Goal: Task Accomplishment & Management: Manage account settings

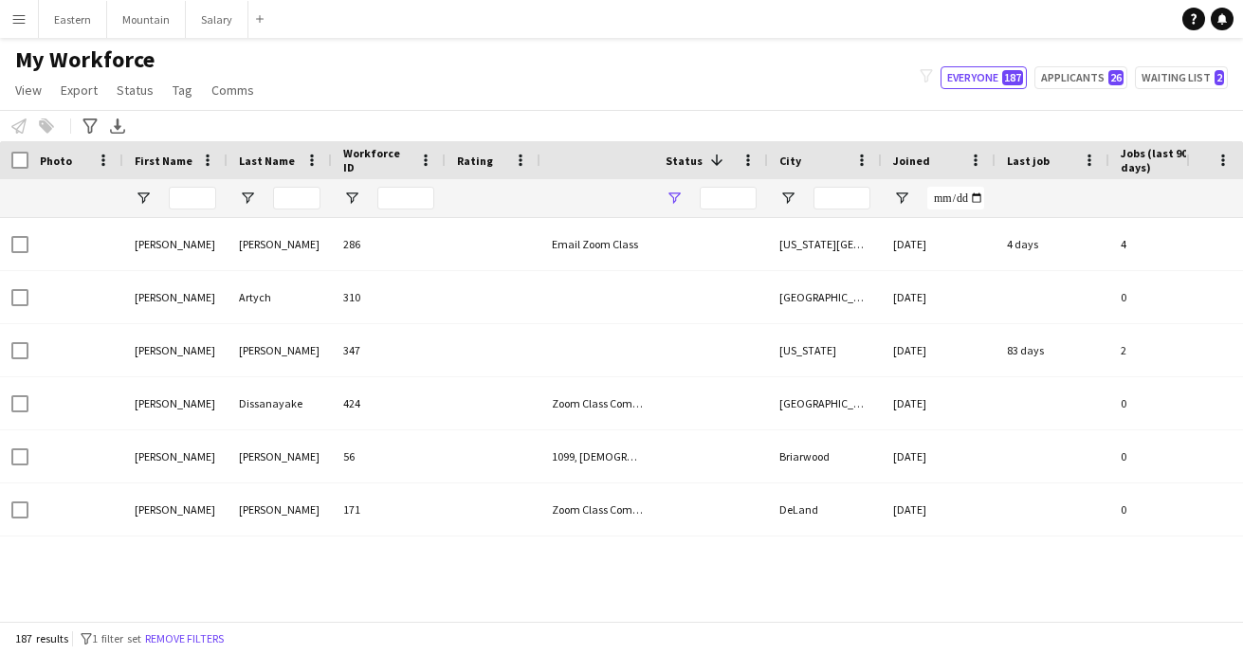
type input "**********"
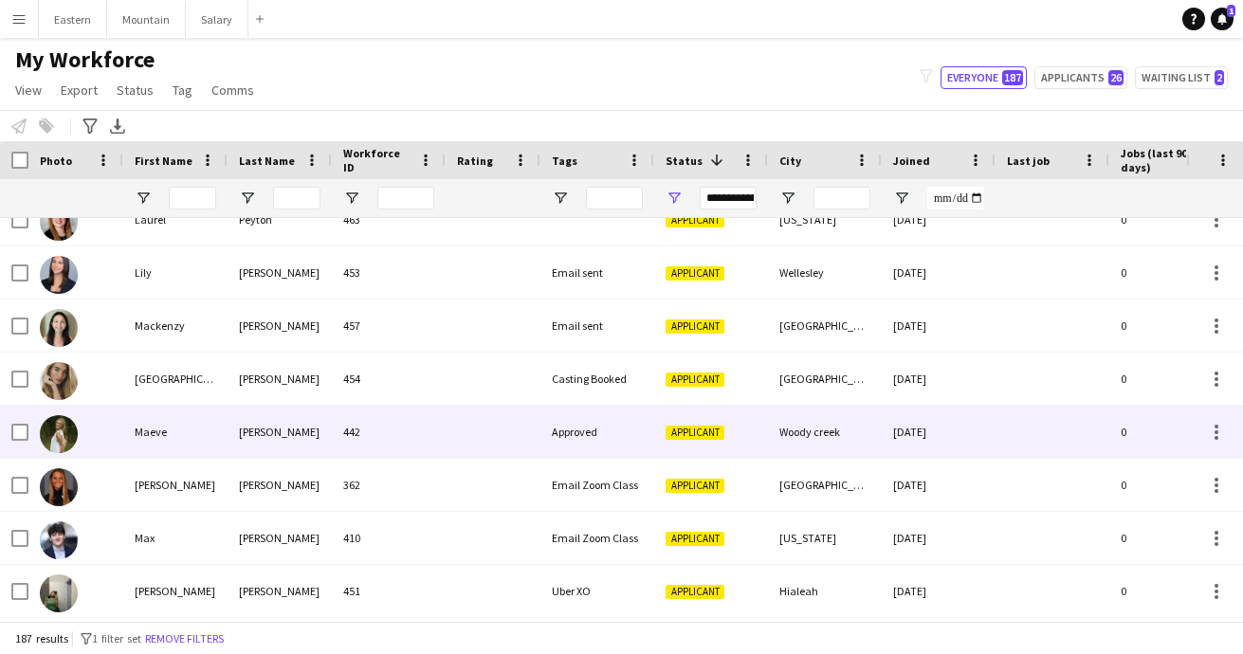
scroll to position [2938, 0]
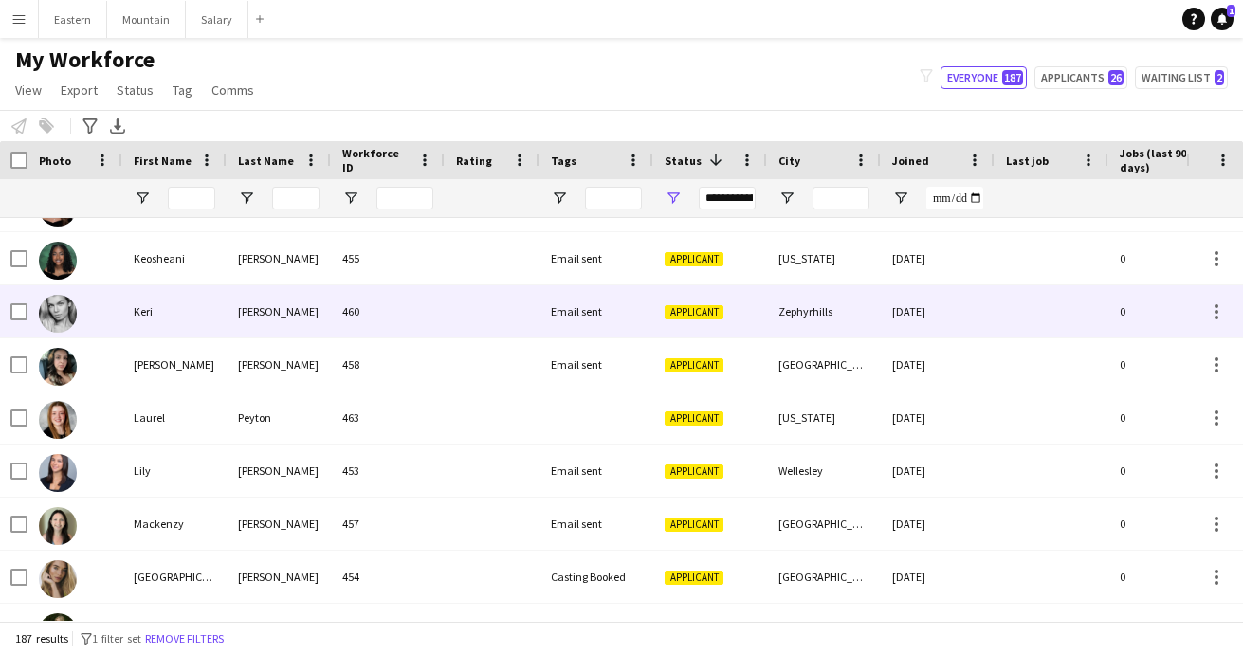
click at [325, 320] on div "[PERSON_NAME]" at bounding box center [279, 311] width 104 height 52
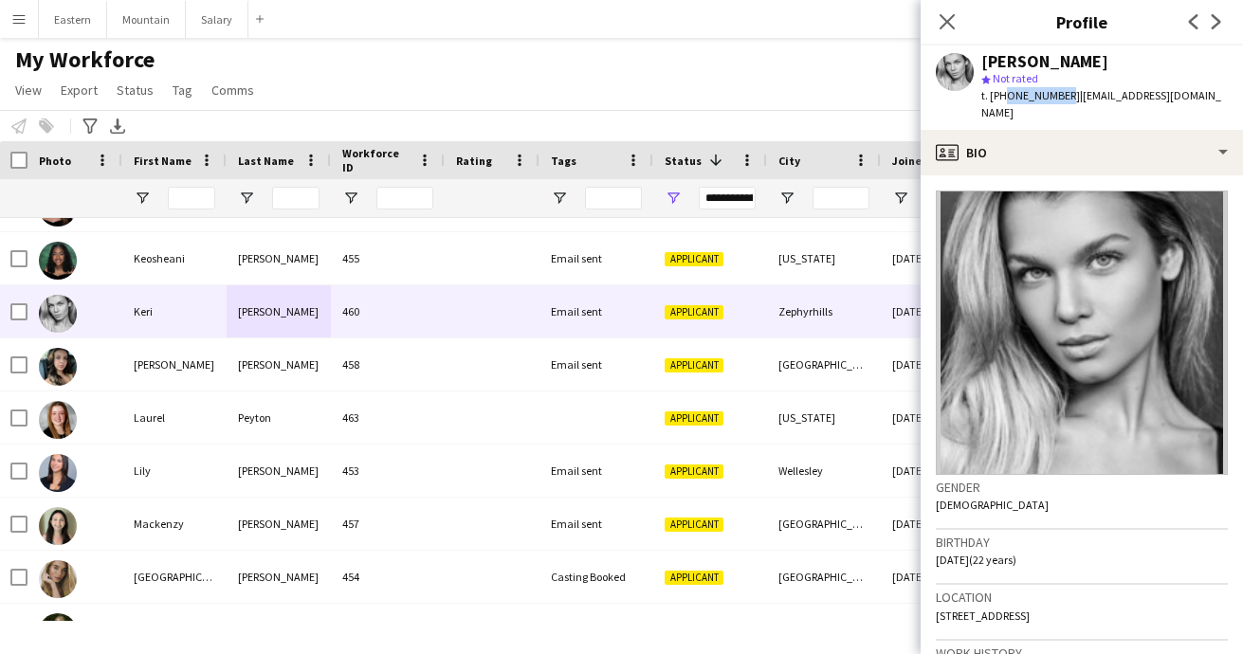
drag, startPoint x: 1002, startPoint y: 99, endPoint x: 1057, endPoint y: 96, distance: 55.1
click at [1057, 96] on span "t. +16104133935" at bounding box center [1030, 95] width 99 height 14
copy span "6104133935"
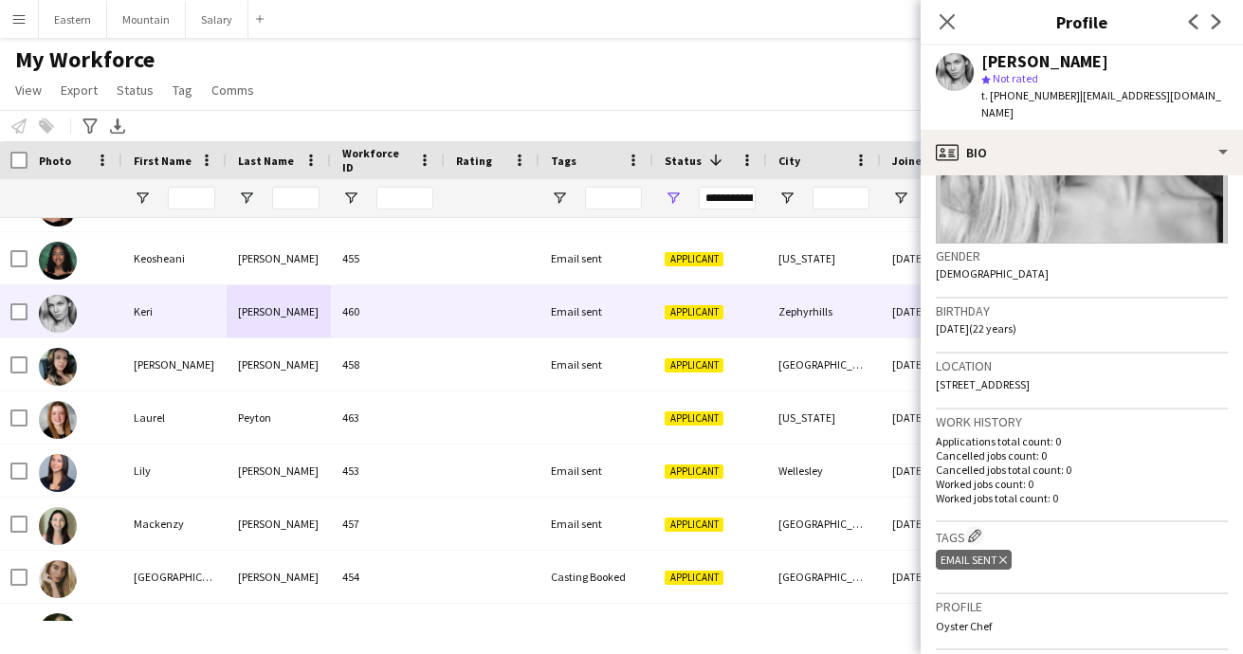
click at [1004, 555] on icon "Delete tag" at bounding box center [1003, 560] width 8 height 11
click at [976, 529] on app-icon "Edit crew company tags" at bounding box center [974, 535] width 13 height 13
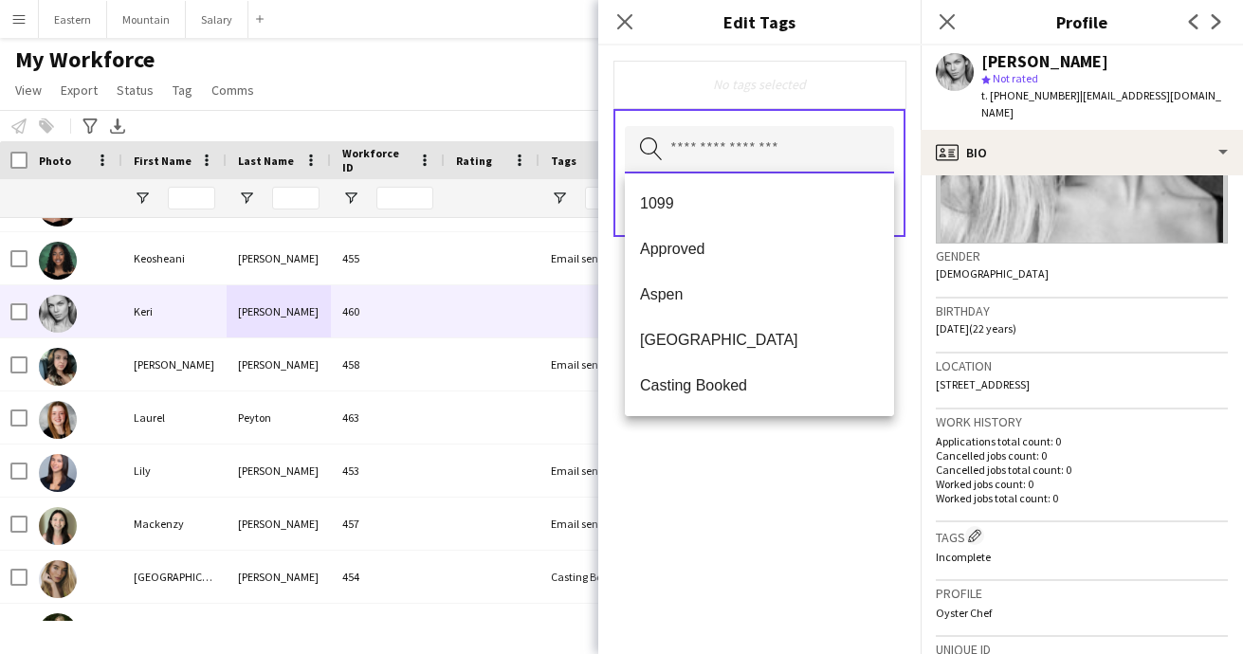
click at [722, 153] on input "text" at bounding box center [759, 149] width 269 height 47
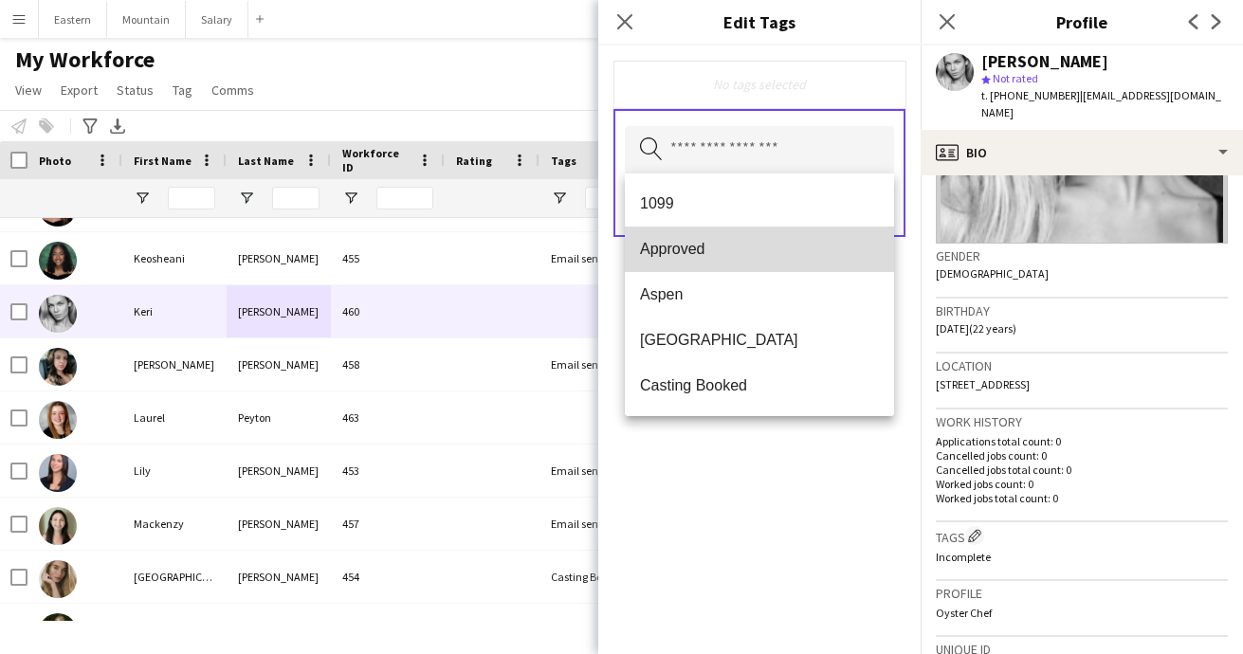
click at [704, 252] on span "Approved" at bounding box center [759, 249] width 239 height 18
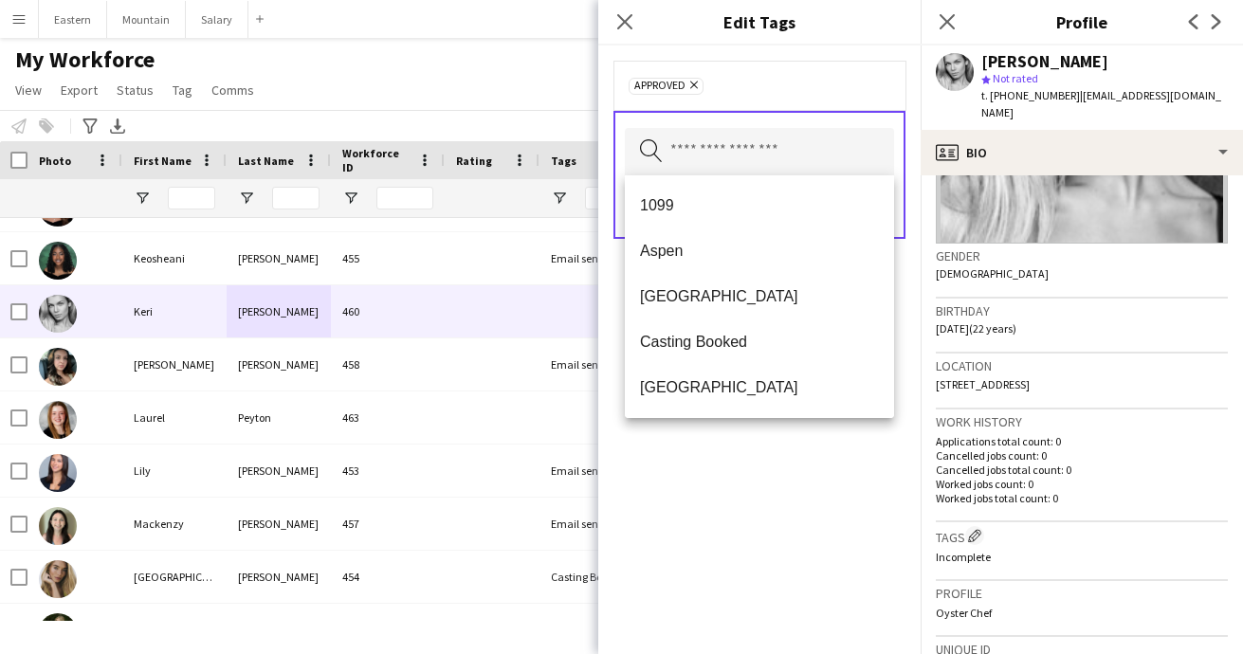
click at [752, 518] on div "Approved Remove Search by tag name Save" at bounding box center [759, 350] width 322 height 609
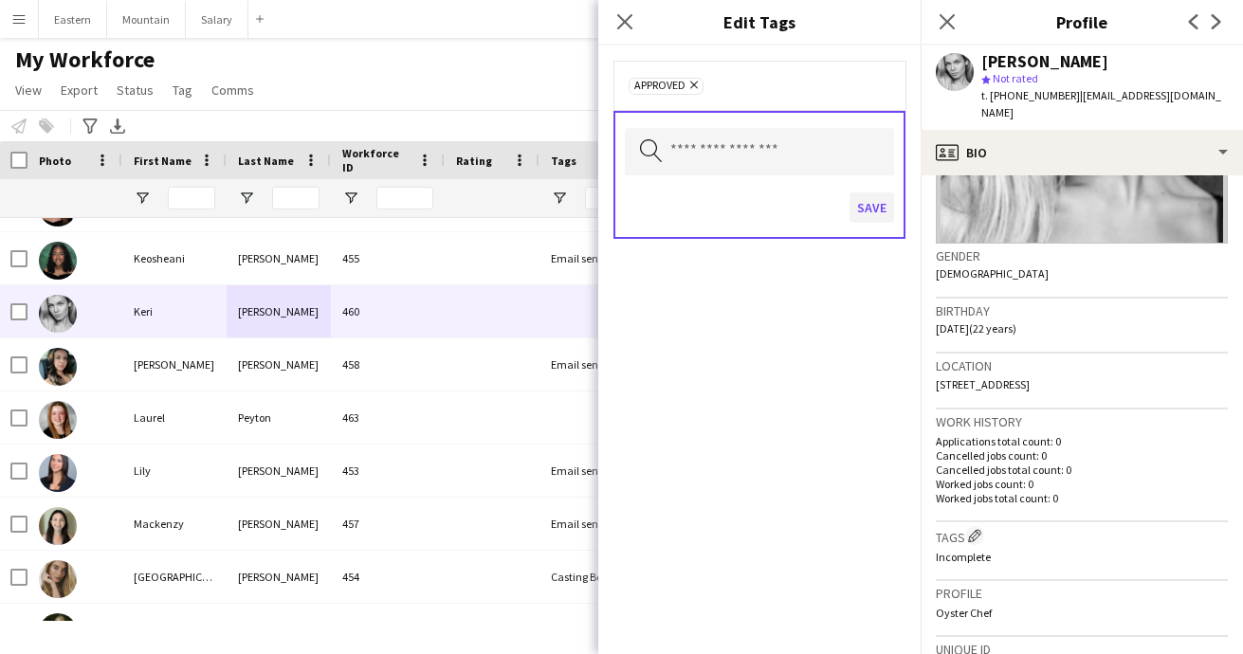
click at [873, 206] on button "Save" at bounding box center [872, 207] width 45 height 30
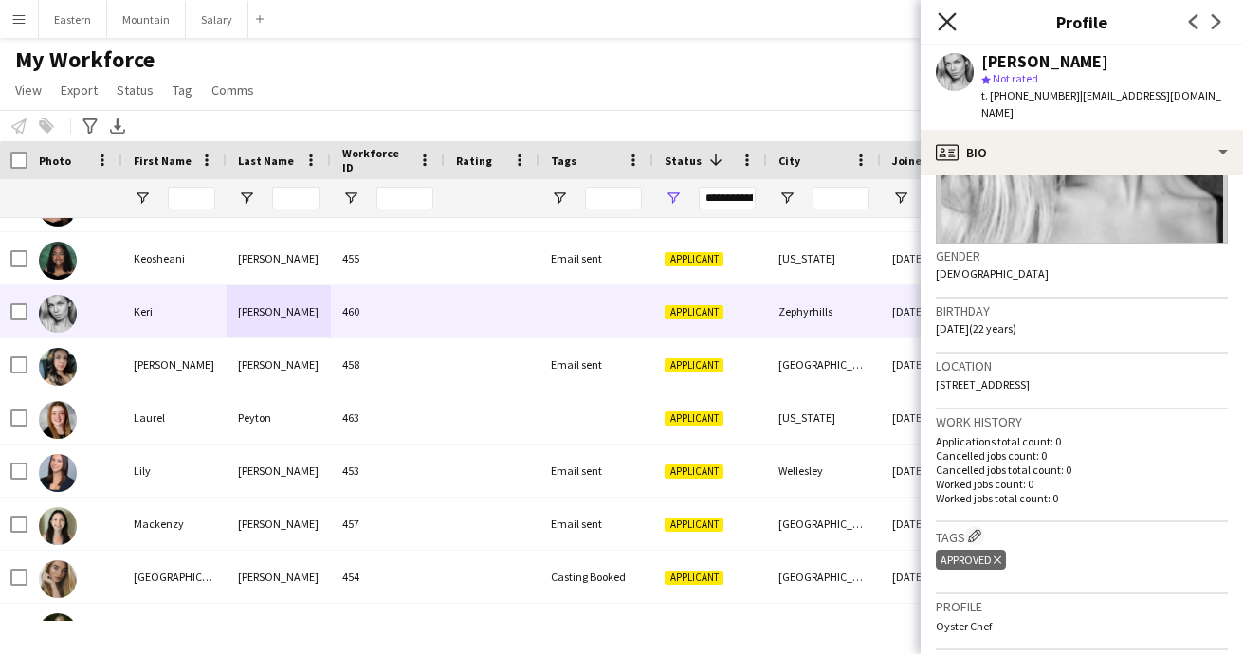
click at [951, 21] on icon "Close pop-in" at bounding box center [947, 21] width 18 height 18
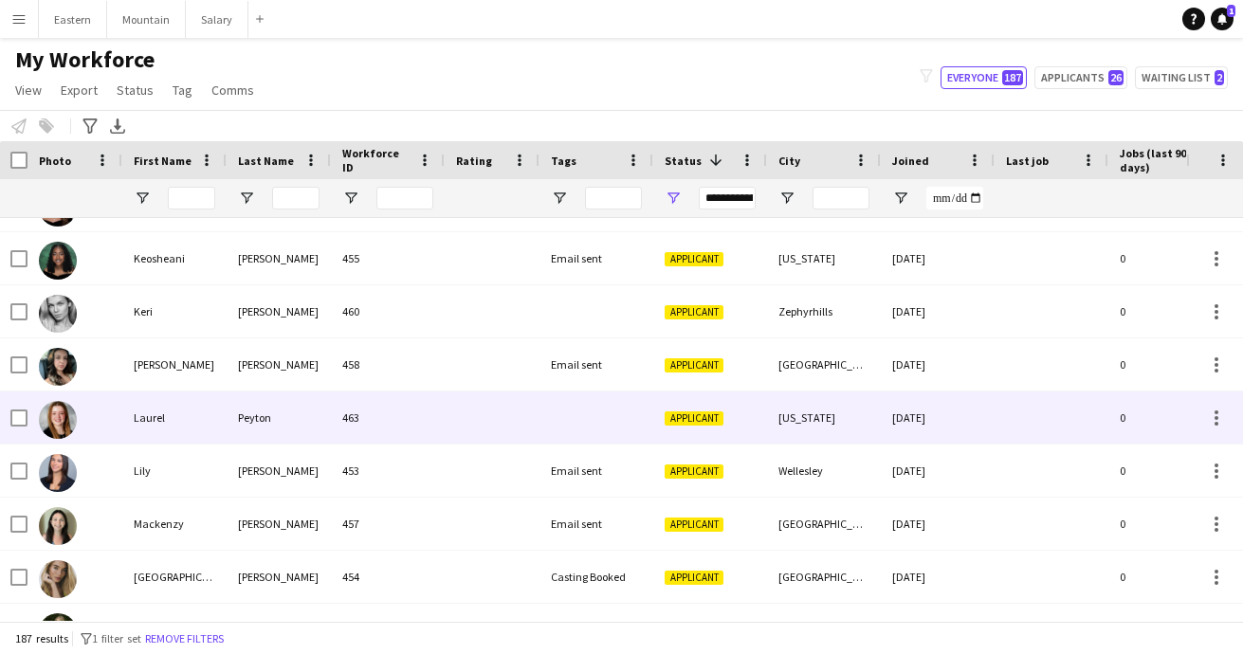
click at [554, 423] on div at bounding box center [596, 418] width 114 height 52
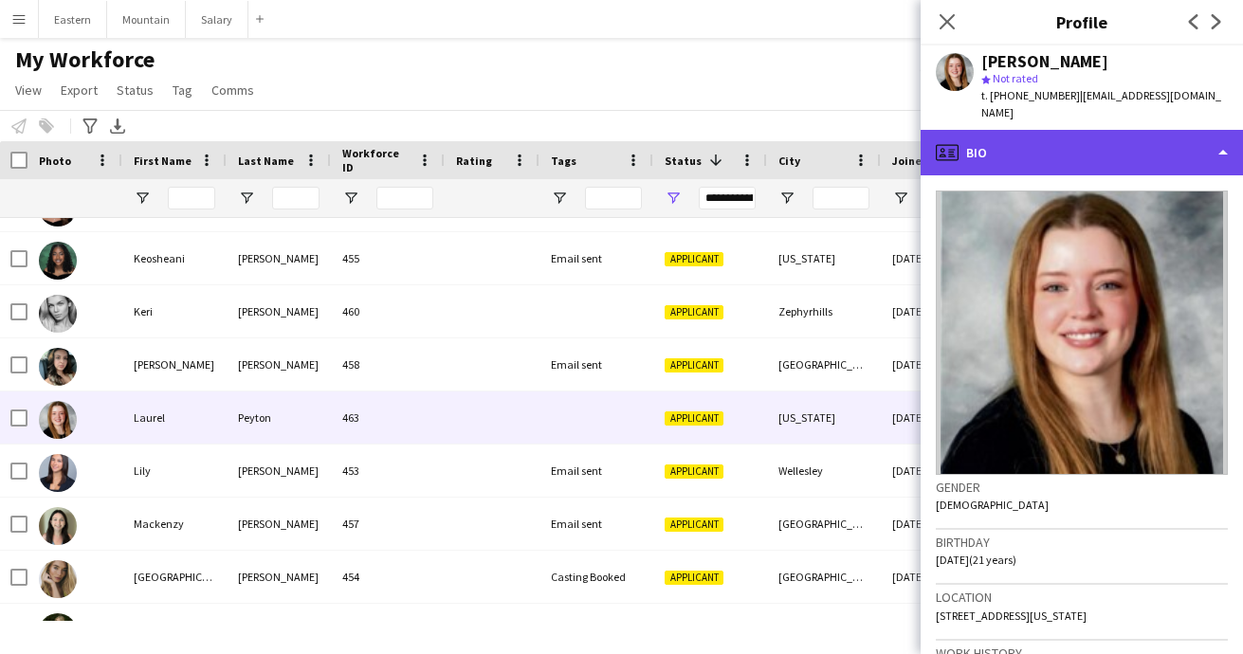
click at [1028, 132] on div "profile Bio" at bounding box center [1082, 153] width 322 height 46
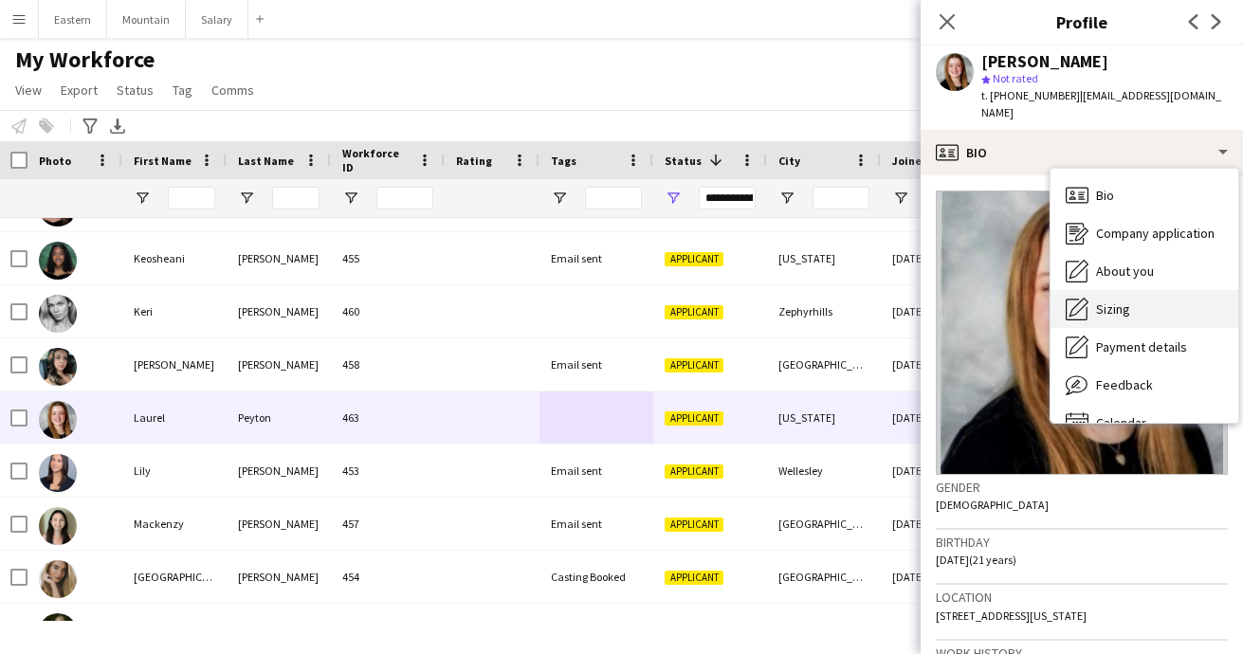
click at [1104, 301] on span "Sizing" at bounding box center [1113, 309] width 34 height 17
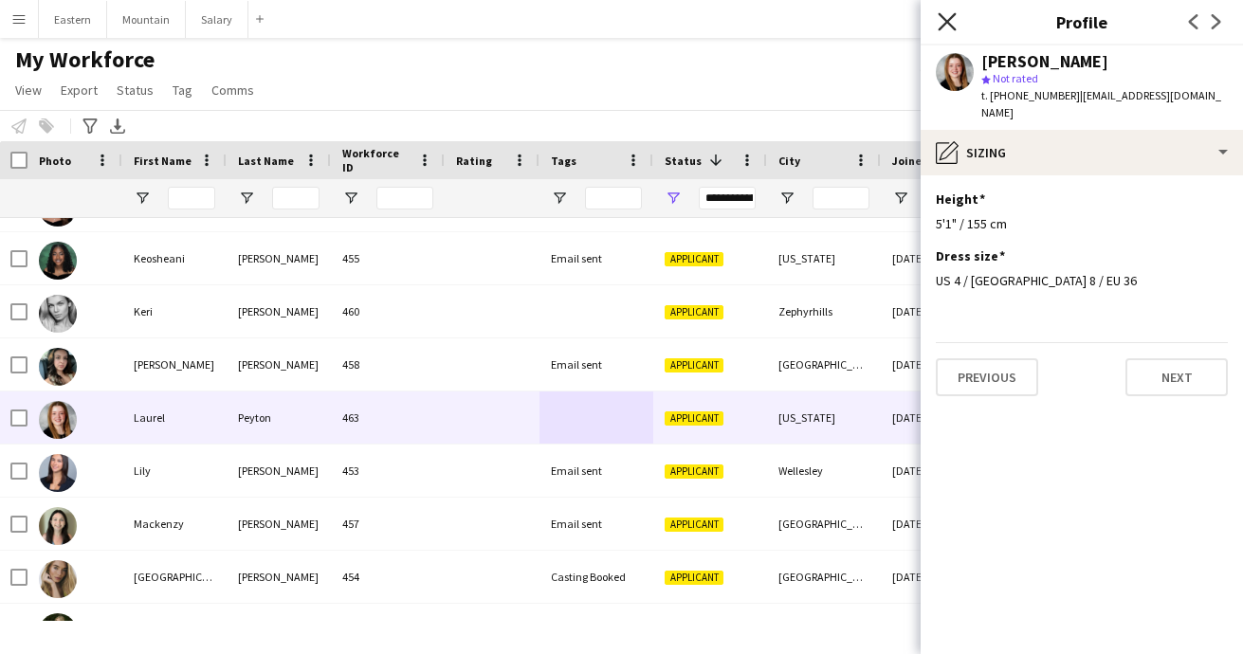
click at [944, 20] on icon at bounding box center [947, 21] width 18 height 18
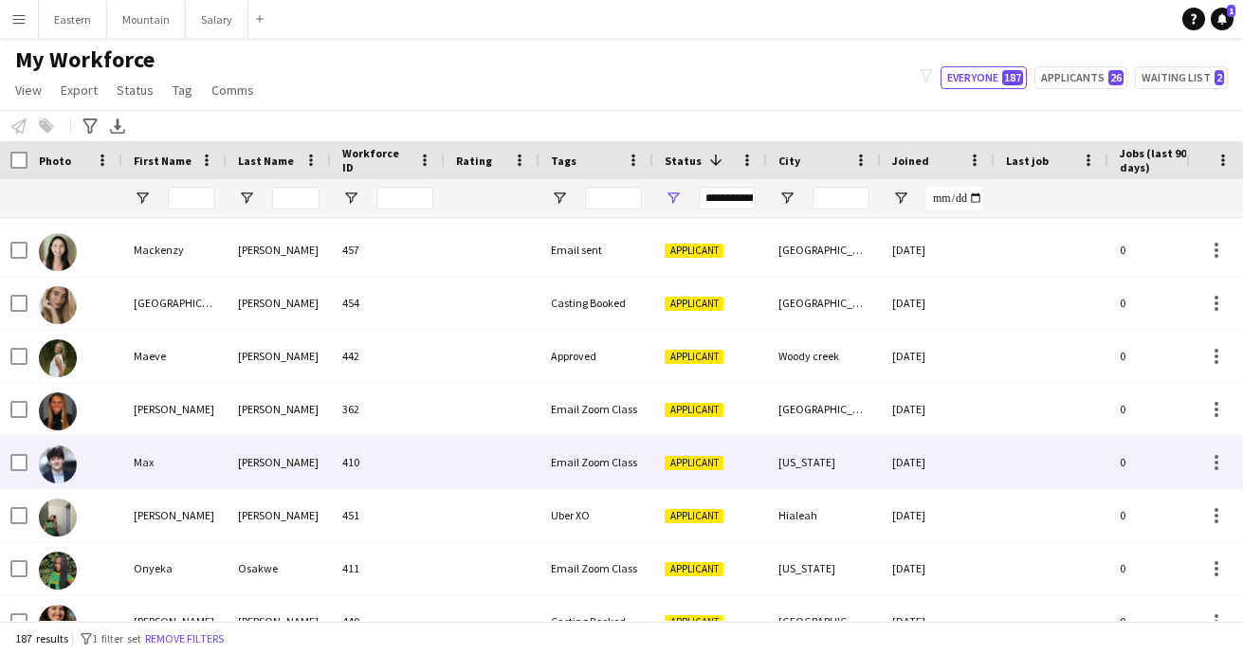
scroll to position [3148, 0]
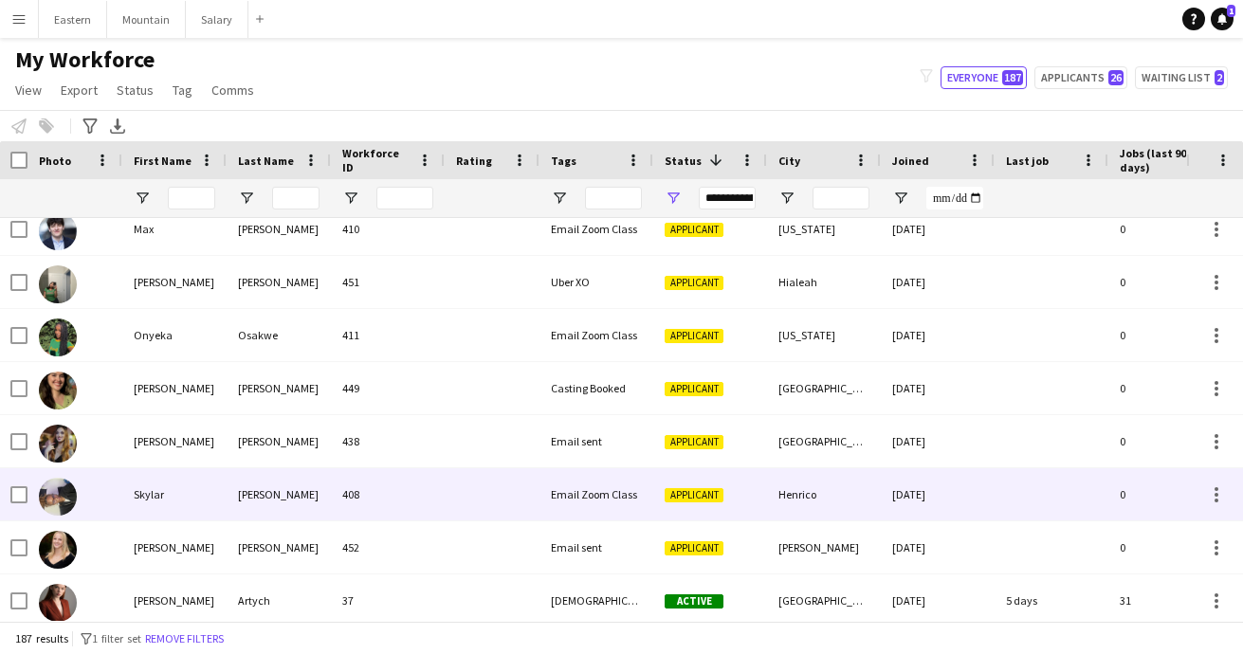
click at [581, 498] on div "Email Zoom Class" at bounding box center [596, 494] width 114 height 52
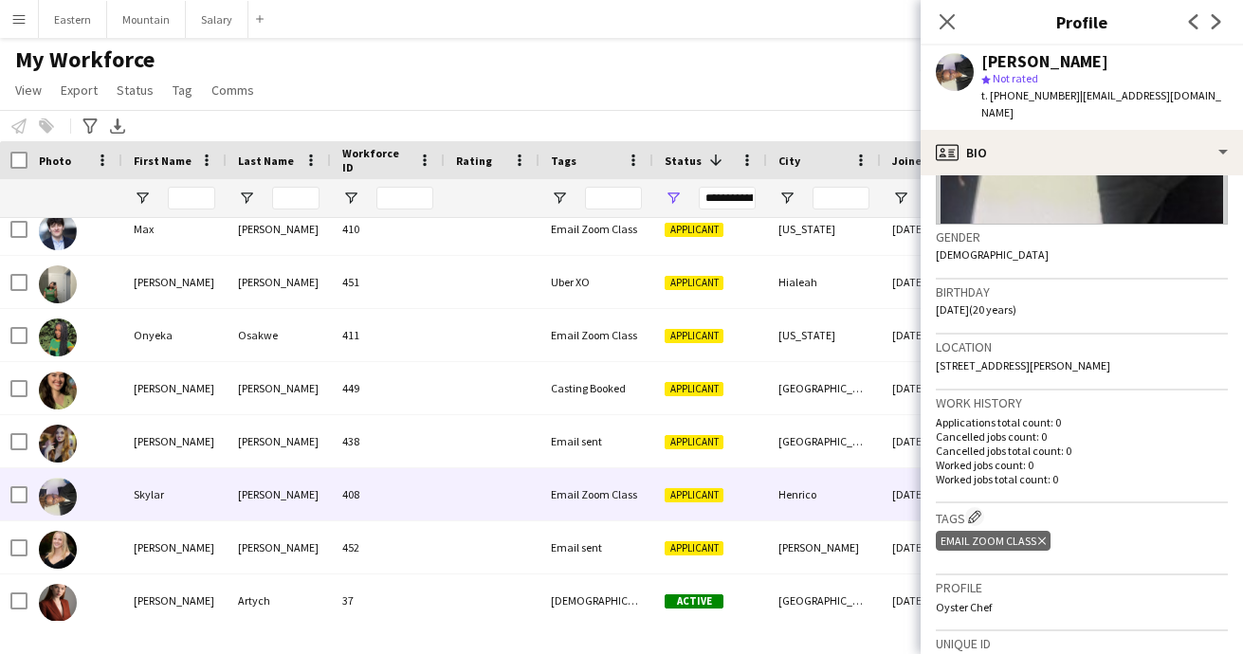
scroll to position [434, 0]
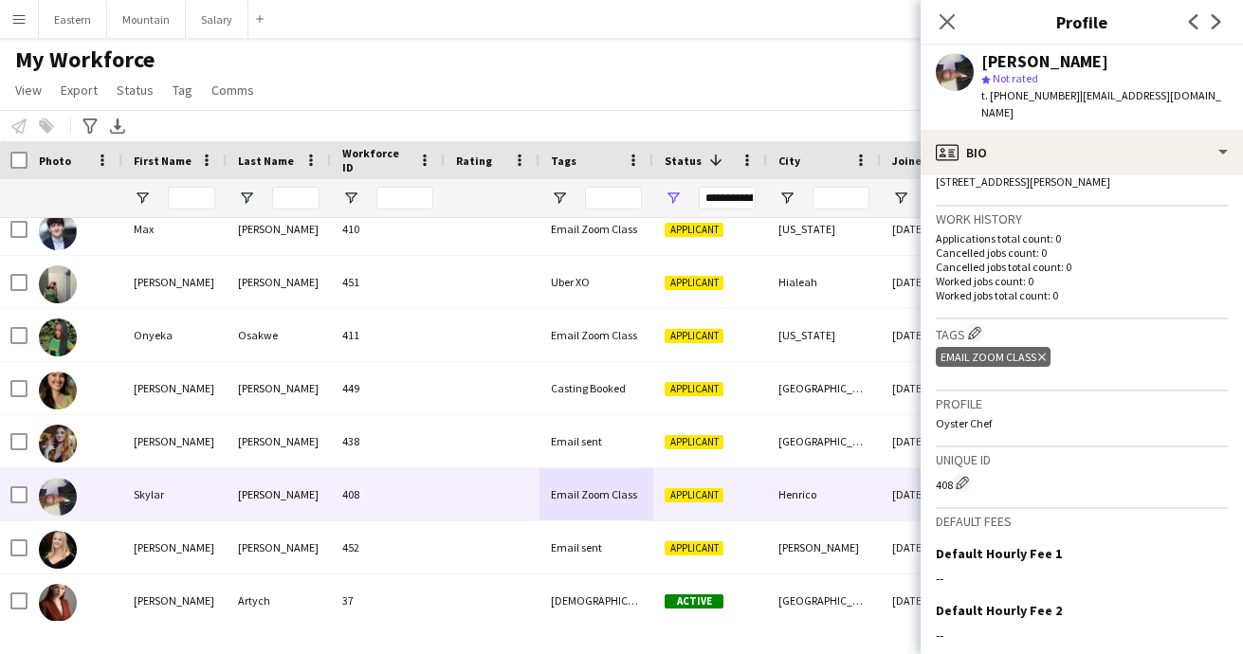
click at [1040, 352] on icon "Delete tag" at bounding box center [1042, 357] width 8 height 11
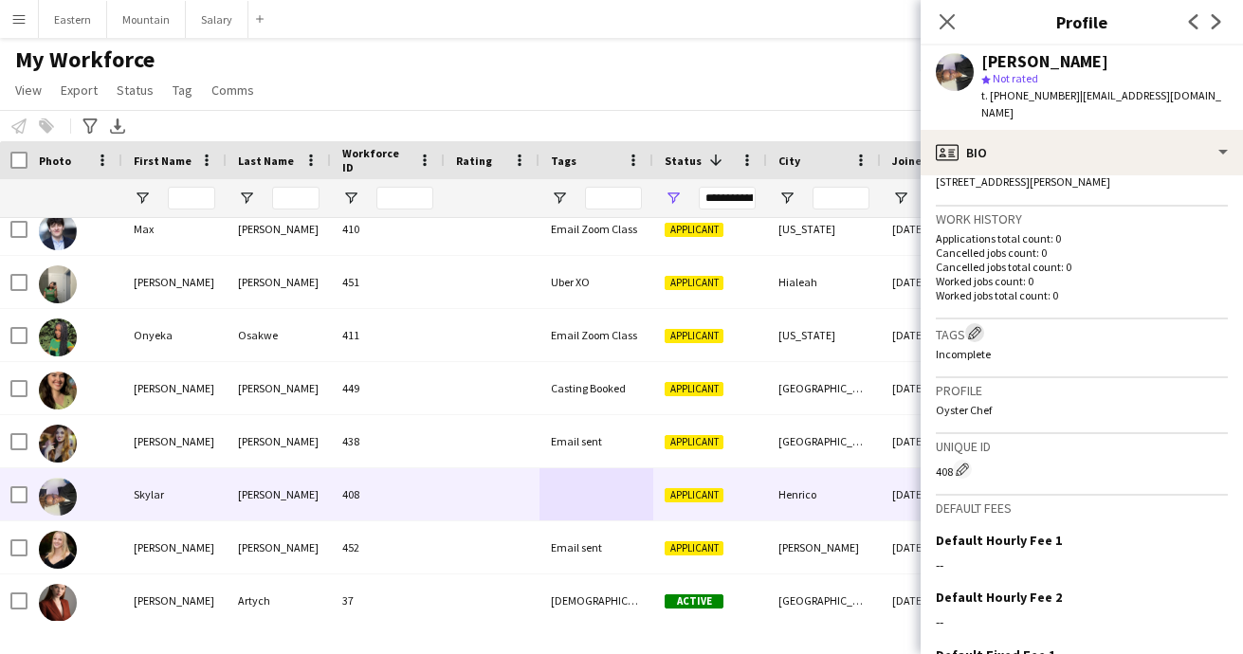
click at [981, 326] on app-icon "Edit crew company tags" at bounding box center [974, 332] width 13 height 13
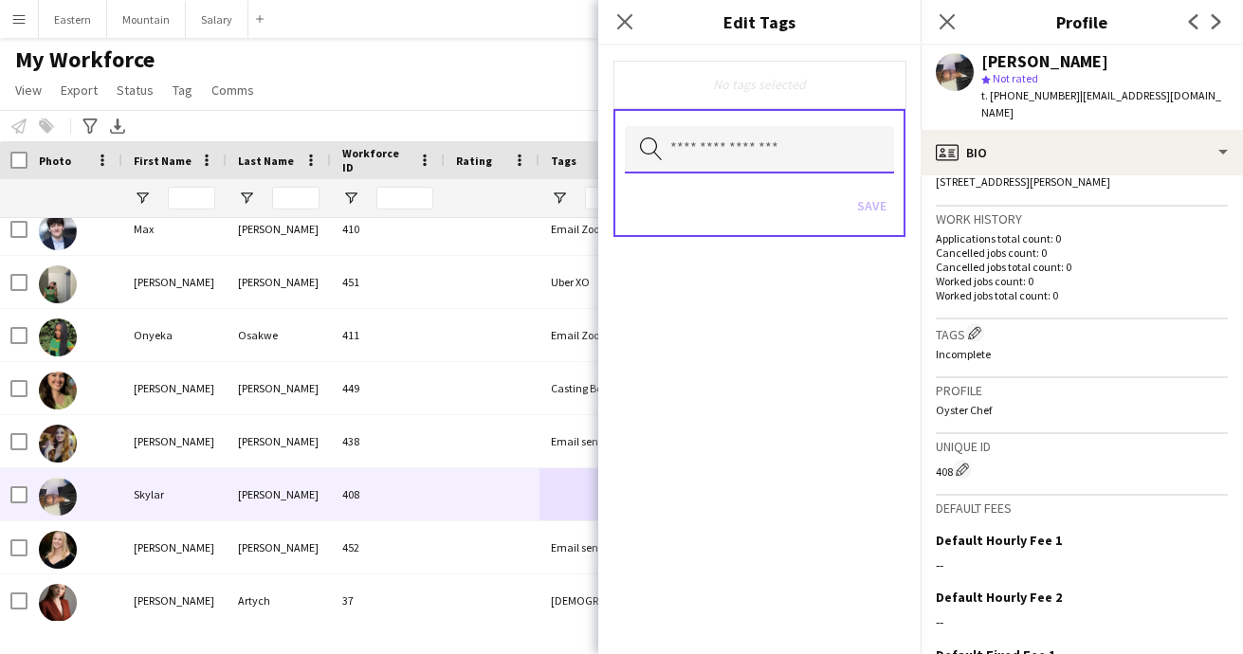
click at [726, 154] on input "text" at bounding box center [759, 149] width 269 height 47
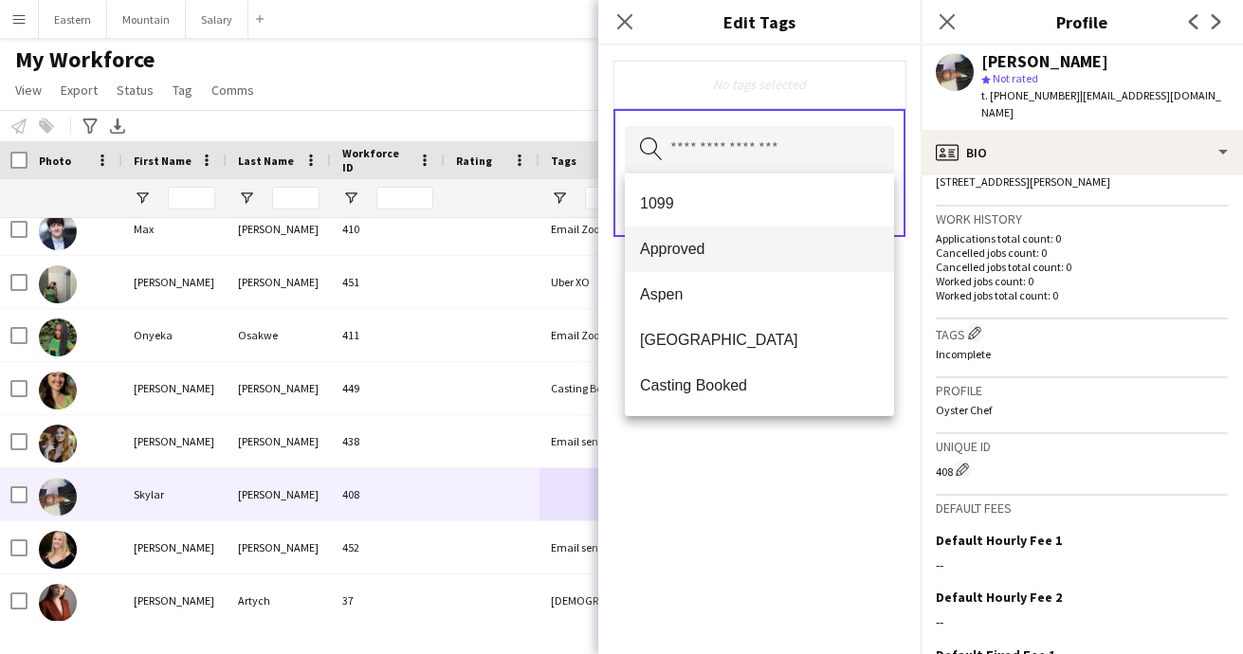
click at [704, 246] on span "Approved" at bounding box center [759, 249] width 239 height 18
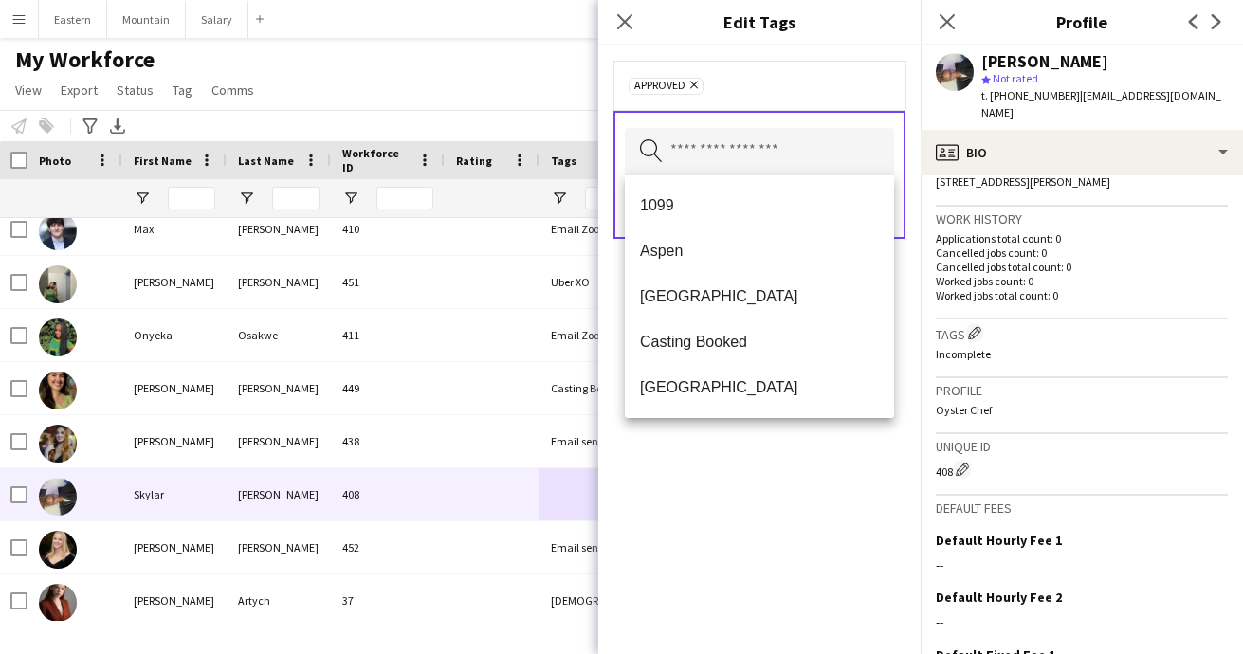
click at [739, 448] on div "Approved Remove Search by tag name Save" at bounding box center [759, 350] width 322 height 609
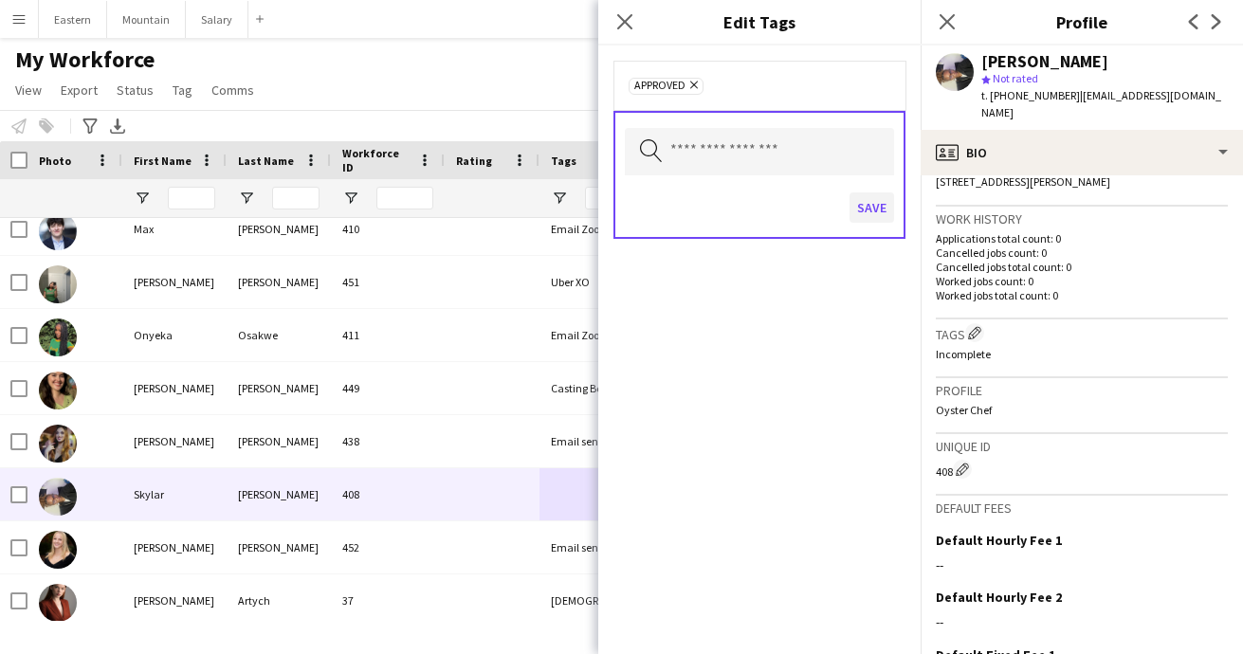
click at [873, 215] on button "Save" at bounding box center [872, 207] width 45 height 30
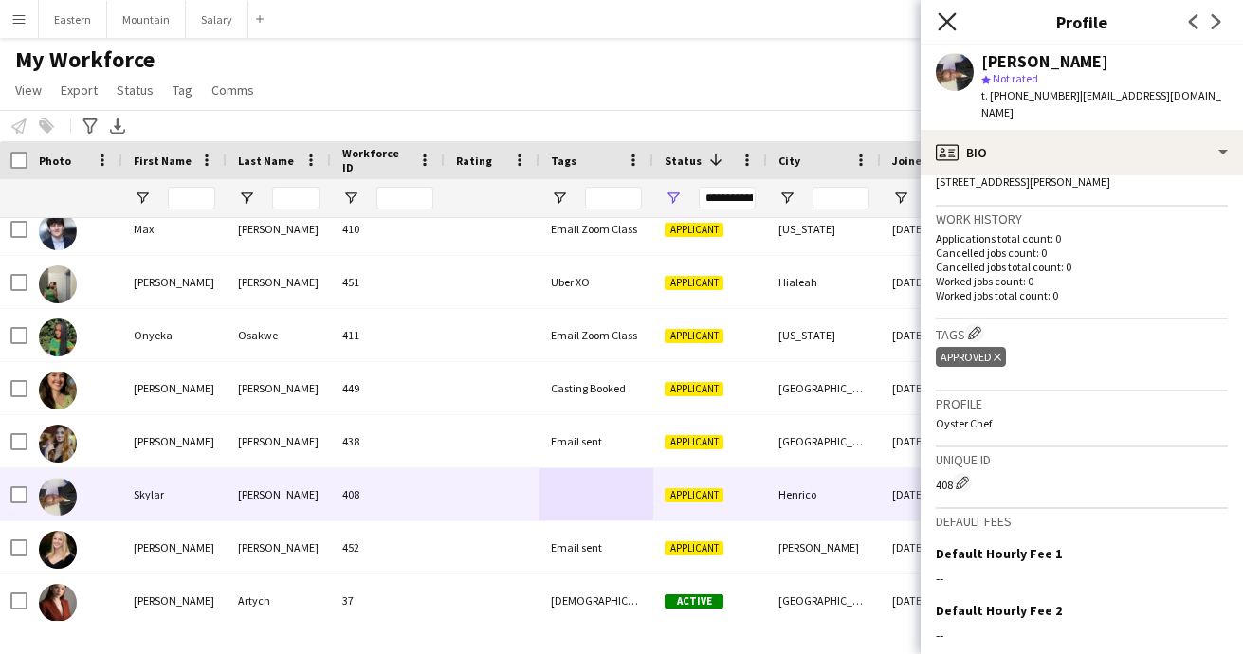
click at [950, 19] on icon at bounding box center [947, 21] width 18 height 18
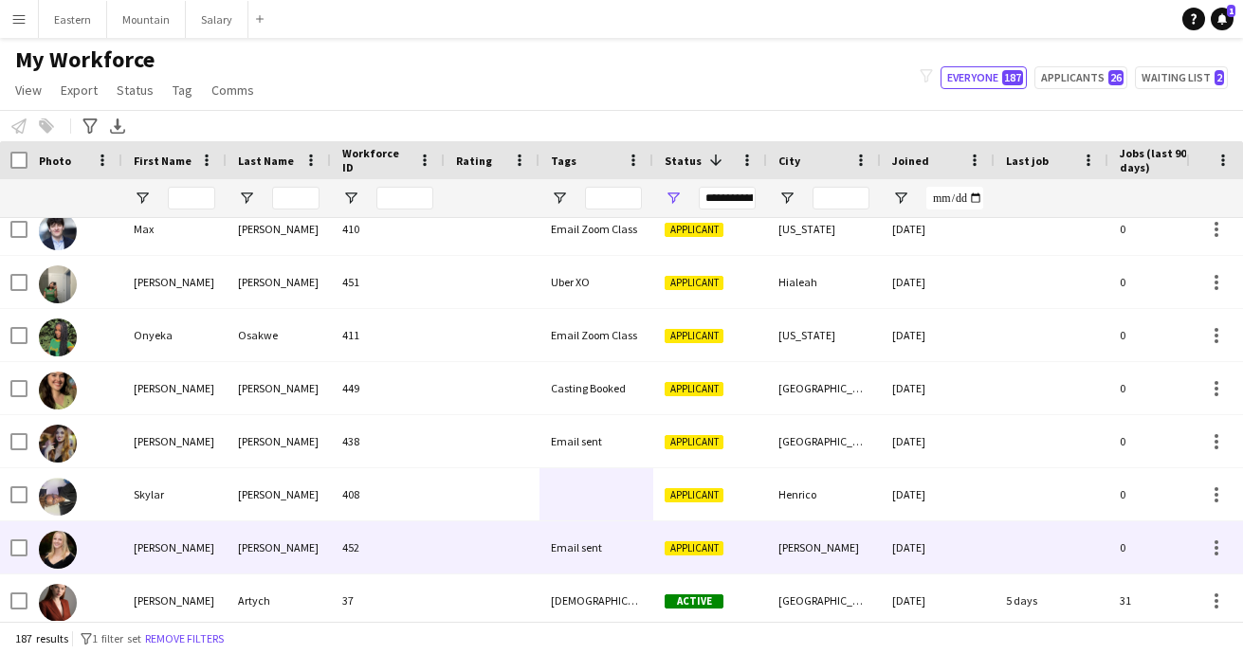
click at [575, 545] on div "Email sent" at bounding box center [596, 547] width 114 height 52
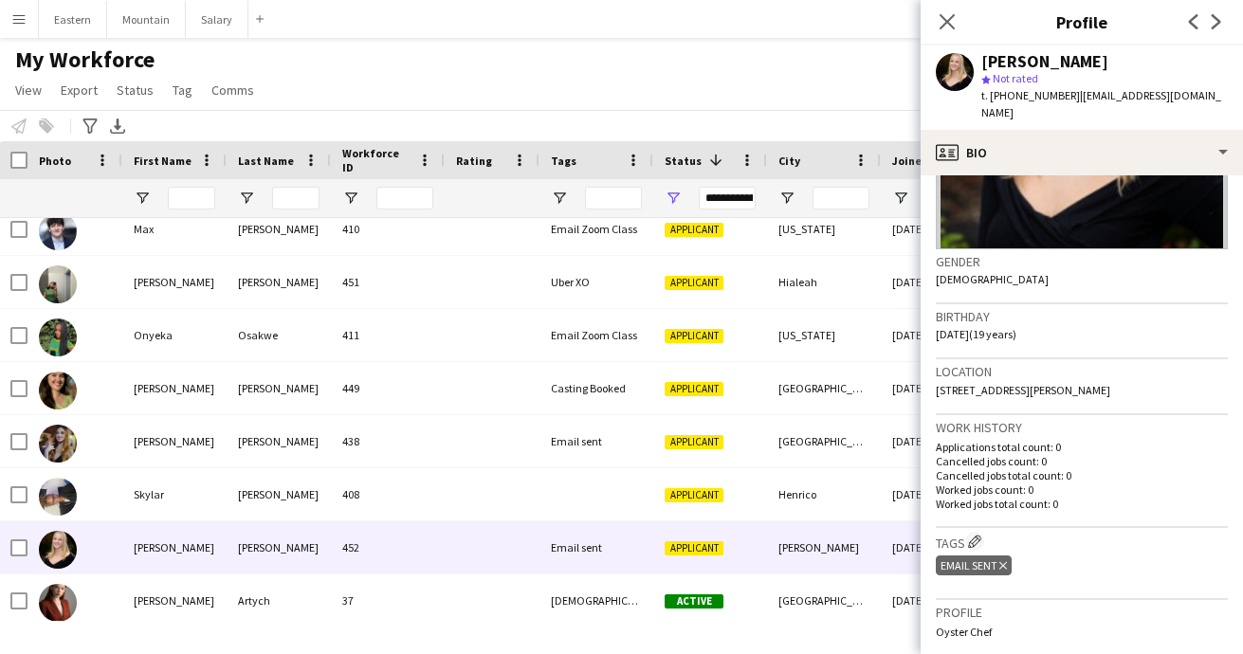
scroll to position [238, 0]
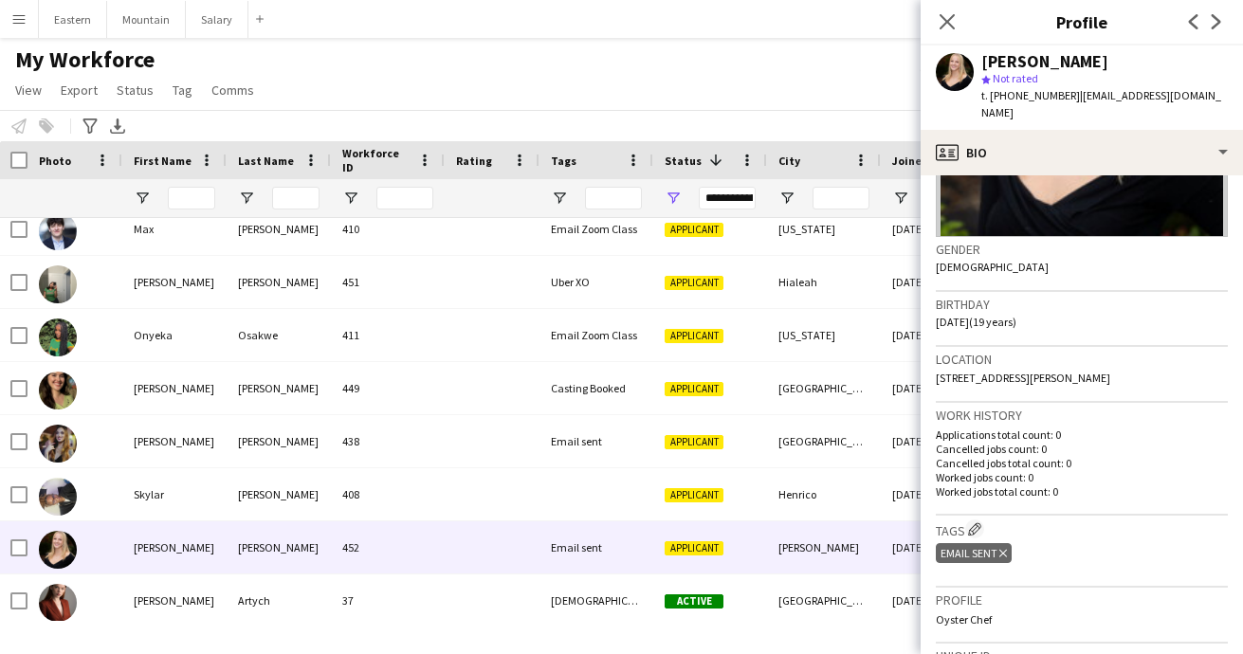
click at [1003, 548] on icon "Delete tag" at bounding box center [1003, 553] width 8 height 11
click at [977, 522] on app-icon "Edit crew company tags" at bounding box center [974, 528] width 13 height 13
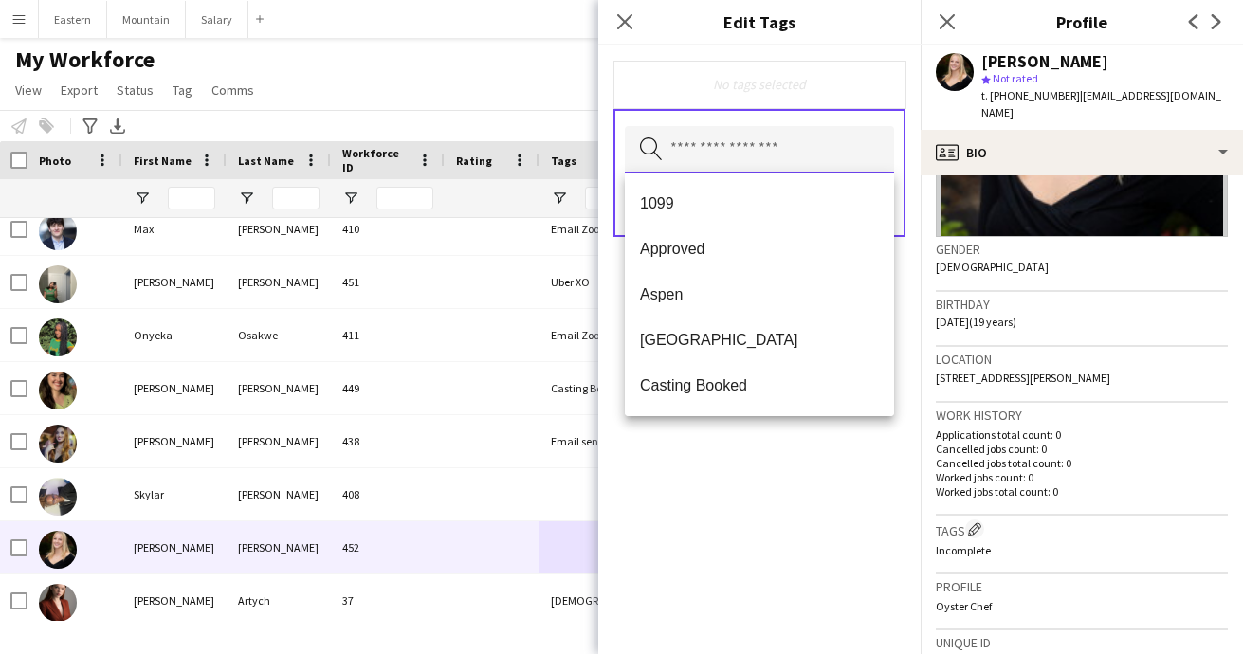
click at [760, 155] on input "text" at bounding box center [759, 149] width 269 height 47
click at [700, 384] on span "Casting Booked" at bounding box center [759, 385] width 239 height 18
click at [795, 490] on div "Casting Booked Remove Search by tag name Save" at bounding box center [759, 350] width 322 height 609
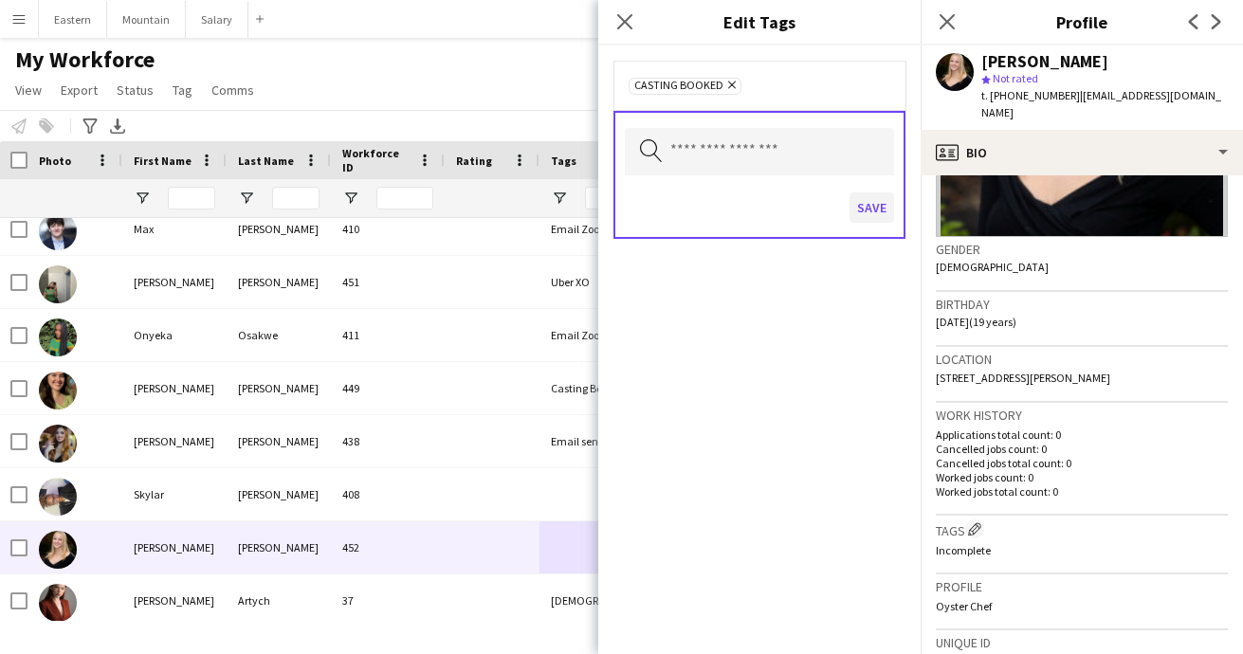
click at [875, 210] on button "Save" at bounding box center [872, 207] width 45 height 30
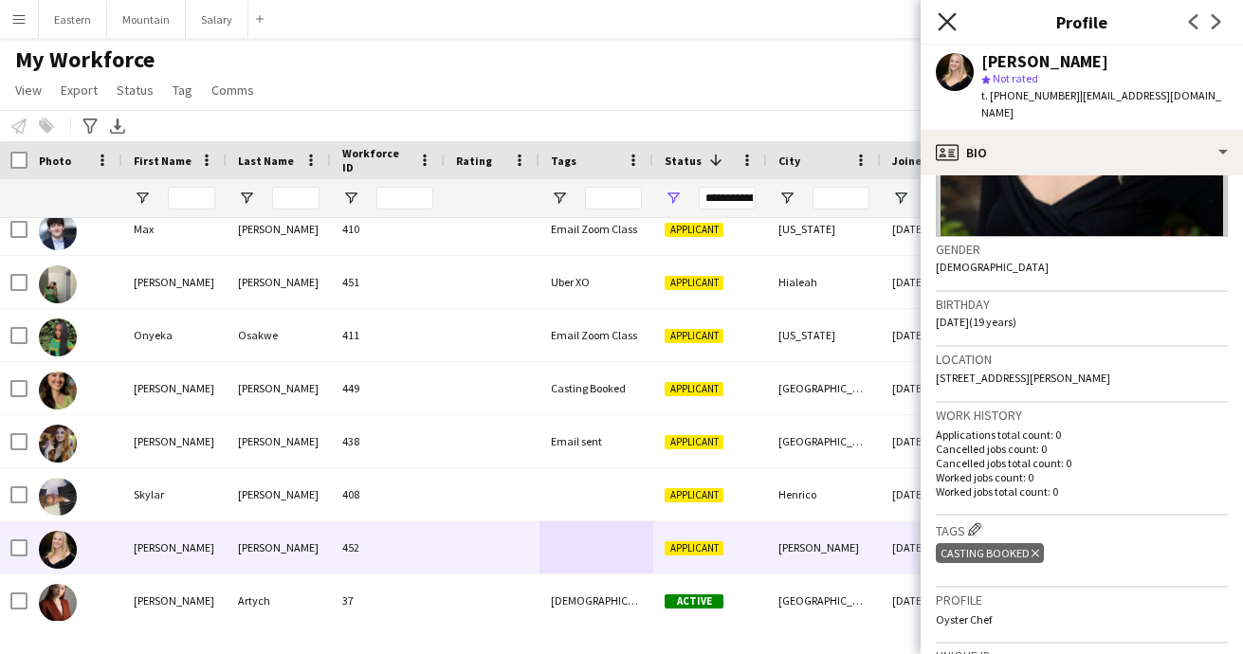
click at [946, 22] on icon at bounding box center [947, 21] width 18 height 18
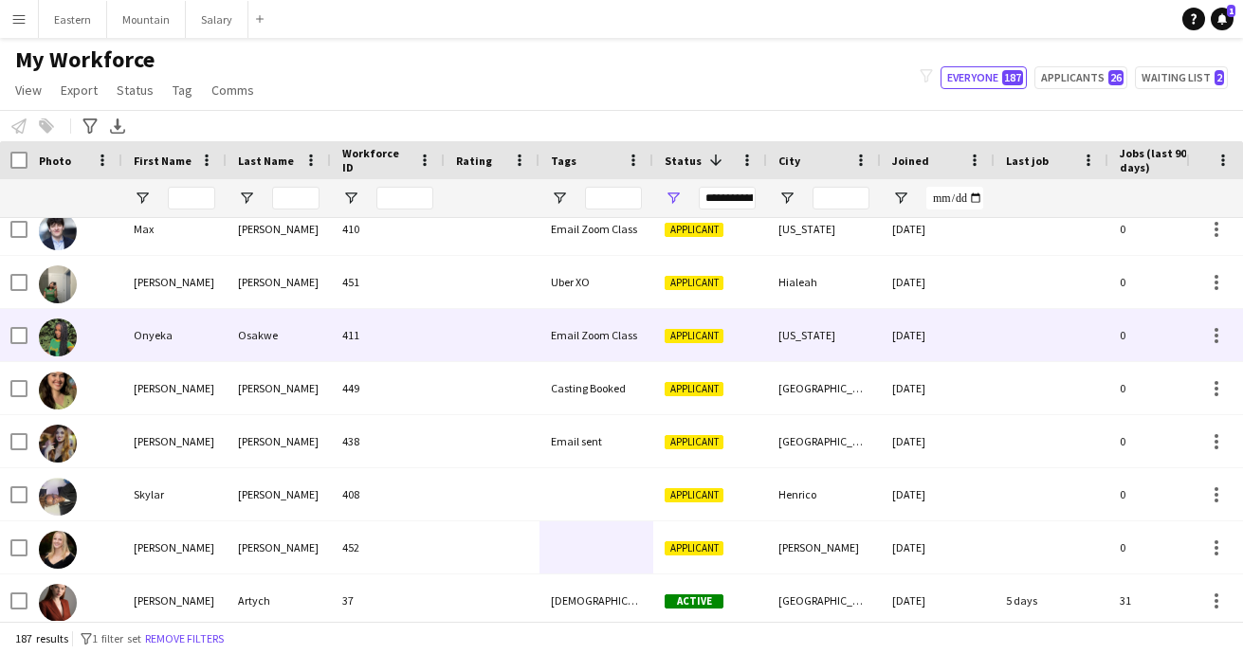
click at [552, 343] on div "Email Zoom Class" at bounding box center [596, 335] width 114 height 52
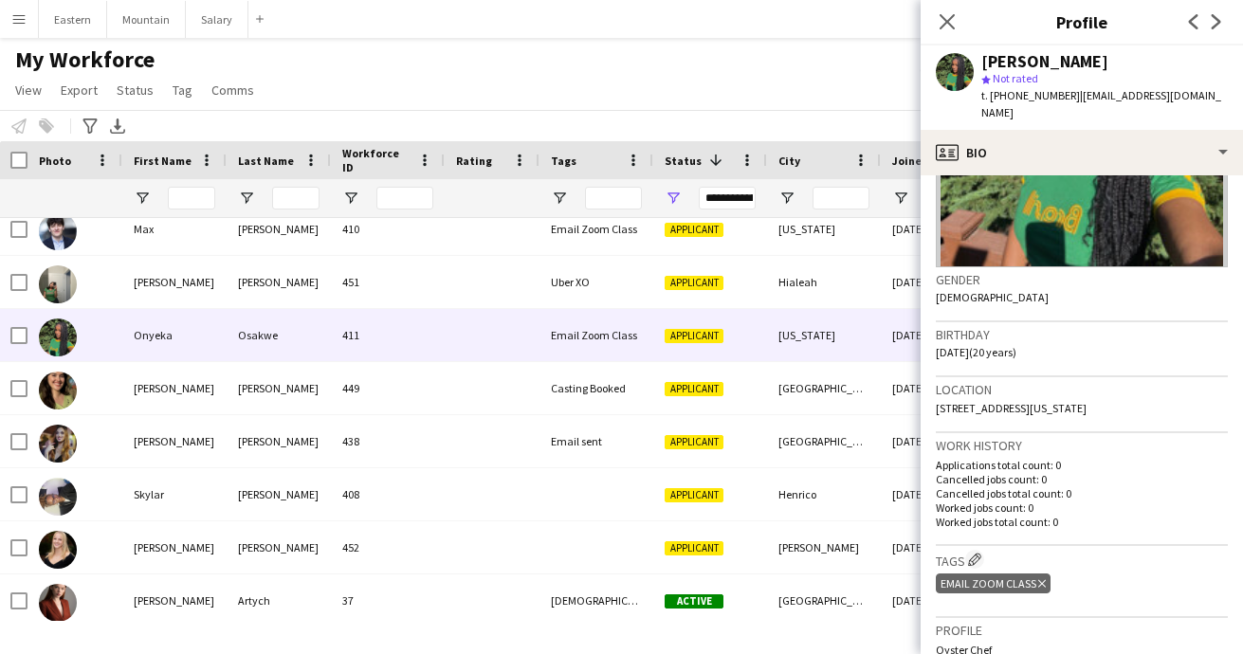
scroll to position [215, 0]
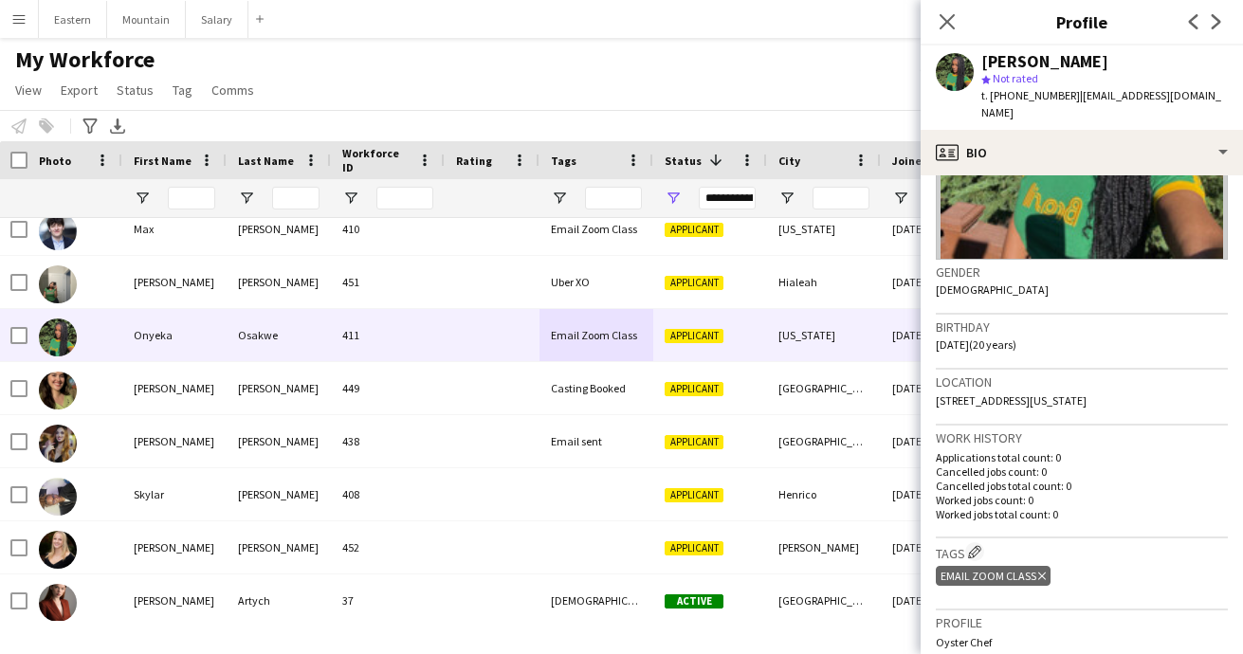
click at [1042, 571] on icon "Delete tag" at bounding box center [1042, 576] width 8 height 11
click at [978, 545] on app-icon "Edit crew company tags" at bounding box center [974, 551] width 13 height 13
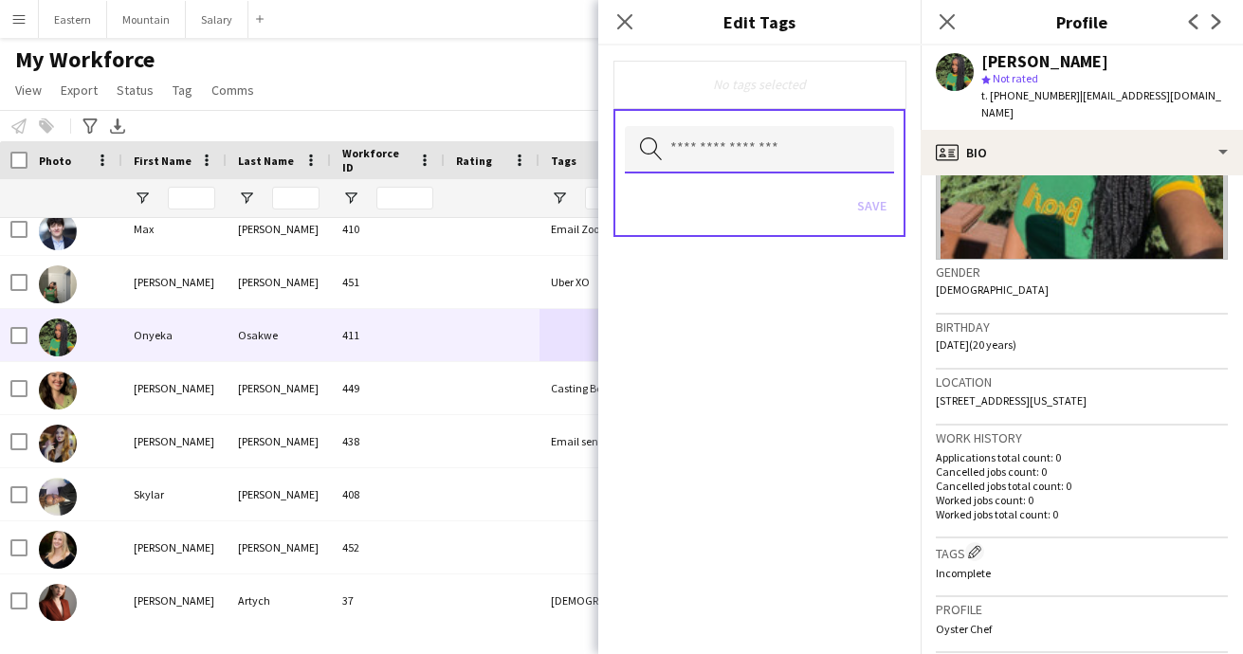
click at [732, 163] on input "text" at bounding box center [759, 149] width 269 height 47
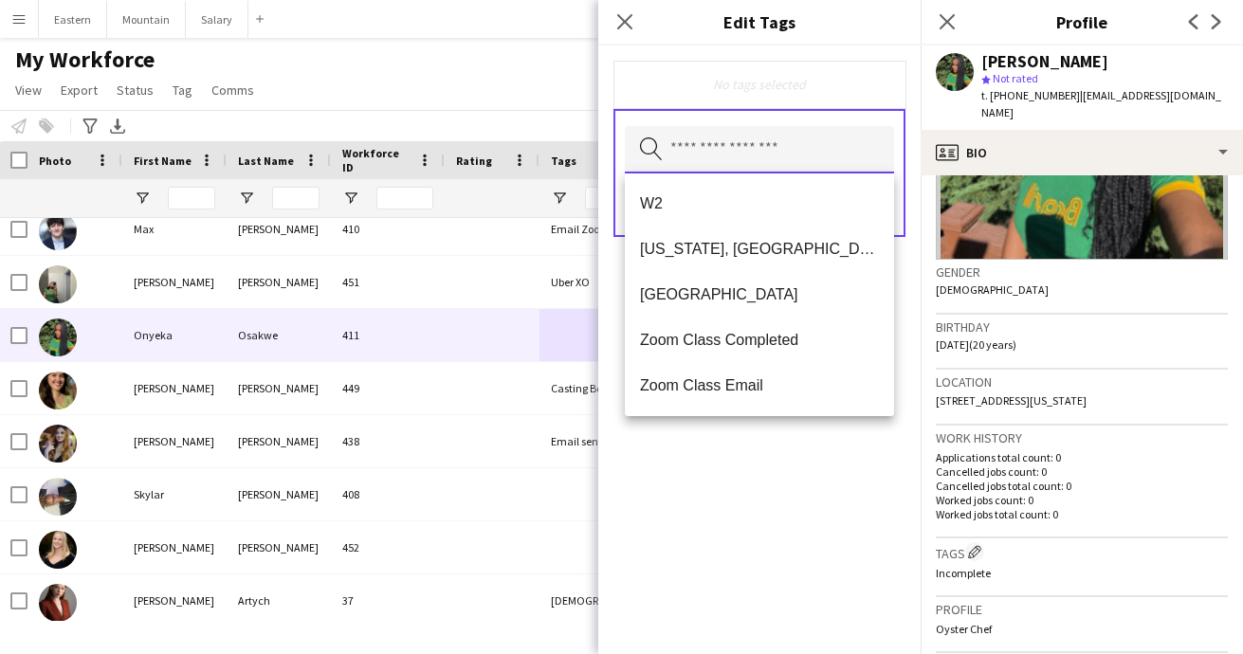
scroll to position [1183, 0]
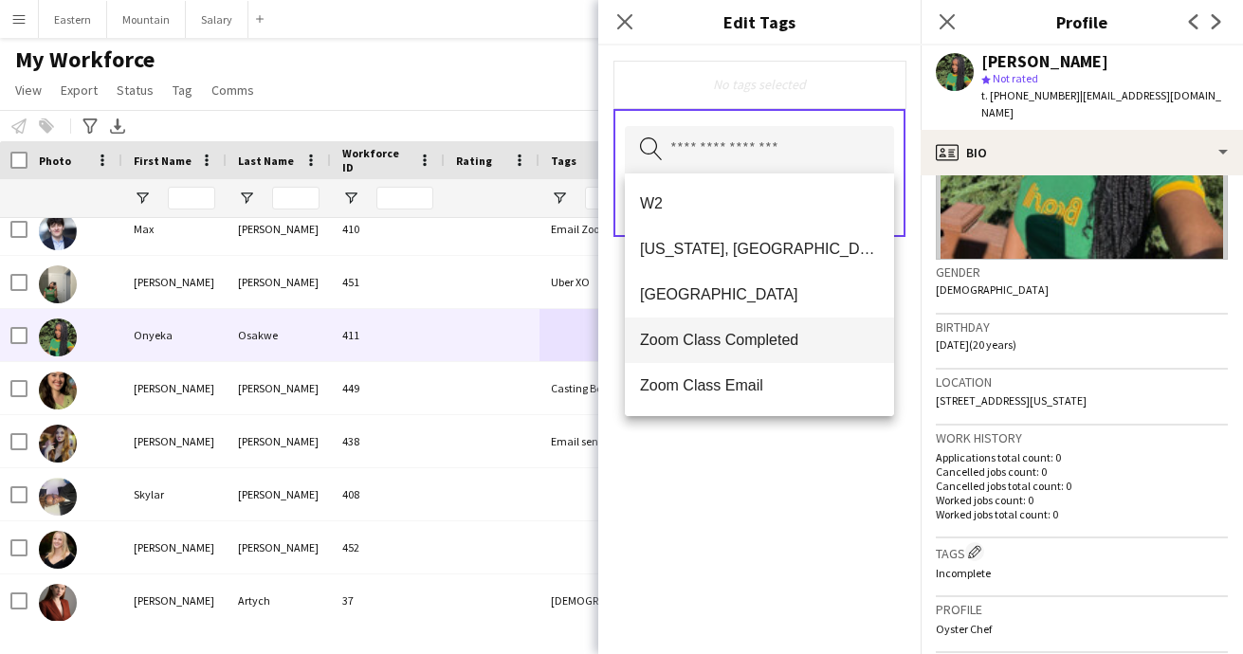
click at [752, 346] on span "Zoom Class Completed" at bounding box center [759, 340] width 239 height 18
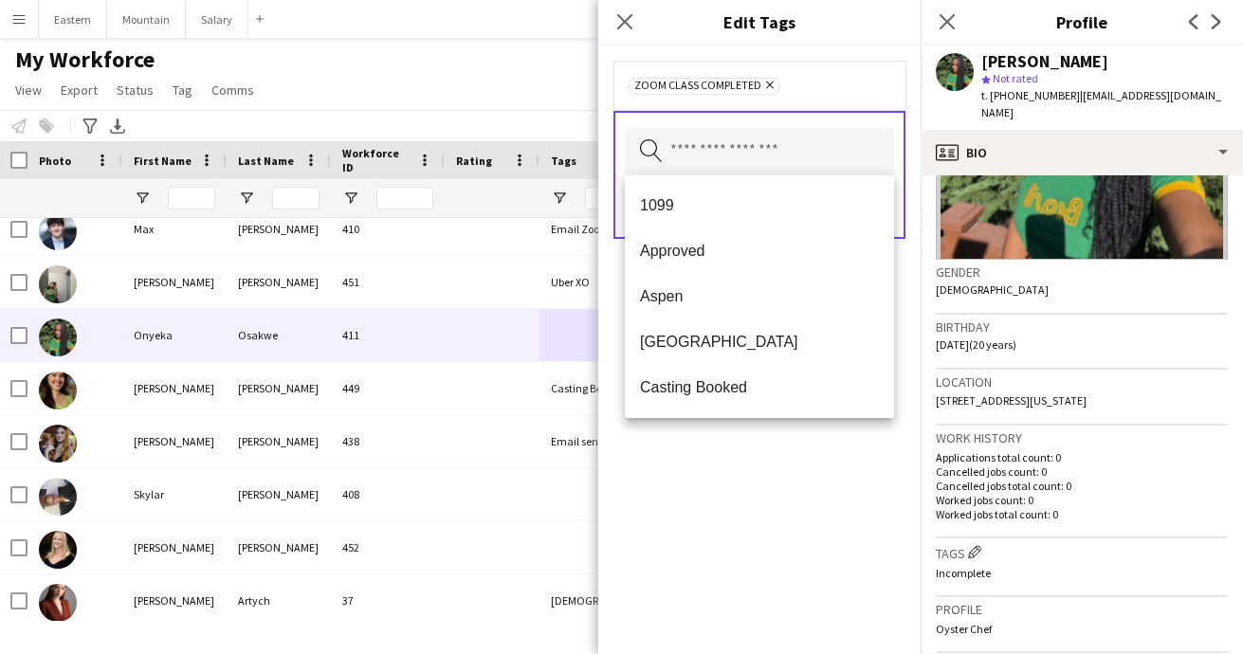
click at [798, 469] on div "Zoom Class Completed Remove Search by tag name Save" at bounding box center [759, 350] width 322 height 609
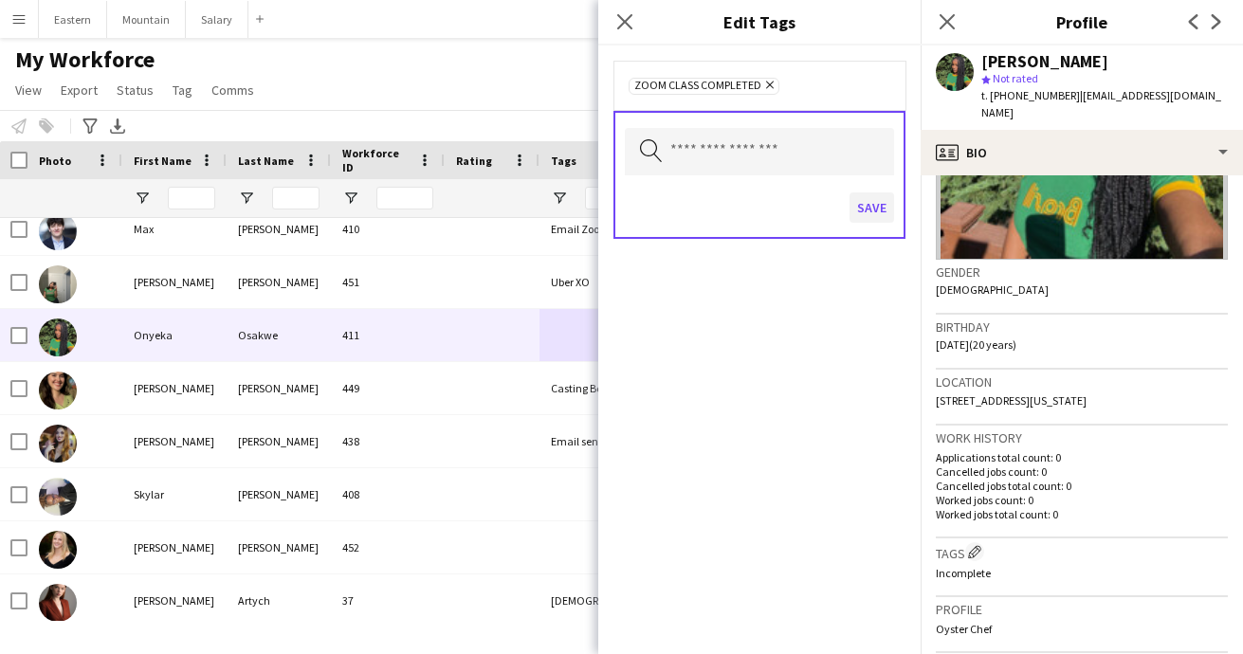
click at [874, 214] on button "Save" at bounding box center [872, 207] width 45 height 30
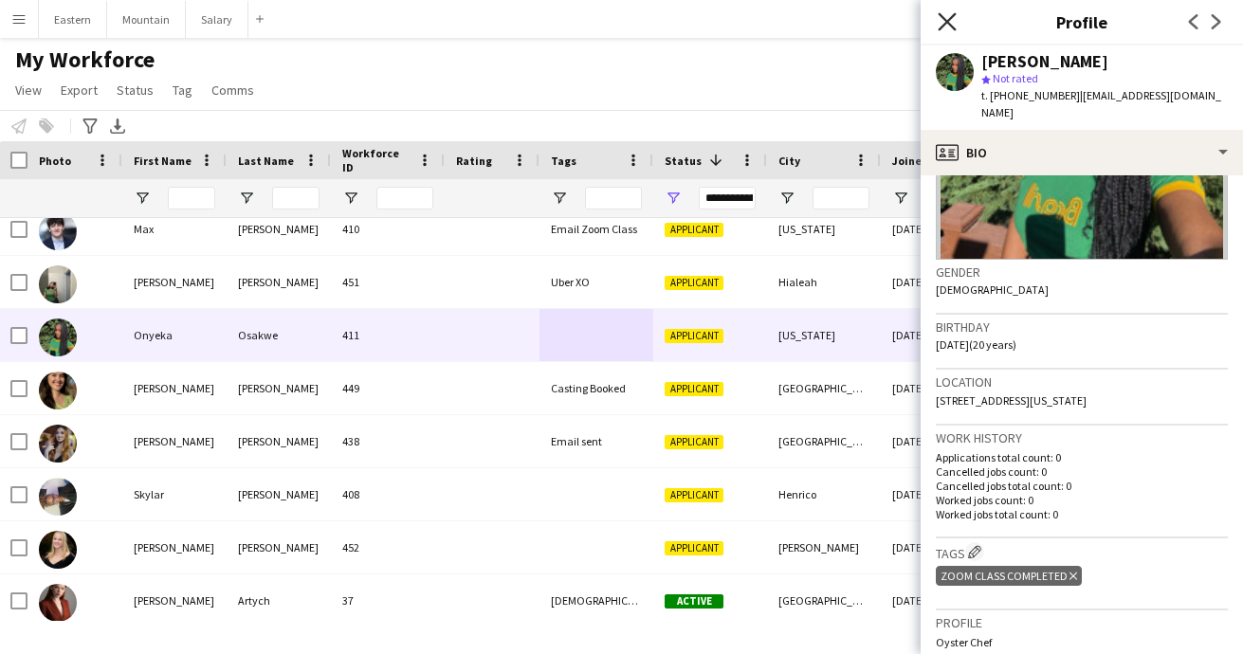
click at [945, 21] on icon at bounding box center [947, 21] width 18 height 18
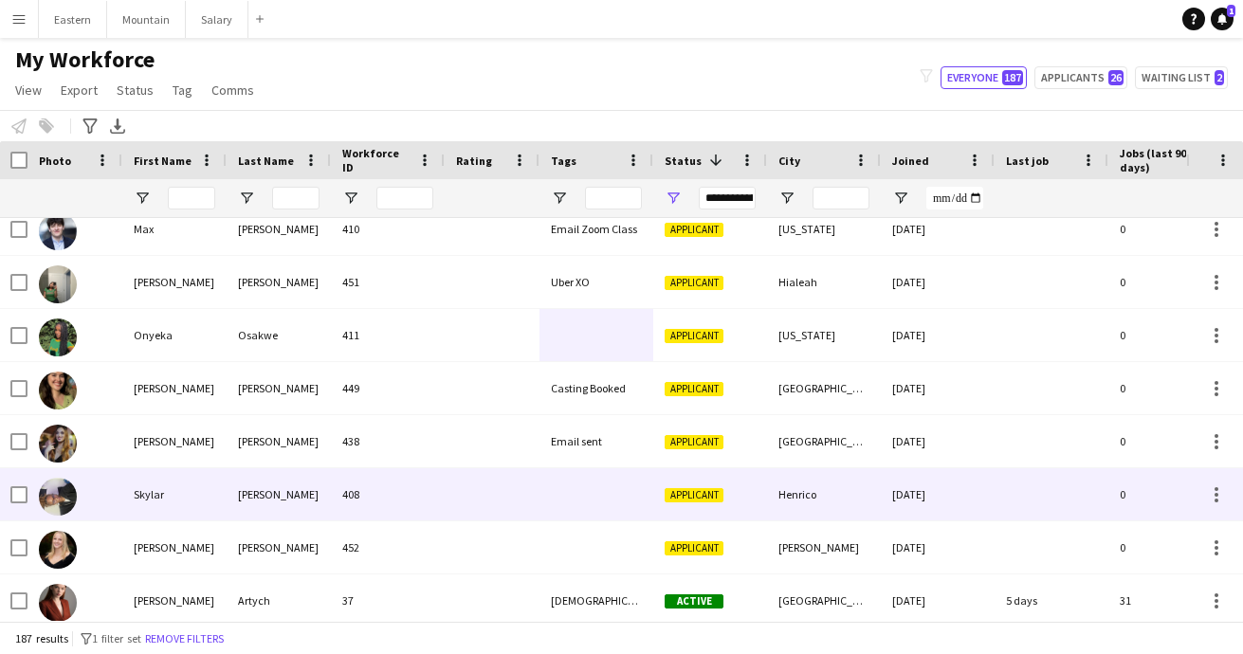
click at [592, 496] on div at bounding box center [596, 494] width 114 height 52
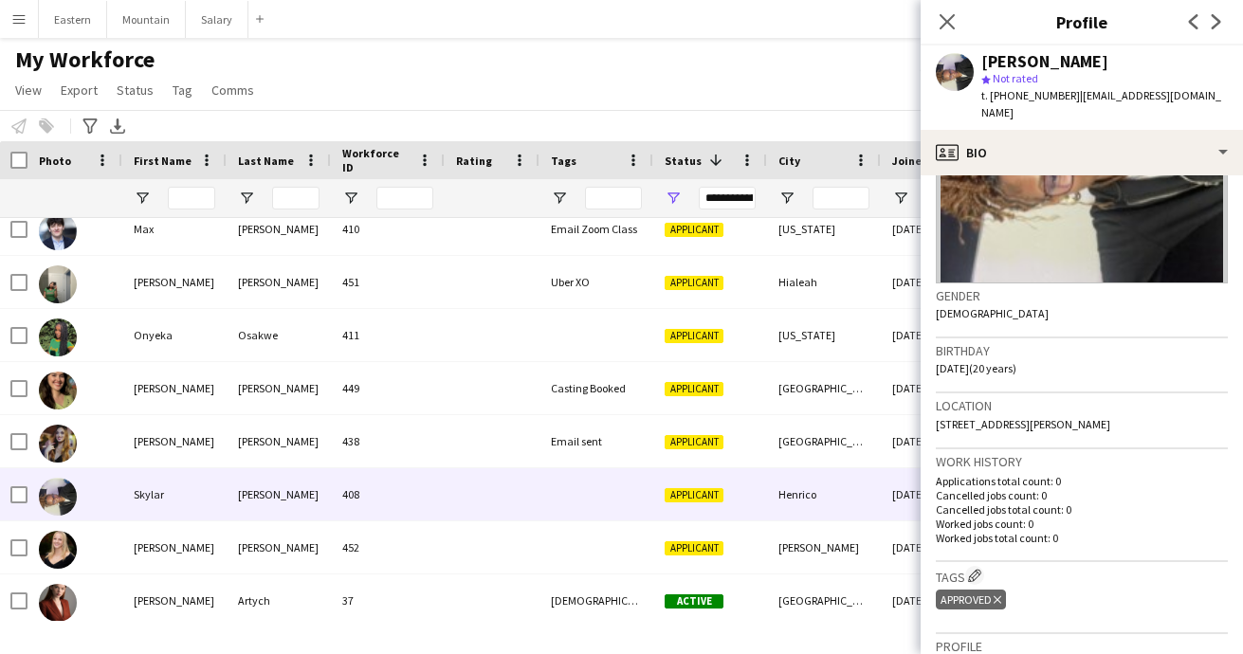
scroll to position [295, 0]
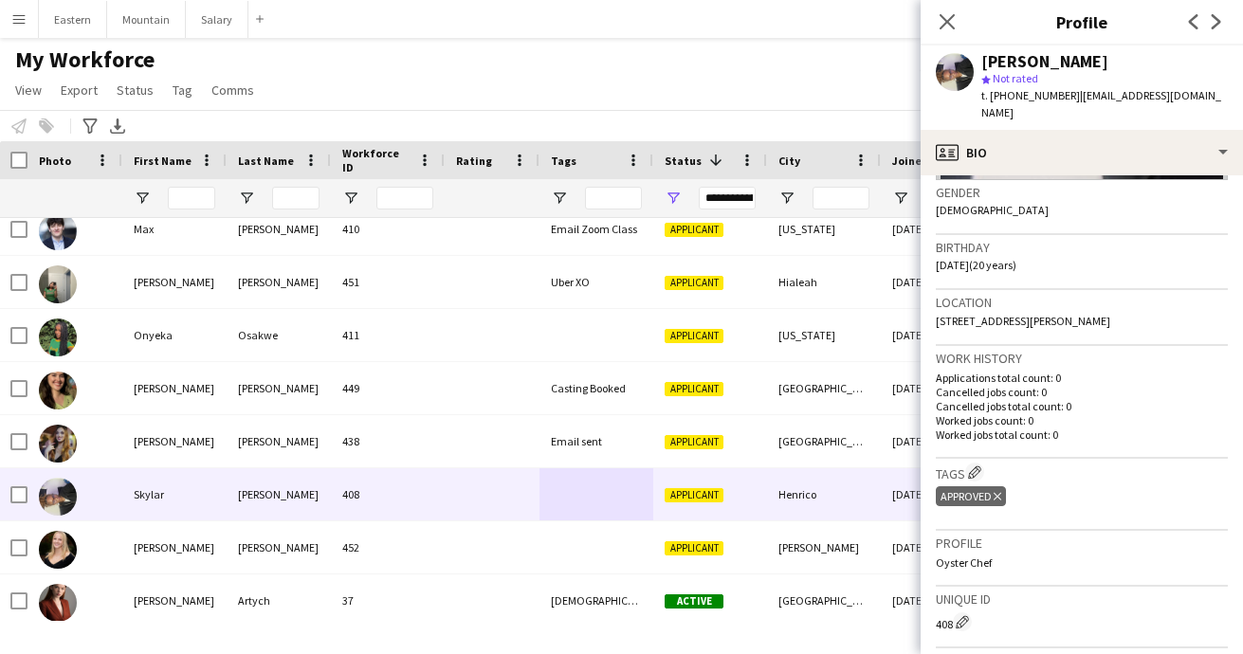
click at [998, 493] on icon at bounding box center [998, 497] width 8 height 8
click at [975, 466] on app-icon "Edit crew company tags" at bounding box center [974, 472] width 13 height 13
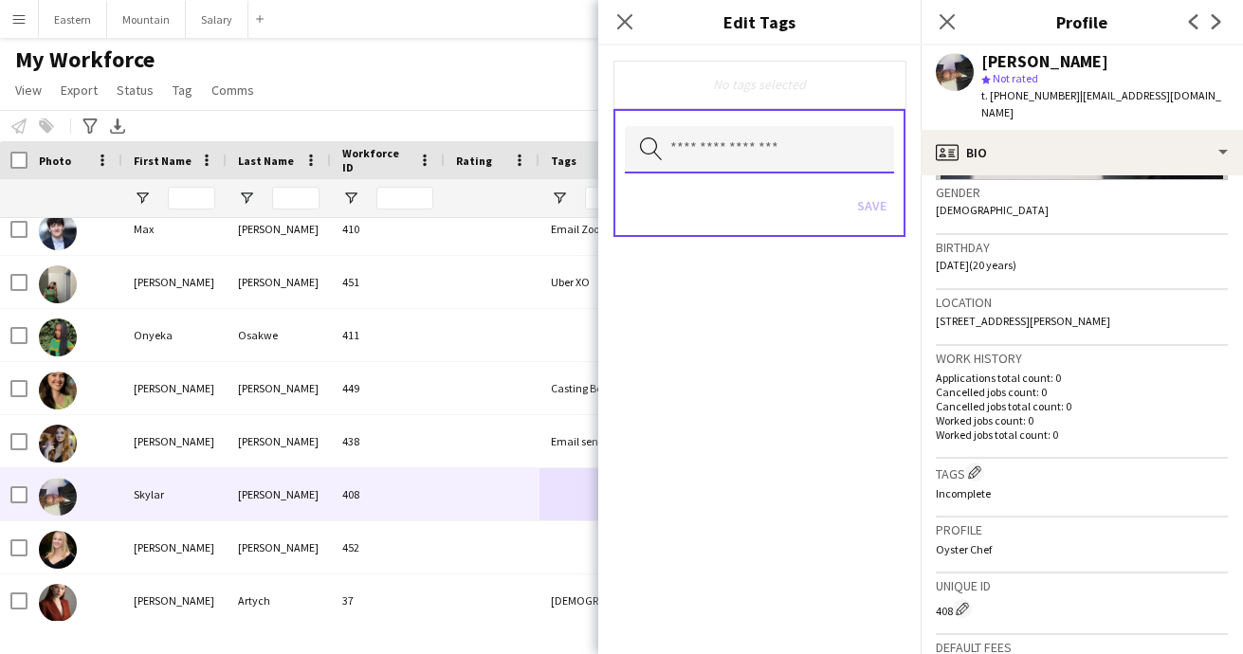
click at [769, 146] on input "text" at bounding box center [759, 149] width 269 height 47
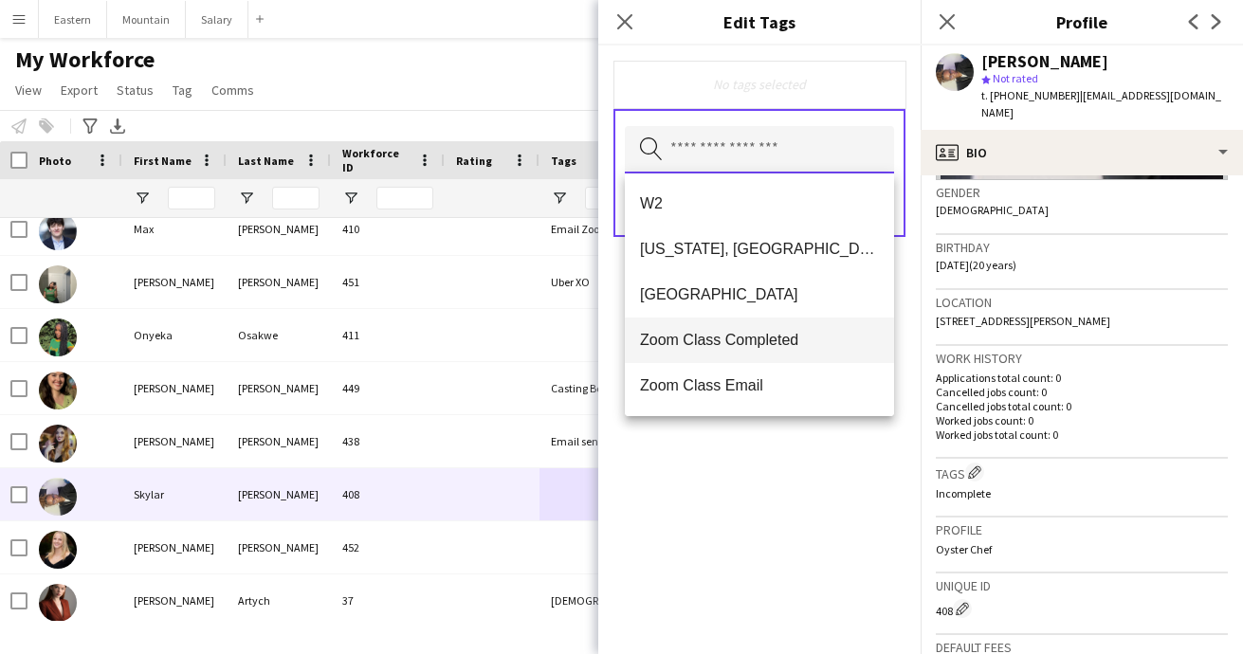
scroll to position [1183, 0]
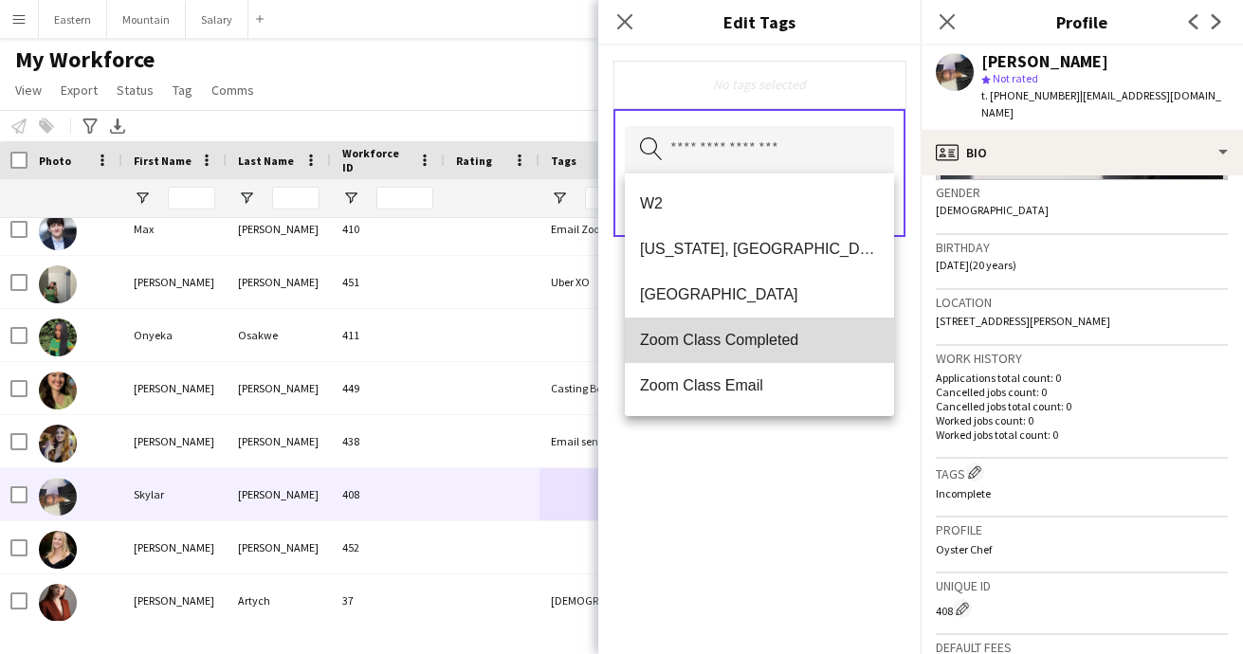
click at [726, 343] on span "Zoom Class Completed" at bounding box center [759, 340] width 239 height 18
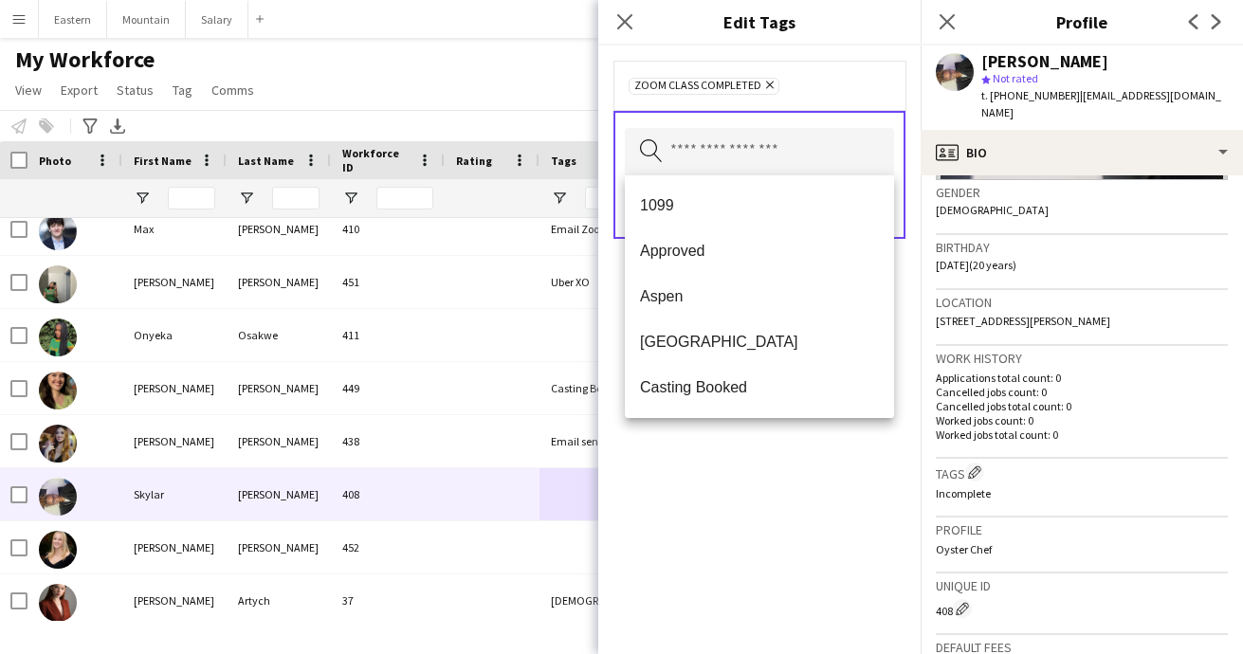
click at [746, 493] on div "Zoom Class Completed Remove Search by tag name Save" at bounding box center [759, 350] width 322 height 609
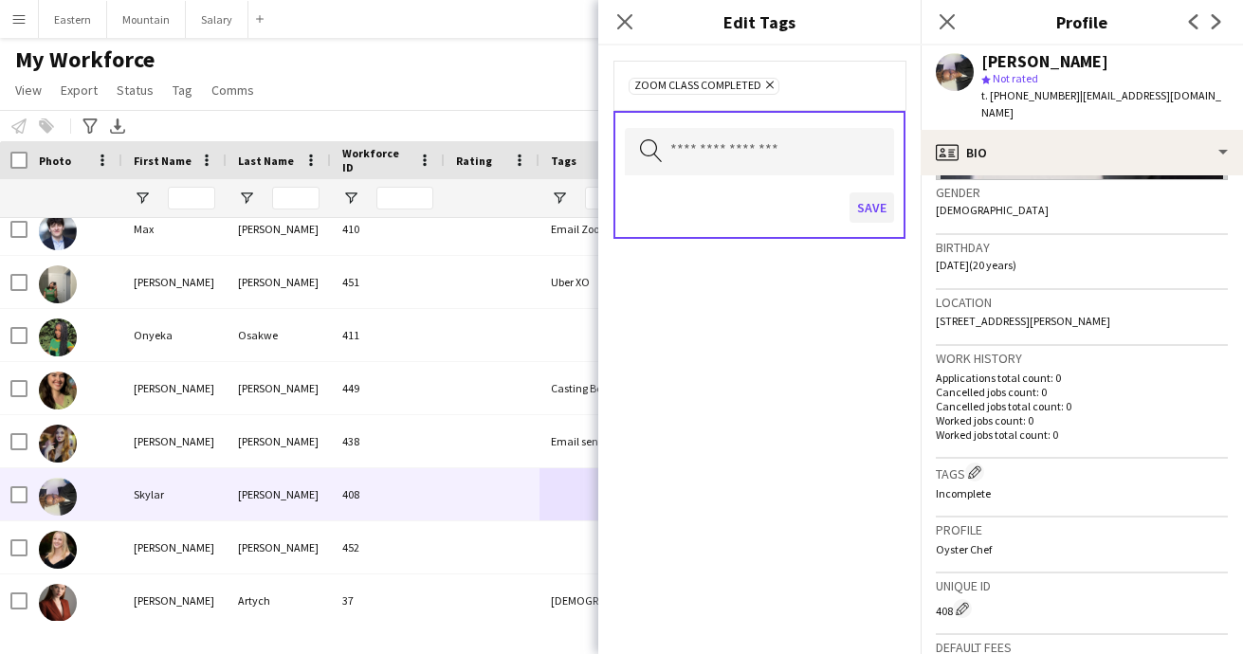
click at [870, 211] on button "Save" at bounding box center [872, 207] width 45 height 30
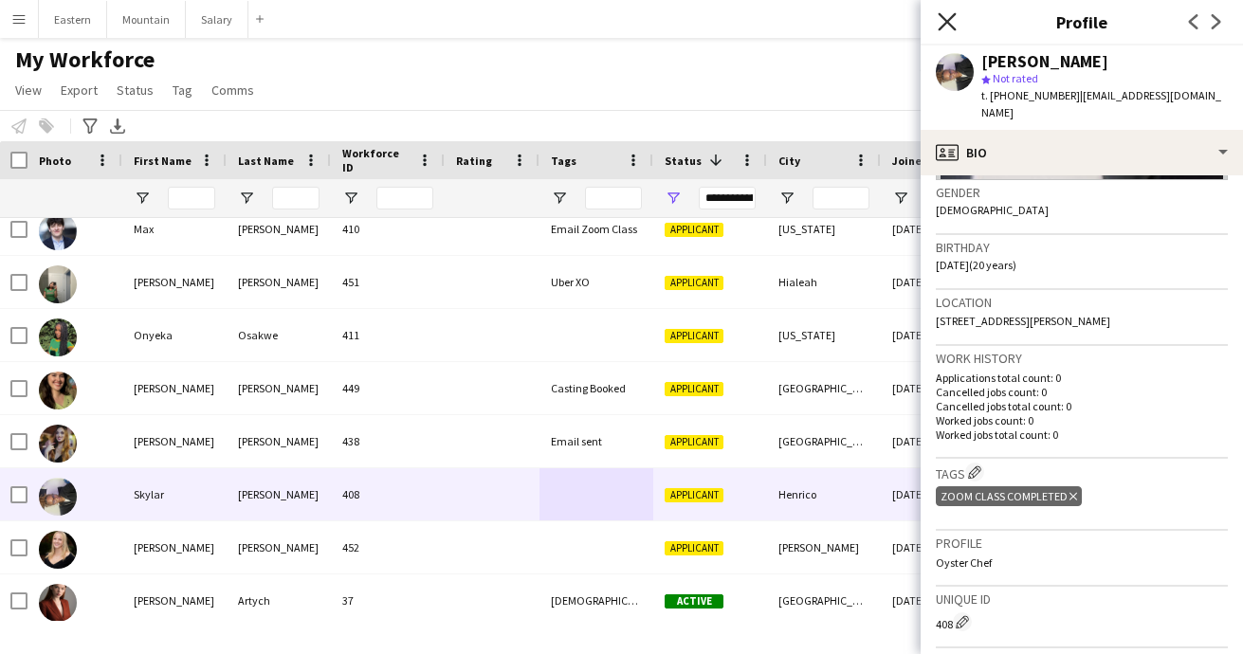
click at [947, 25] on icon "Close pop-in" at bounding box center [947, 21] width 18 height 18
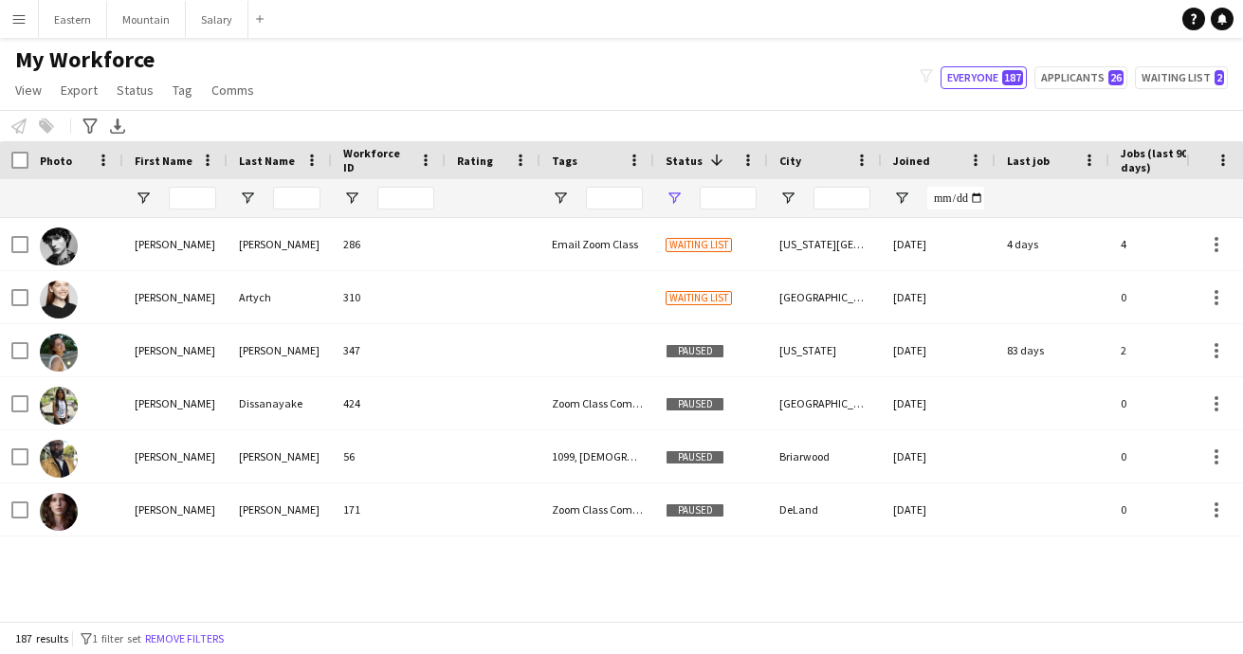
type input "**********"
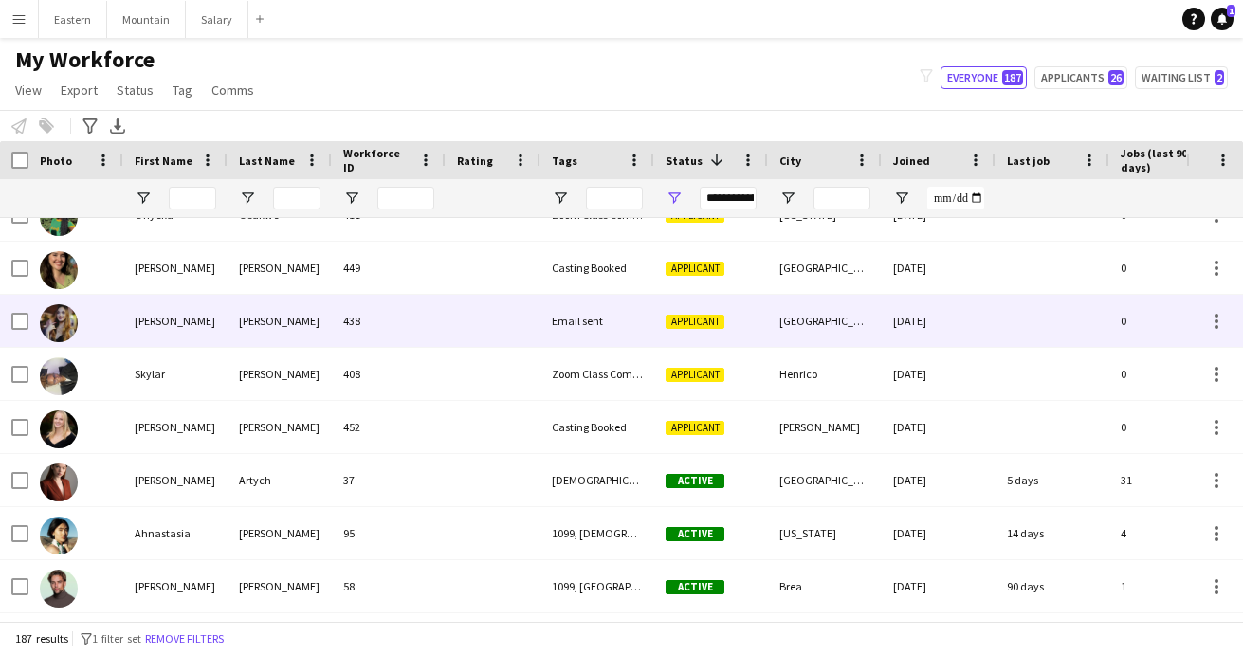
scroll to position [3228, 0]
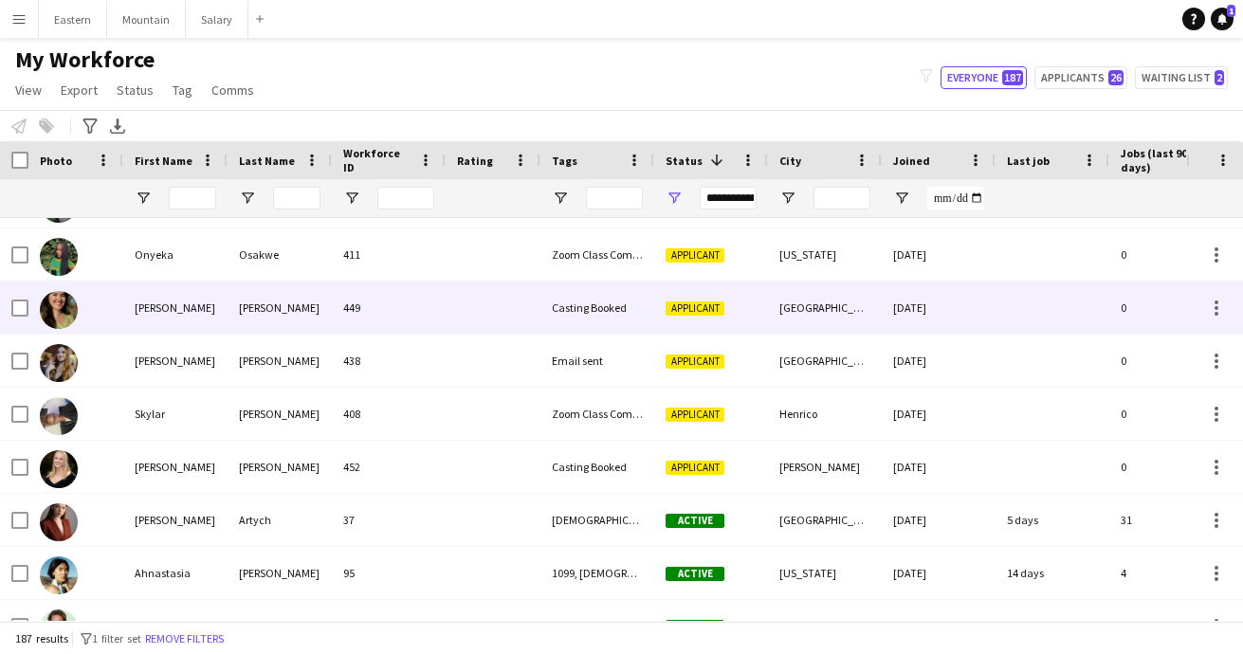
click at [577, 308] on div "Casting Booked" at bounding box center [597, 308] width 114 height 52
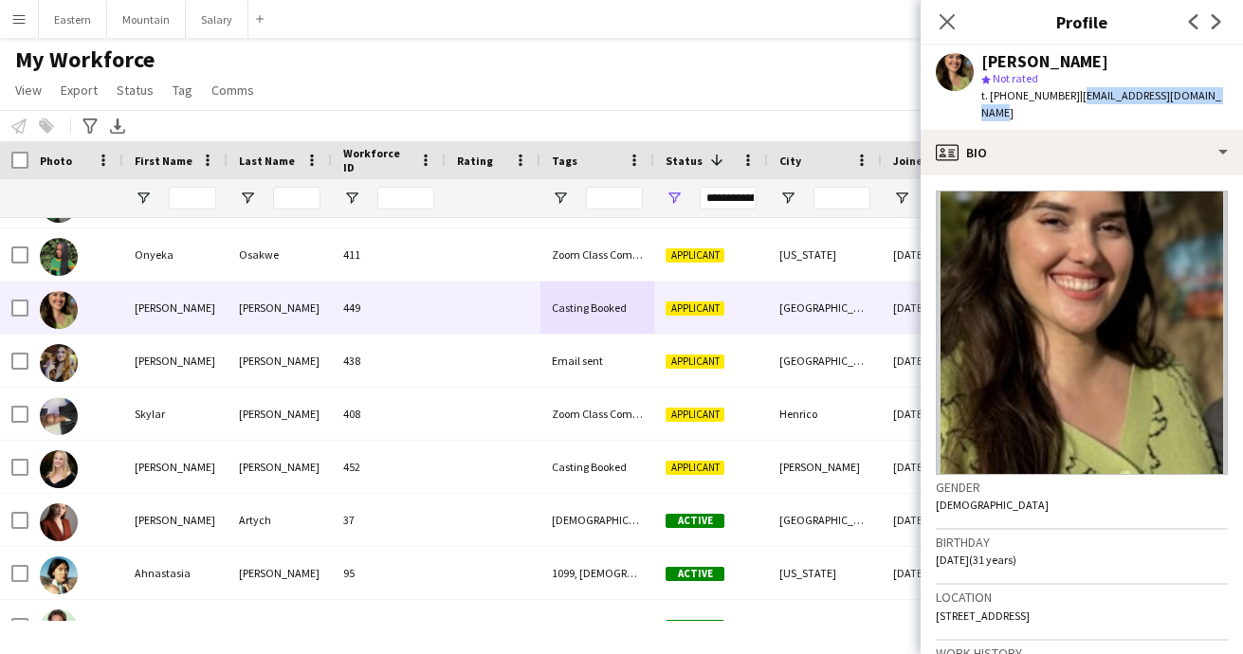
drag, startPoint x: 1067, startPoint y: 96, endPoint x: 1218, endPoint y: 100, distance: 151.7
click at [1218, 100] on div "Rheanna Sorenson star Not rated t. +14802415289 | rheannabsorenson@gmail.com" at bounding box center [1082, 88] width 322 height 84
copy span "rheannabsorenson@gmail.com"
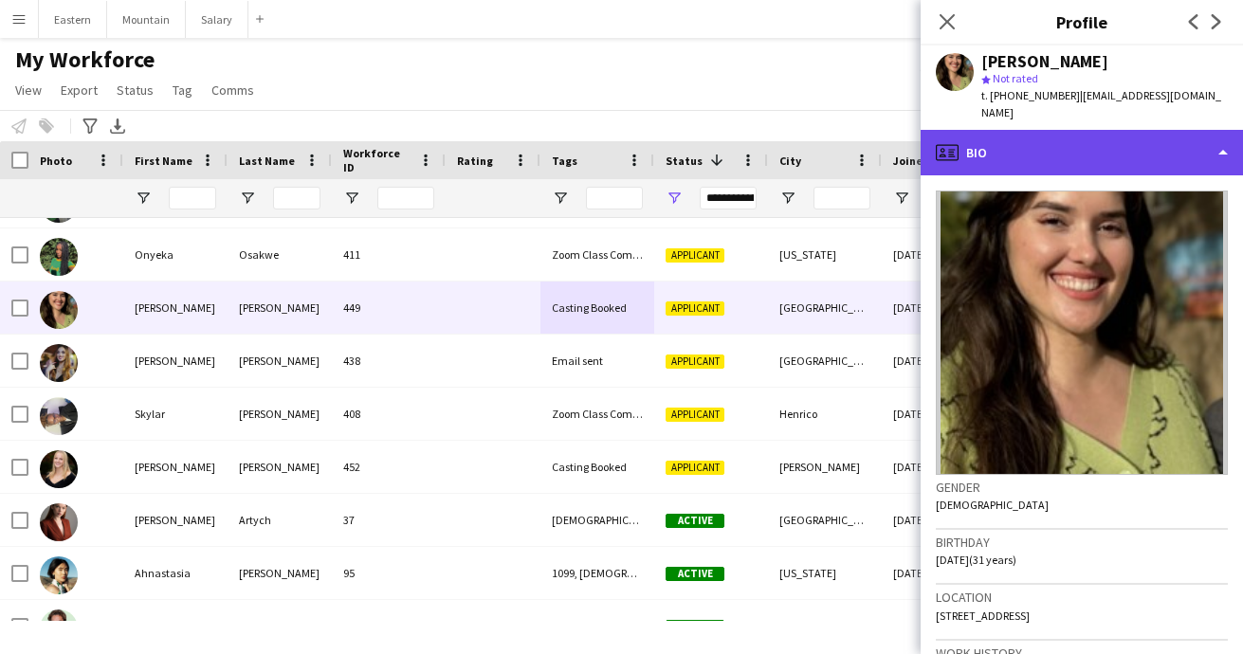
click at [1105, 136] on div "profile Bio" at bounding box center [1082, 153] width 322 height 46
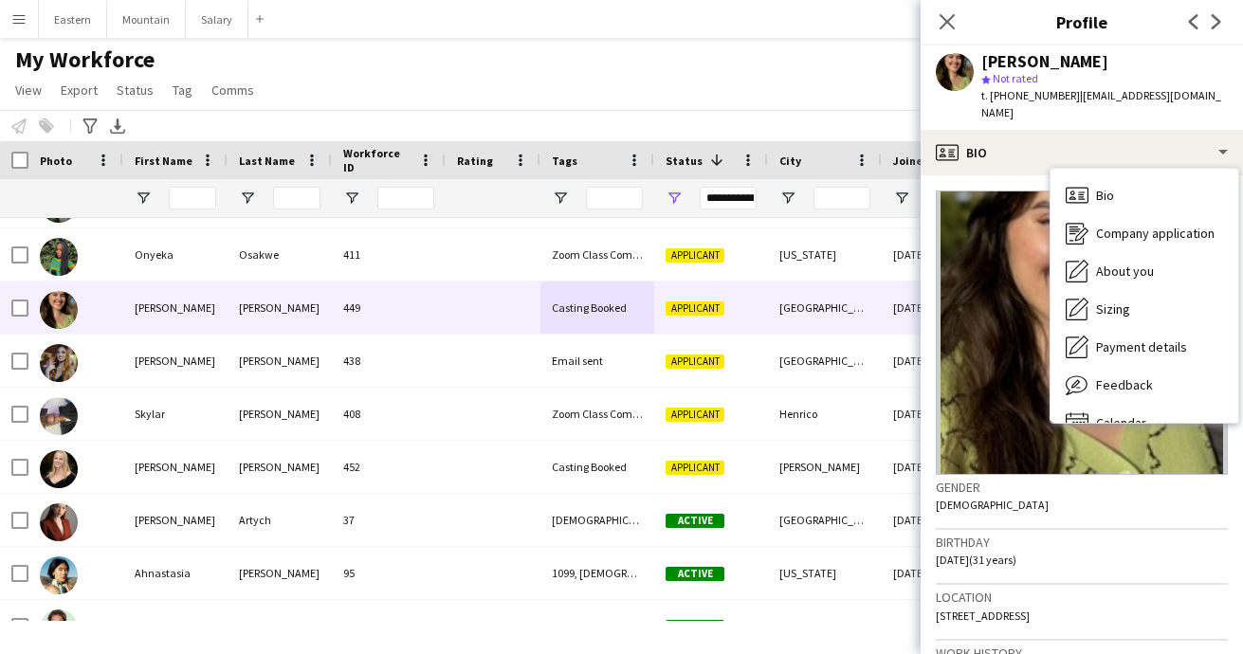
click at [1088, 83] on div "star Not rated" at bounding box center [1104, 78] width 247 height 17
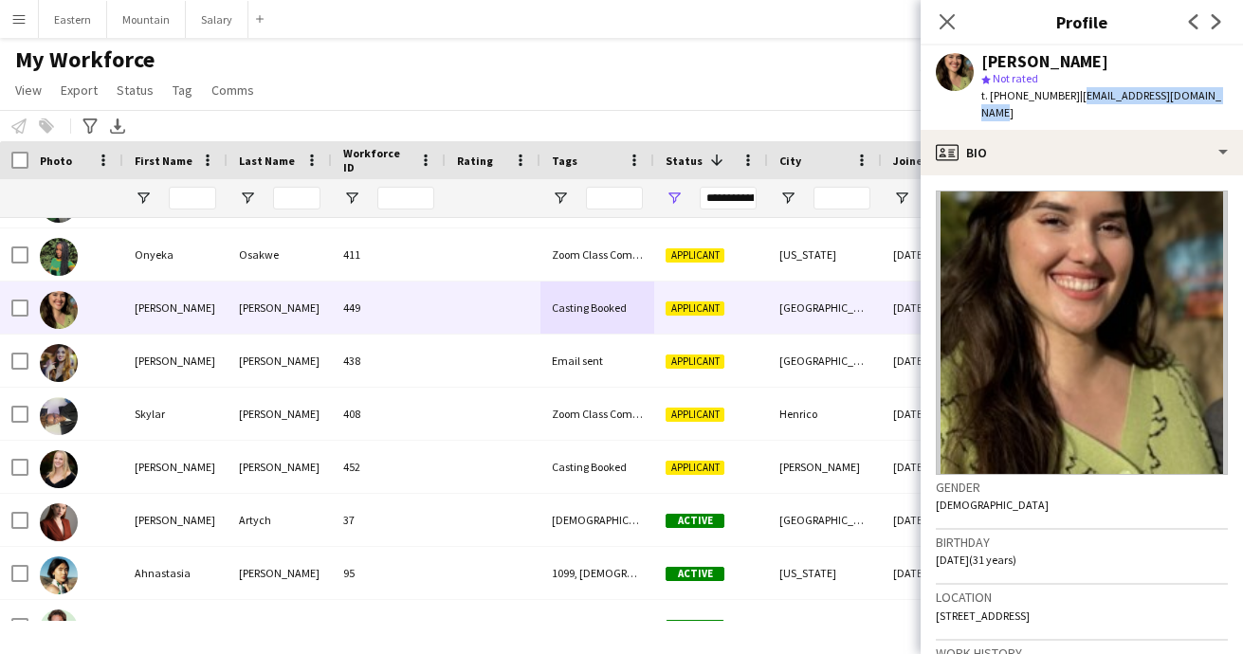
drag, startPoint x: 1067, startPoint y: 98, endPoint x: 1221, endPoint y: 97, distance: 154.5
click at [1221, 97] on div "Rheanna Sorenson star Not rated t. +14802415289 | rheannabsorenson@gmail.com" at bounding box center [1082, 88] width 322 height 84
copy span "rheannabsorenson@gmail.com"
drag, startPoint x: 1002, startPoint y: 98, endPoint x: 1059, endPoint y: 97, distance: 56.9
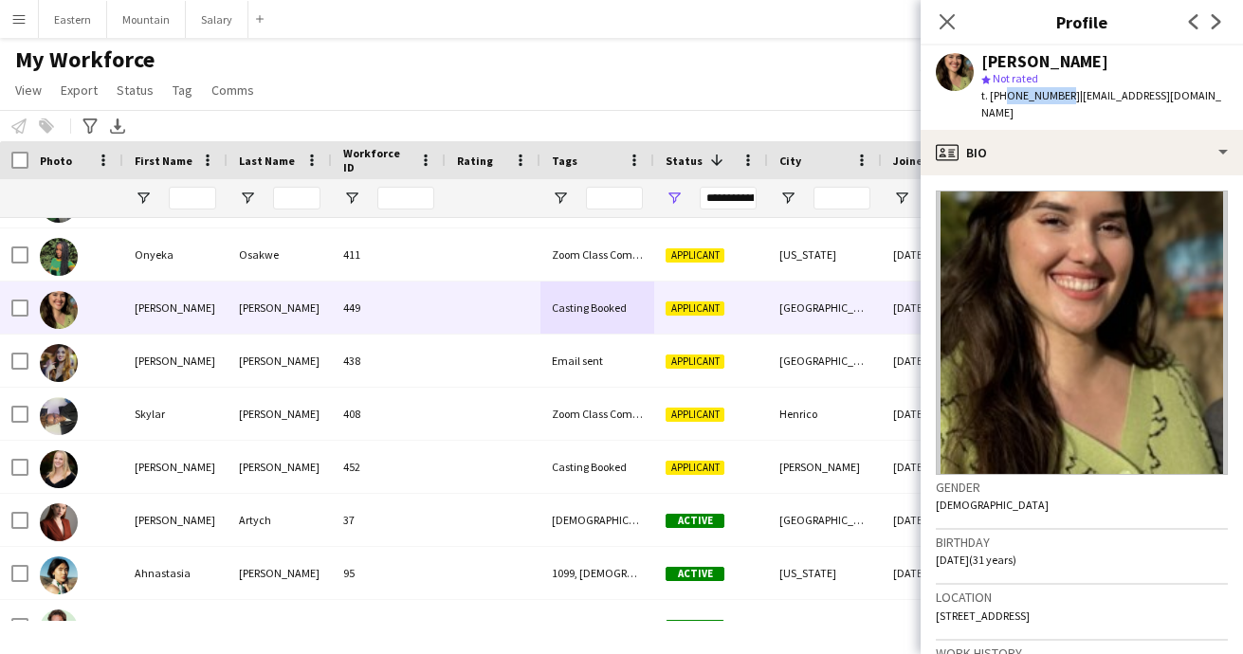
click at [1059, 97] on span "t. +14802415289" at bounding box center [1030, 95] width 99 height 14
copy span "4802415289"
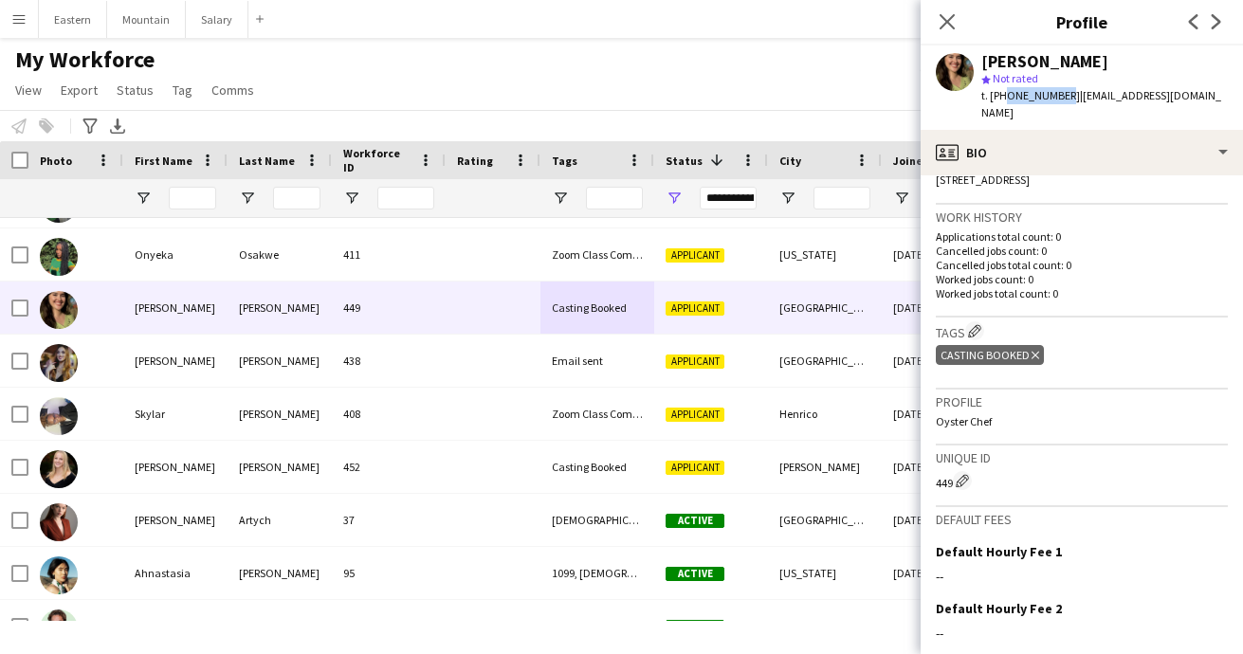
scroll to position [460, 0]
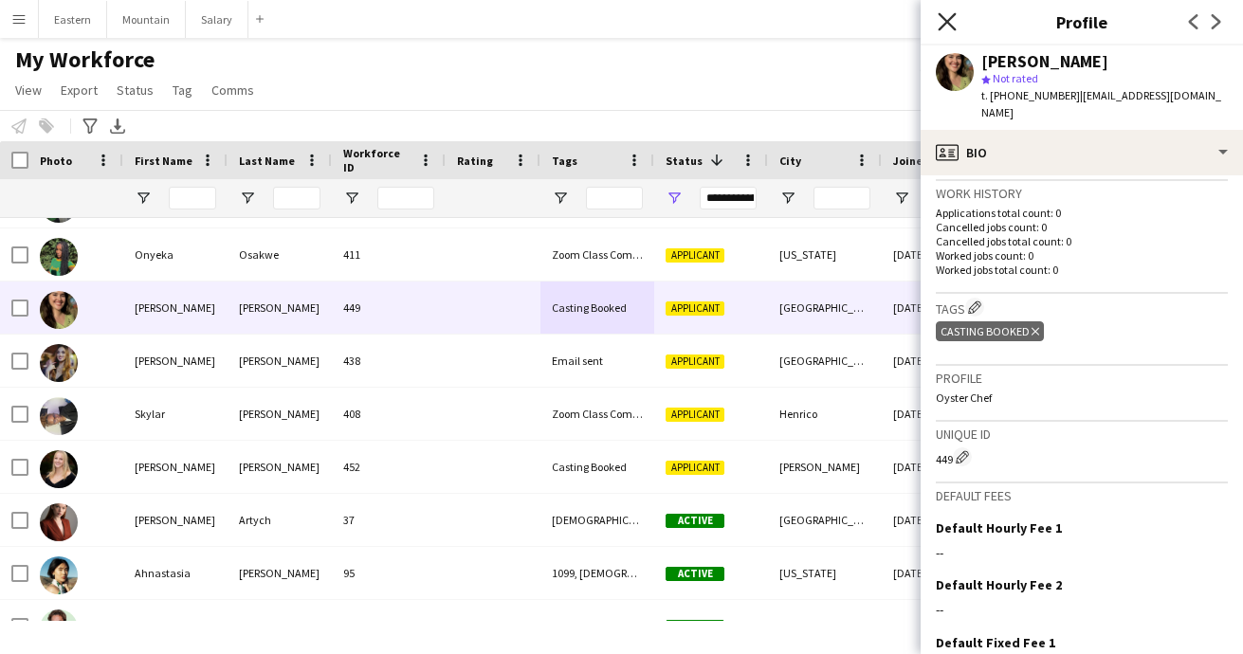
click at [947, 26] on icon "Close pop-in" at bounding box center [947, 21] width 18 height 18
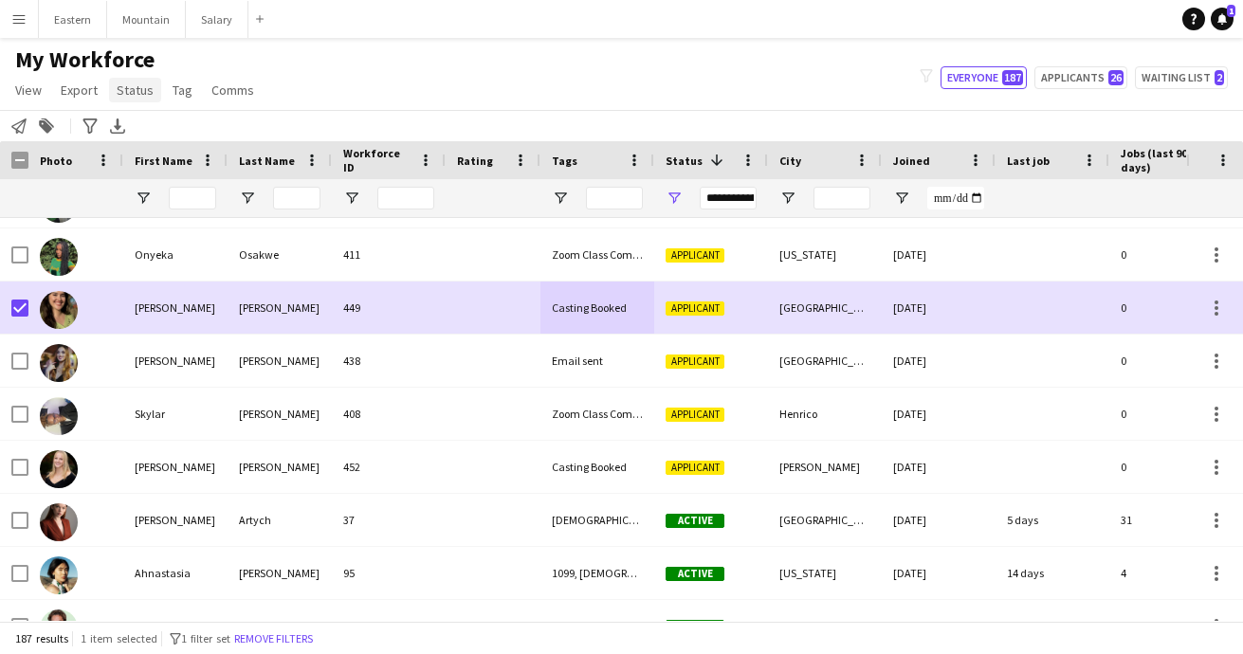
click at [137, 90] on span "Status" at bounding box center [135, 90] width 37 height 17
click at [142, 130] on span "Edit" at bounding box center [135, 130] width 22 height 17
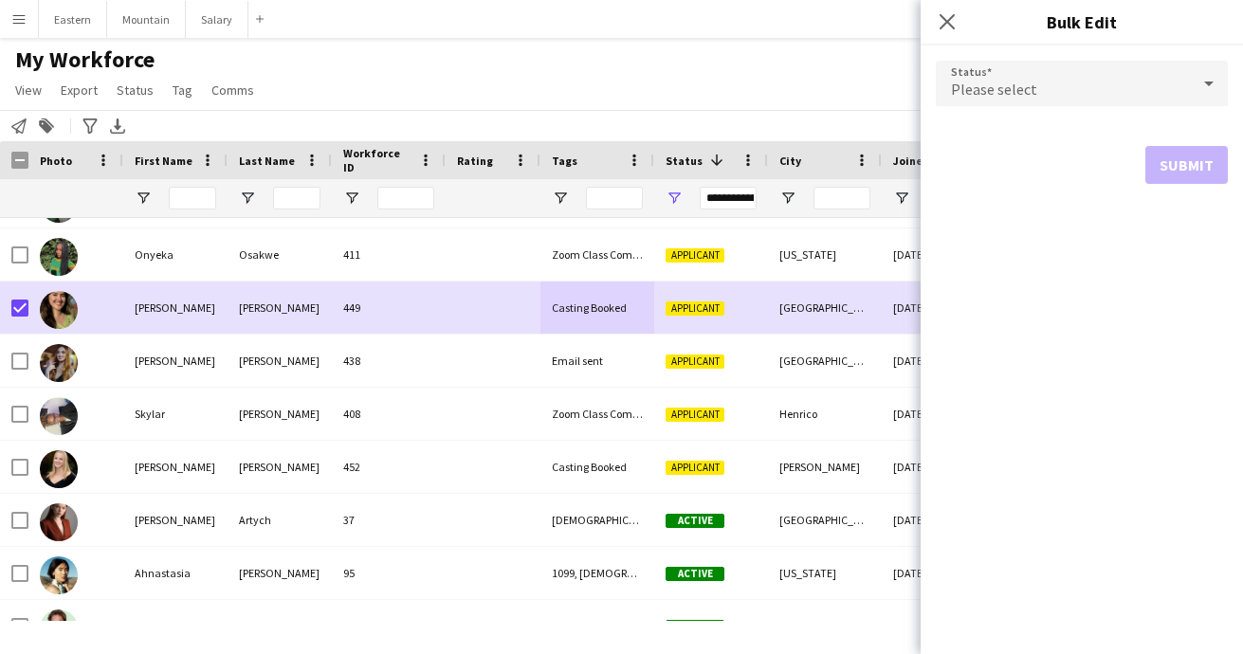
click at [951, 84] on div "Please select" at bounding box center [1063, 84] width 254 height 46
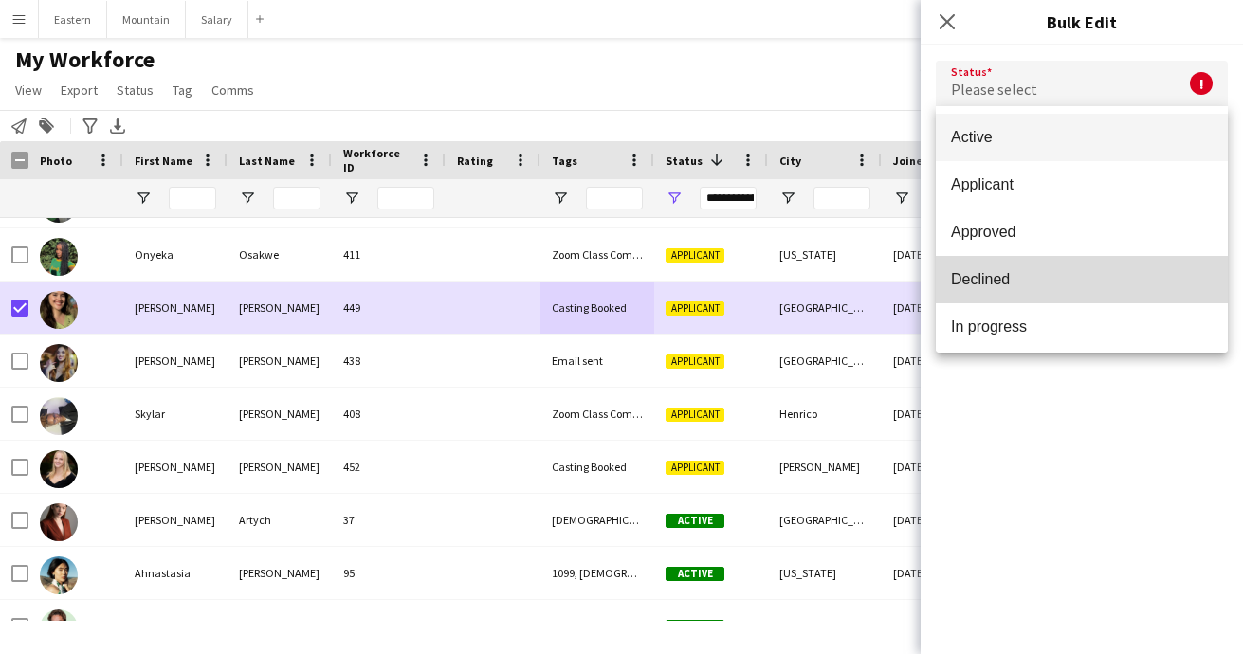
click at [1000, 290] on mat-option "Declined" at bounding box center [1082, 279] width 292 height 47
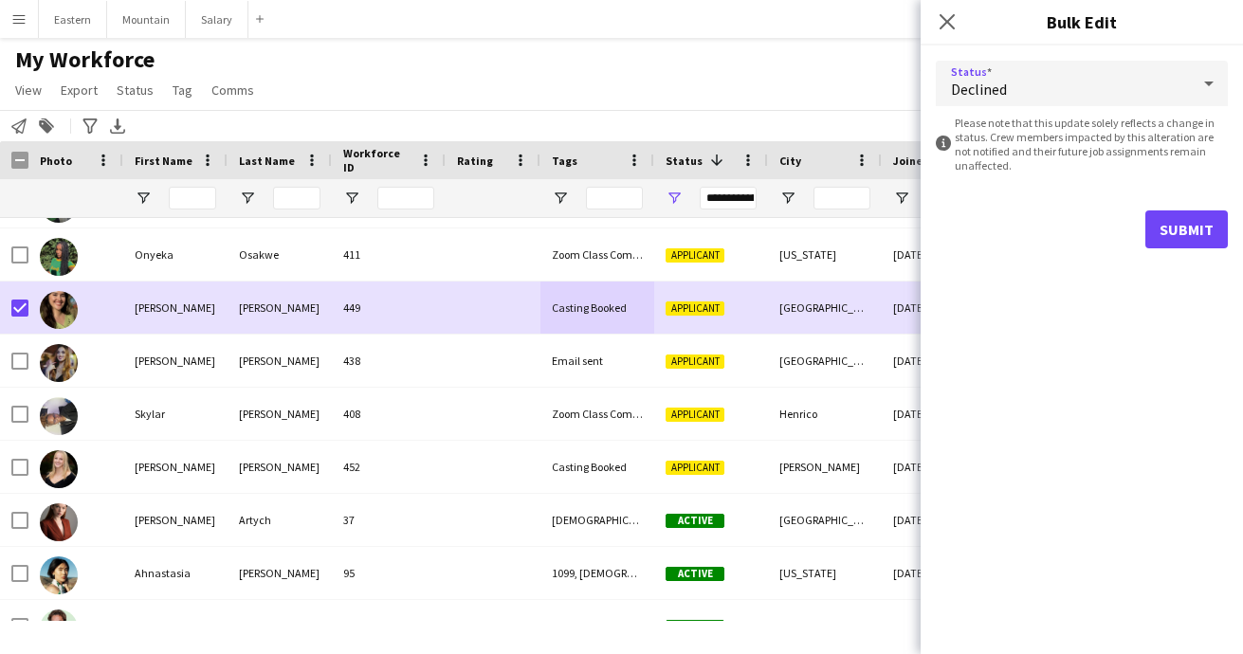
click at [1192, 221] on button "Submit" at bounding box center [1186, 229] width 82 height 38
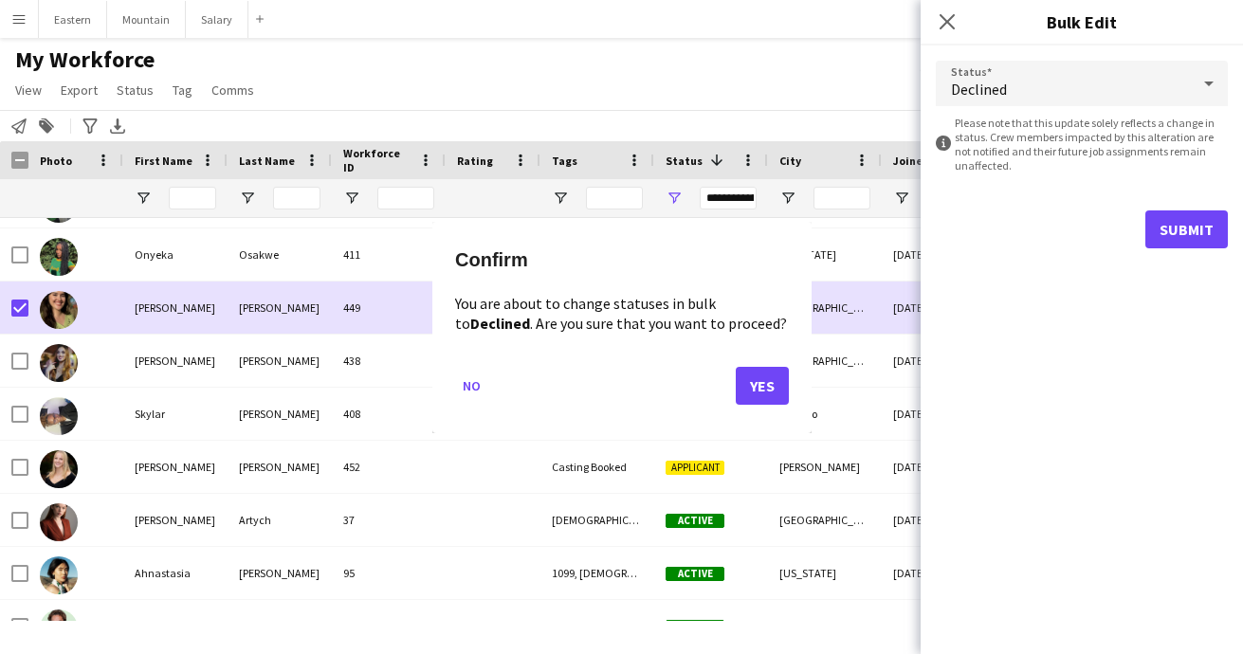
click at [761, 380] on button "Yes" at bounding box center [762, 385] width 53 height 38
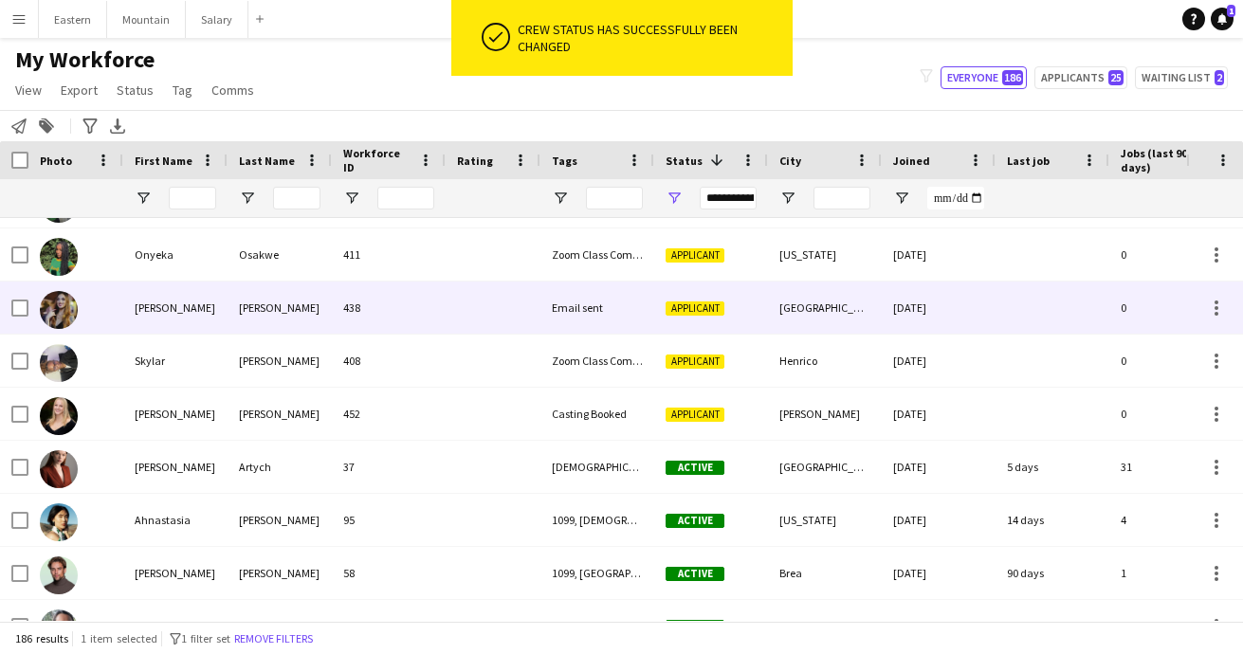
click at [378, 305] on div "438" at bounding box center [389, 308] width 114 height 52
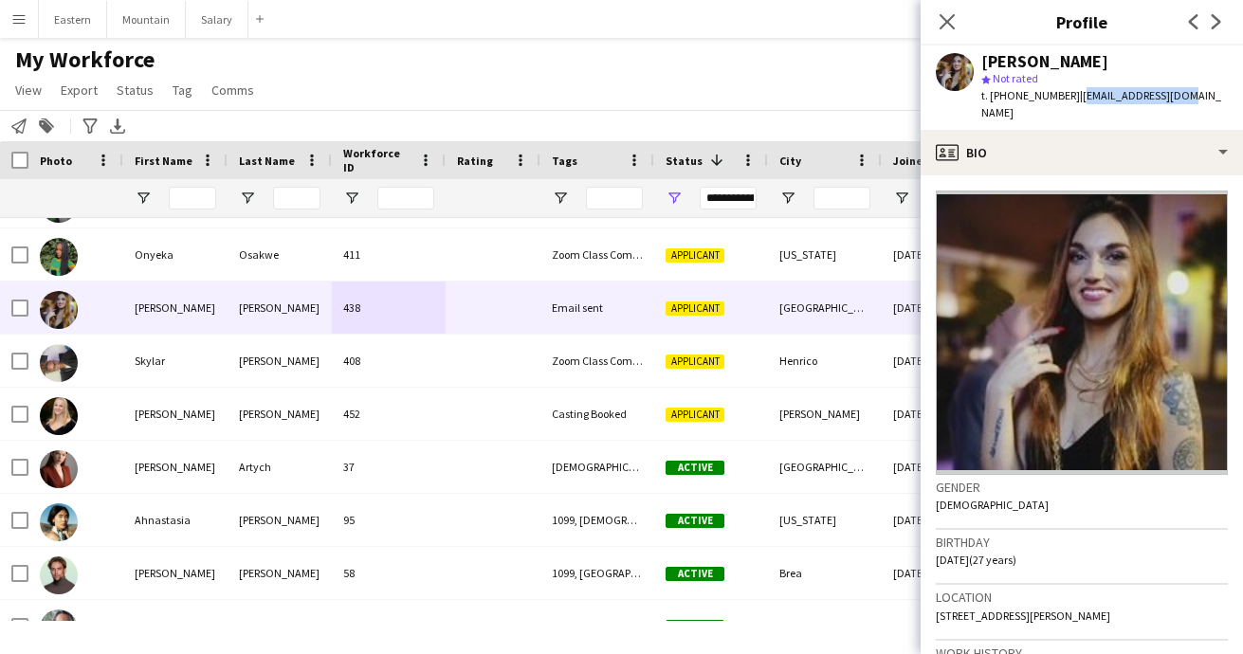
drag, startPoint x: 1067, startPoint y: 99, endPoint x: 1167, endPoint y: 94, distance: 100.6
click at [1167, 94] on div "Shelby Stephens star Not rated t. +13049179067 | srstep97@gmail.com" at bounding box center [1082, 88] width 322 height 84
copy span "srstep97@gmail.com"
click at [949, 13] on icon "Close pop-in" at bounding box center [947, 21] width 18 height 18
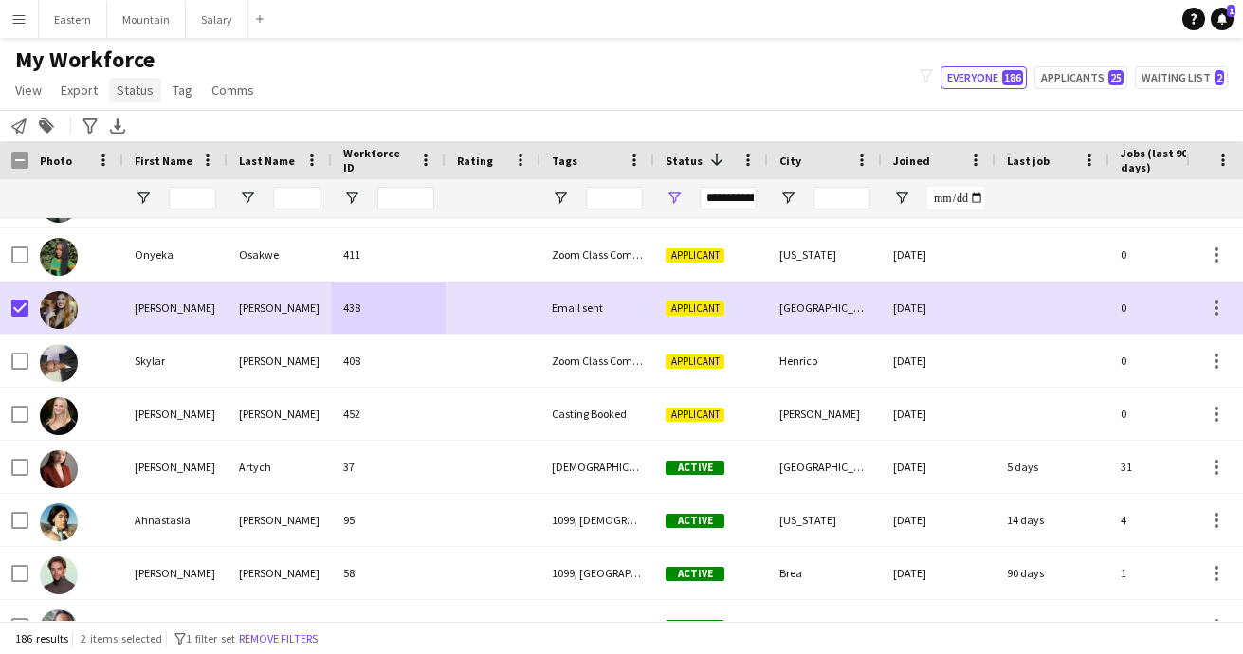
click at [139, 92] on span "Status" at bounding box center [135, 90] width 37 height 17
click at [141, 129] on span "Edit" at bounding box center [135, 130] width 22 height 17
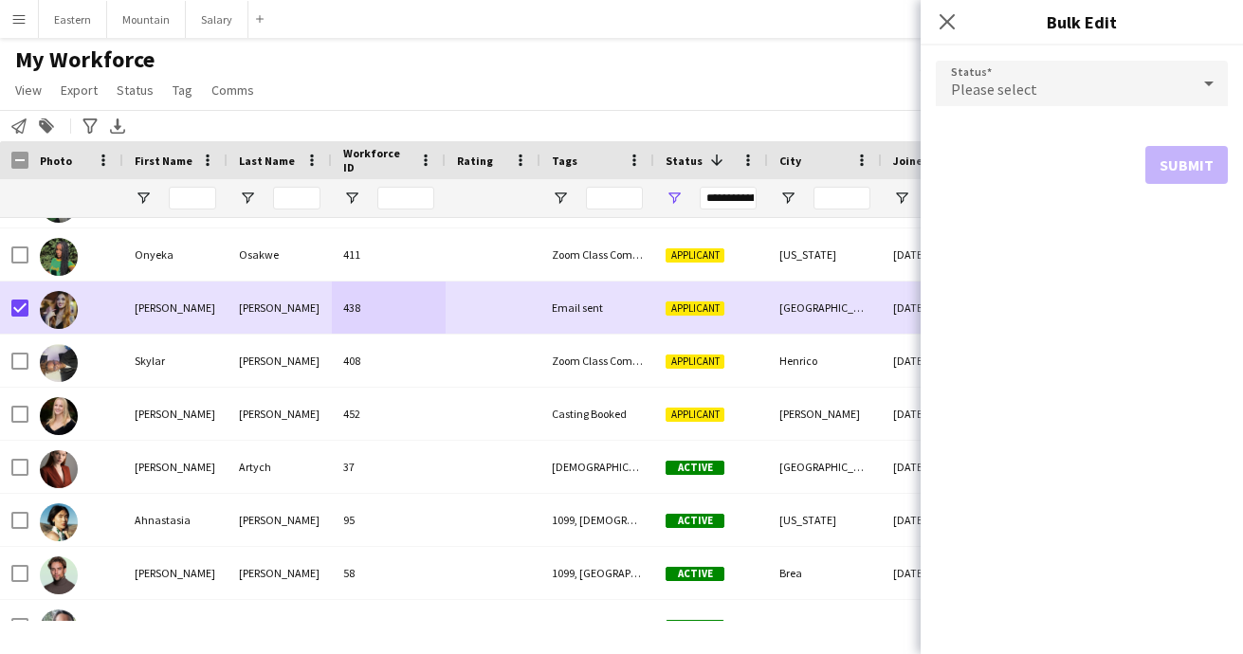
click at [1003, 91] on span "Please select" at bounding box center [994, 89] width 86 height 19
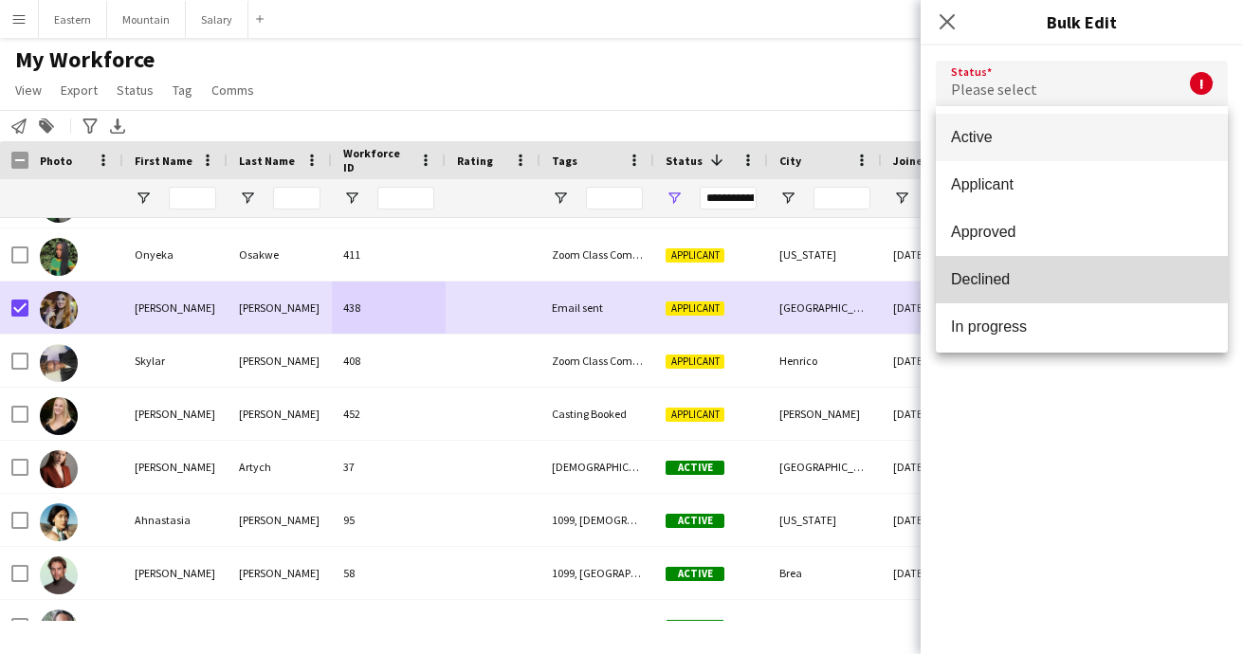
click at [990, 270] on span "Declined" at bounding box center [1082, 279] width 262 height 18
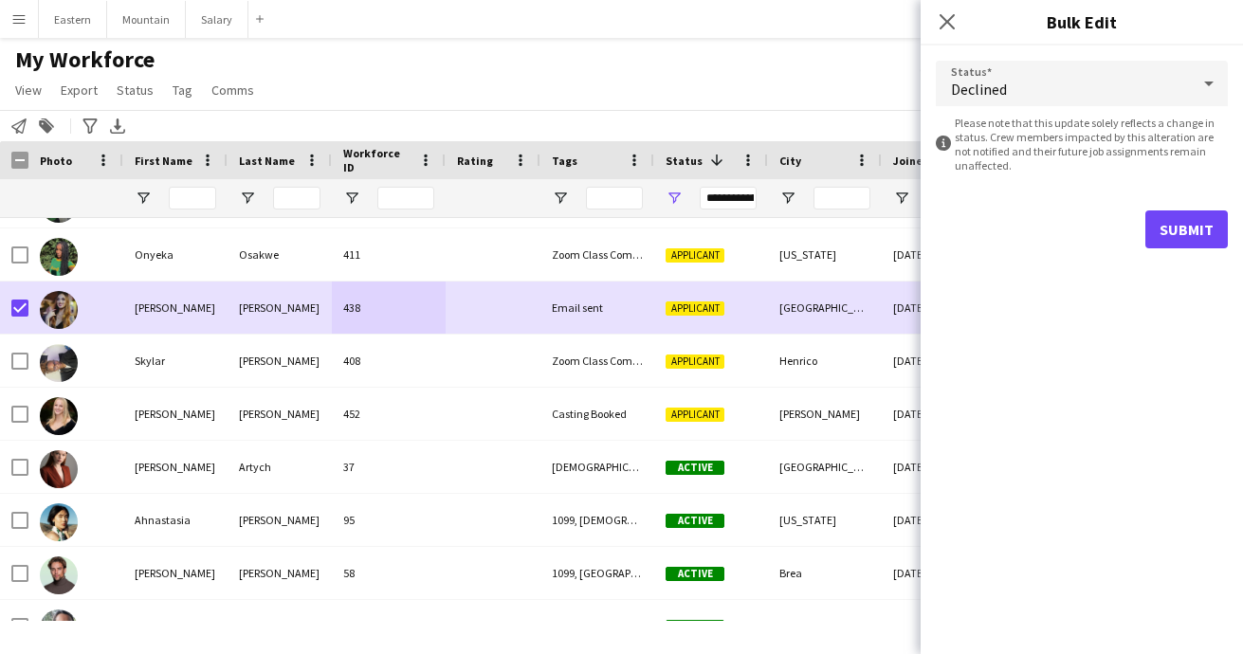
click at [1164, 228] on button "Submit" at bounding box center [1186, 229] width 82 height 38
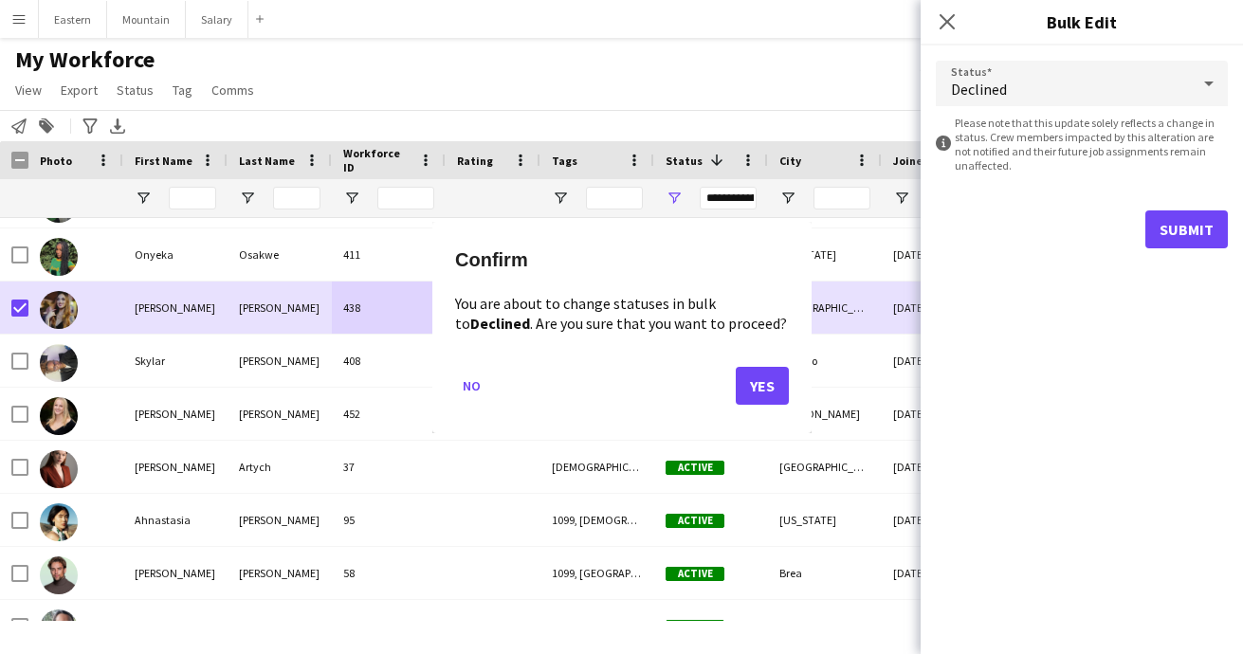
click at [769, 395] on button "Yes" at bounding box center [762, 385] width 53 height 38
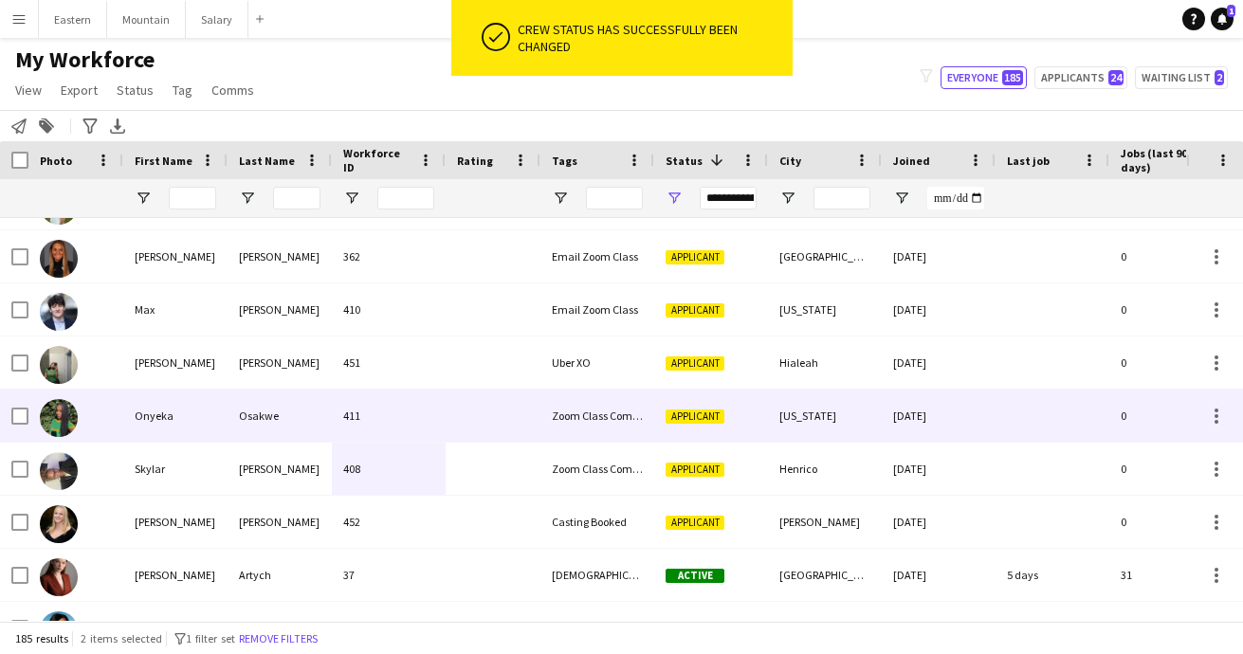
scroll to position [3062, 0]
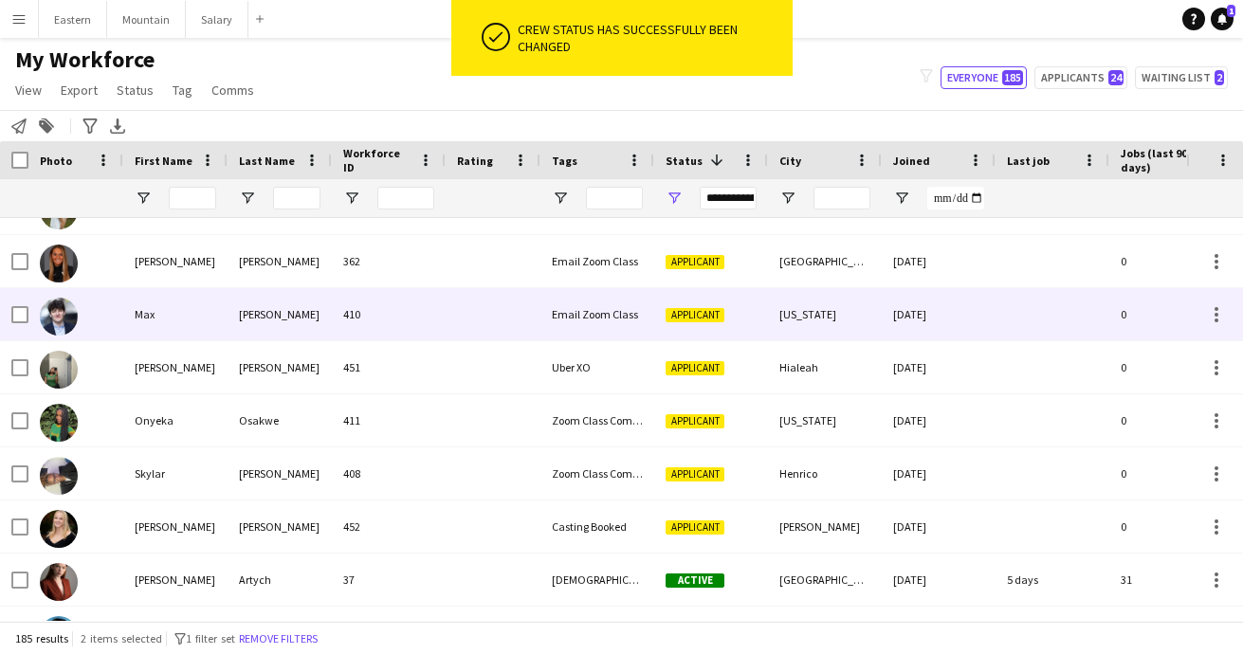
click at [599, 314] on div "Email Zoom Class" at bounding box center [597, 314] width 114 height 52
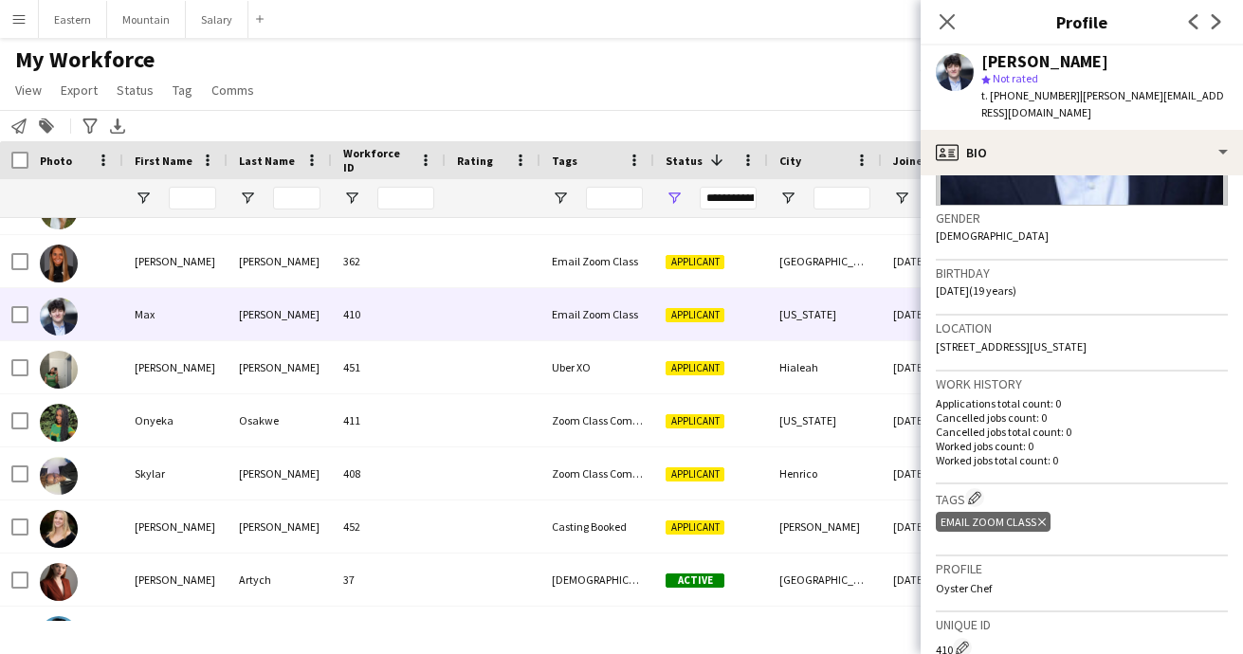
scroll to position [380, 0]
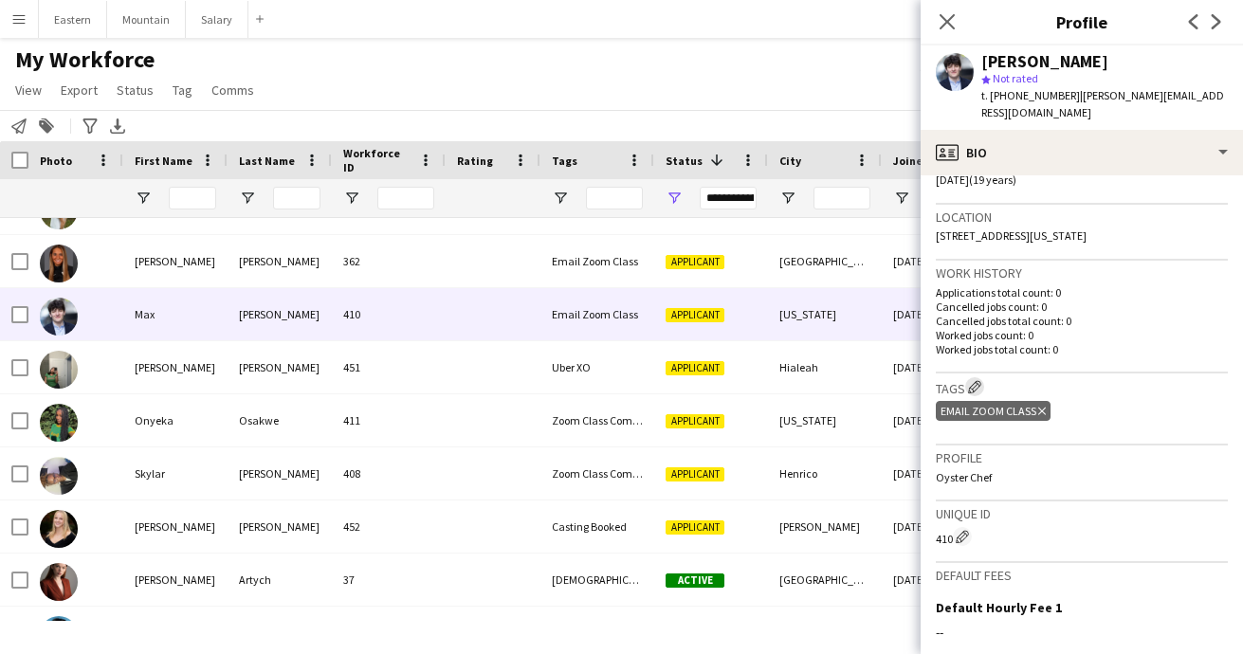
click at [978, 380] on app-icon "Edit crew company tags" at bounding box center [974, 386] width 13 height 13
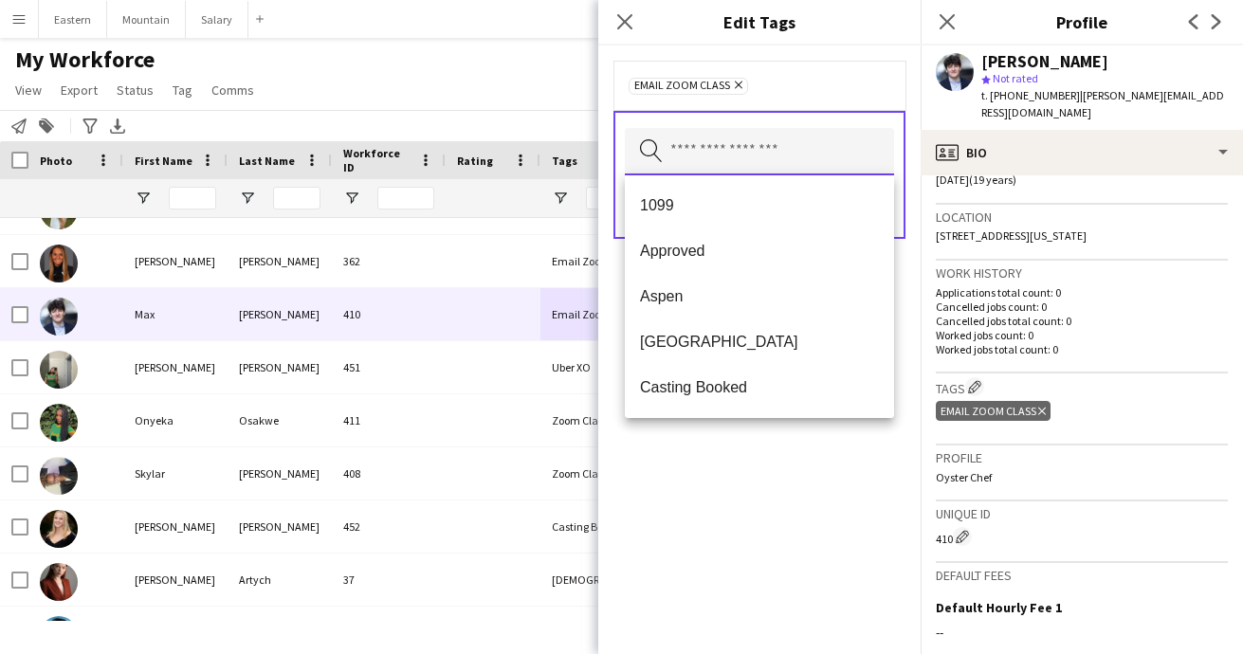
click at [737, 143] on input "text" at bounding box center [759, 151] width 269 height 47
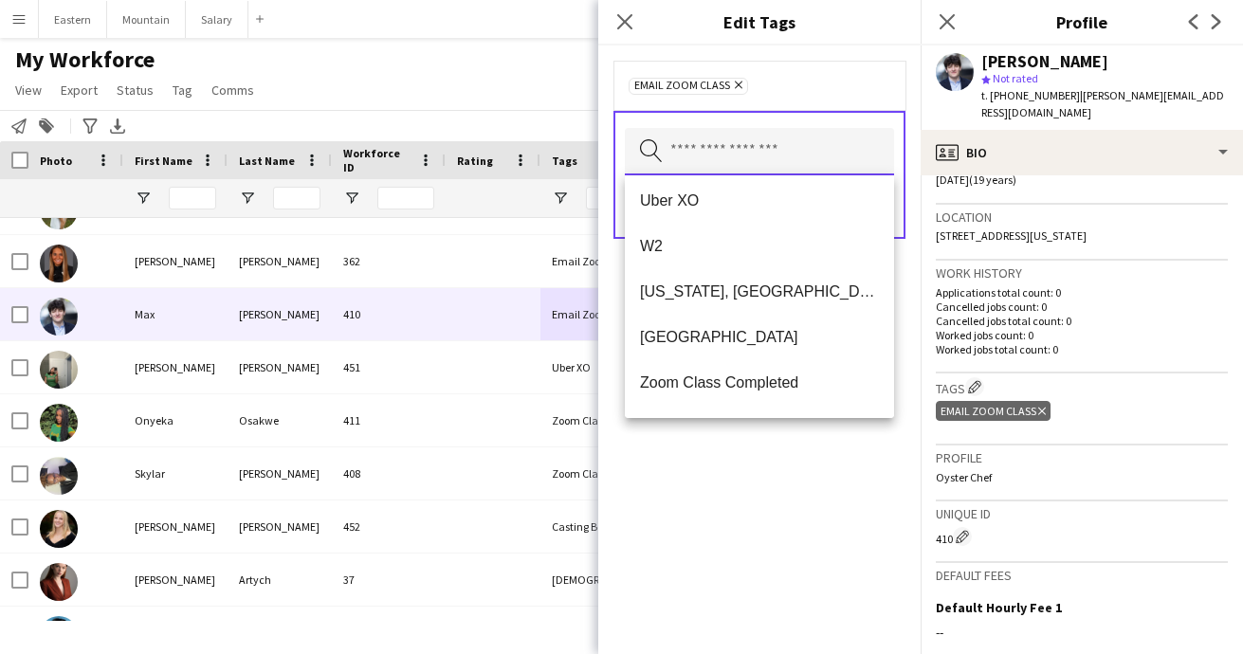
scroll to position [1109, 0]
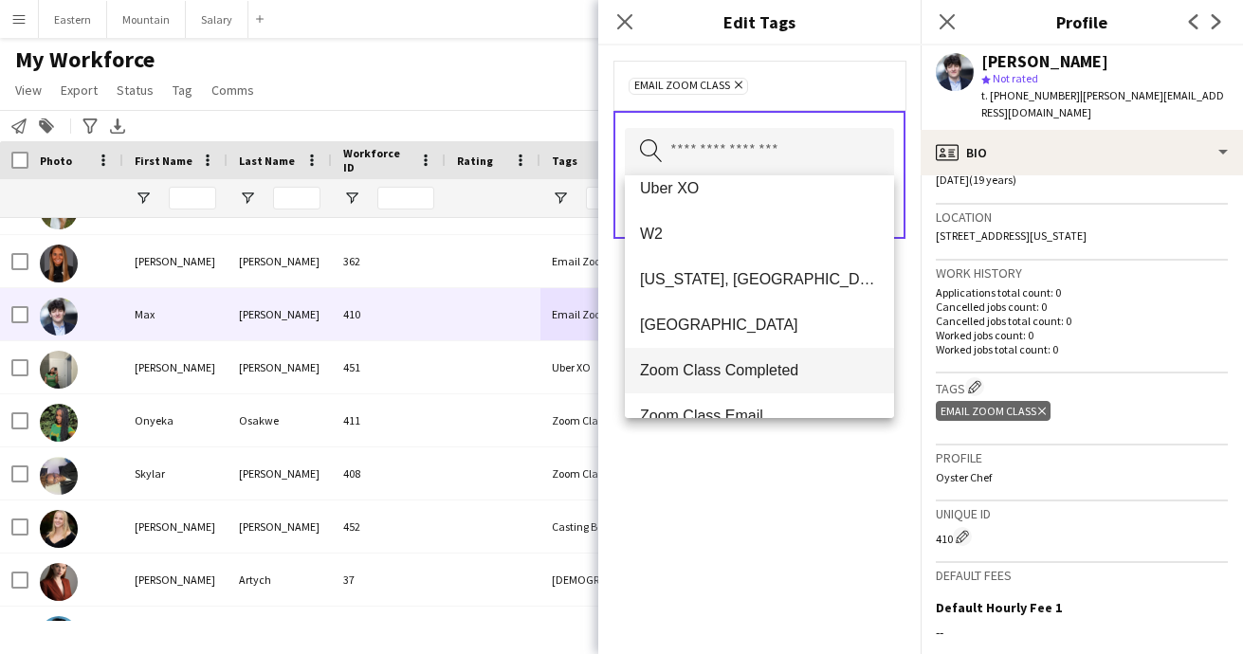
click at [710, 372] on span "Zoom Class Completed" at bounding box center [759, 370] width 239 height 18
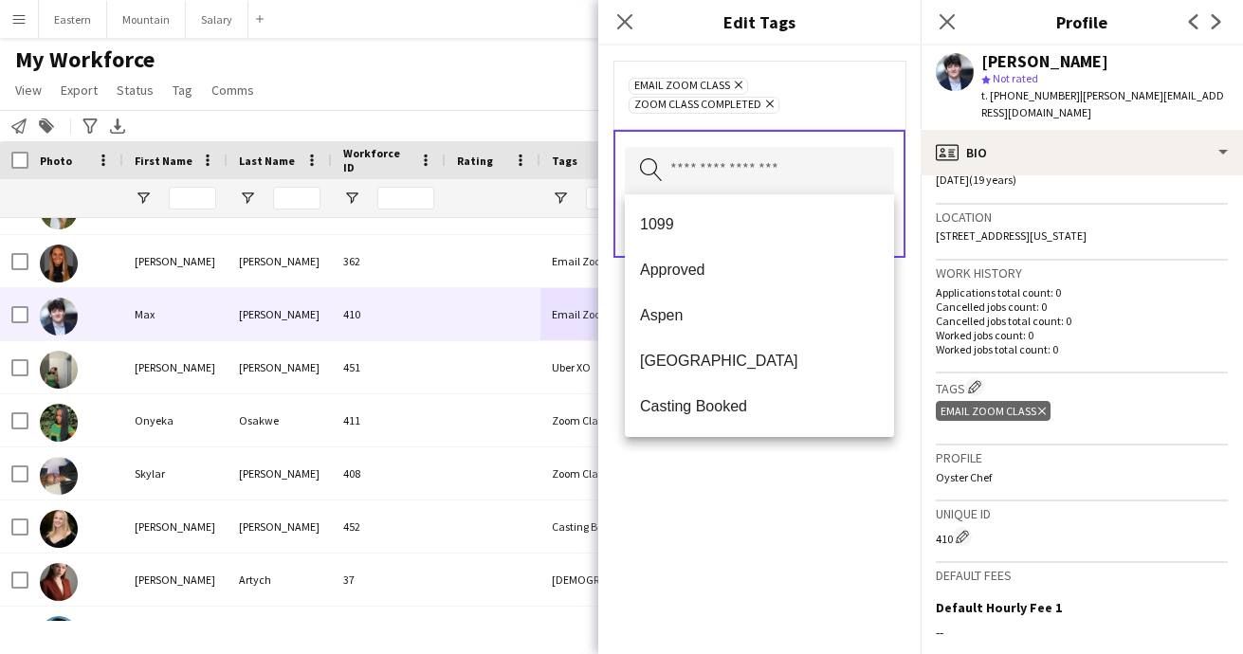
click at [759, 509] on div "Email Zoom Class Remove Zoom Class Completed Remove Search by tag name Save" at bounding box center [759, 350] width 322 height 609
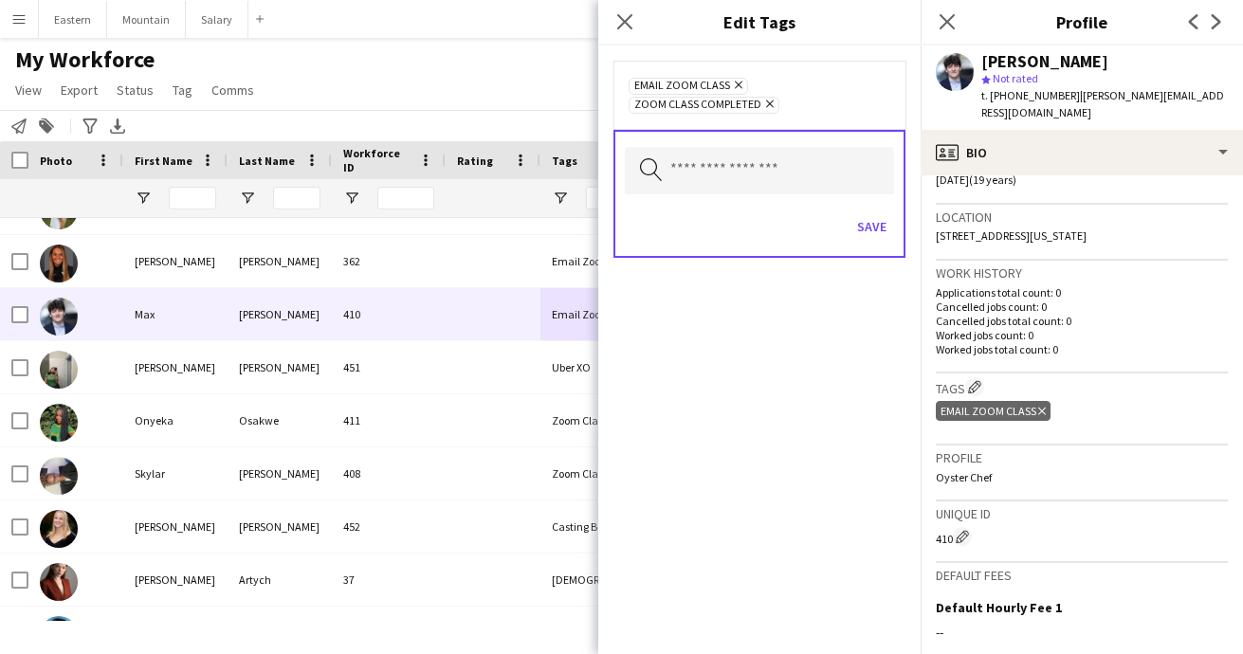
click at [738, 83] on icon at bounding box center [739, 86] width 8 height 8
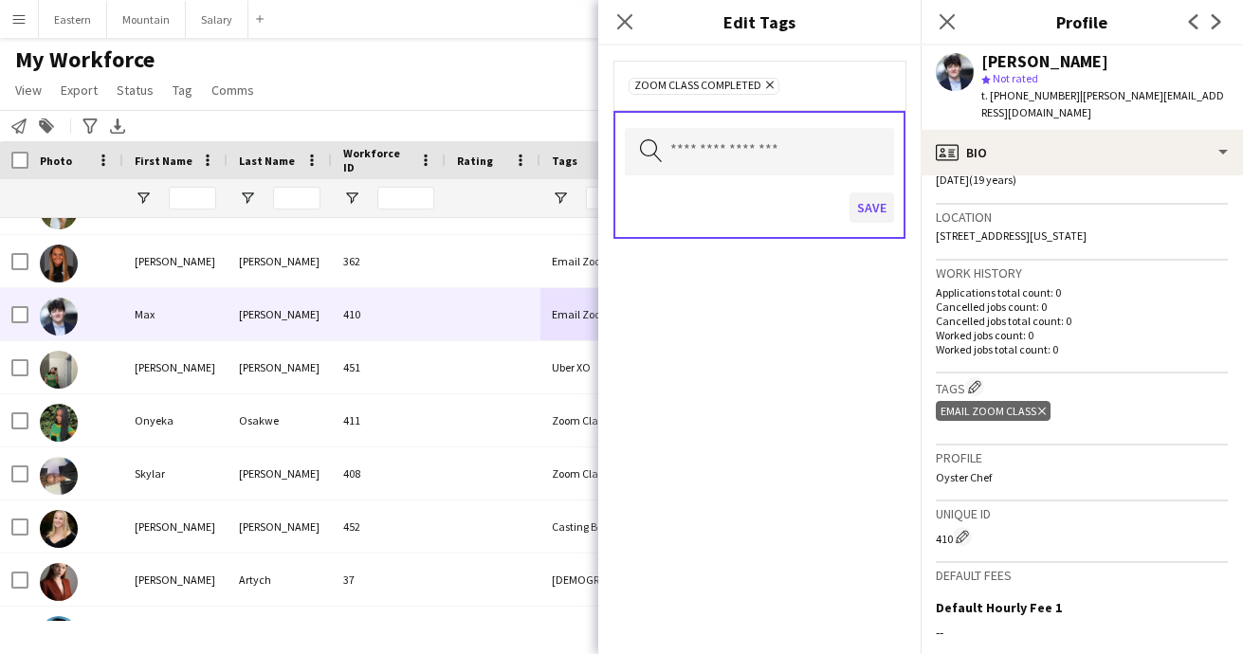
click at [881, 210] on button "Save" at bounding box center [872, 207] width 45 height 30
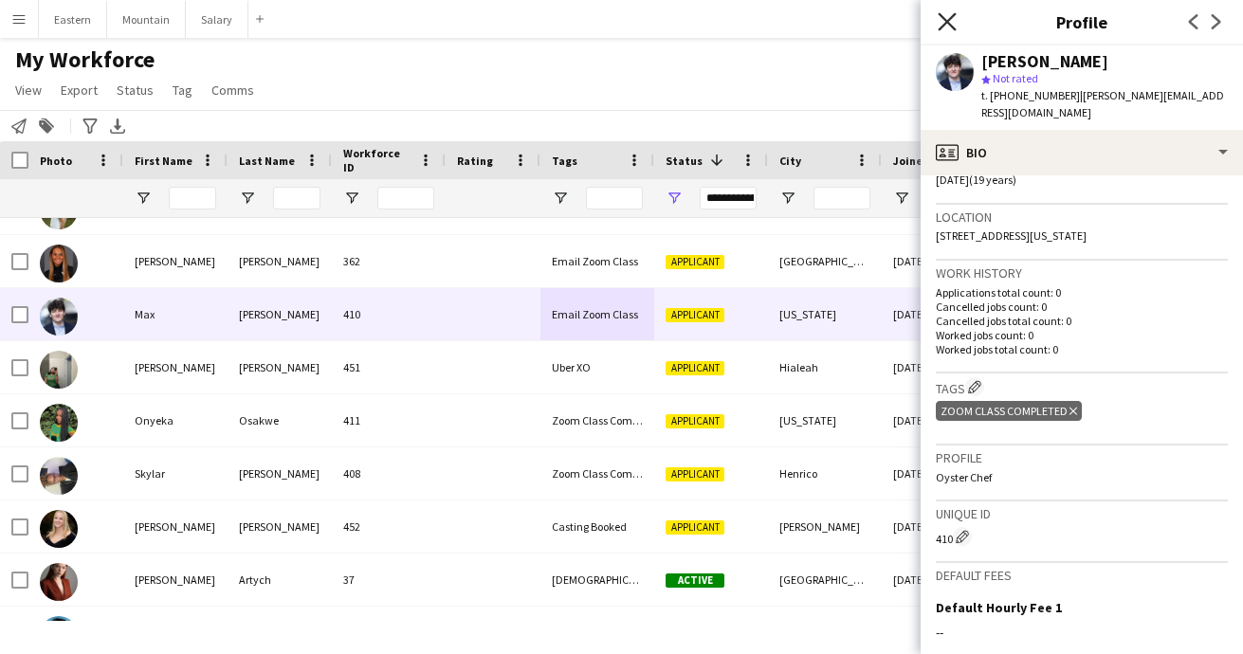
click at [945, 24] on icon at bounding box center [947, 21] width 18 height 18
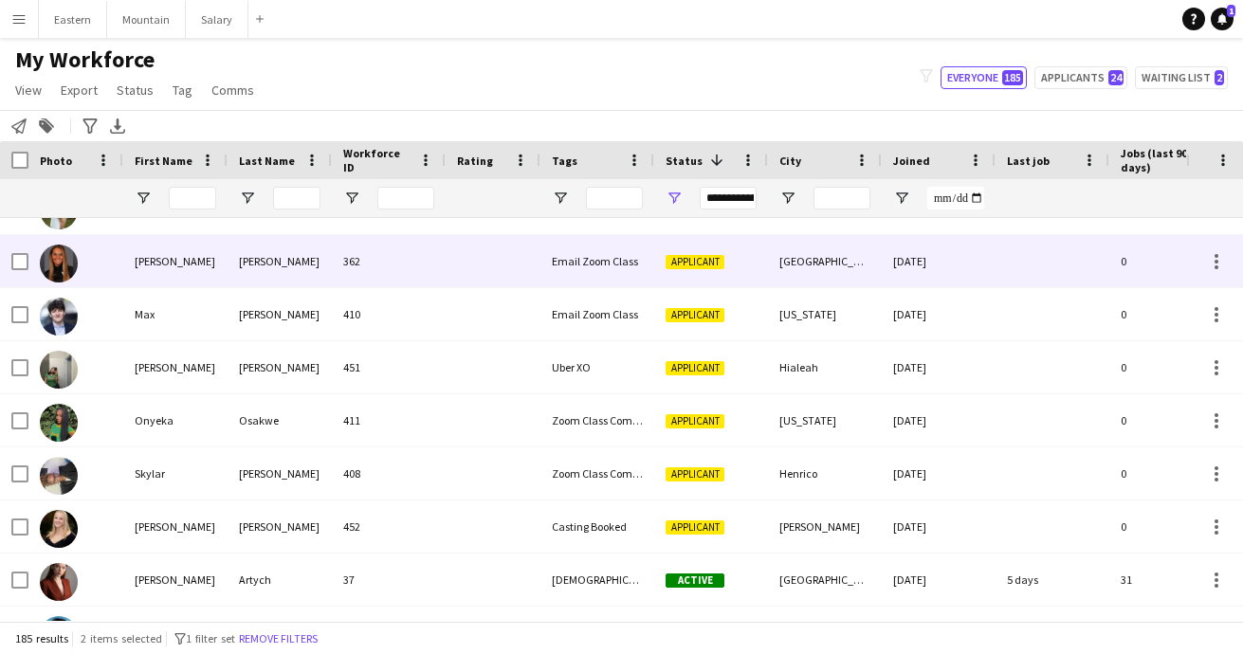
click at [572, 272] on div "Email Zoom Class" at bounding box center [597, 261] width 114 height 52
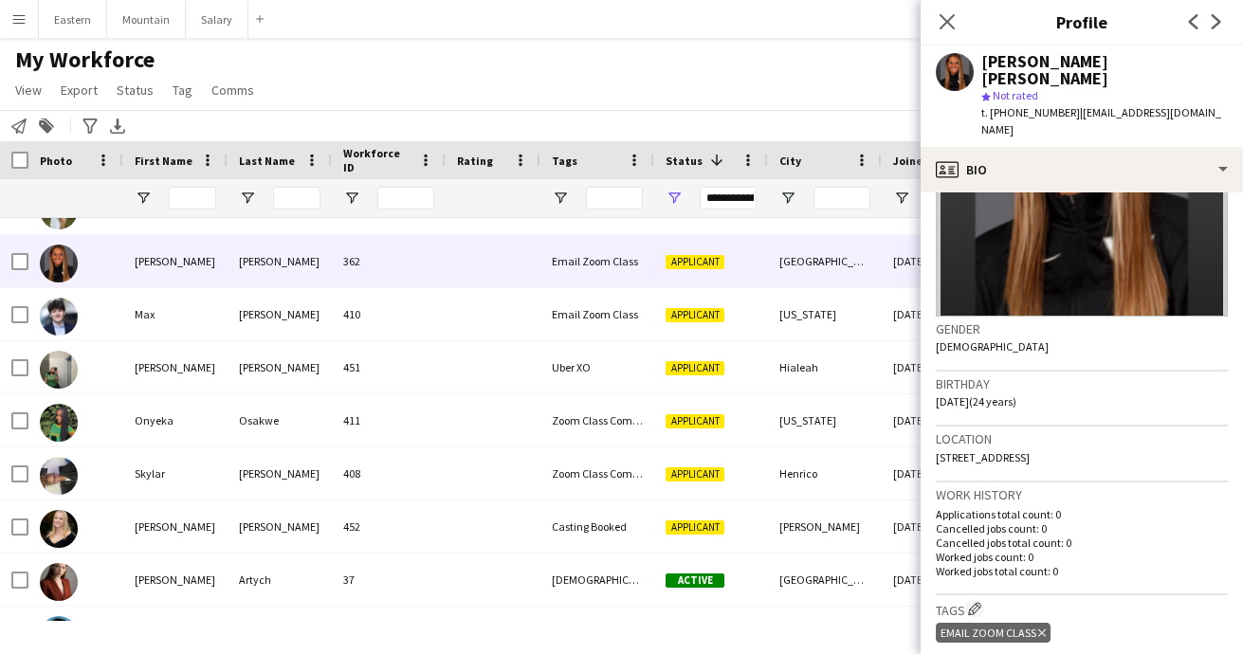
scroll to position [275, 0]
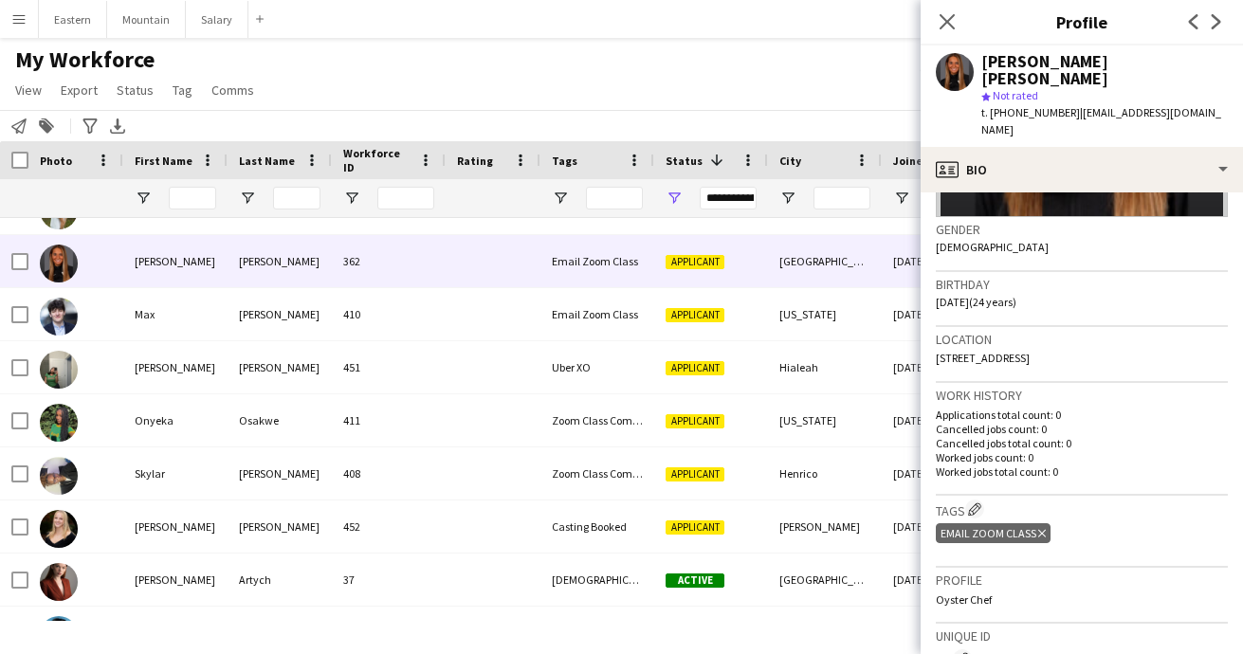
click at [1040, 528] on icon "Delete tag" at bounding box center [1042, 533] width 8 height 11
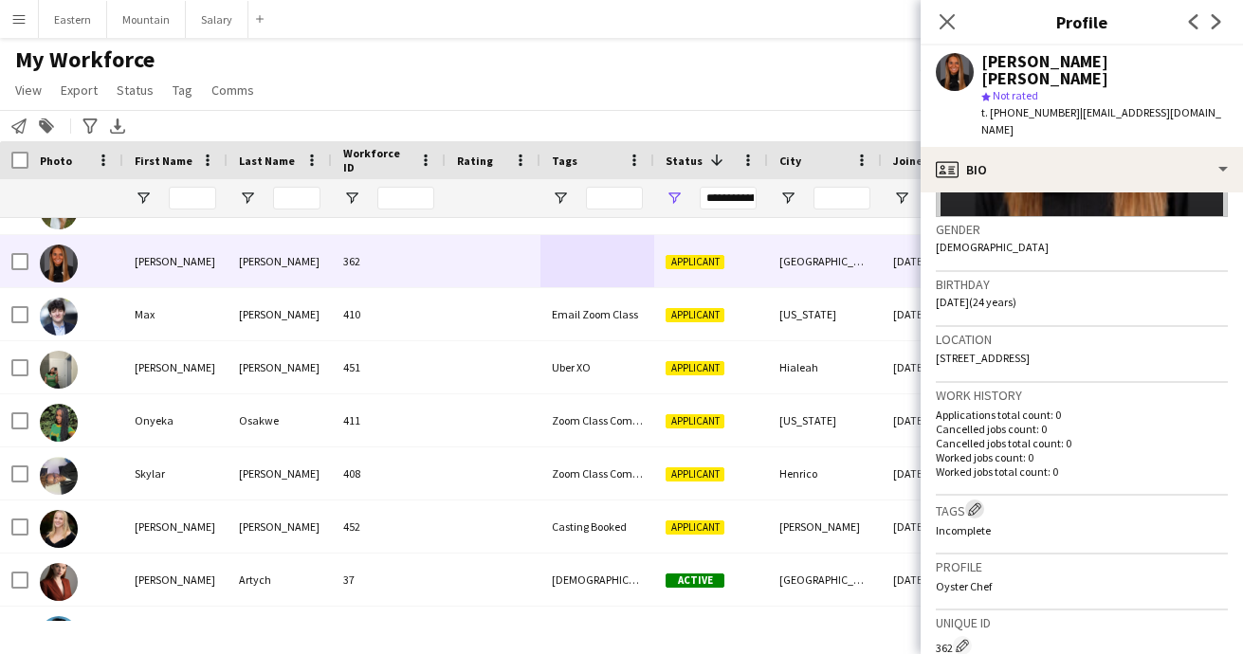
click at [976, 503] on app-icon "Edit crew company tags" at bounding box center [974, 509] width 13 height 13
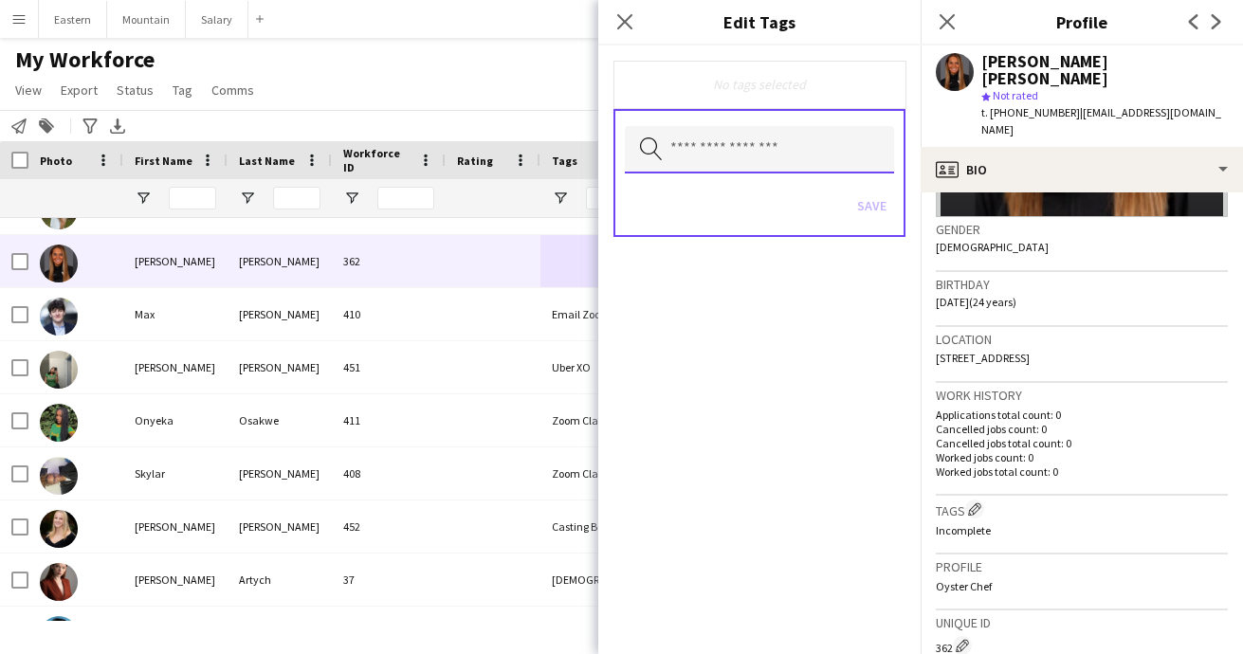
click at [702, 140] on input "text" at bounding box center [759, 149] width 269 height 47
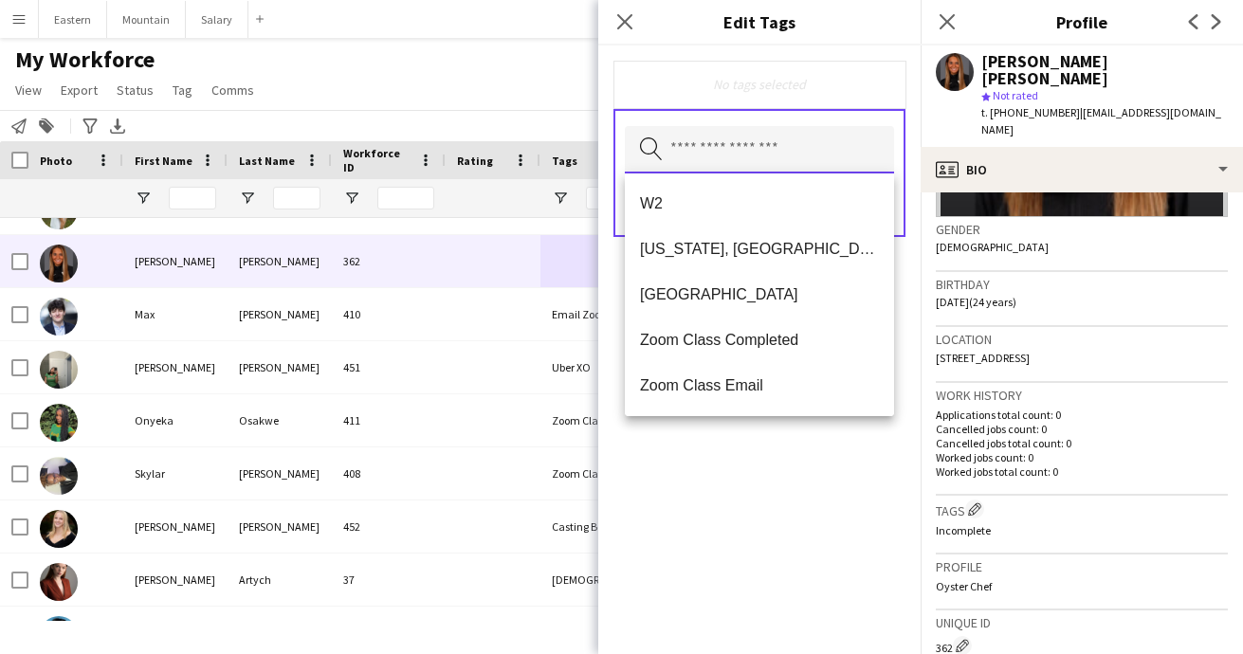
scroll to position [1183, 0]
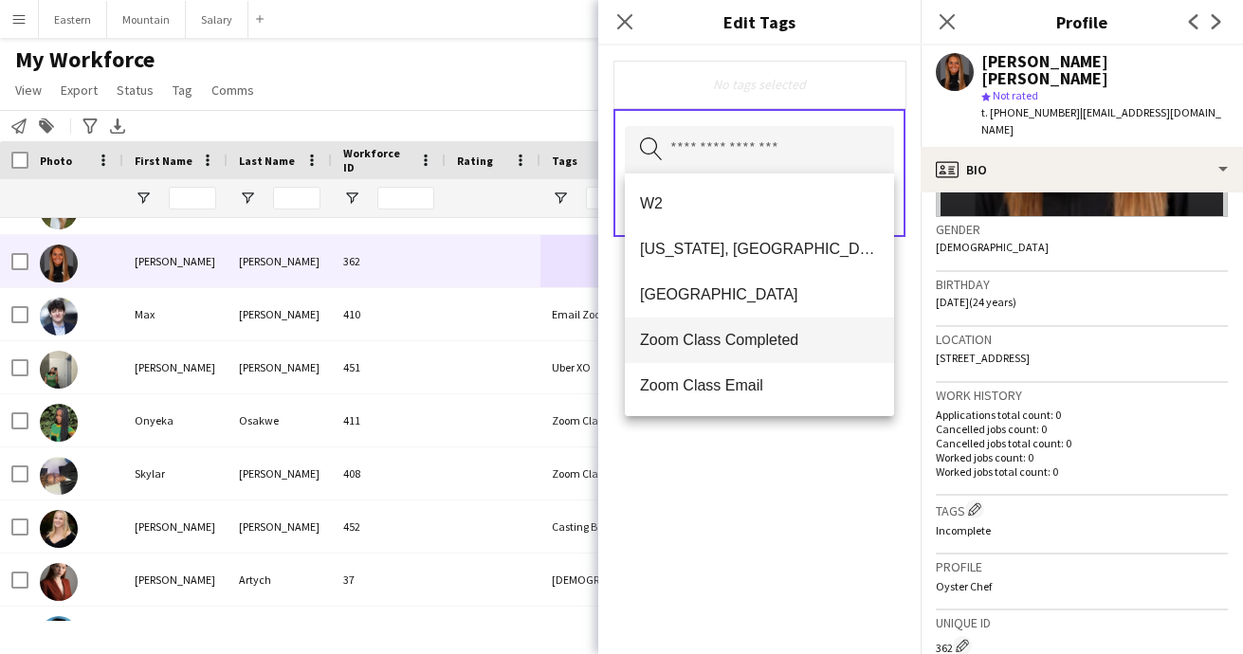
click at [717, 340] on span "Zoom Class Completed" at bounding box center [759, 340] width 239 height 18
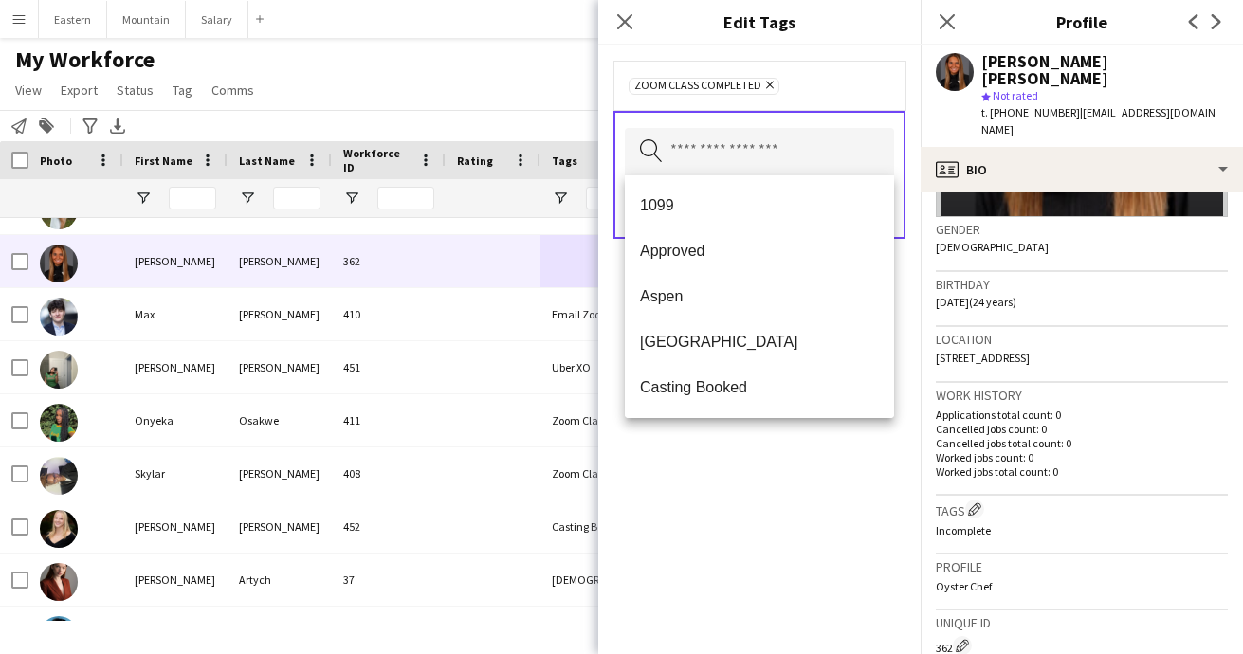
click at [753, 514] on div "Zoom Class Completed Remove Search by tag name Save" at bounding box center [759, 350] width 322 height 609
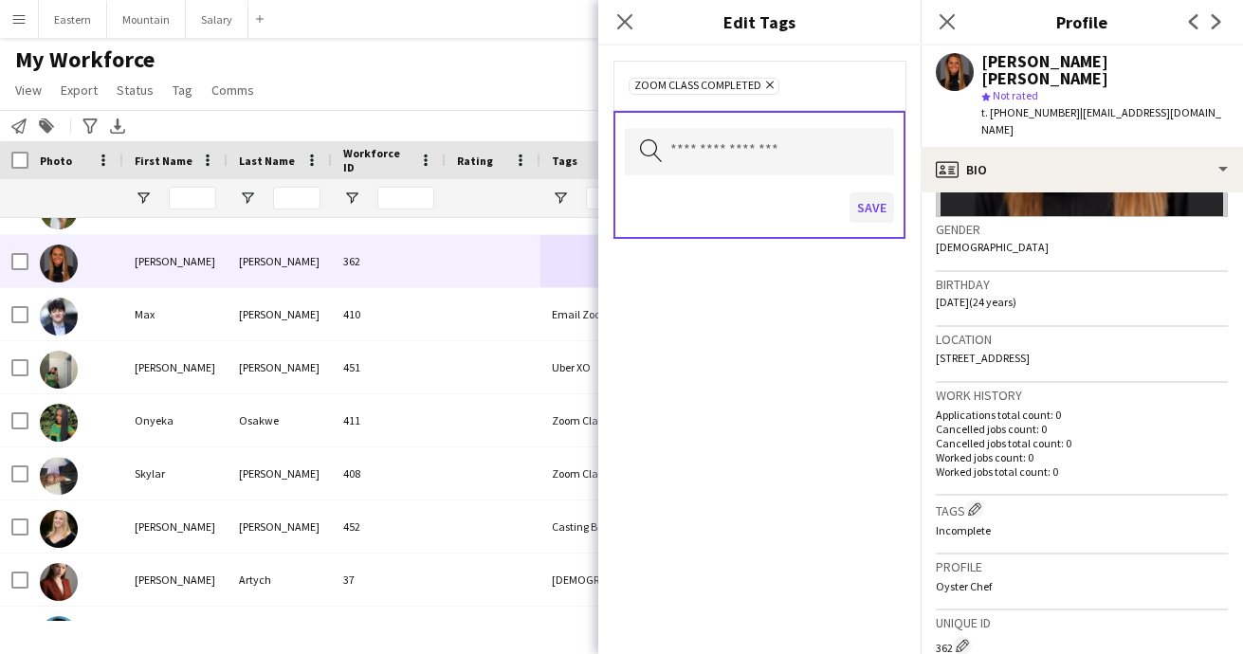
click at [866, 208] on button "Save" at bounding box center [872, 207] width 45 height 30
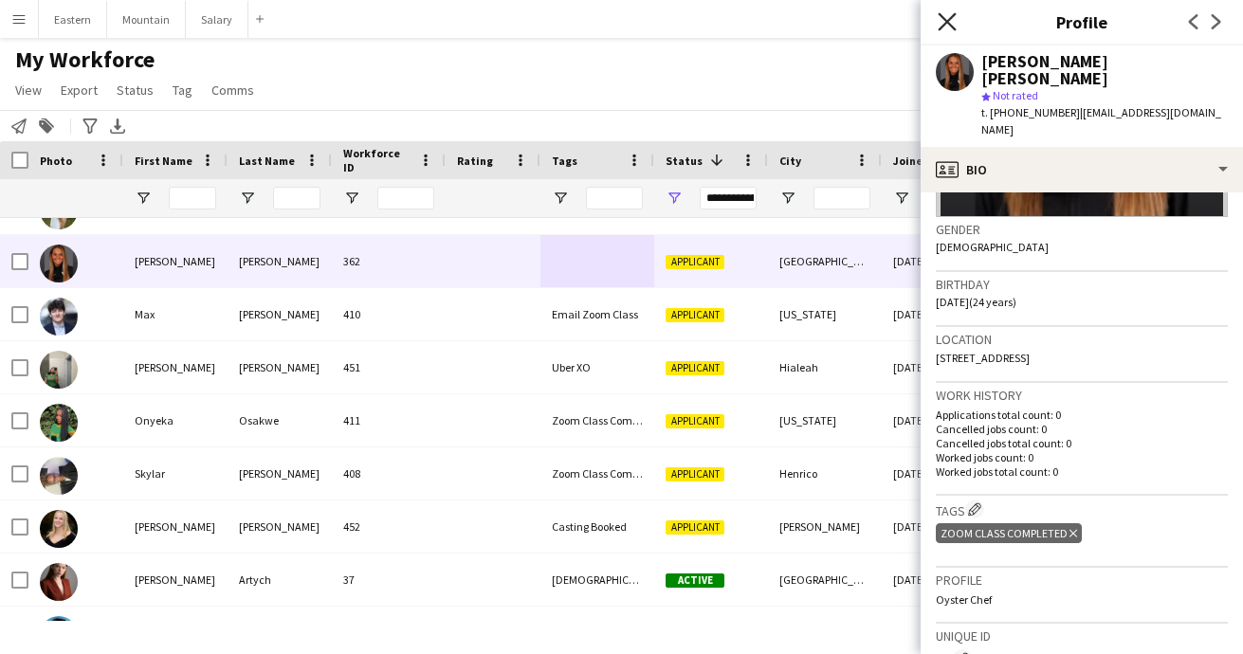
click at [951, 19] on icon at bounding box center [947, 21] width 18 height 18
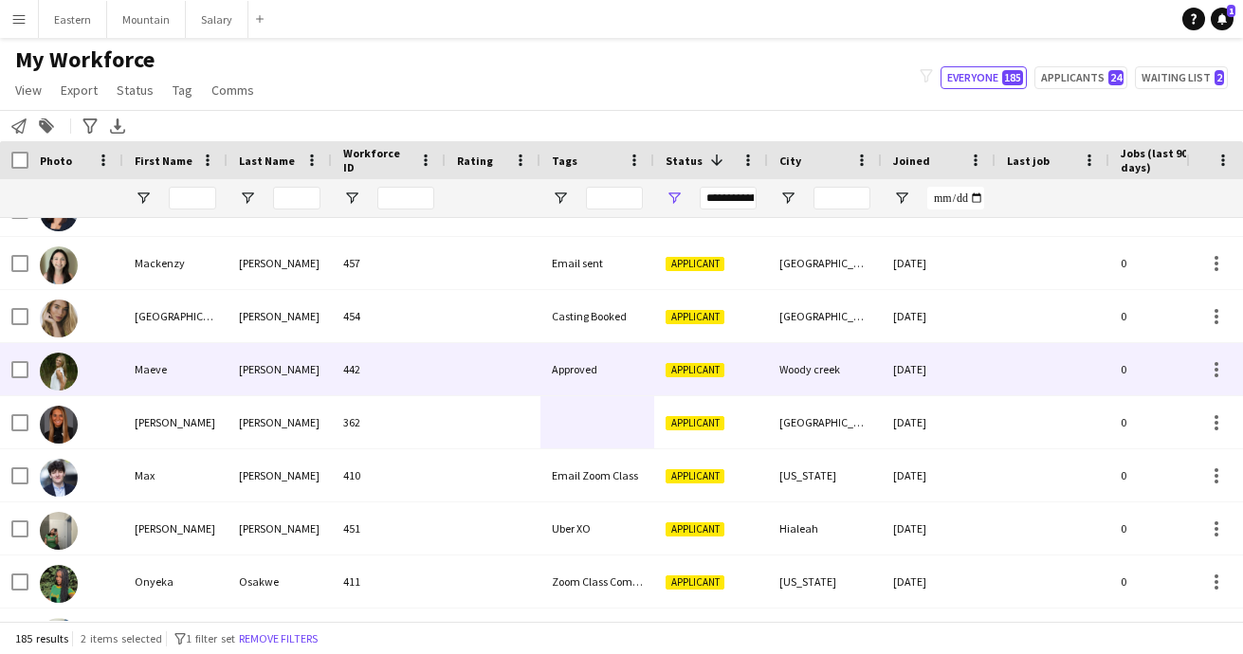
scroll to position [2902, 0]
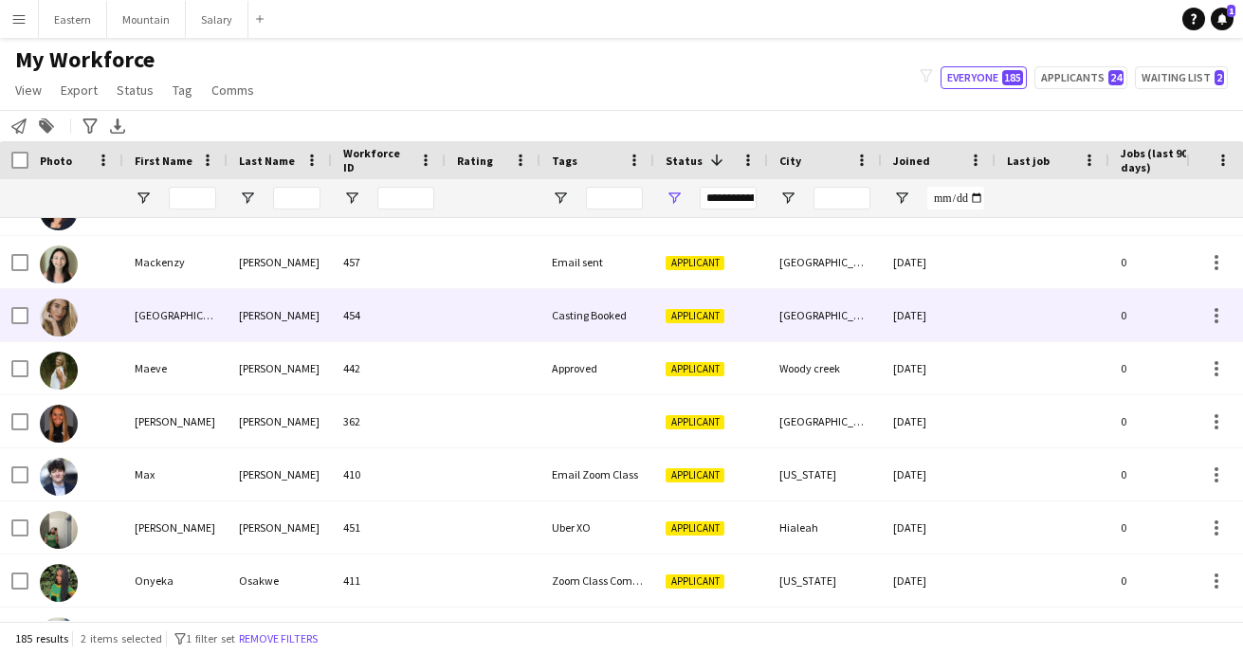
click at [595, 314] on div "Casting Booked" at bounding box center [597, 315] width 114 height 52
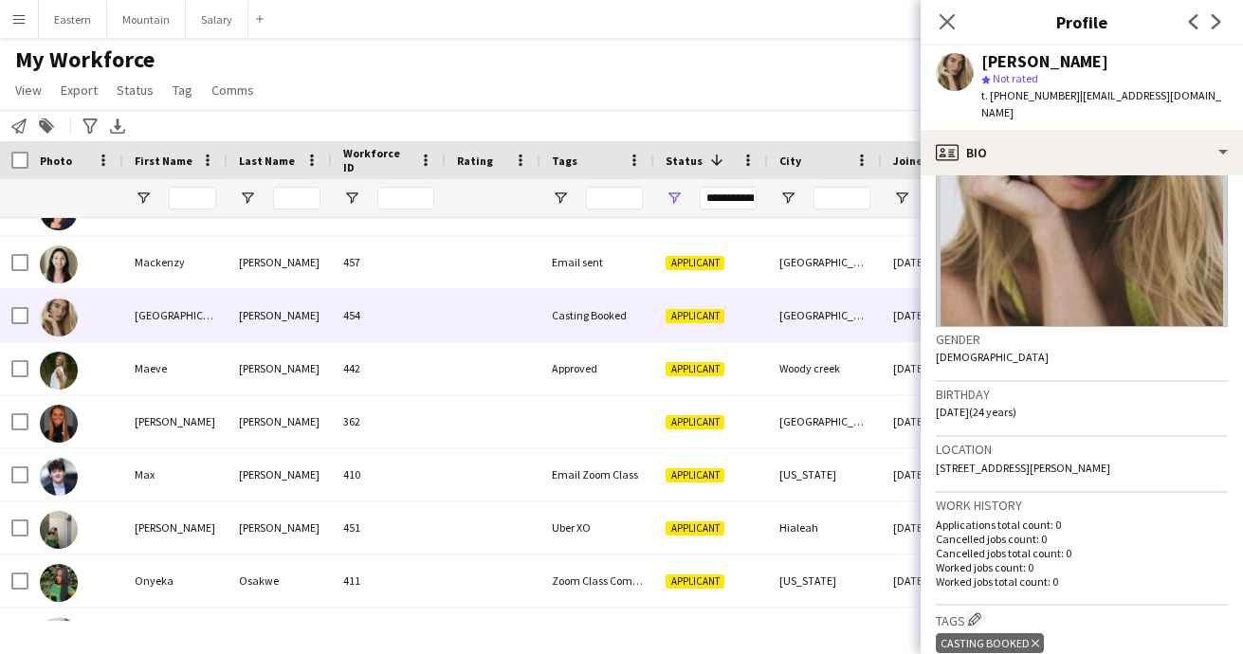
scroll to position [257, 0]
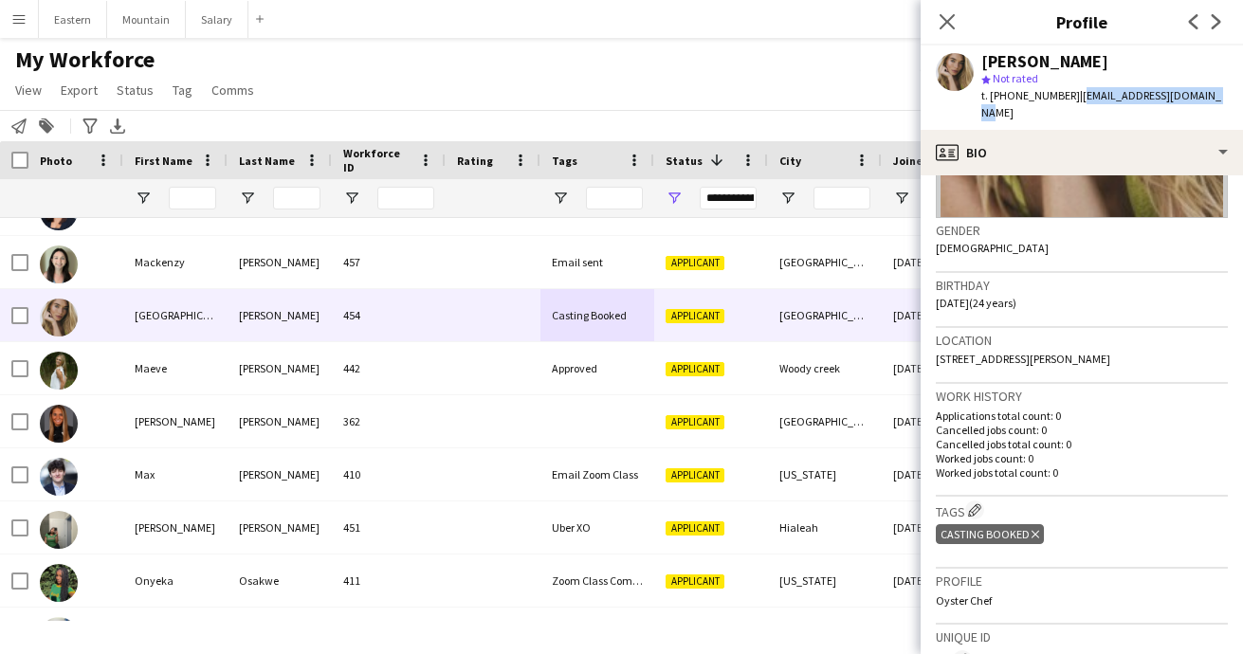
drag, startPoint x: 1068, startPoint y: 95, endPoint x: 1206, endPoint y: 101, distance: 138.6
click at [1206, 101] on div "Madison Marotta star Not rated t. +15613194613 | madisonmarotta@gmail.com" at bounding box center [1082, 88] width 322 height 84
copy span "[EMAIL_ADDRESS][DOMAIN_NAME]"
drag, startPoint x: 999, startPoint y: 96, endPoint x: 1058, endPoint y: 94, distance: 58.8
copy span "5613194613"
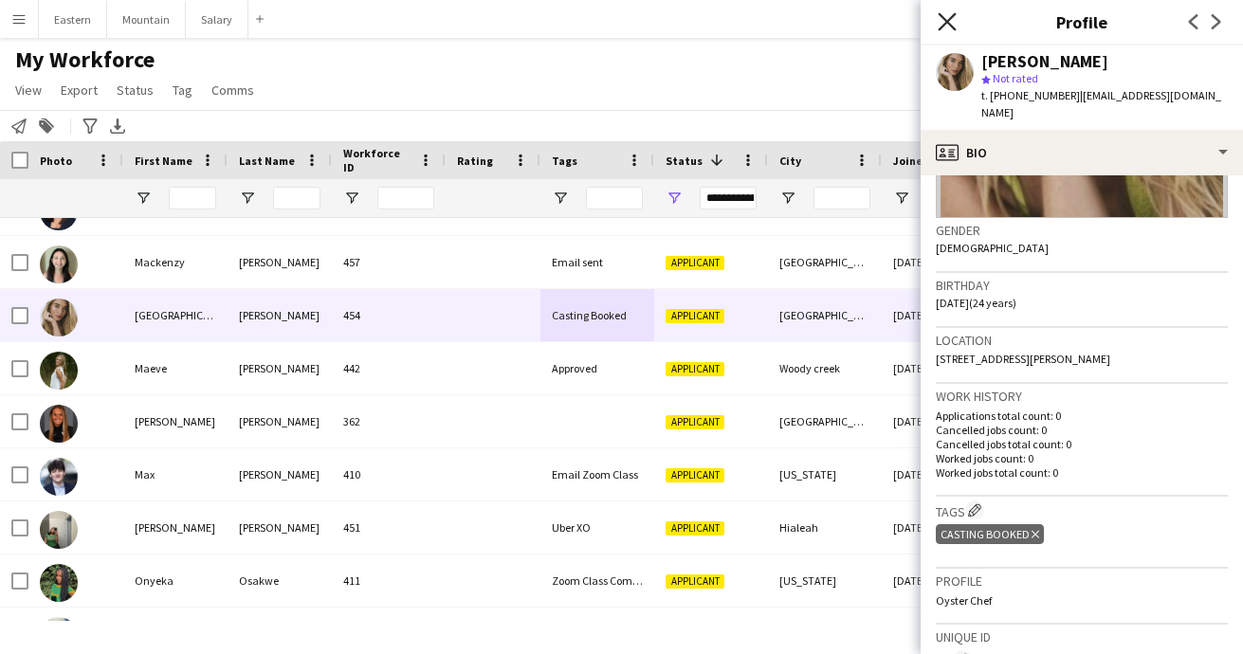
click at [945, 18] on icon "Close pop-in" at bounding box center [947, 21] width 18 height 18
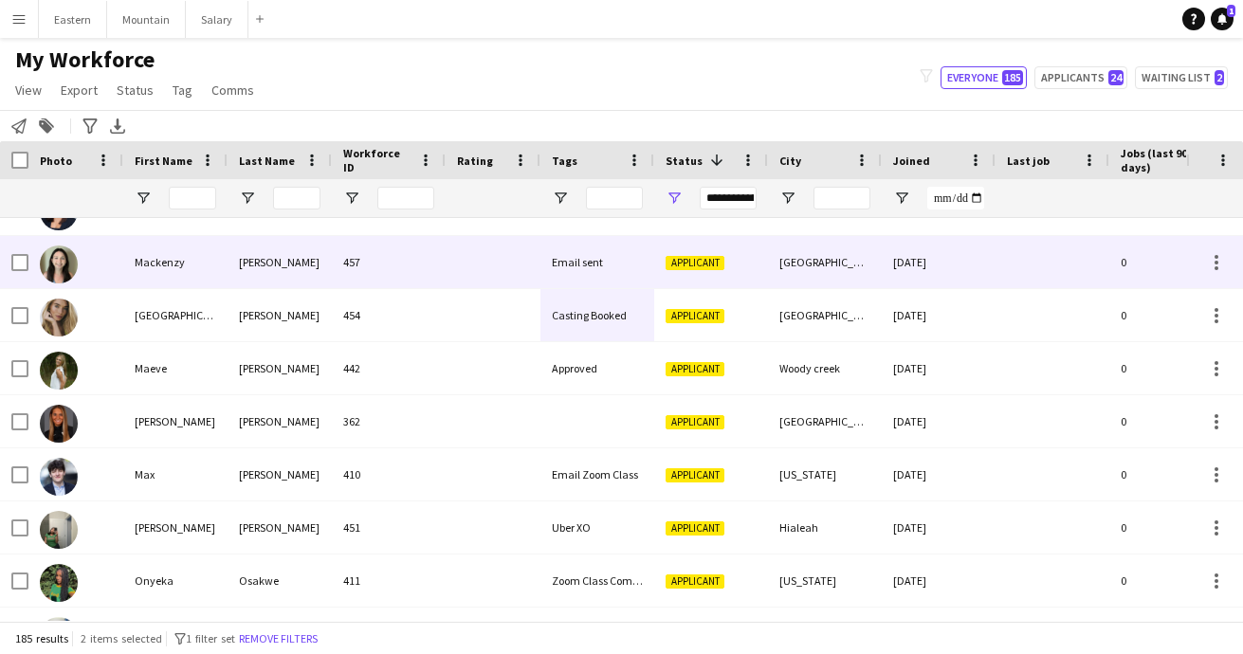
click at [578, 259] on div "Email sent" at bounding box center [597, 262] width 114 height 52
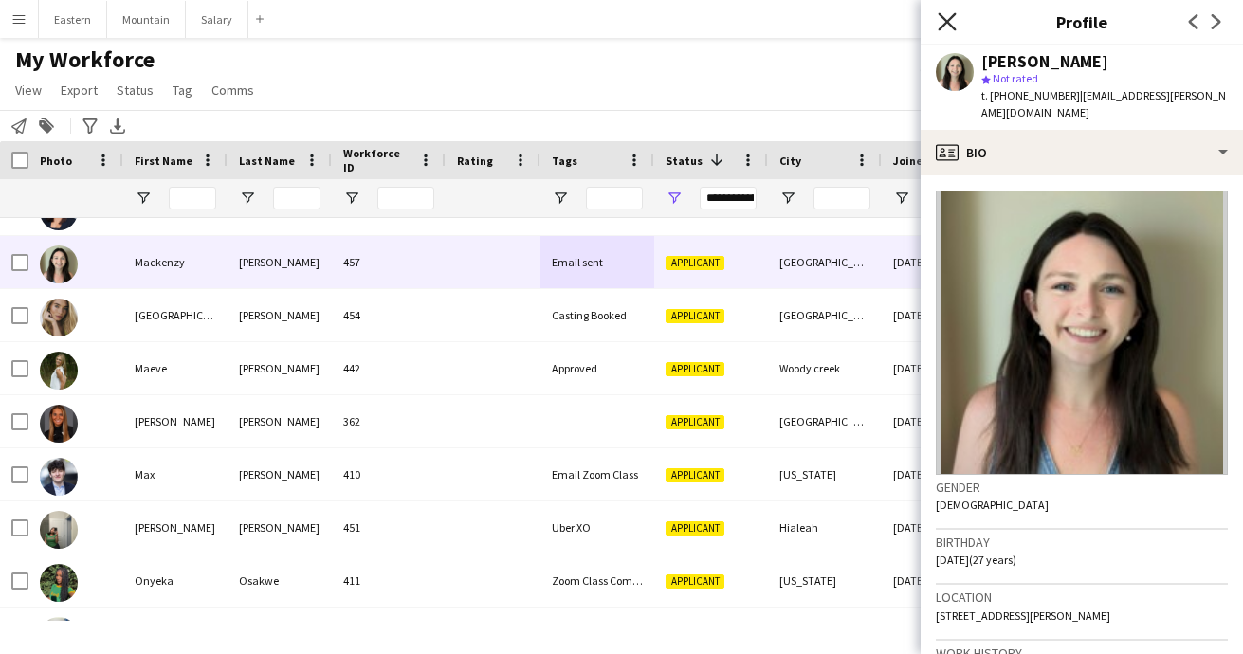
click at [950, 19] on icon at bounding box center [947, 21] width 18 height 18
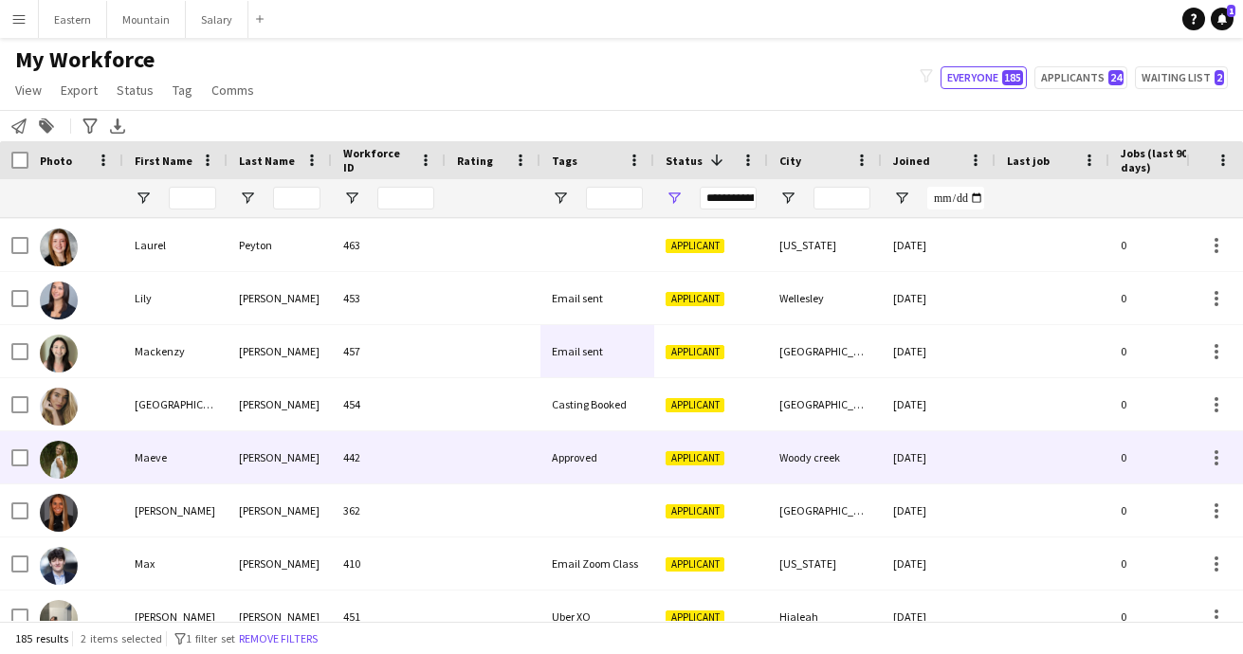
scroll to position [2802, 0]
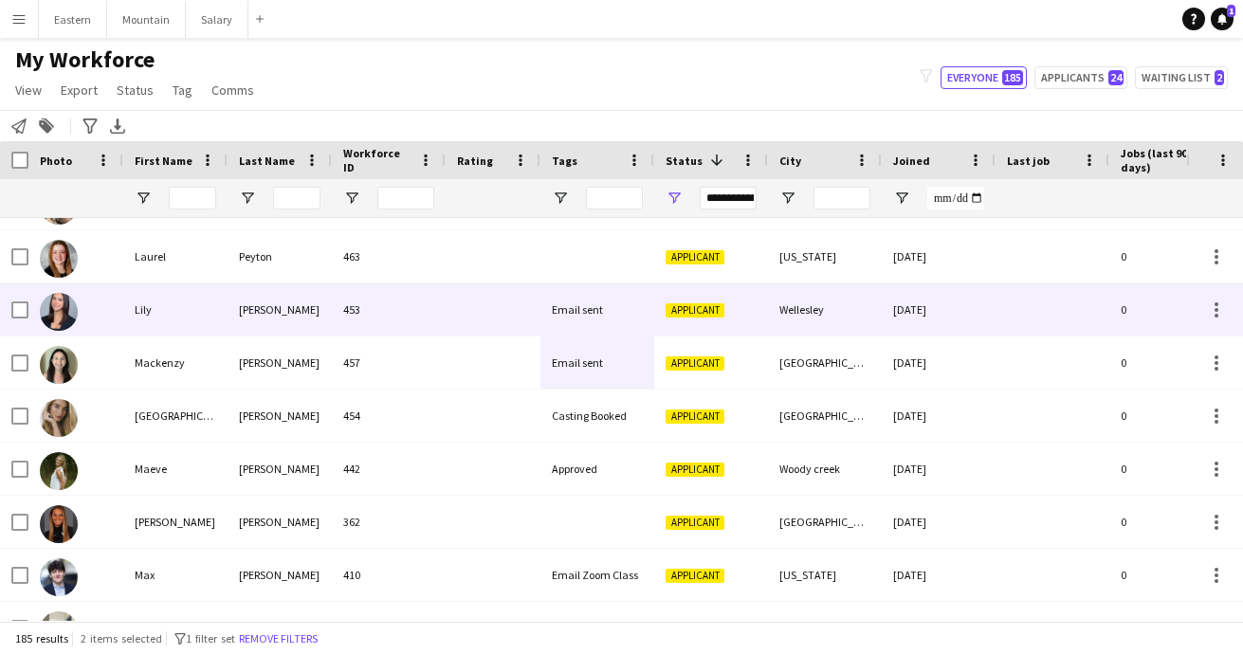
click at [594, 318] on div "Email sent" at bounding box center [597, 309] width 114 height 52
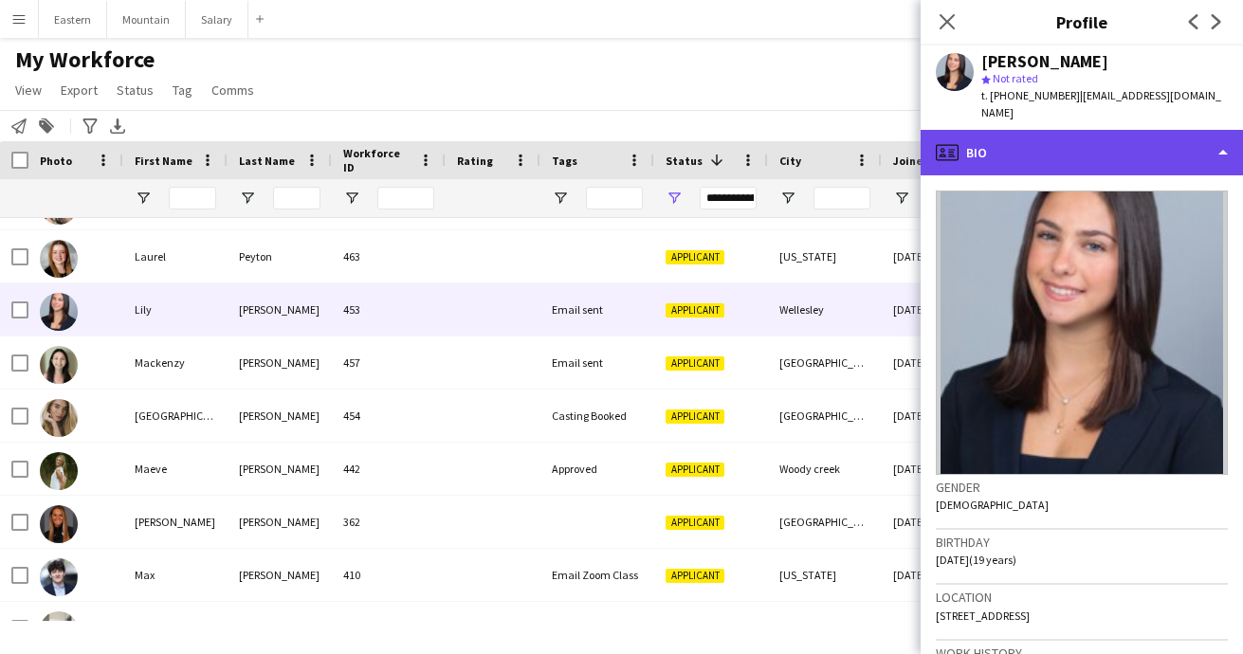
click at [996, 139] on div "profile Bio" at bounding box center [1082, 153] width 322 height 46
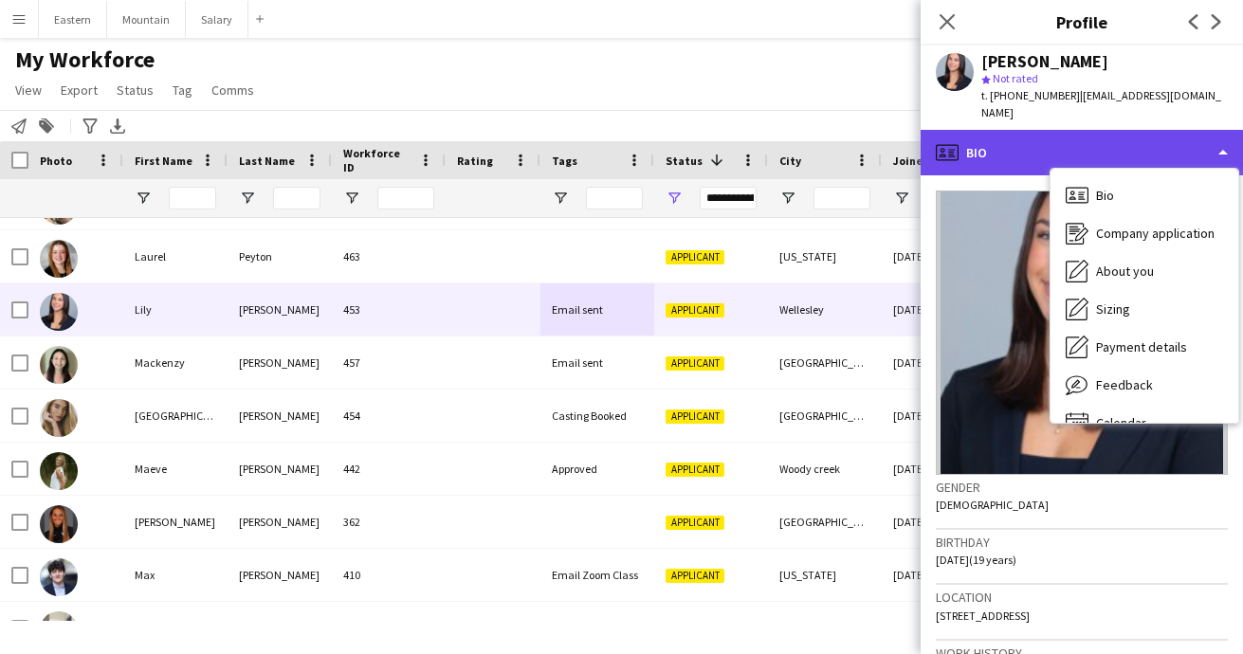
click at [996, 139] on div "profile Bio" at bounding box center [1082, 153] width 322 height 46
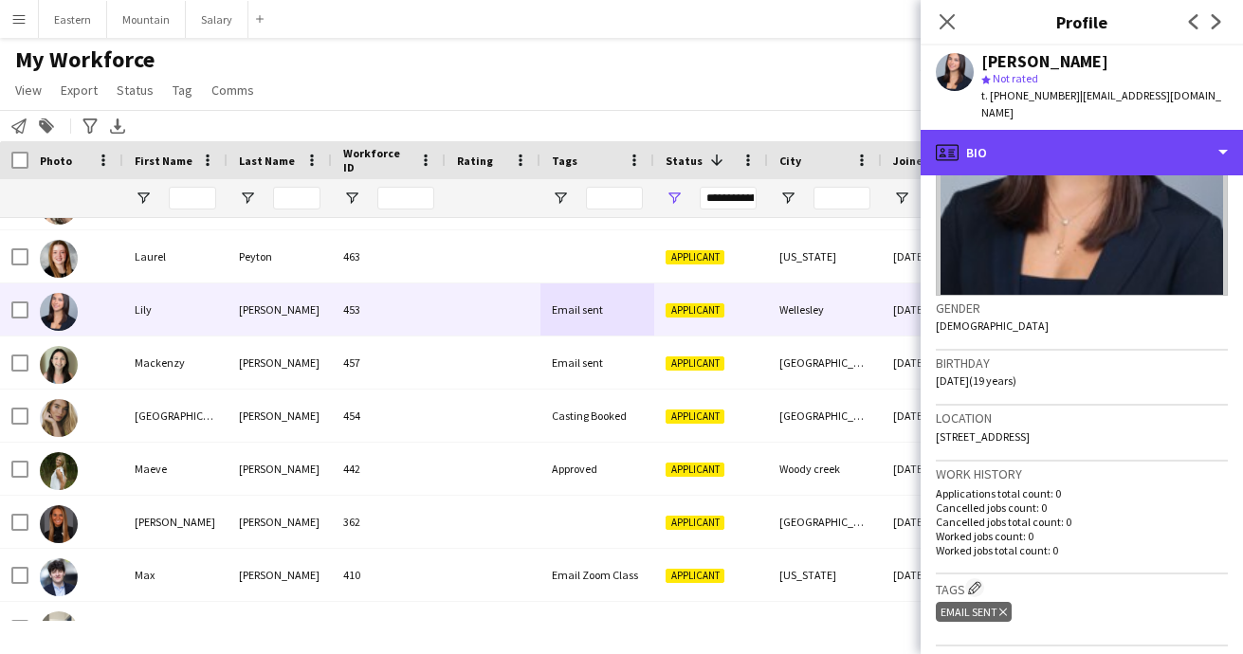
scroll to position [192, 0]
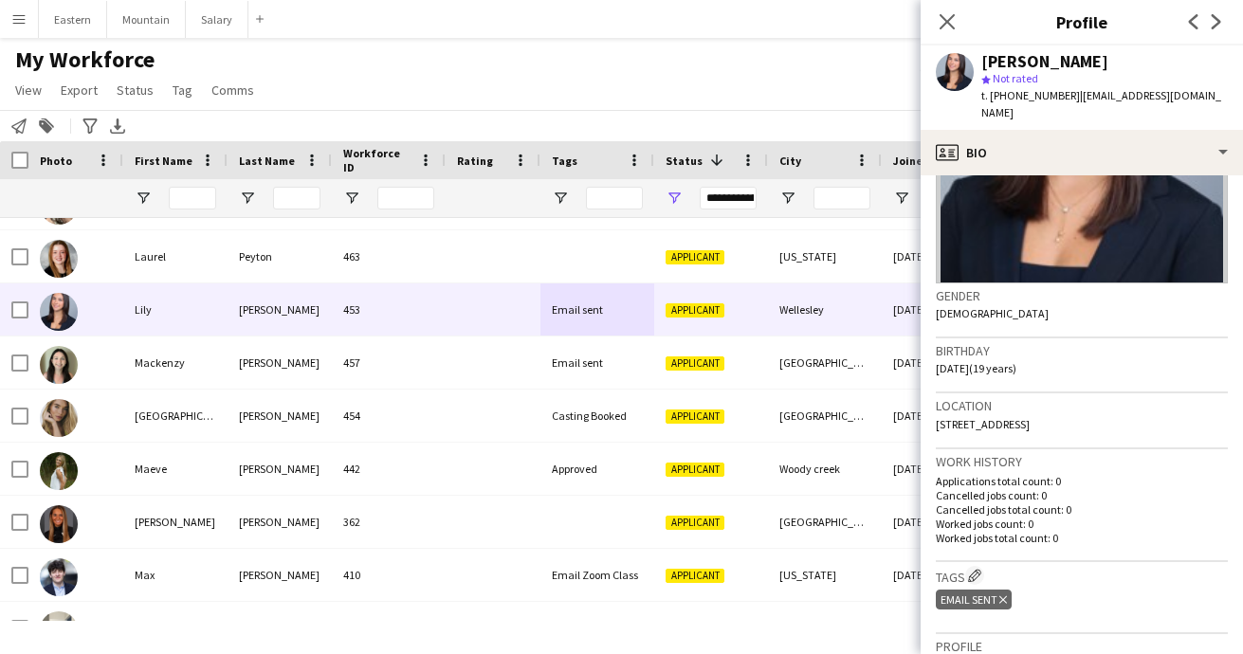
click at [1006, 596] on icon at bounding box center [1003, 600] width 8 height 8
click at [980, 569] on app-icon "Edit crew company tags" at bounding box center [974, 575] width 13 height 13
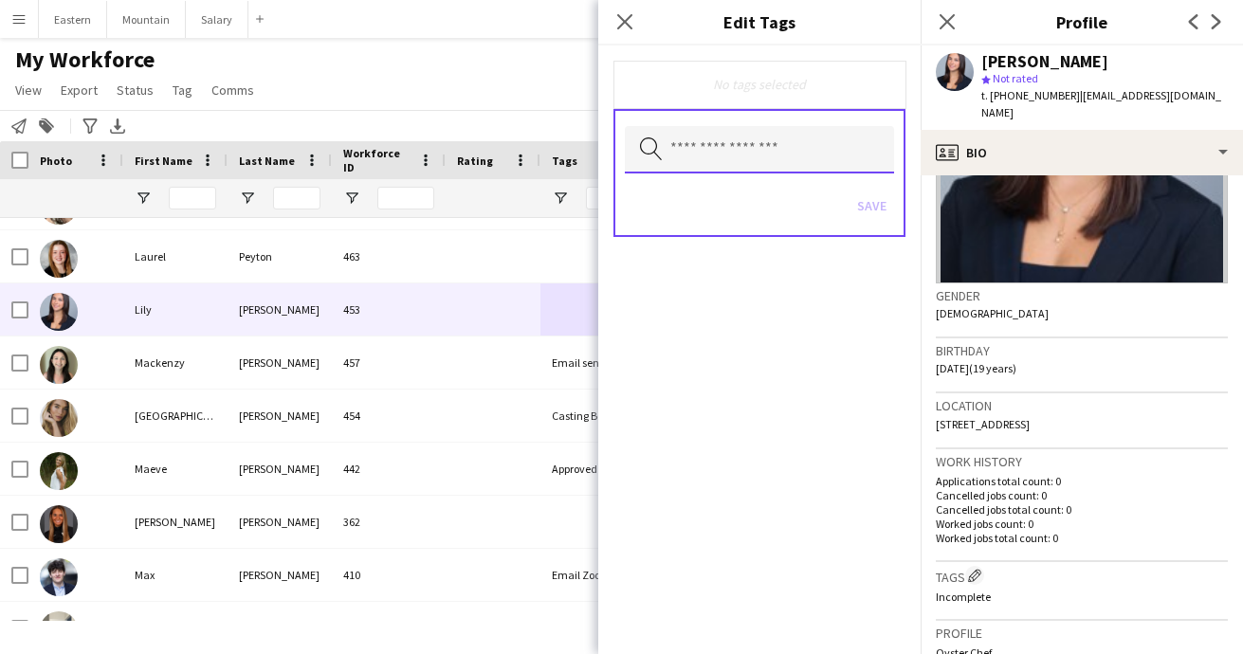
click at [735, 155] on input "text" at bounding box center [759, 149] width 269 height 47
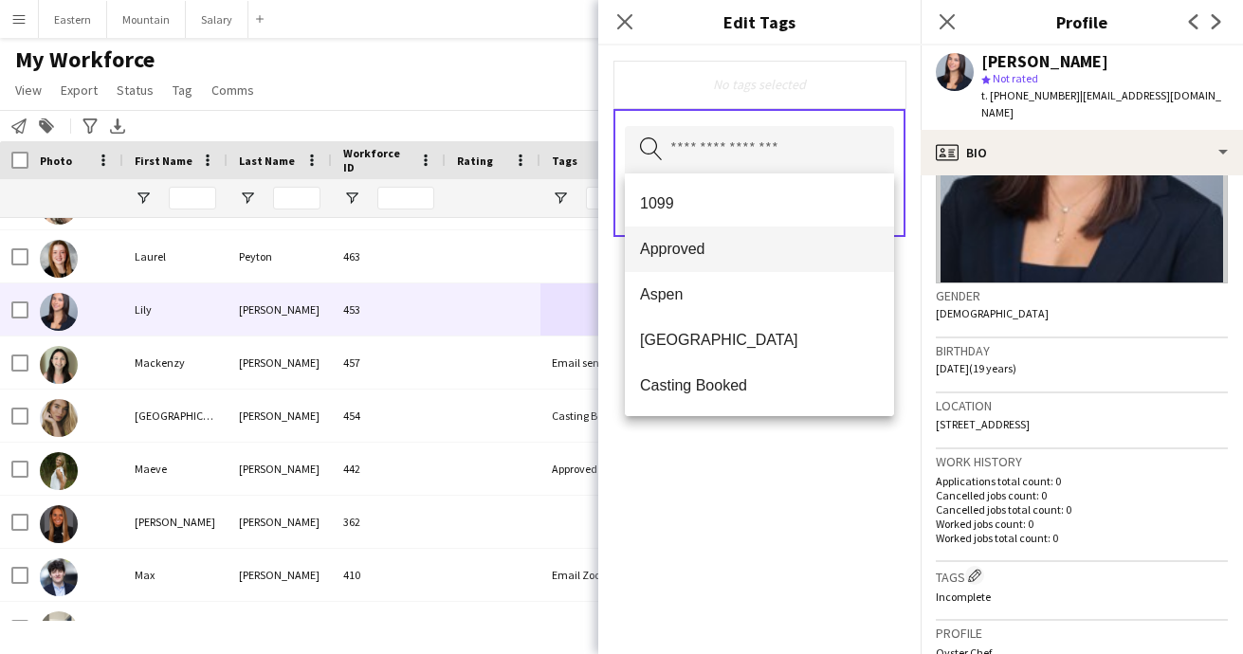
click at [714, 242] on span "Approved" at bounding box center [759, 249] width 239 height 18
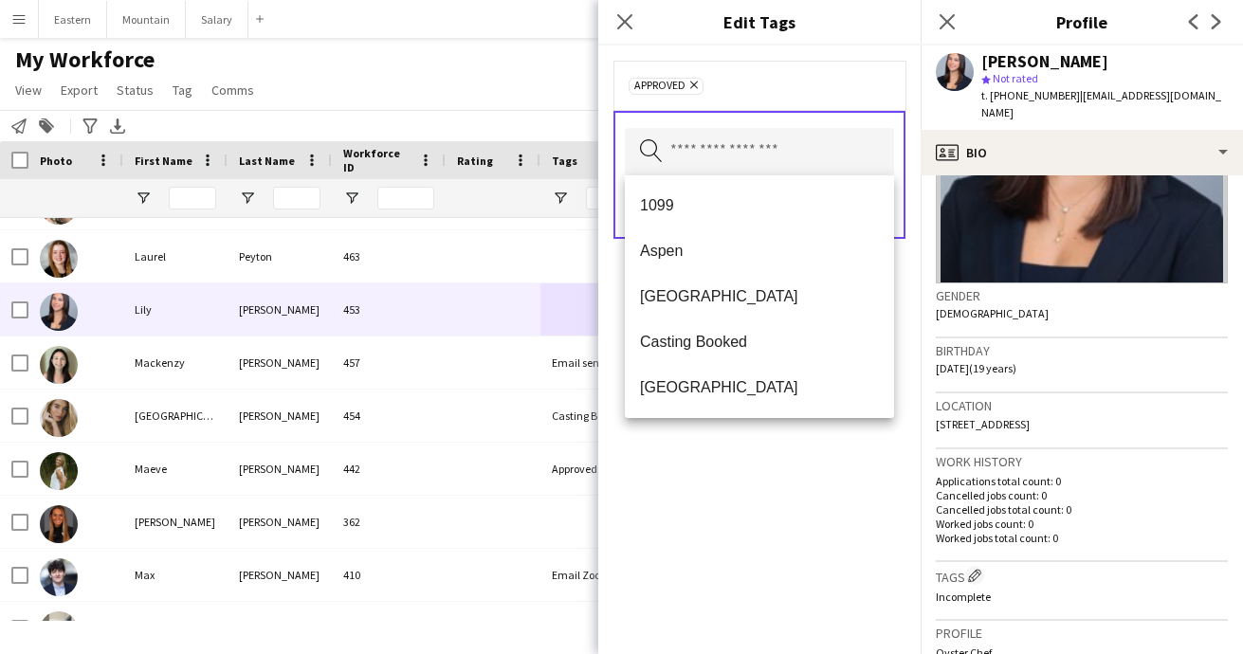
click at [798, 466] on div "Approved Remove Search by tag name Save" at bounding box center [759, 350] width 322 height 609
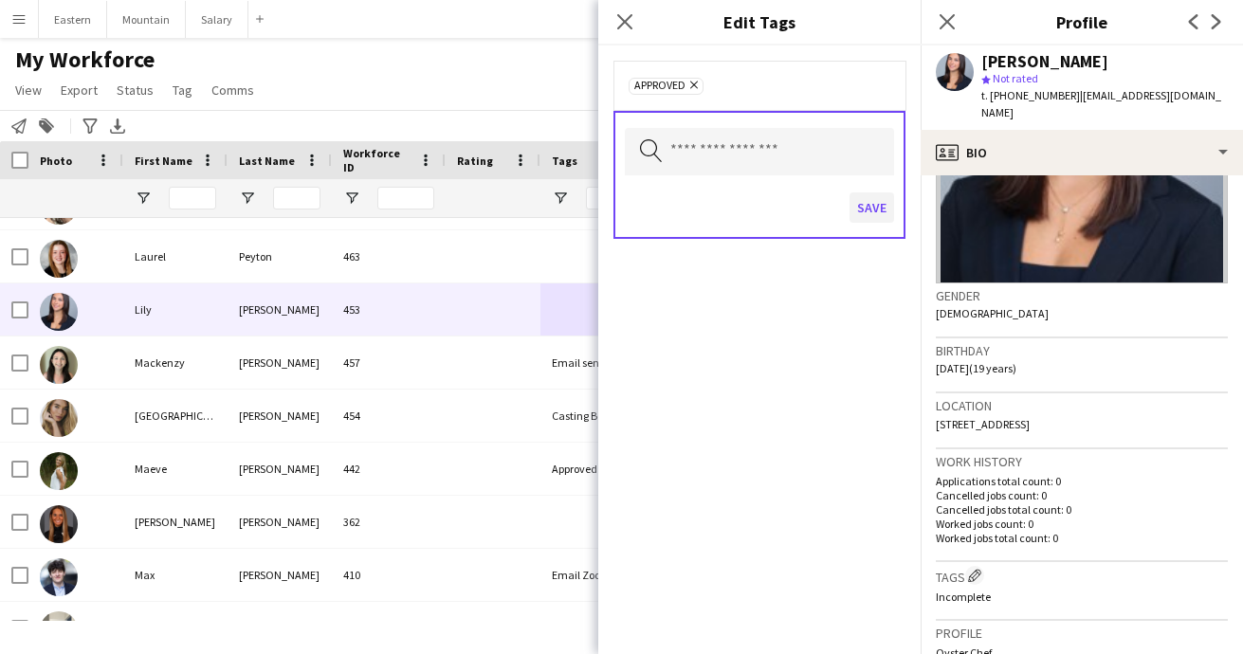
click at [865, 210] on button "Save" at bounding box center [872, 207] width 45 height 30
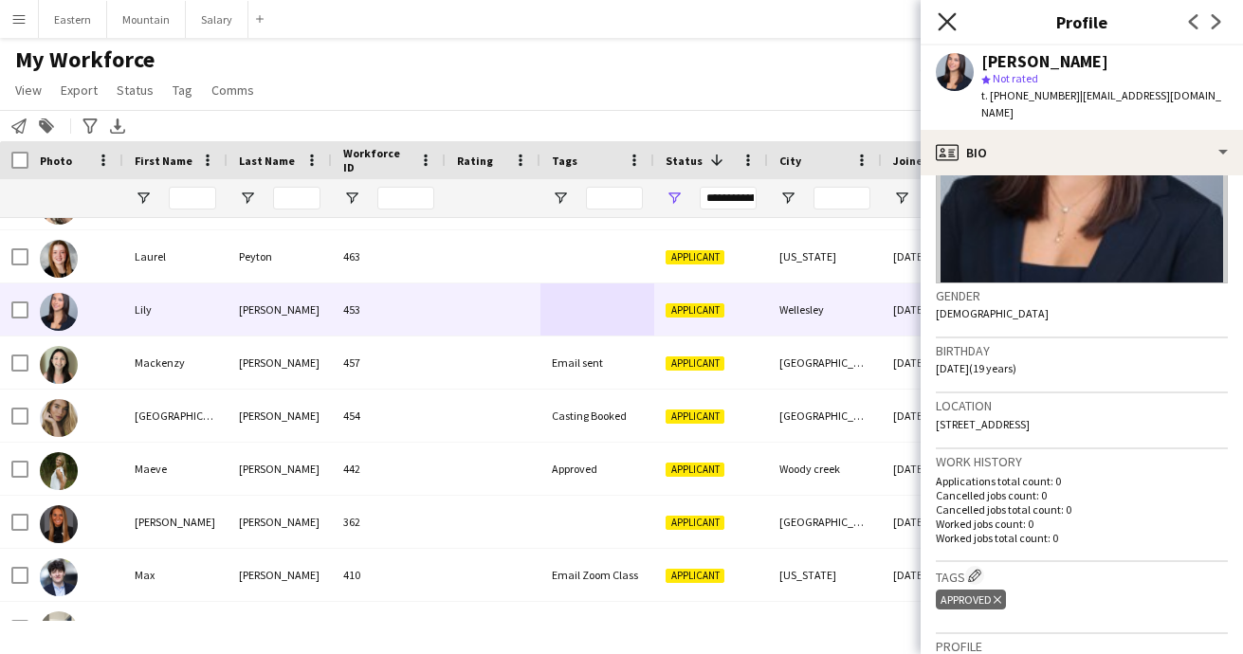
click at [946, 21] on icon at bounding box center [947, 21] width 18 height 18
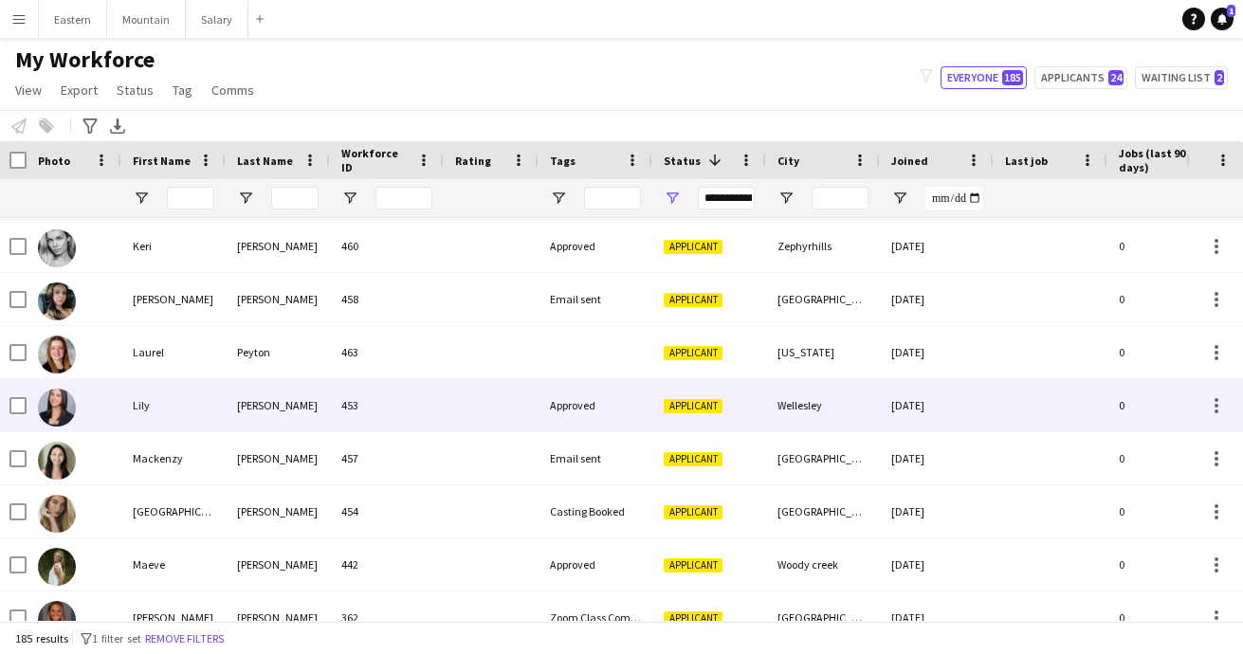
click at [595, 397] on div "Approved" at bounding box center [596, 405] width 114 height 52
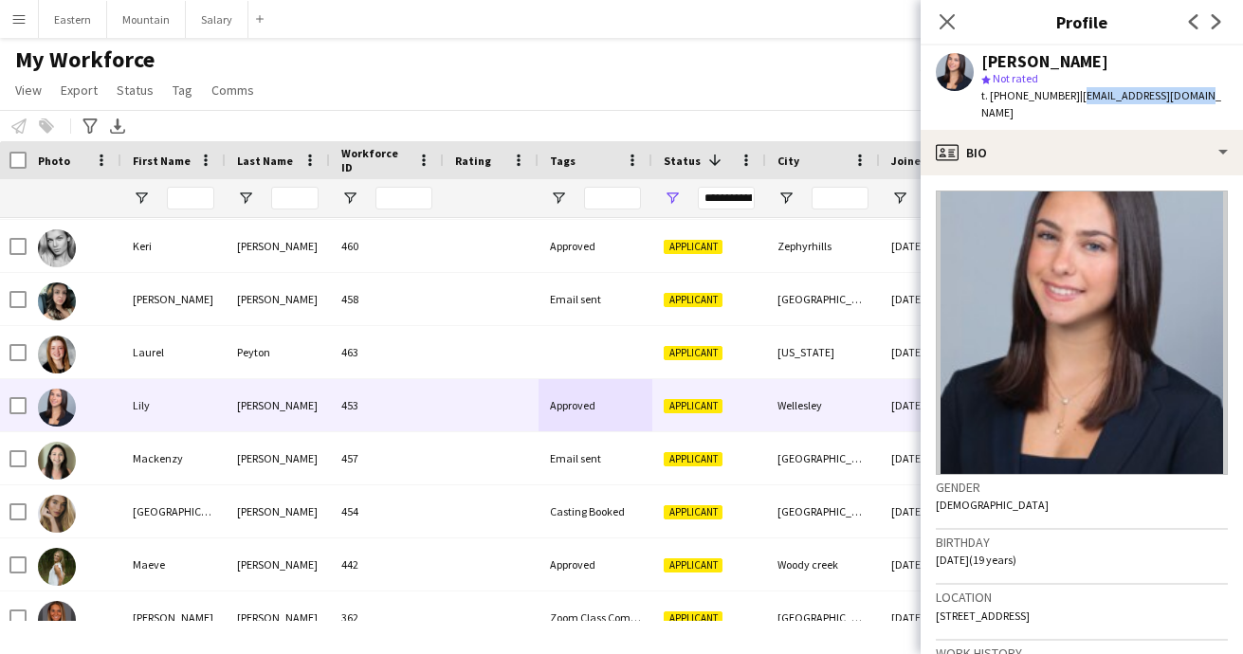
drag, startPoint x: 1066, startPoint y: 98, endPoint x: 1179, endPoint y: 93, distance: 112.9
click at [1179, 93] on div "Lily Schwartz star Not rated t. +13053237317 | lilypaige26@gmail.com" at bounding box center [1082, 88] width 322 height 84
copy span "[EMAIL_ADDRESS][DOMAIN_NAME]"
click at [1090, 95] on span "| lilypaige26@gmail.com" at bounding box center [1101, 103] width 240 height 31
drag, startPoint x: 1067, startPoint y: 97, endPoint x: 1178, endPoint y: 100, distance: 111.0
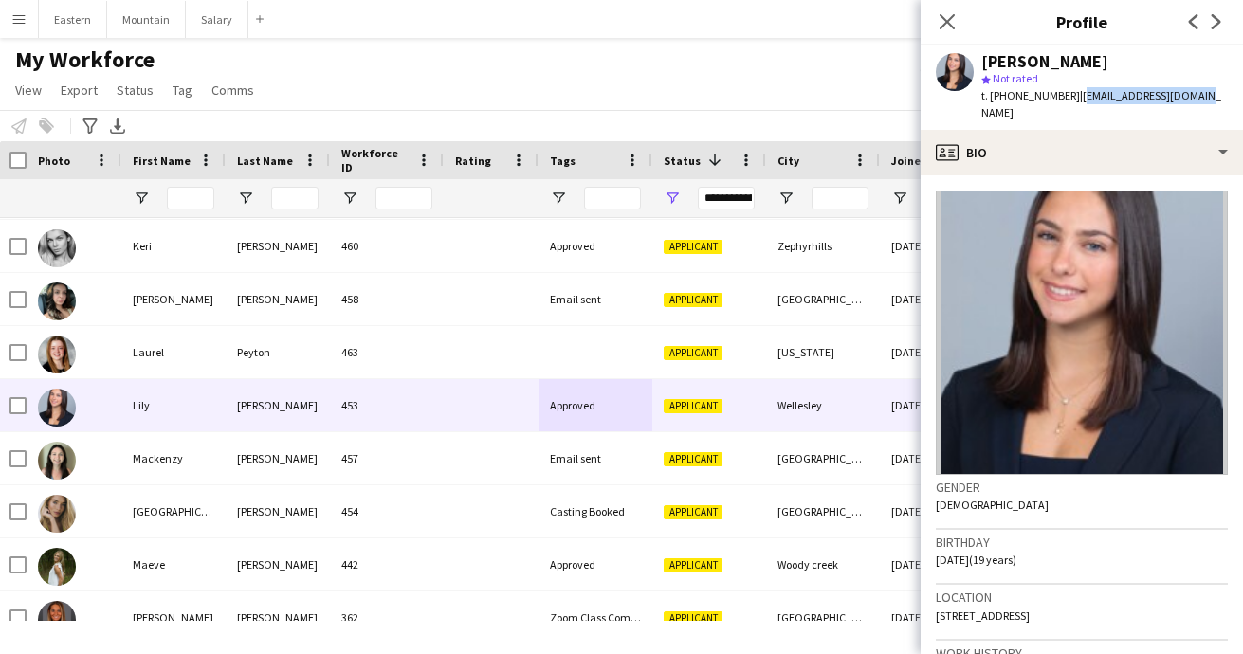
click at [1178, 100] on div "Lily Schwartz star Not rated t. +13053237317 | lilypaige26@gmail.com" at bounding box center [1082, 88] width 322 height 84
copy span "[EMAIL_ADDRESS][DOMAIN_NAME]"
drag, startPoint x: 1002, startPoint y: 96, endPoint x: 1057, endPoint y: 97, distance: 55.0
click at [1057, 97] on span "t. +13053237317" at bounding box center [1030, 95] width 99 height 14
copy span "3053237317"
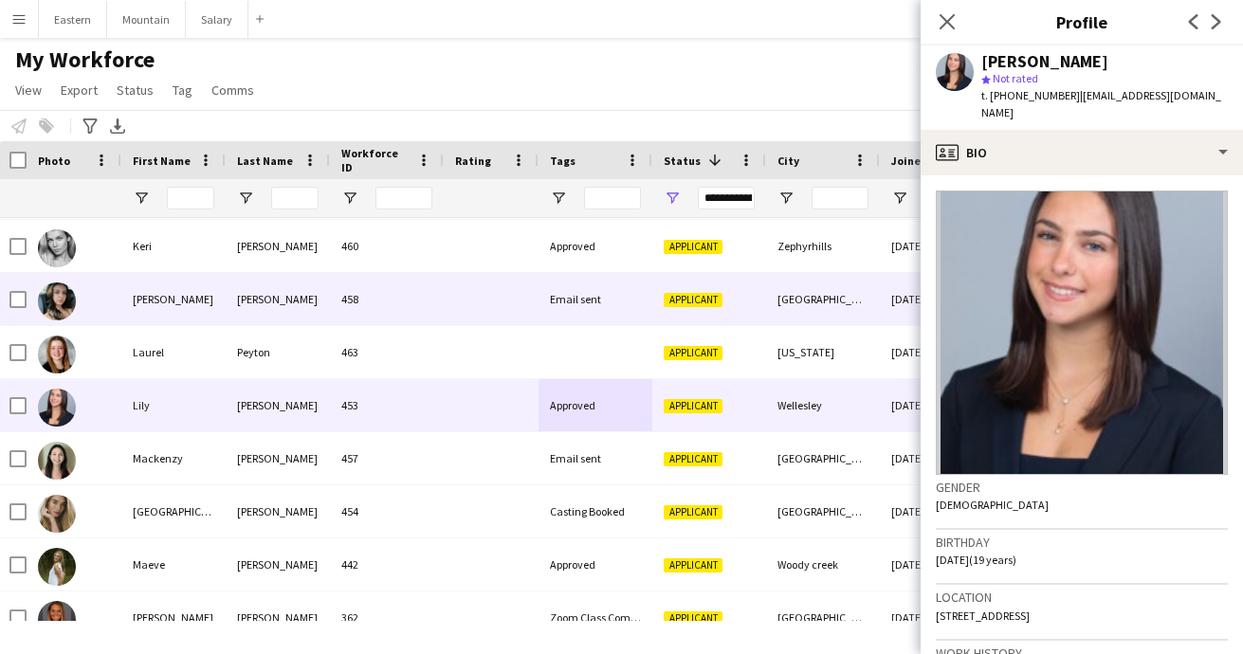
click at [598, 302] on div "Email sent" at bounding box center [596, 299] width 114 height 52
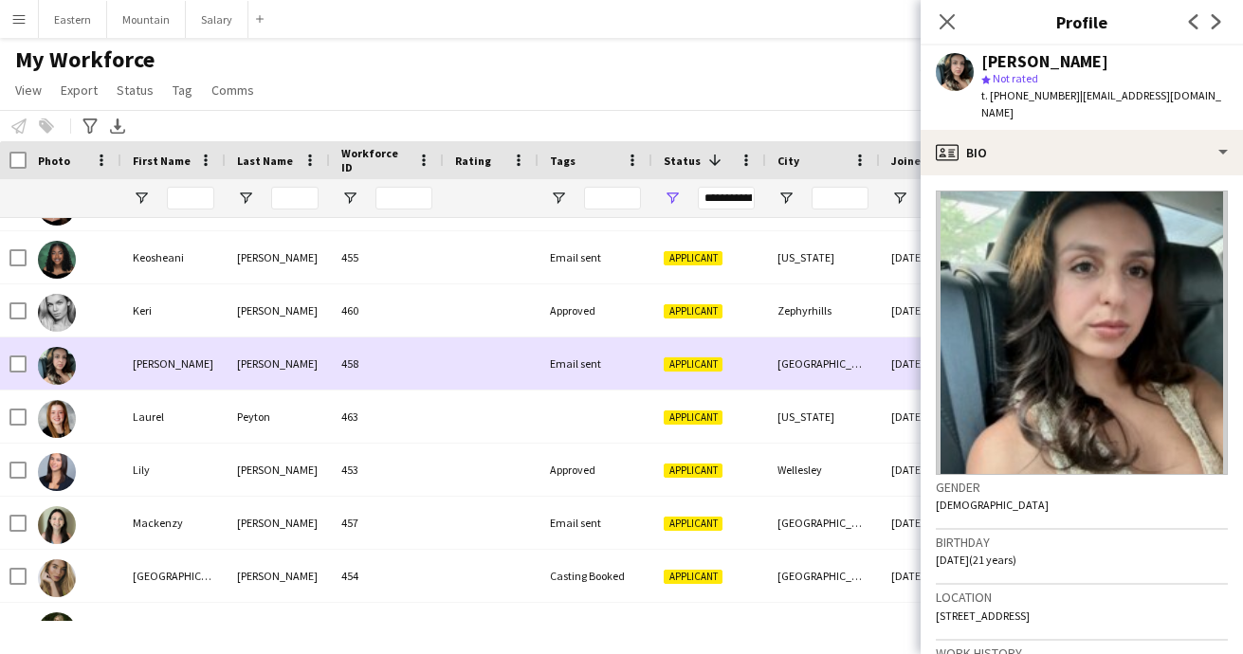
scroll to position [2642, 0]
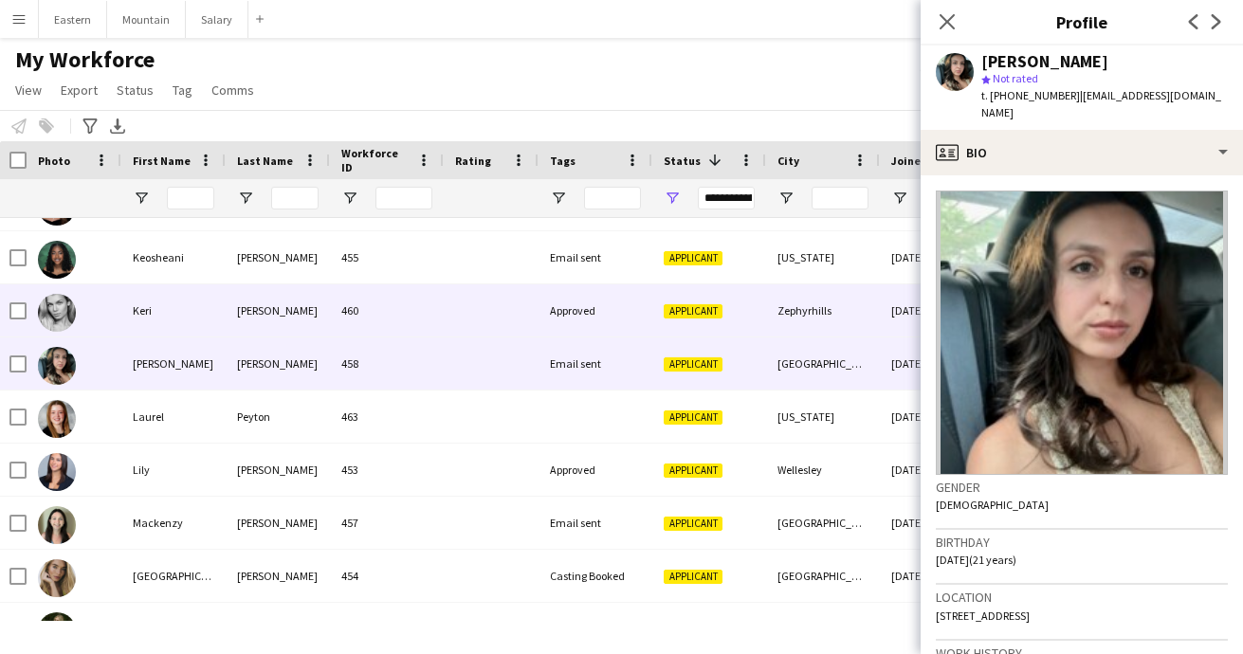
click at [594, 302] on div "Approved" at bounding box center [596, 310] width 114 height 52
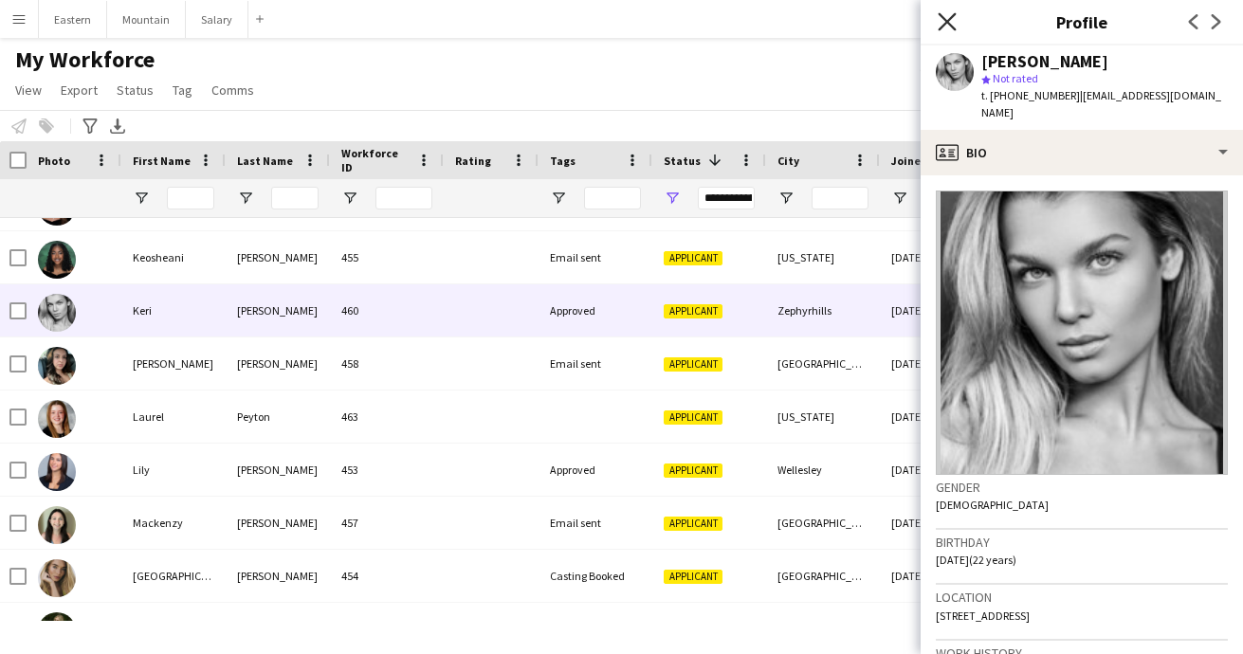
click at [946, 25] on icon "Close pop-in" at bounding box center [947, 21] width 18 height 18
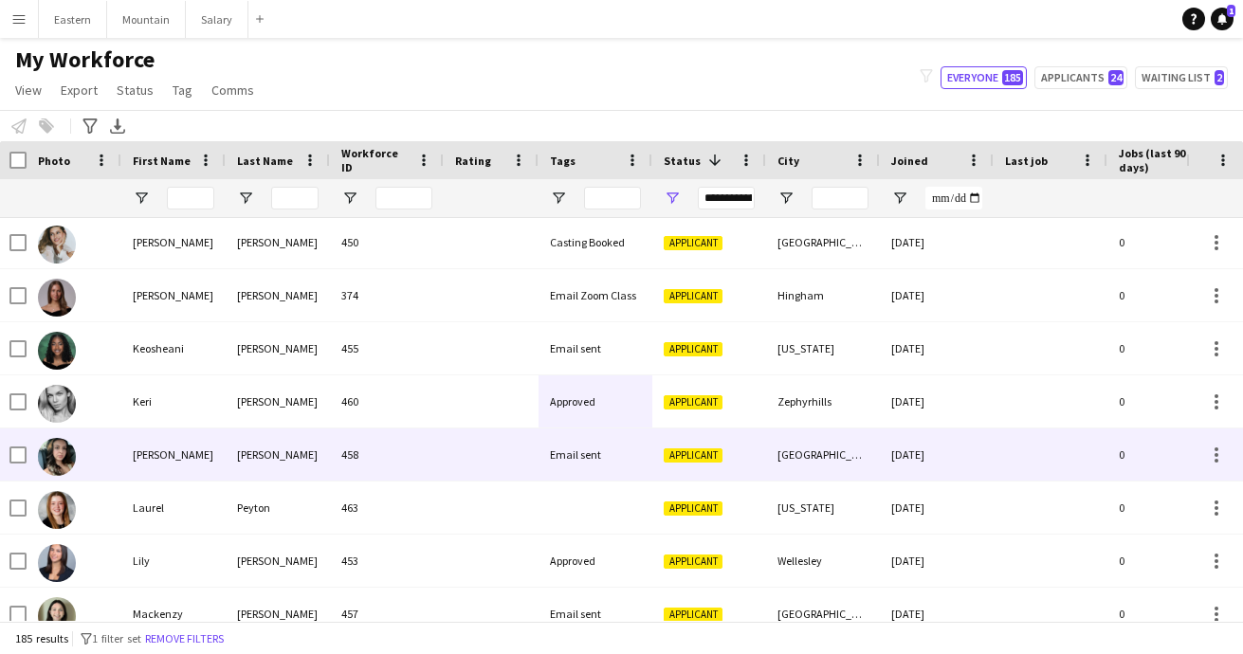
scroll to position [2535, 0]
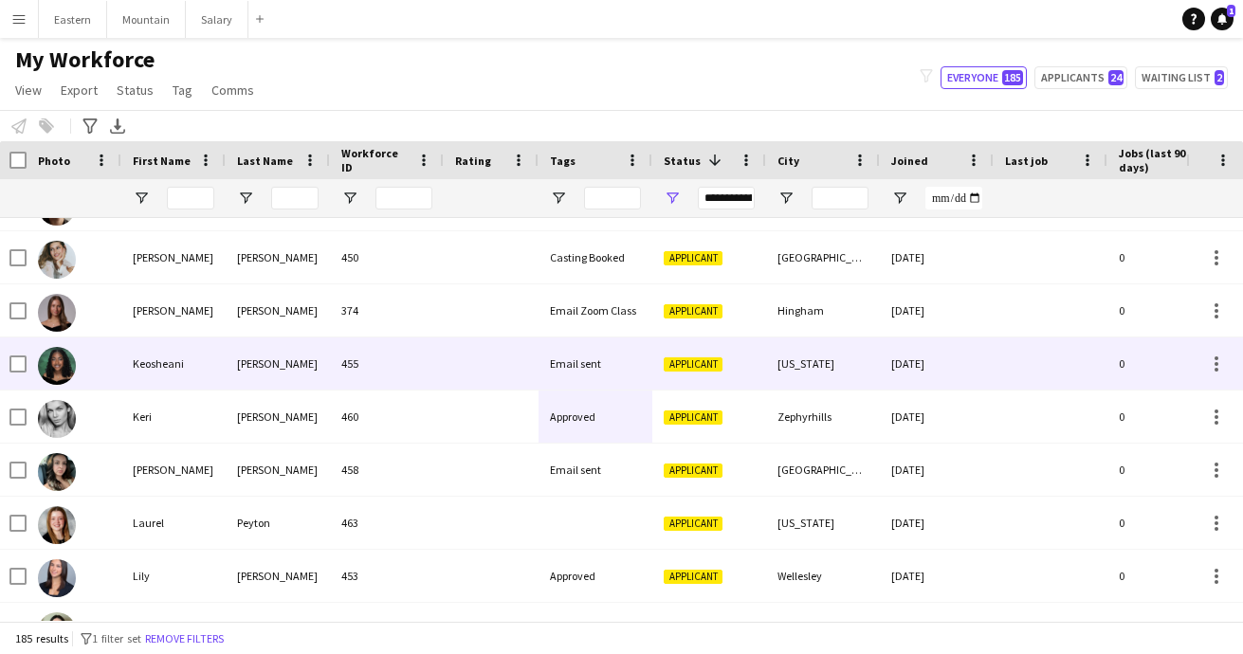
click at [568, 378] on div "Email sent" at bounding box center [596, 364] width 114 height 52
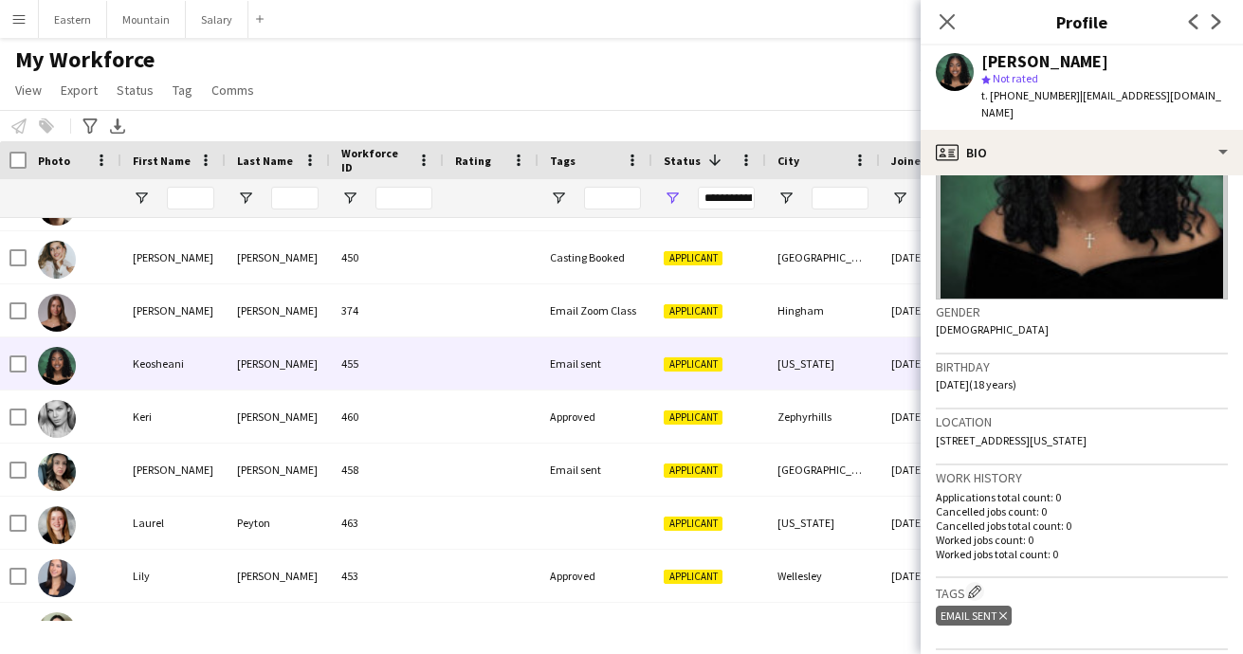
scroll to position [347, 0]
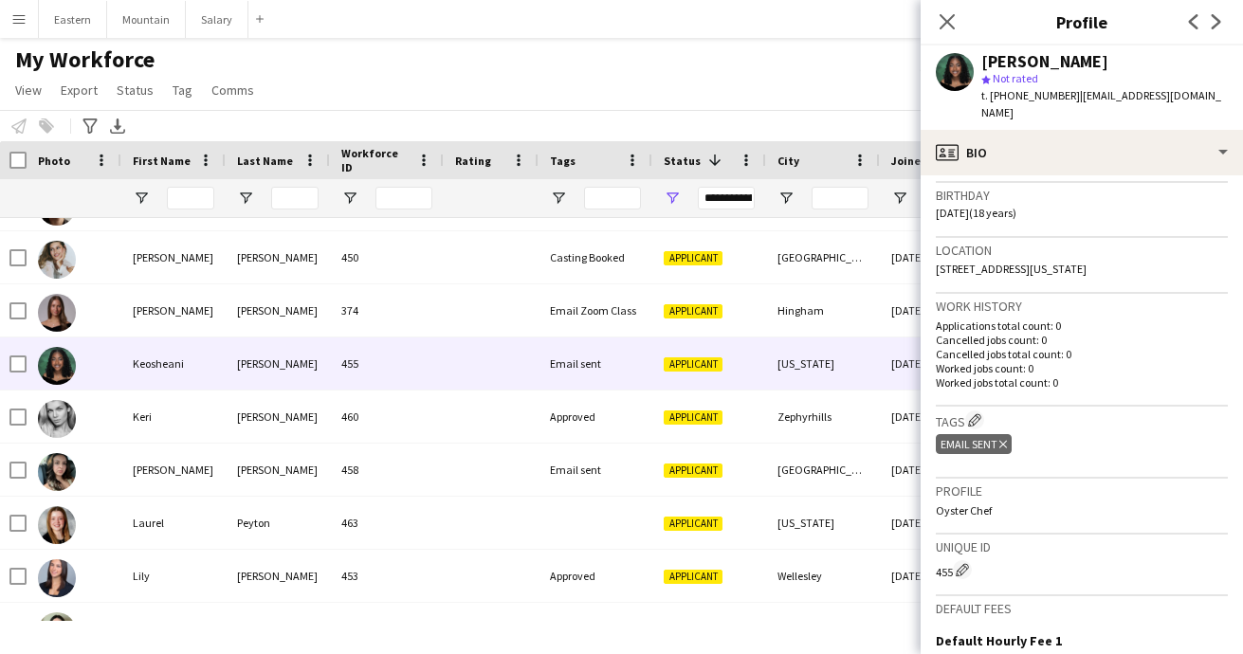
click at [1006, 441] on icon at bounding box center [1003, 445] width 8 height 8
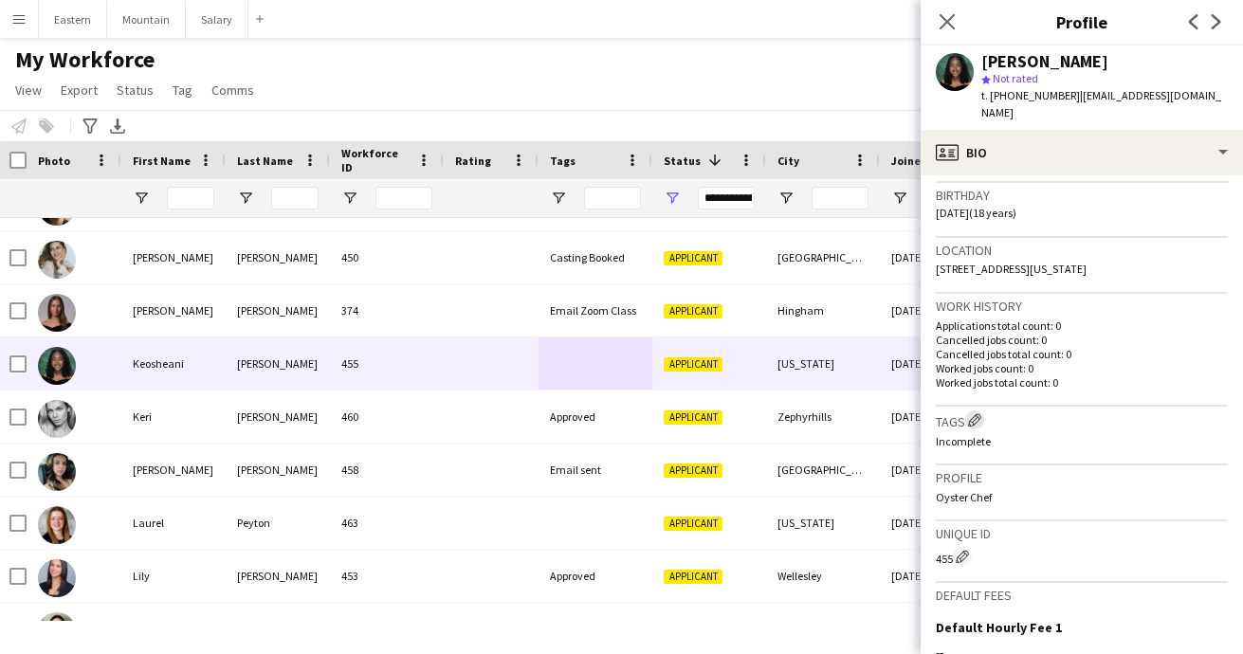
click at [978, 413] on app-icon "Edit crew company tags" at bounding box center [974, 419] width 13 height 13
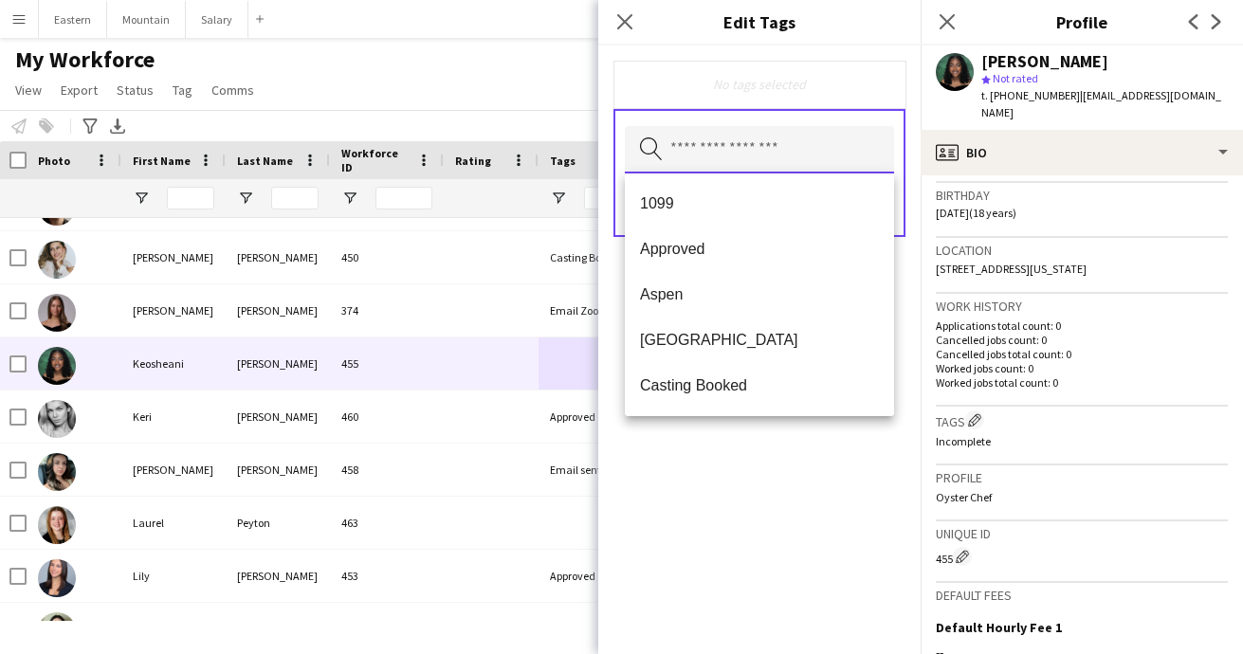
click at [746, 161] on input "text" at bounding box center [759, 149] width 269 height 47
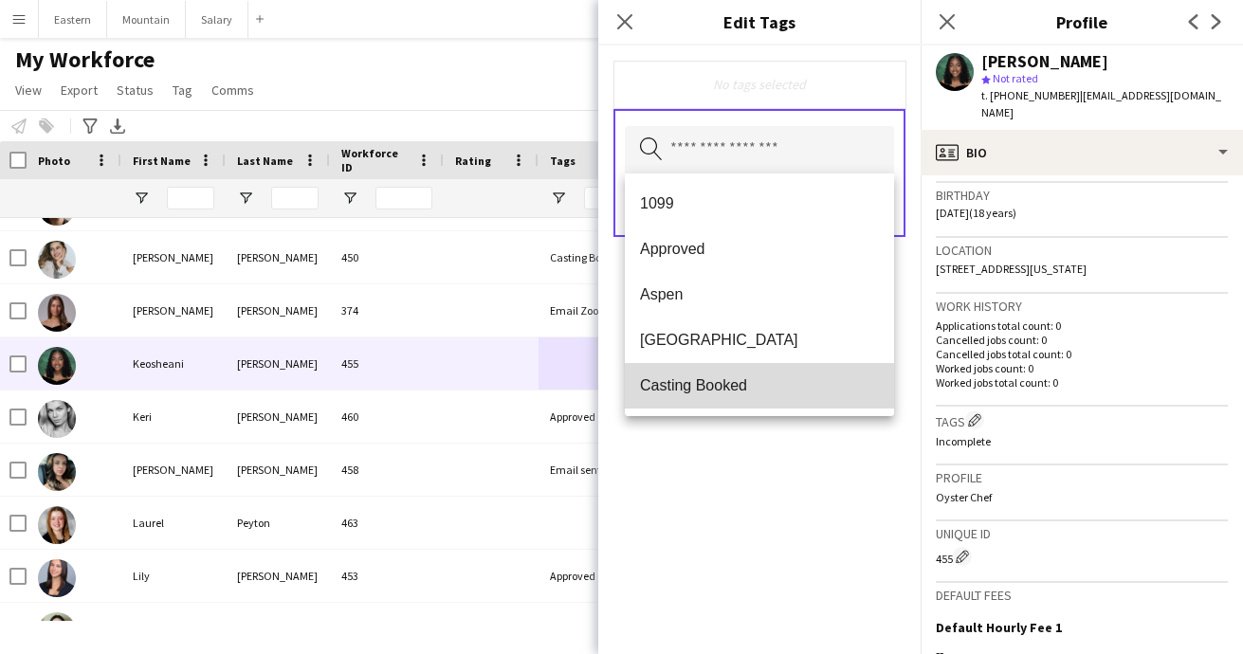
click at [700, 370] on mat-option "Casting Booked" at bounding box center [759, 386] width 269 height 46
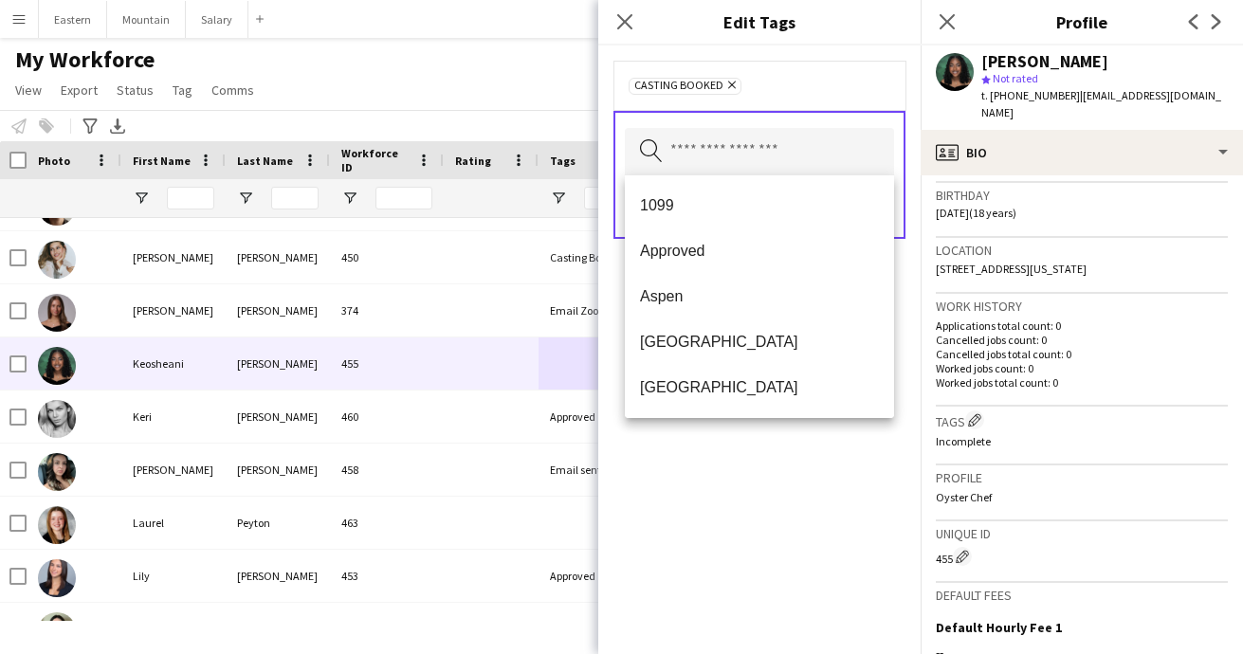
click at [765, 463] on div "Casting Booked Remove Search by tag name Save" at bounding box center [759, 350] width 322 height 609
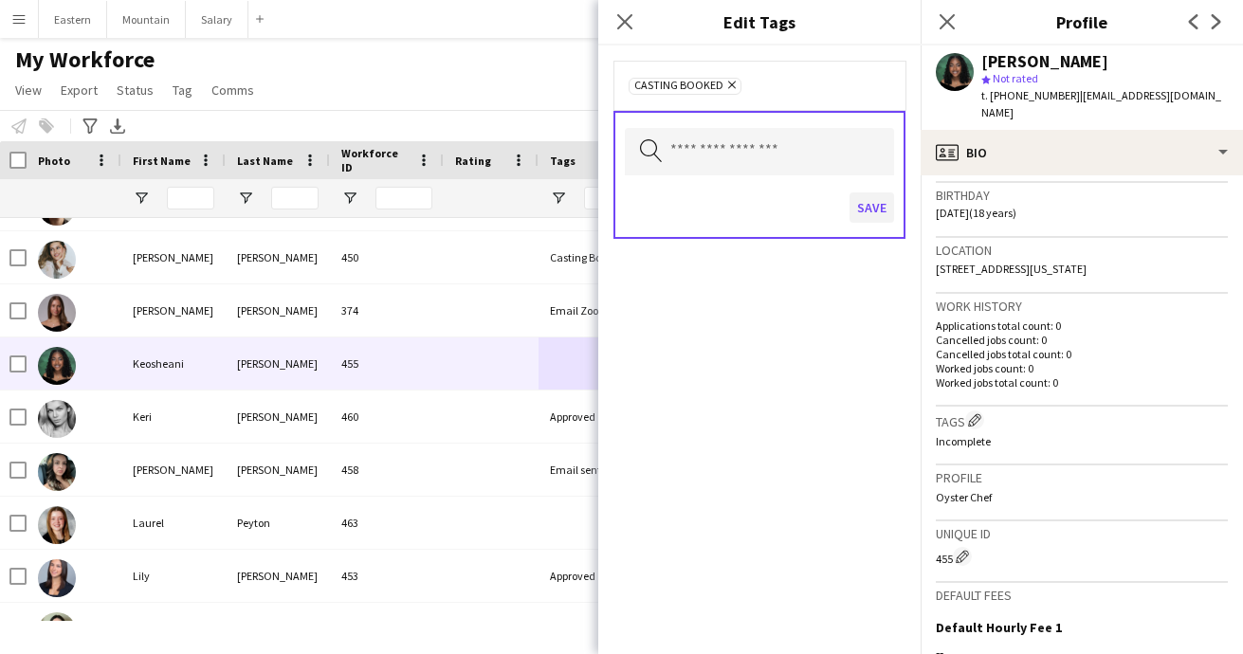
click at [870, 204] on button "Save" at bounding box center [872, 207] width 45 height 30
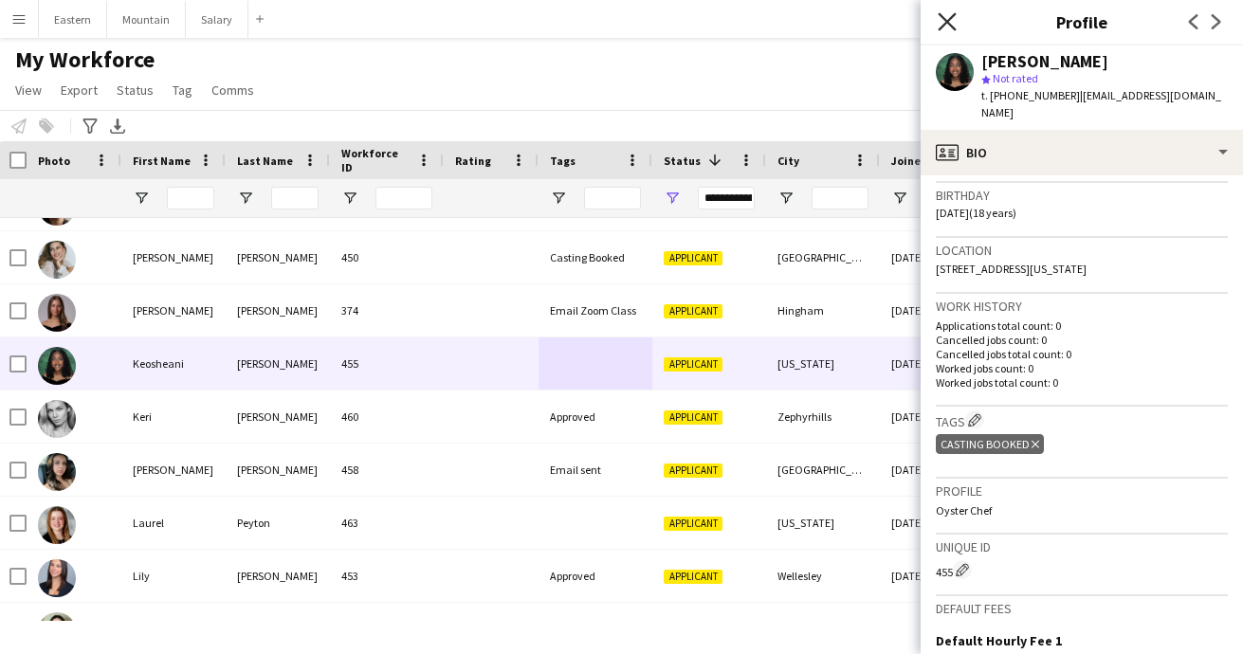
click at [949, 21] on icon at bounding box center [947, 21] width 18 height 18
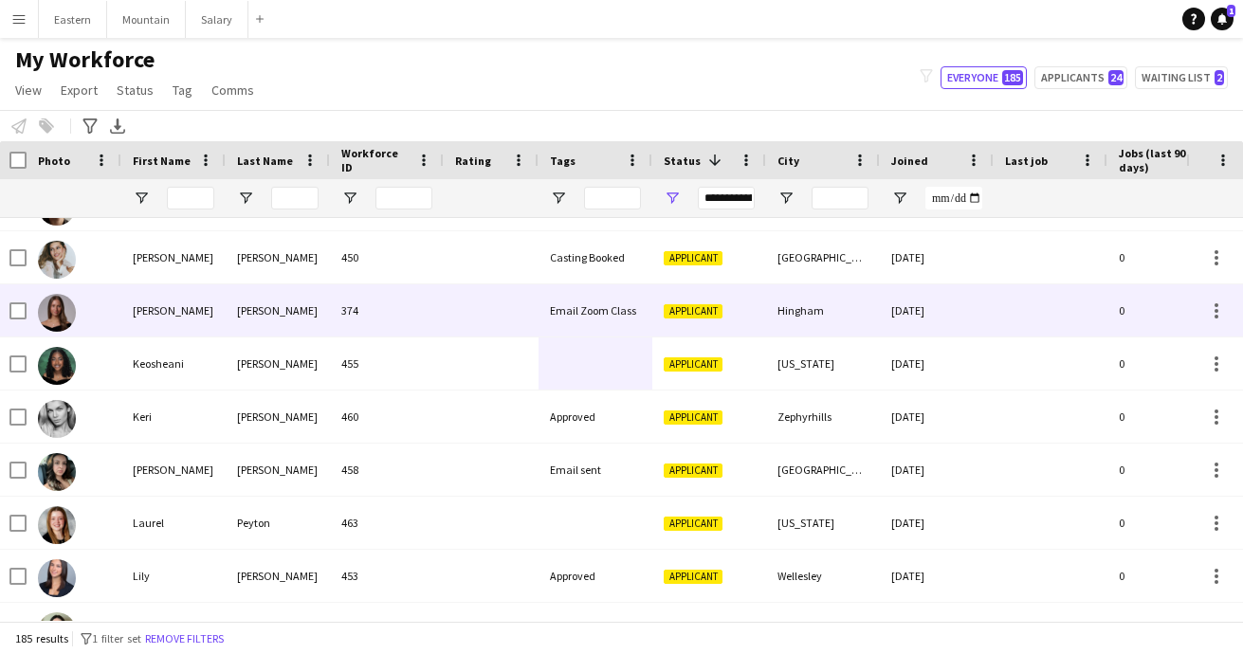
click at [507, 352] on div at bounding box center [491, 364] width 95 height 52
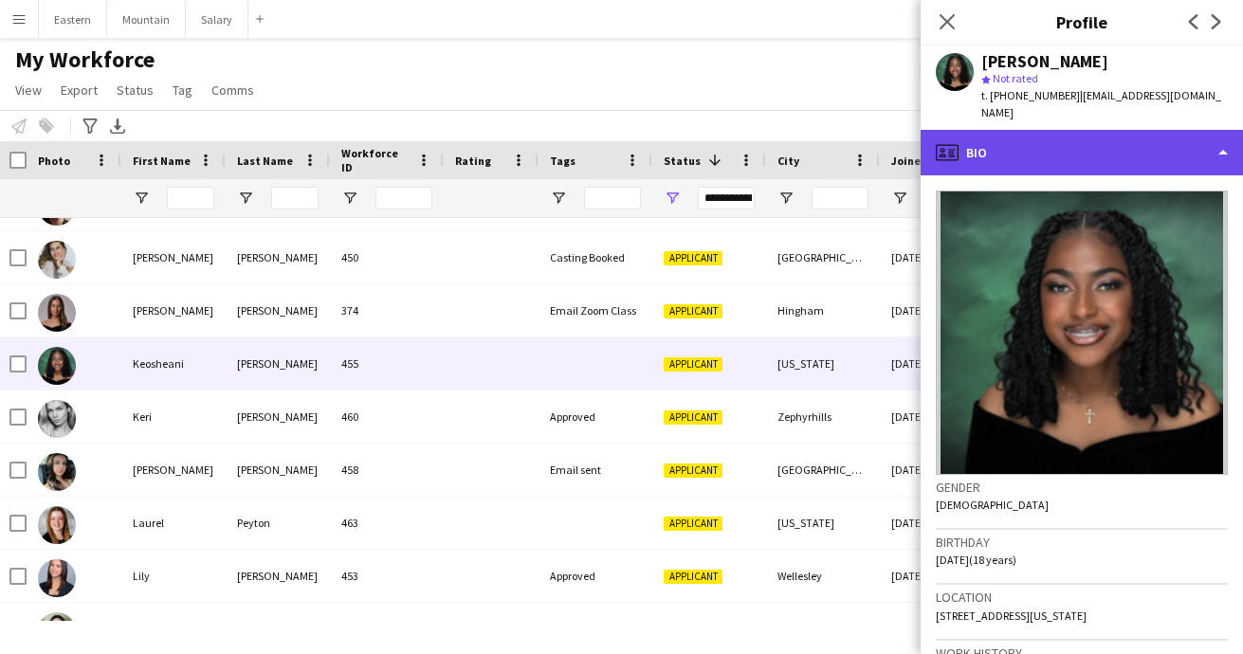
click at [1016, 135] on div "profile Bio" at bounding box center [1082, 153] width 322 height 46
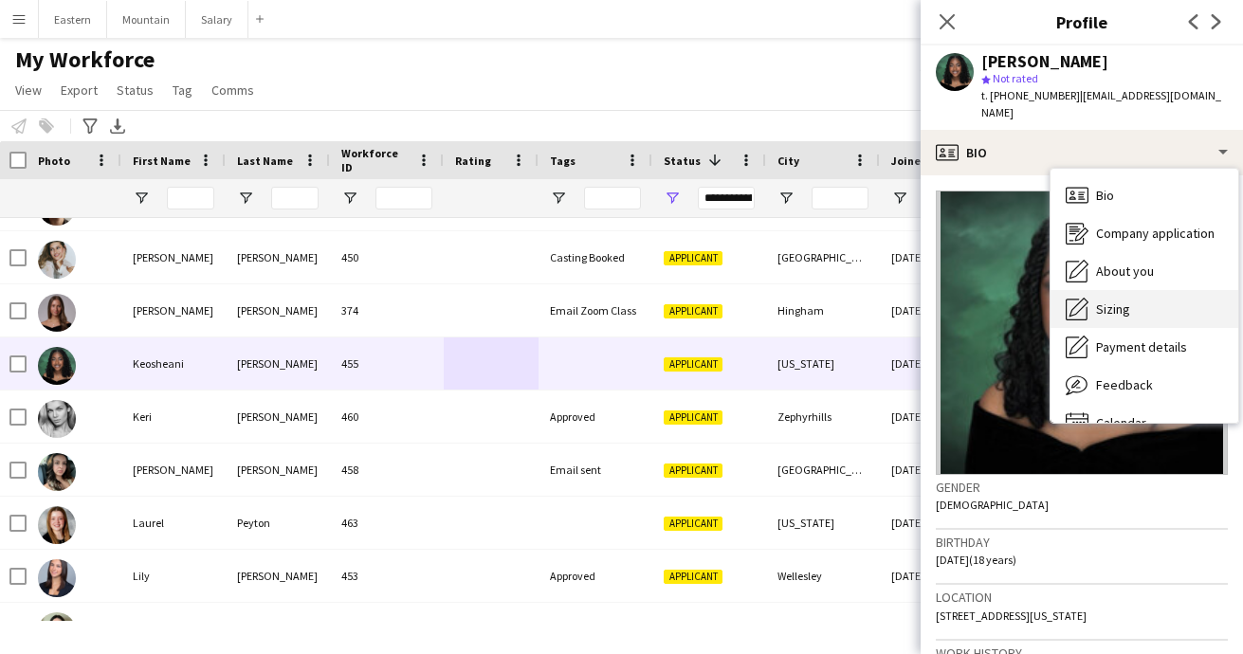
click at [1113, 301] on span "Sizing" at bounding box center [1113, 309] width 34 height 17
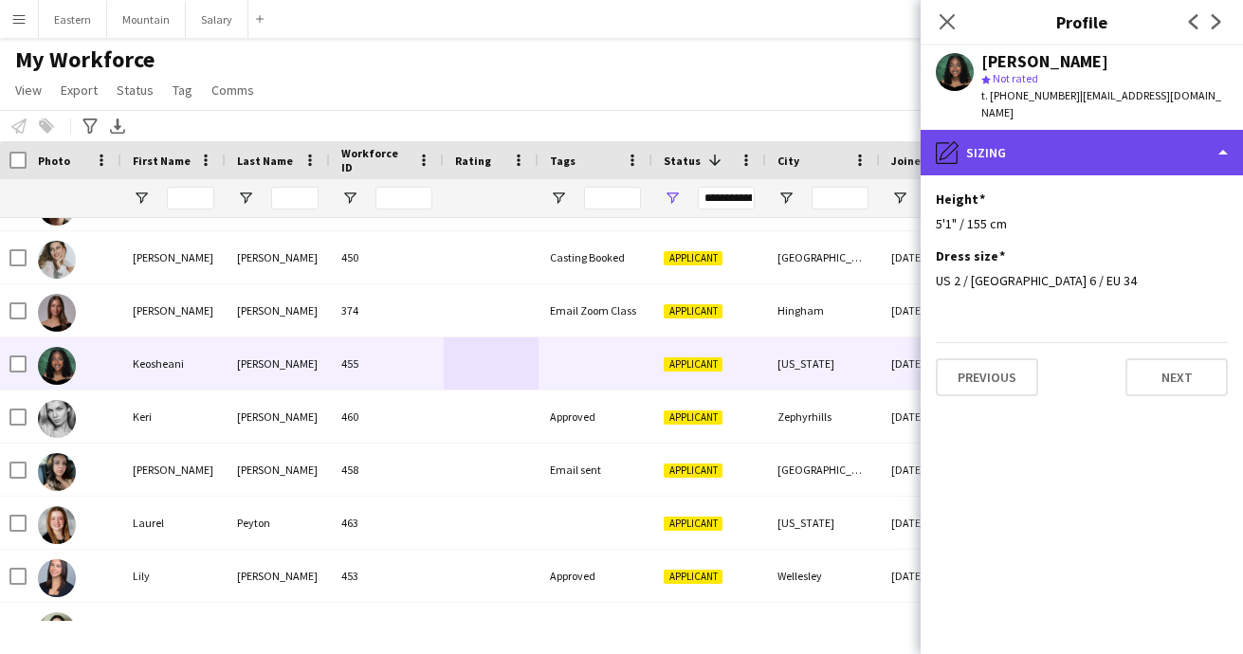
click at [1022, 137] on div "pencil4 [GEOGRAPHIC_DATA]" at bounding box center [1082, 153] width 322 height 46
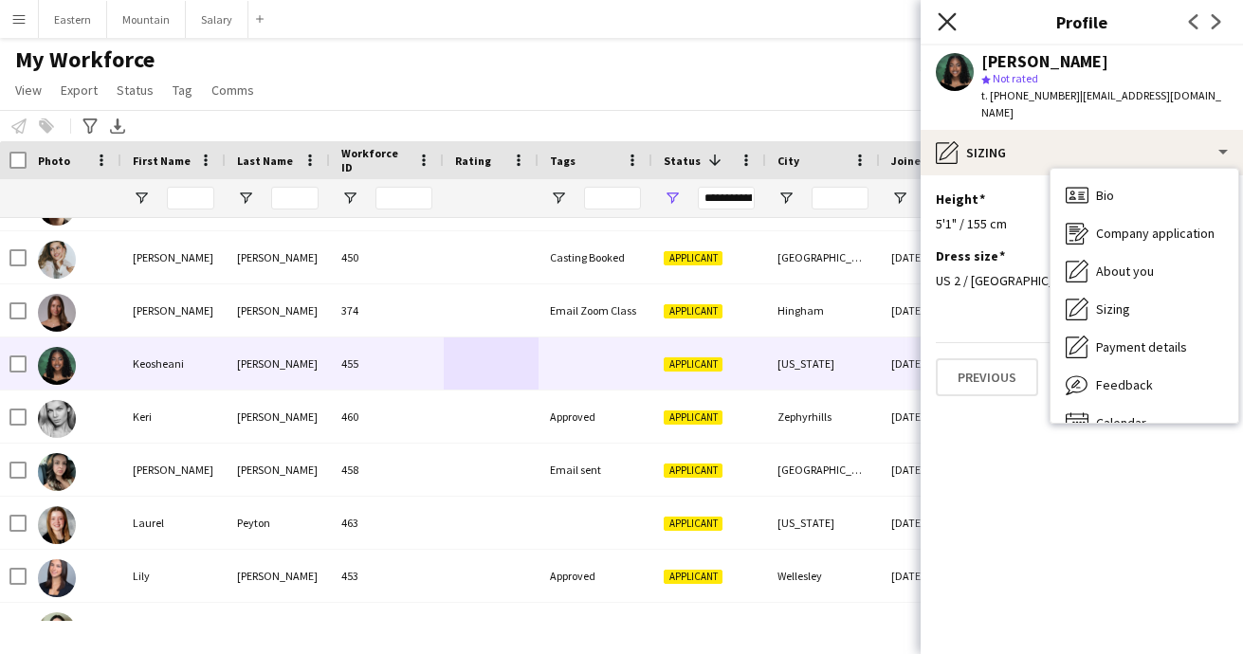
click at [948, 22] on icon at bounding box center [947, 21] width 18 height 18
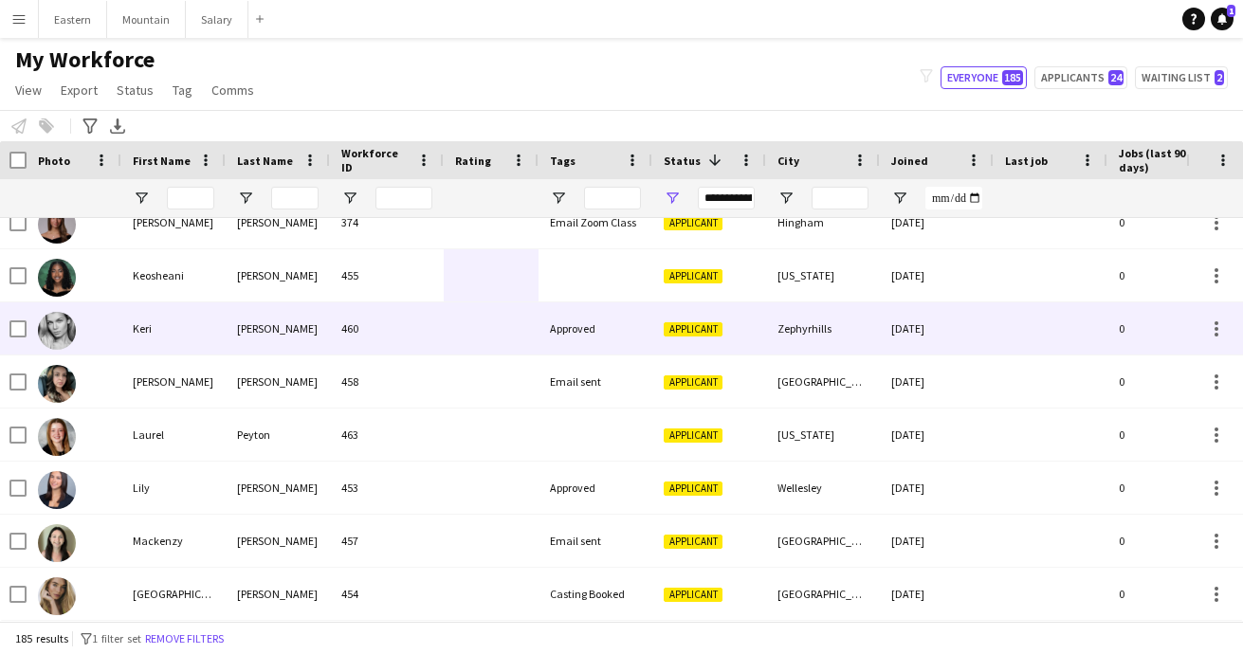
scroll to position [2590, 0]
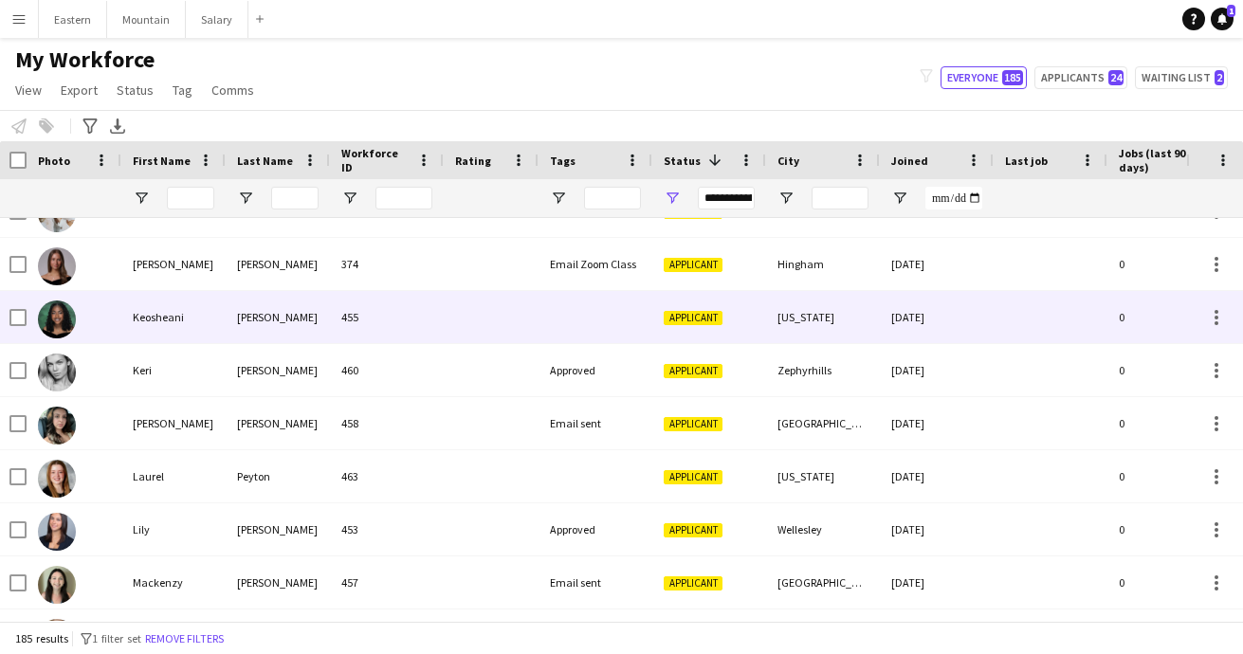
click at [576, 310] on div at bounding box center [596, 317] width 114 height 52
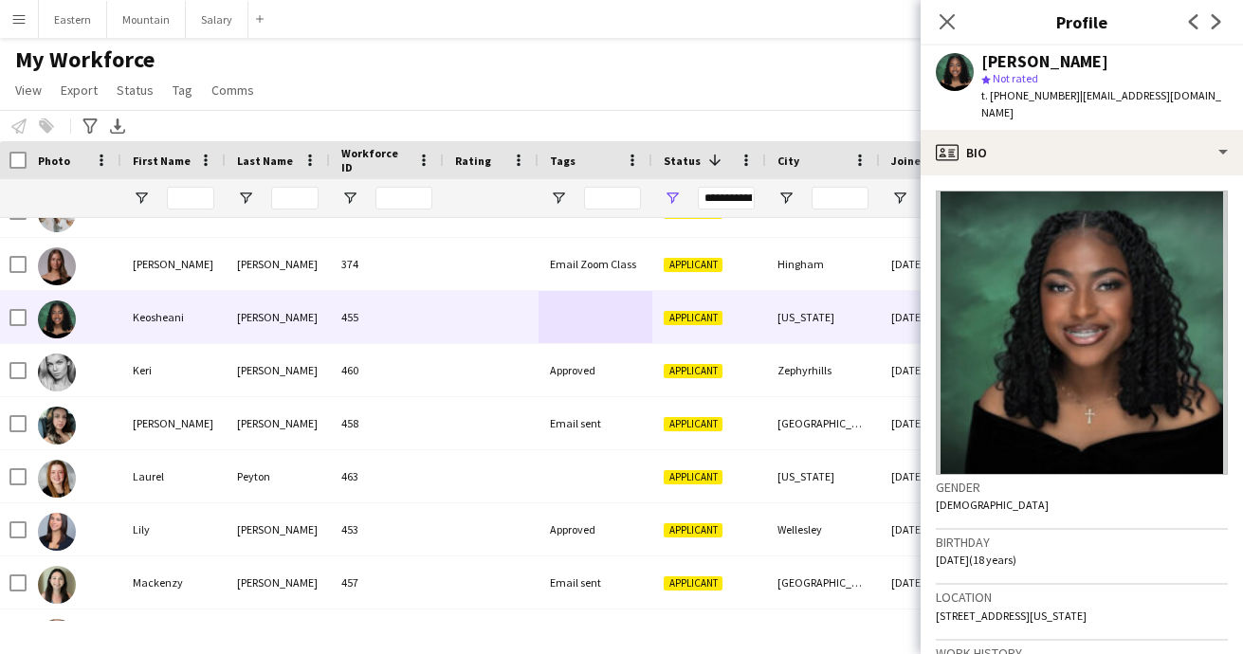
drag, startPoint x: 1062, startPoint y: 61, endPoint x: 1131, endPoint y: 64, distance: 69.3
click at [1131, 64] on div "Keosheani Knowles" at bounding box center [1104, 61] width 247 height 17
copy div "[PERSON_NAME]"
drag, startPoint x: 1067, startPoint y: 95, endPoint x: 1180, endPoint y: 97, distance: 113.8
click at [1180, 97] on div "Keosheani Knowles star Not rated t. +14156840497 | kkeosheani@gmail.com" at bounding box center [1082, 88] width 322 height 84
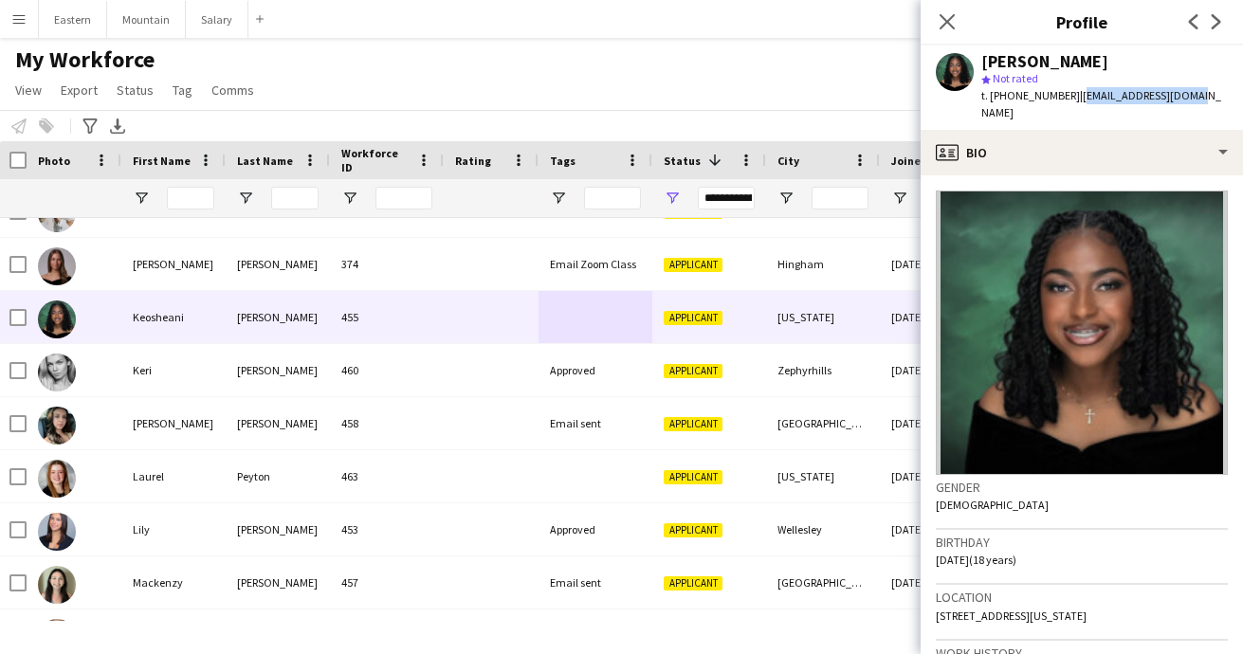
copy span "[EMAIL_ADDRESS][DOMAIN_NAME]"
drag, startPoint x: 999, startPoint y: 99, endPoint x: 1059, endPoint y: 101, distance: 59.8
click at [1059, 101] on span "t. +14156840497" at bounding box center [1030, 95] width 99 height 14
copy span "4156840497"
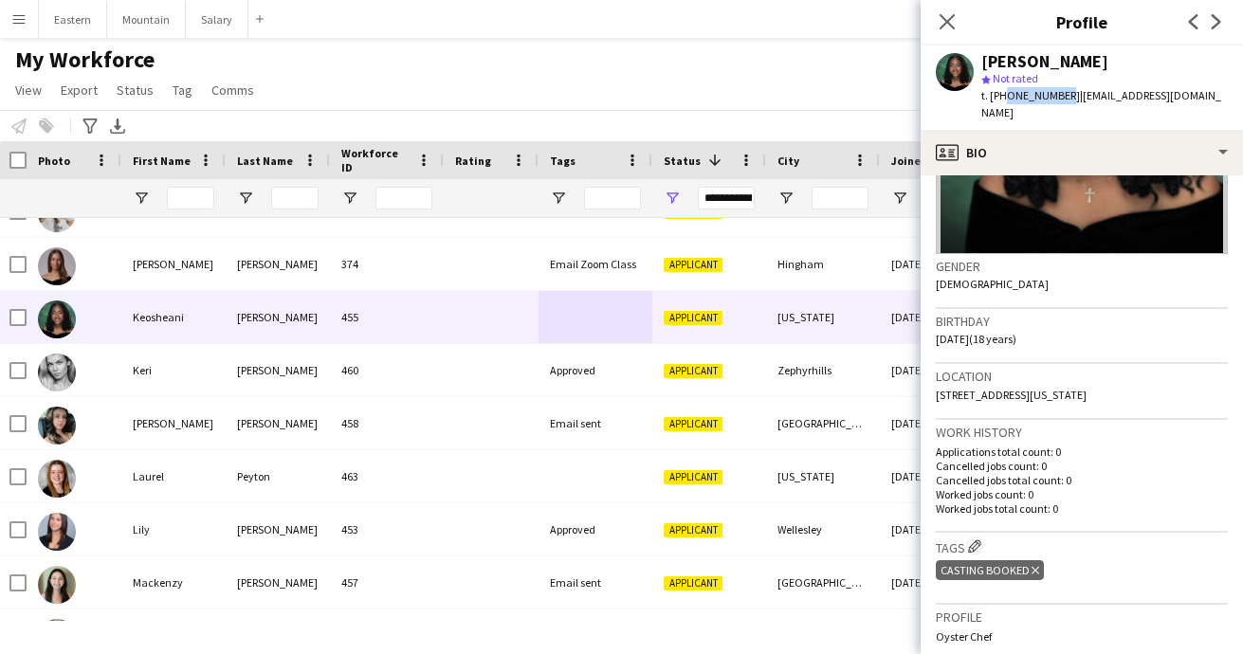
scroll to position [247, 0]
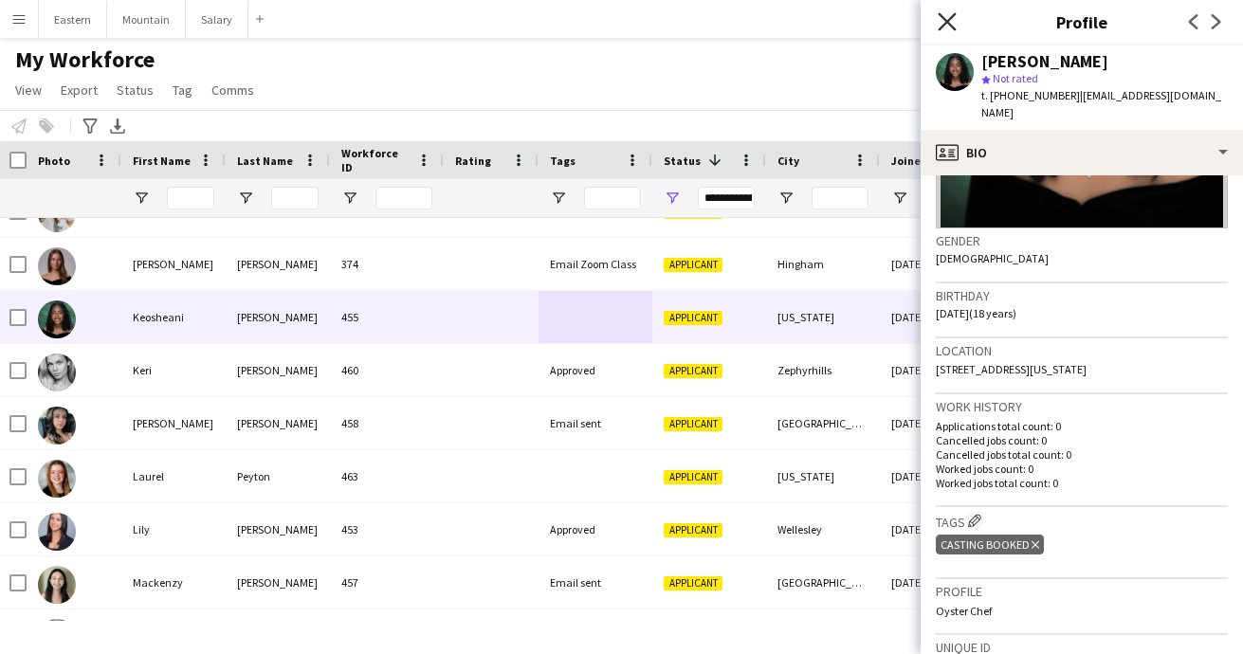
click at [947, 19] on icon "Close pop-in" at bounding box center [947, 21] width 18 height 18
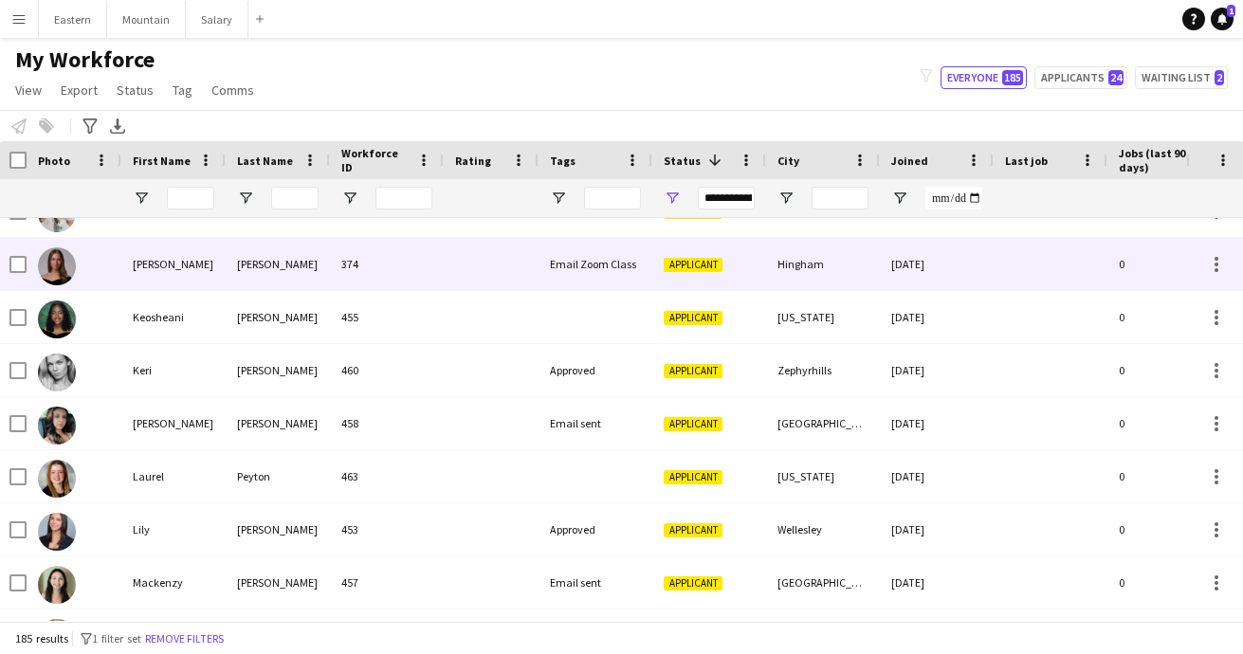
click at [551, 268] on div "Email Zoom Class" at bounding box center [596, 264] width 114 height 52
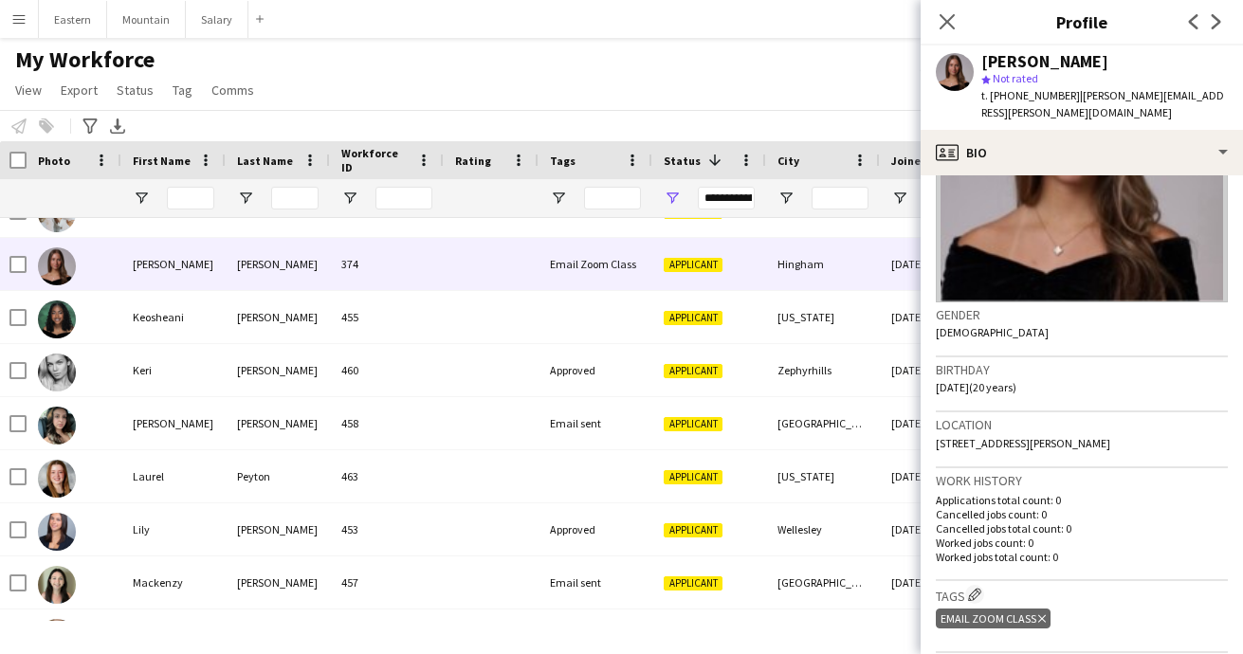
scroll to position [202, 0]
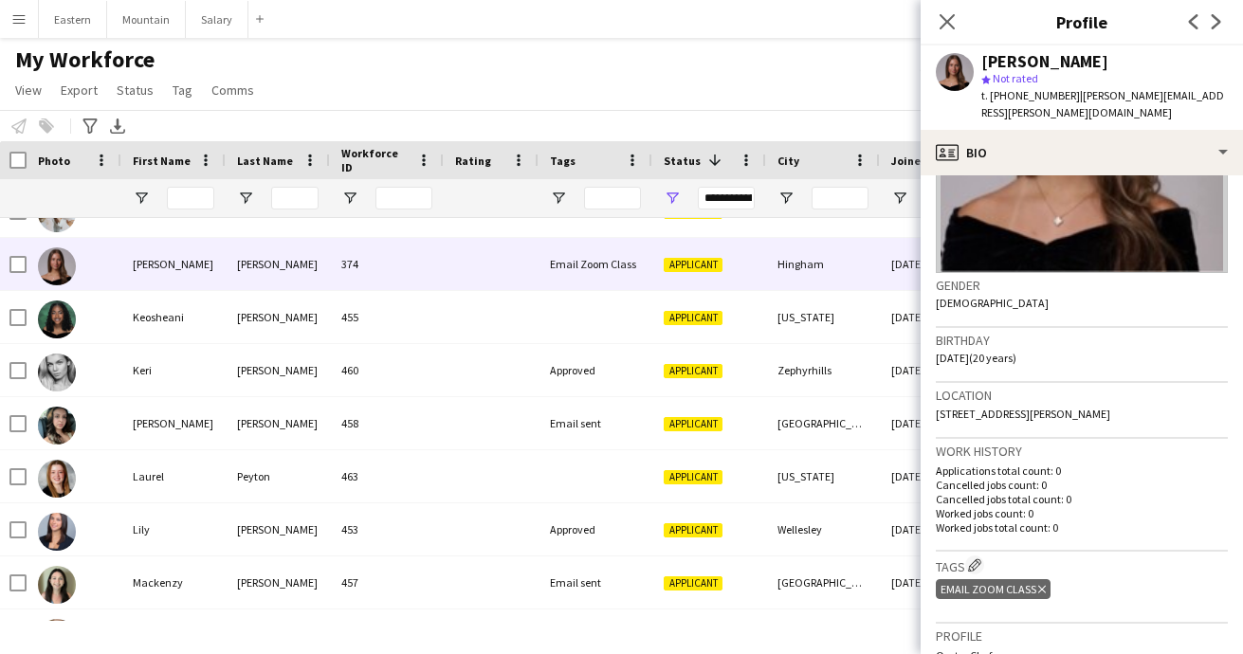
click at [1041, 584] on icon "Delete tag" at bounding box center [1042, 589] width 8 height 11
click at [980, 558] on app-icon "Edit crew company tags" at bounding box center [974, 564] width 13 height 13
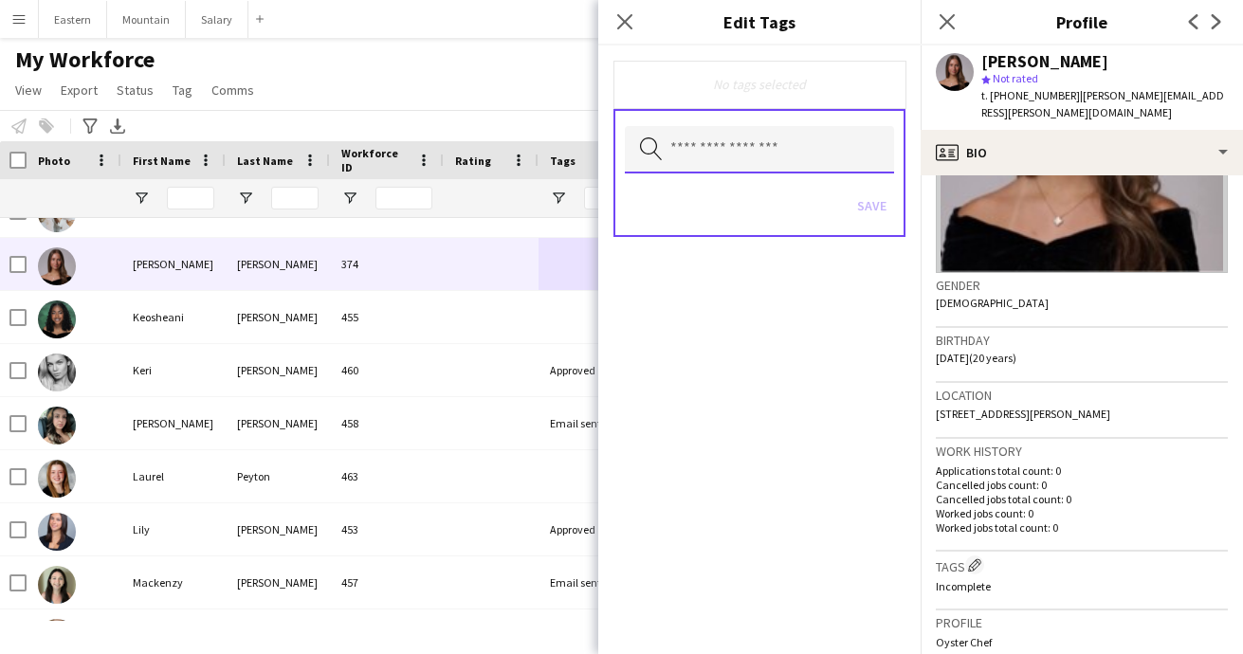
click at [714, 169] on input "text" at bounding box center [759, 149] width 269 height 47
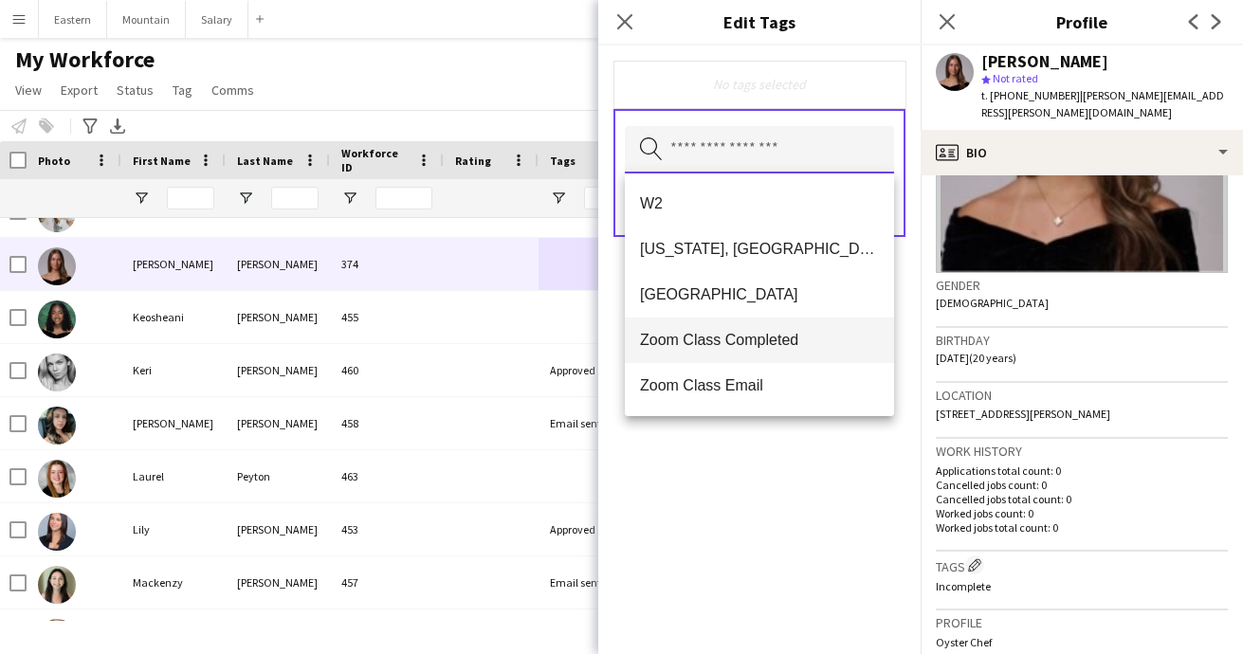
scroll to position [1183, 0]
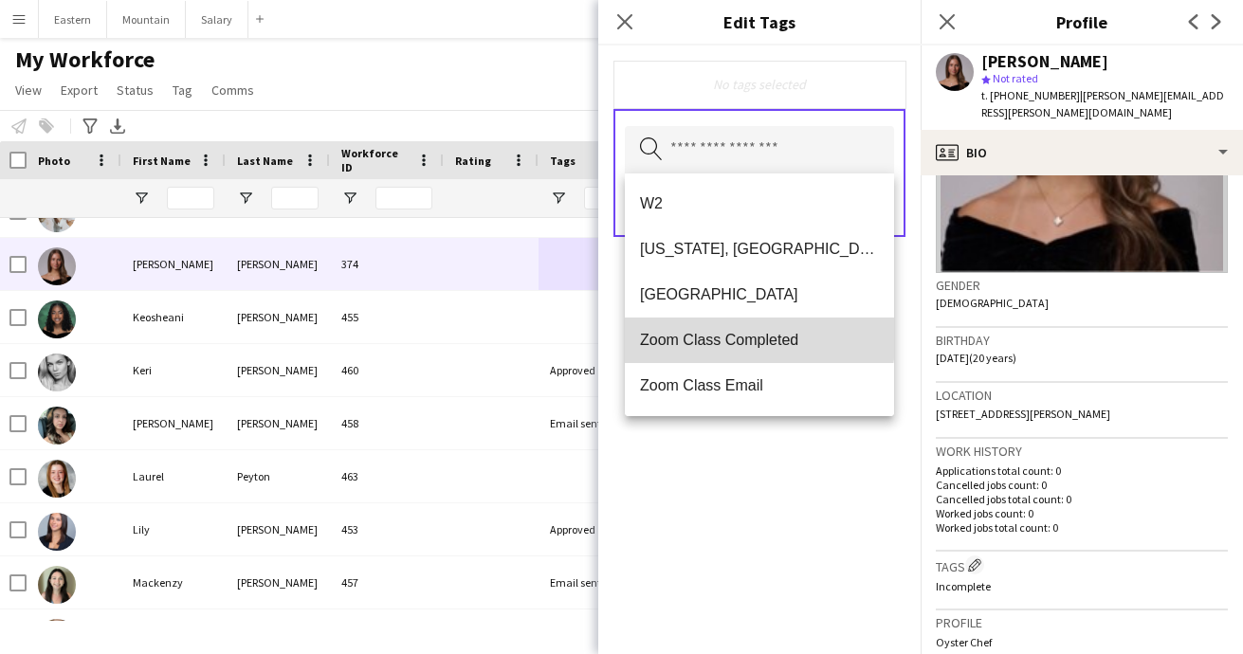
click at [734, 336] on span "Zoom Class Completed" at bounding box center [759, 340] width 239 height 18
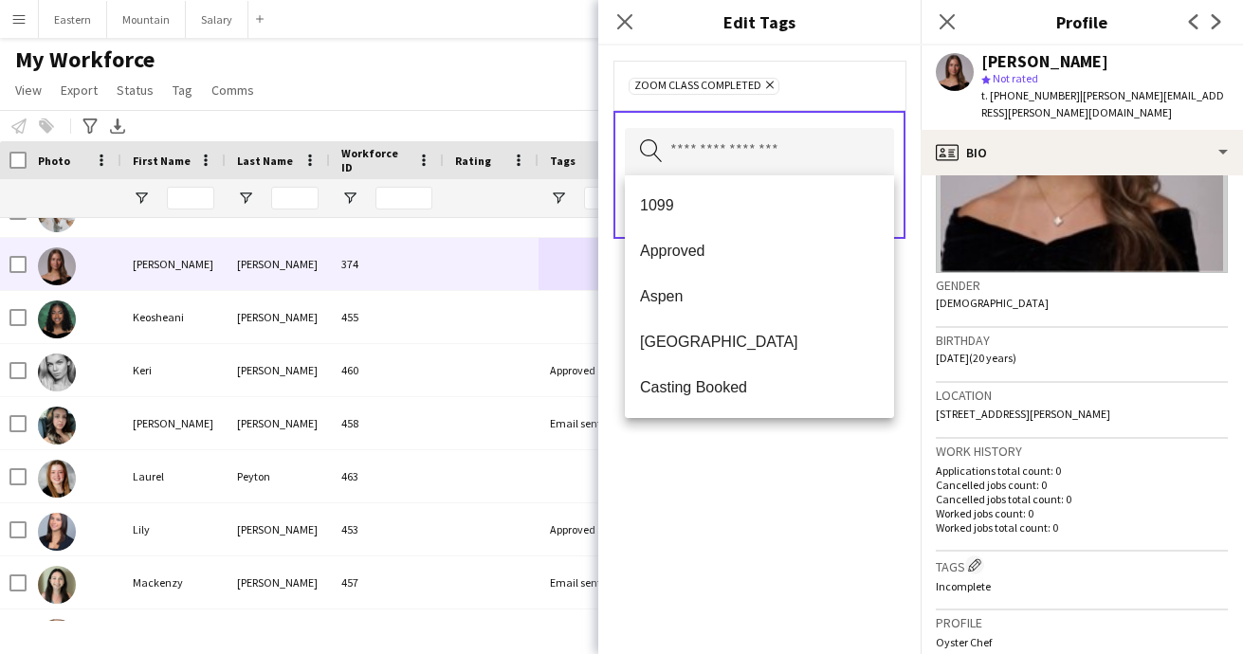
click at [789, 535] on div "Zoom Class Completed Remove Search by tag name Save" at bounding box center [759, 350] width 322 height 609
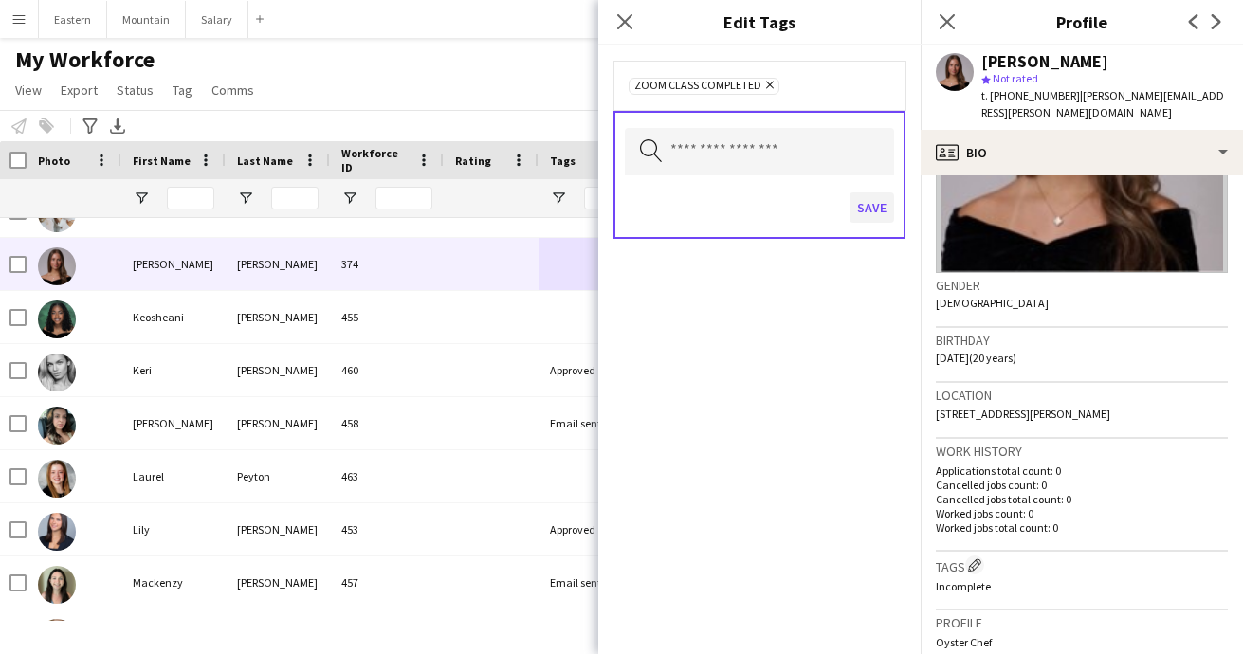
click at [875, 206] on button "Save" at bounding box center [872, 207] width 45 height 30
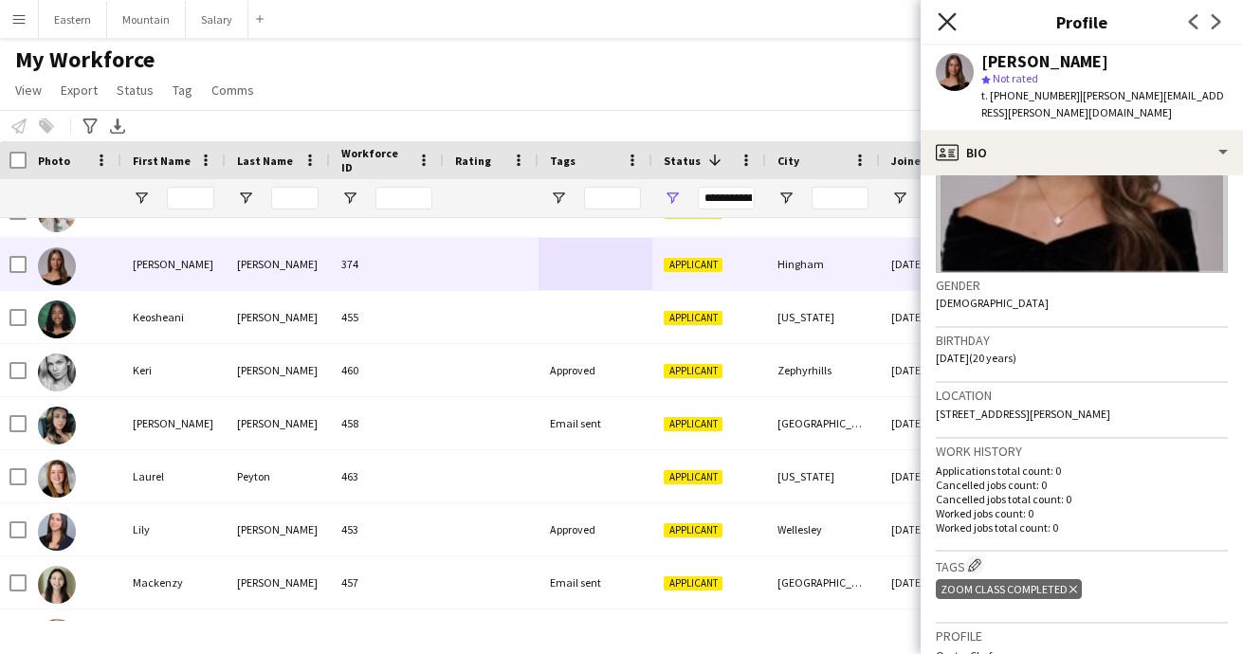
click at [950, 18] on icon at bounding box center [947, 21] width 18 height 18
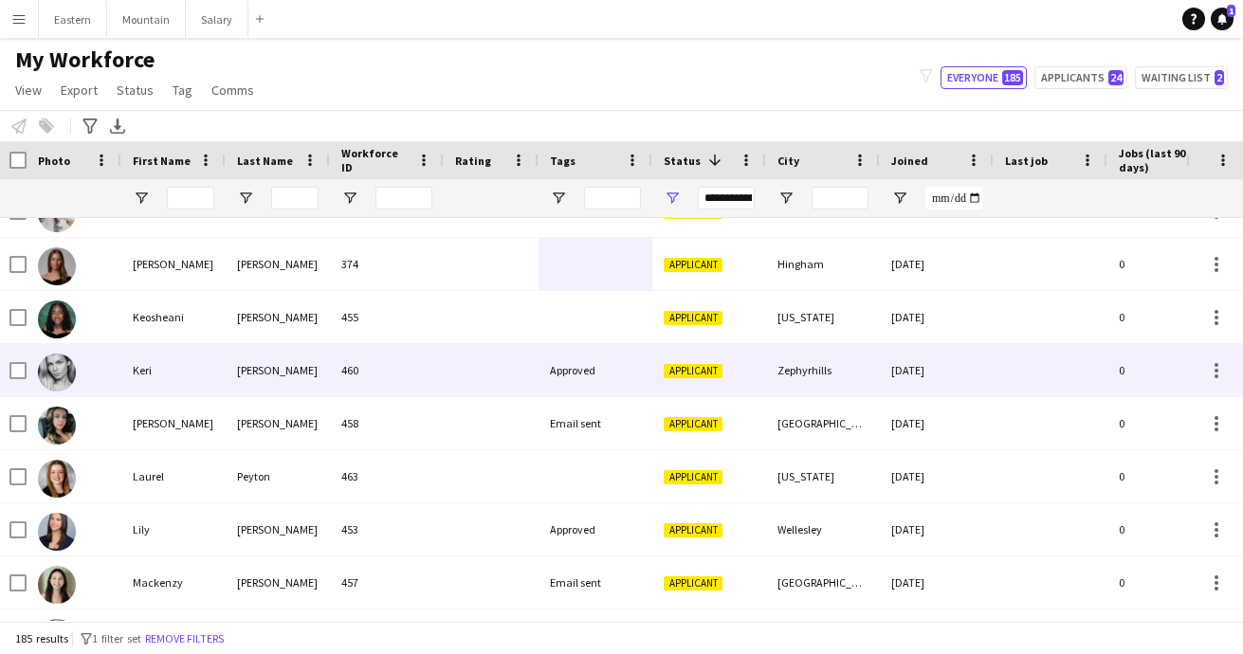
scroll to position [2487, 0]
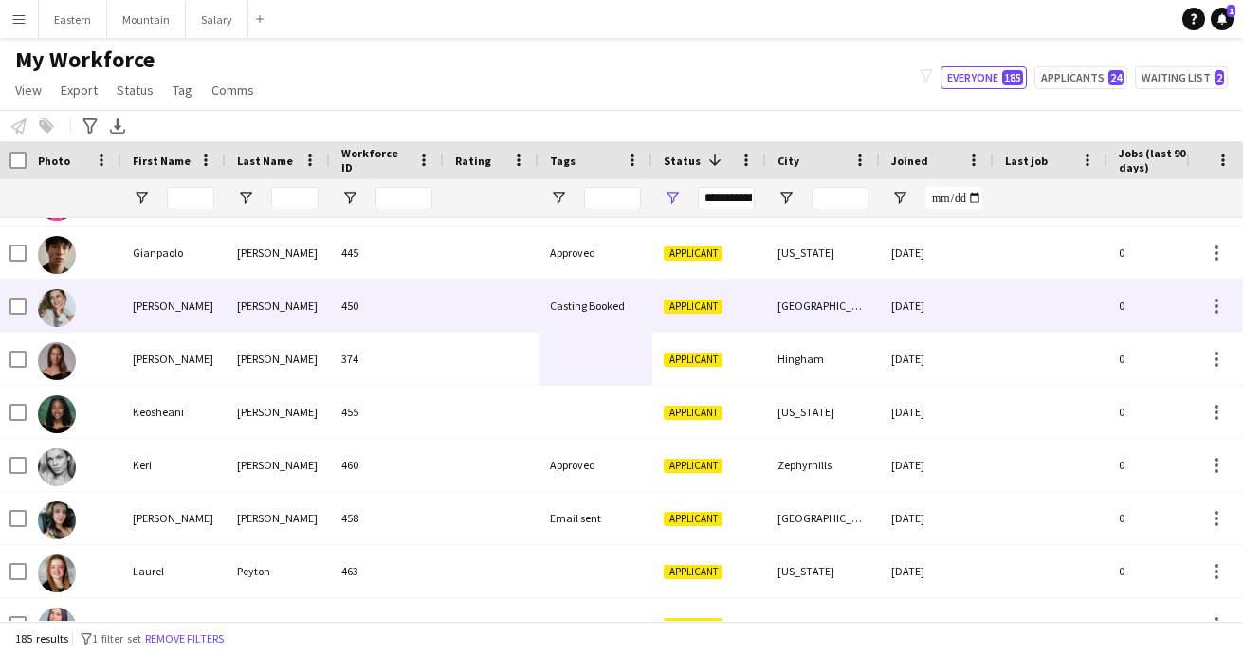
click at [560, 306] on div "Casting Booked" at bounding box center [596, 306] width 114 height 52
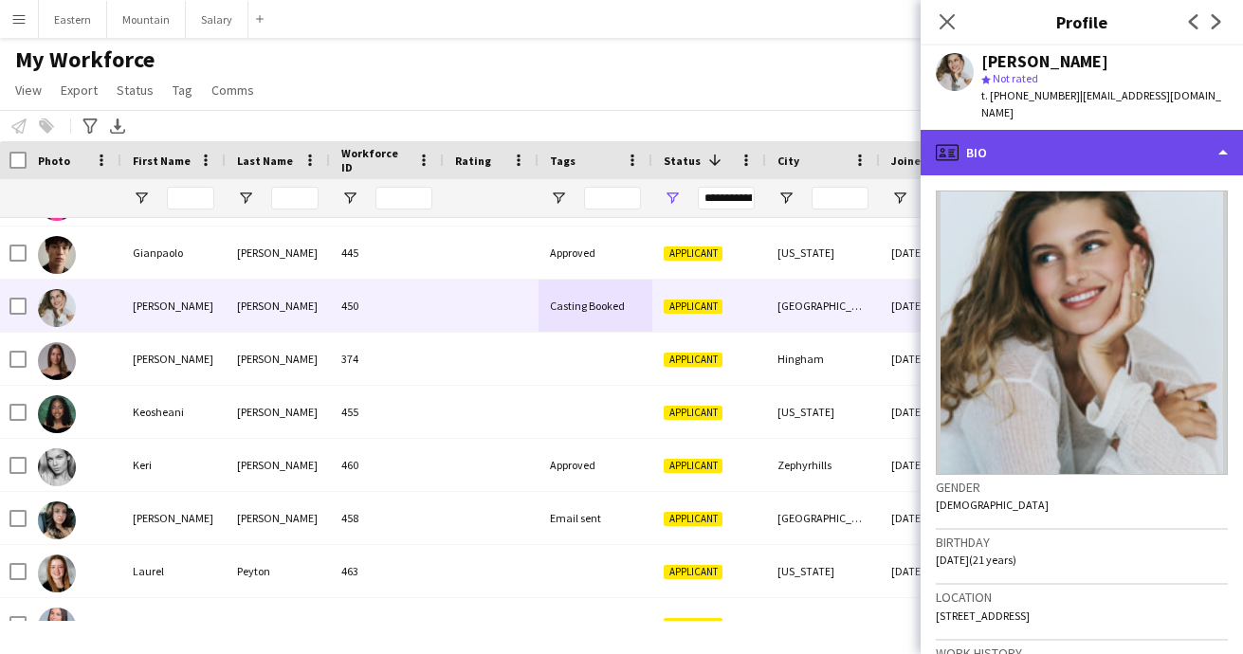
click at [1036, 142] on div "profile Bio" at bounding box center [1082, 153] width 322 height 46
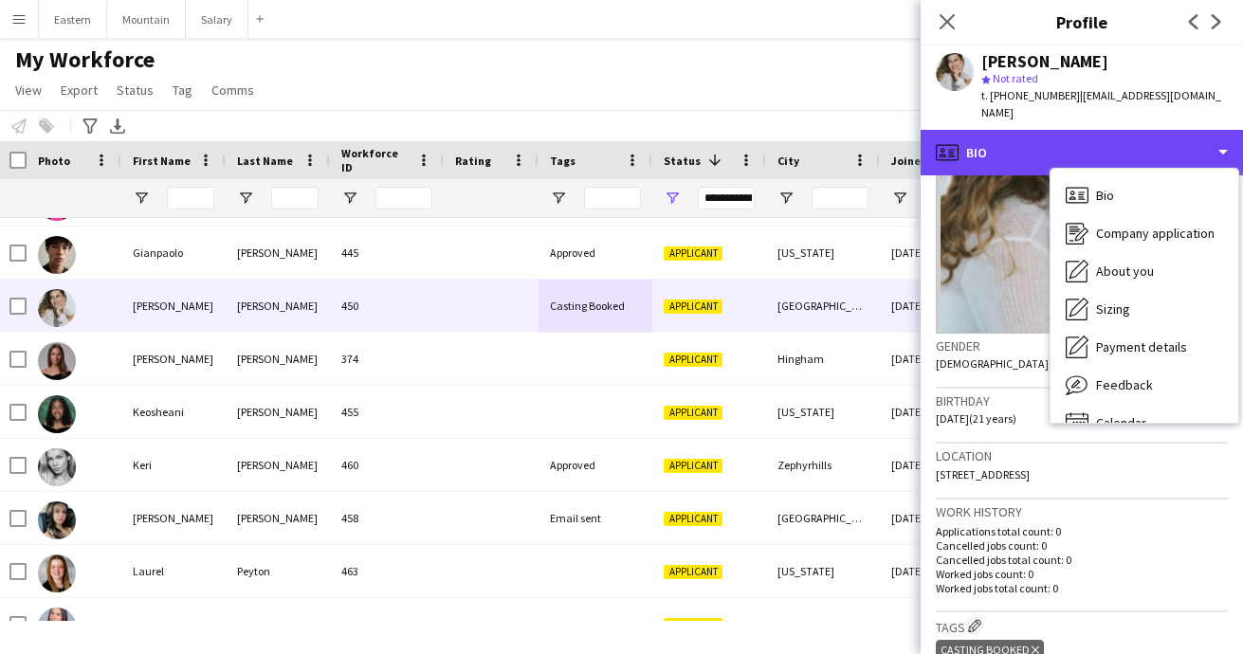
scroll to position [155, 0]
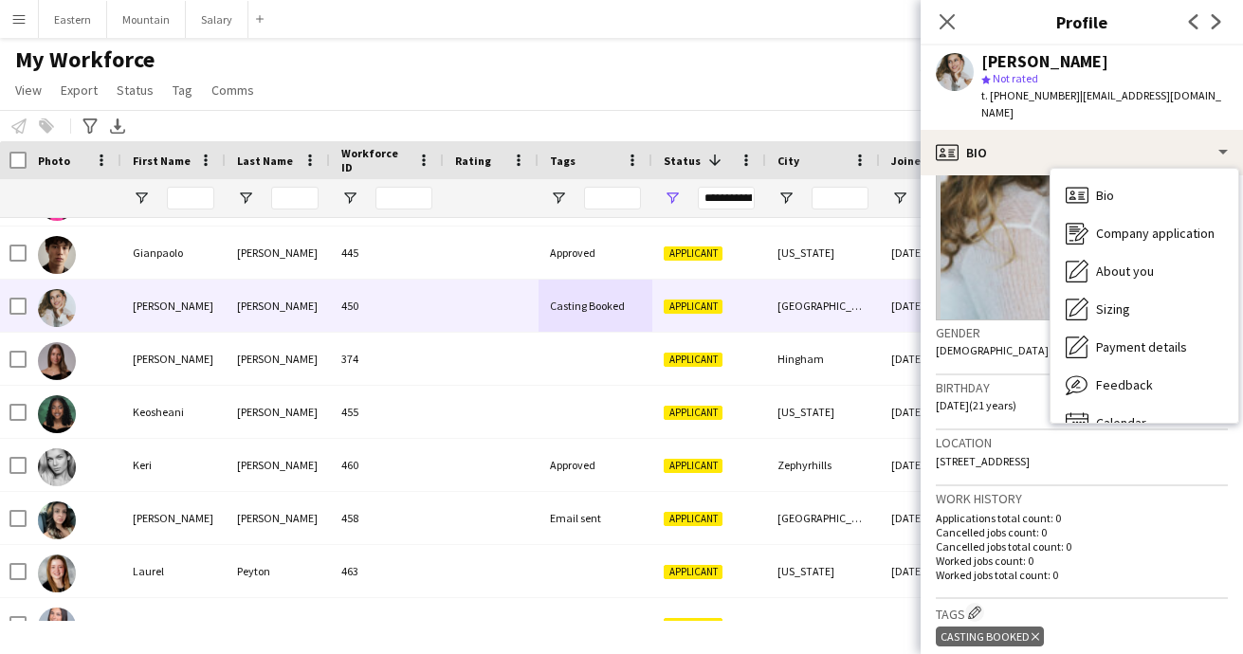
click at [1033, 631] on icon "Delete tag" at bounding box center [1036, 636] width 8 height 11
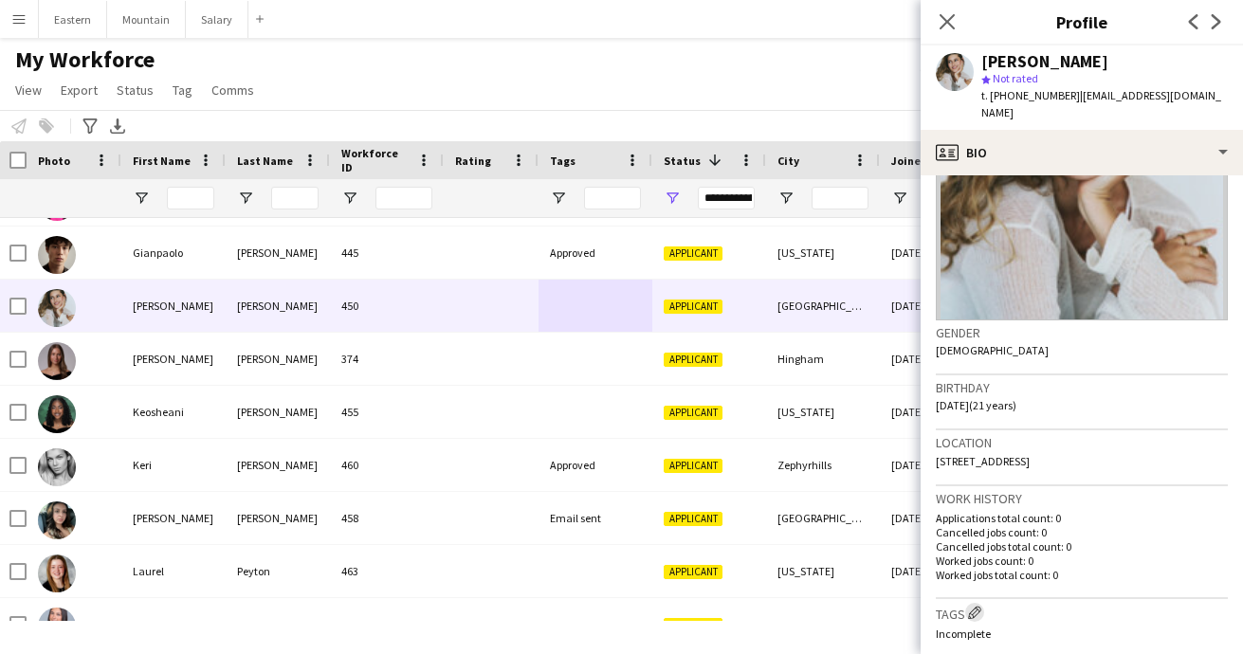
click at [978, 606] on app-icon "Edit crew company tags" at bounding box center [974, 612] width 13 height 13
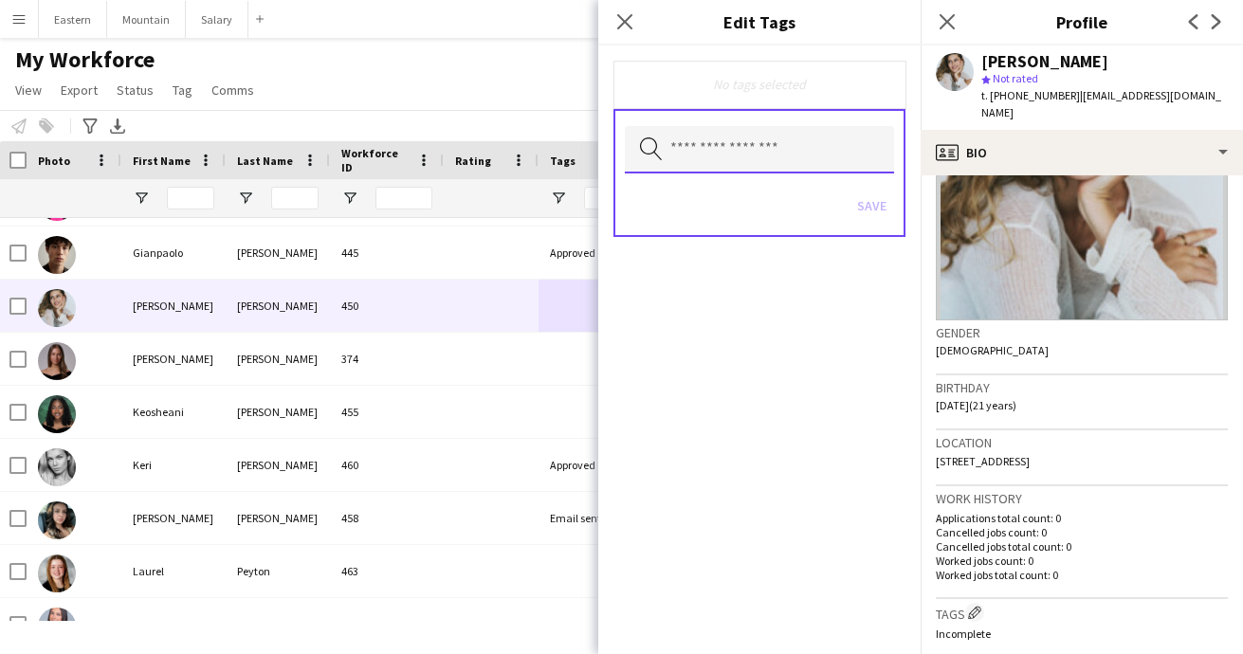
click at [728, 156] on input "text" at bounding box center [759, 149] width 269 height 47
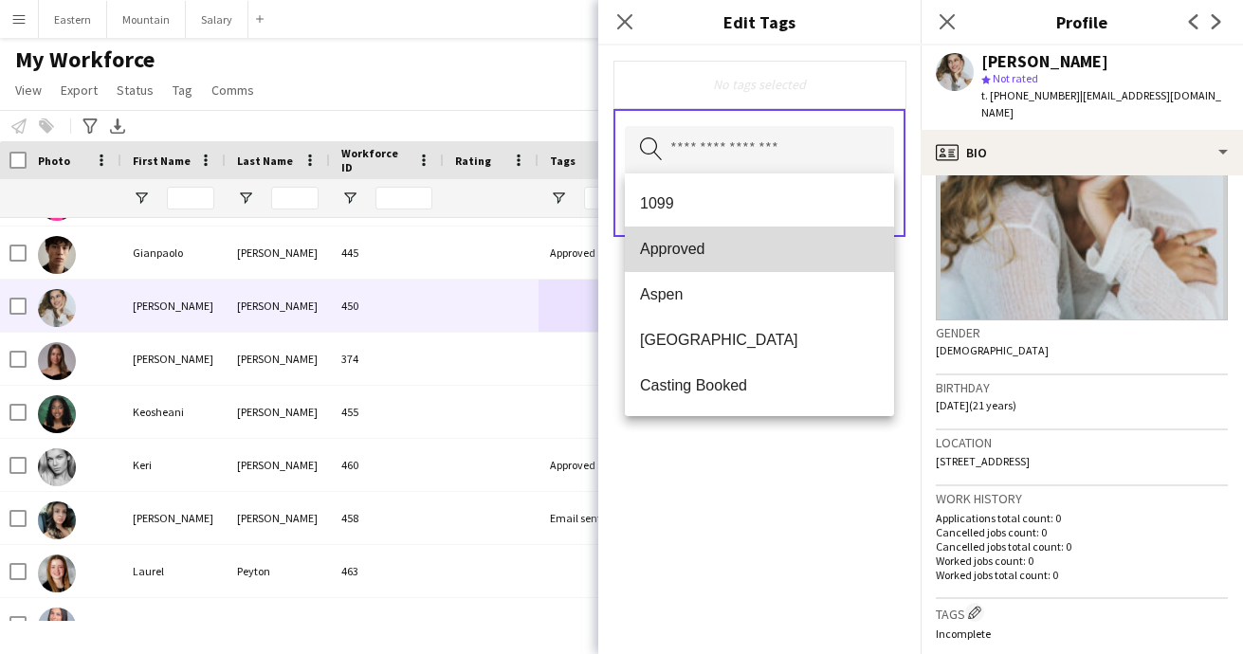
click at [716, 265] on mat-option "Approved" at bounding box center [759, 250] width 269 height 46
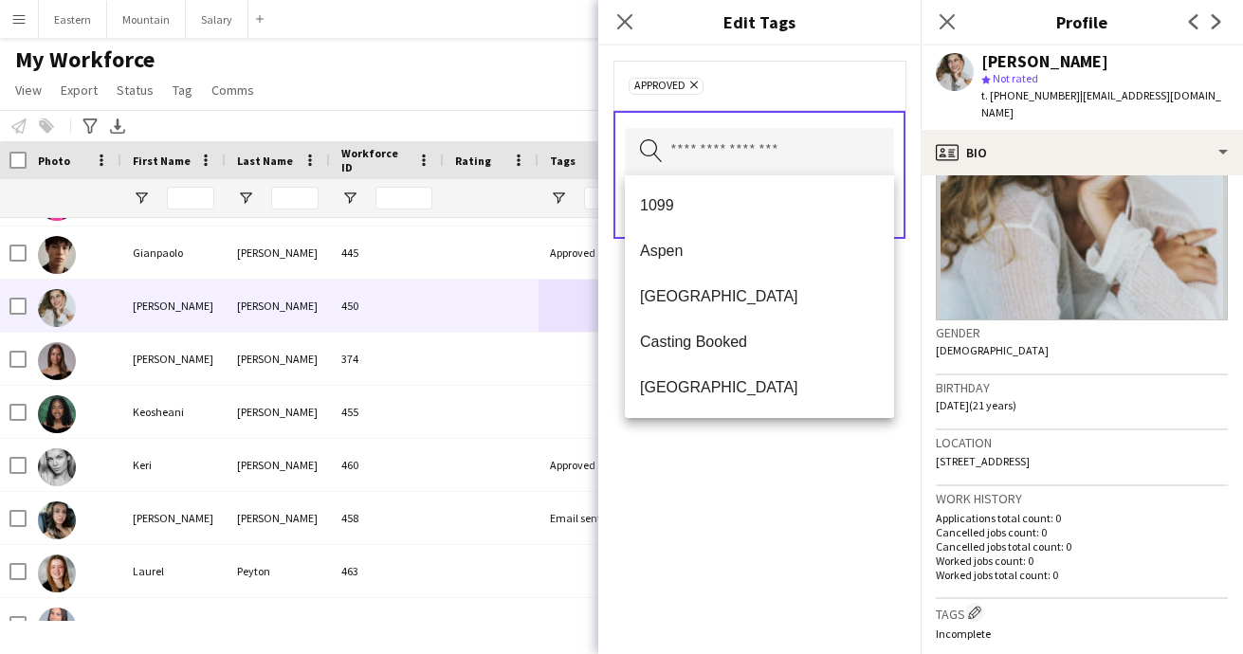
click at [759, 483] on div "Approved Remove Search by tag name Save" at bounding box center [759, 350] width 322 height 609
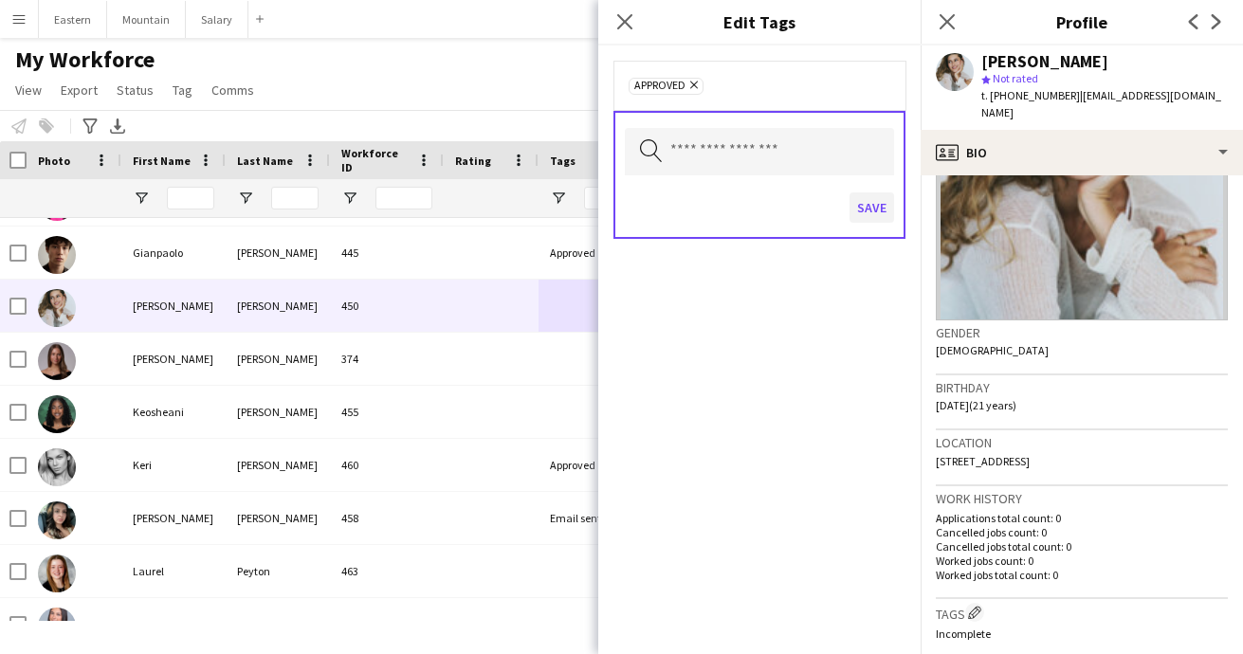
click at [865, 208] on button "Save" at bounding box center [872, 207] width 45 height 30
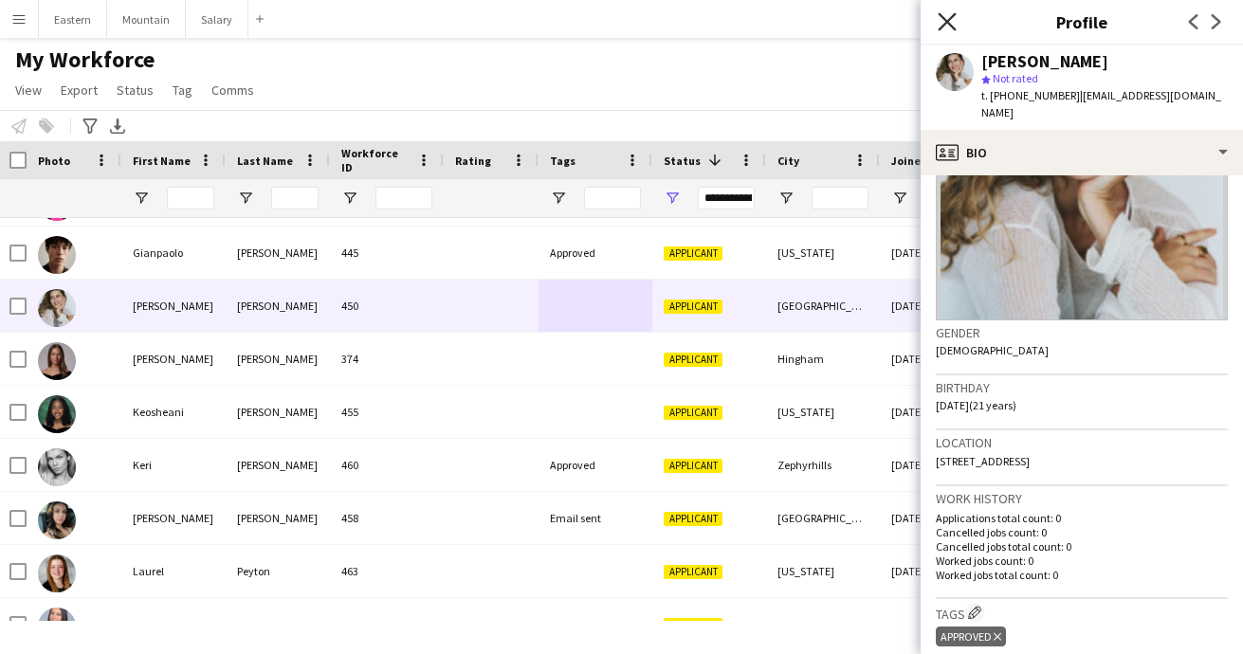
click at [947, 17] on icon "Close pop-in" at bounding box center [947, 21] width 18 height 18
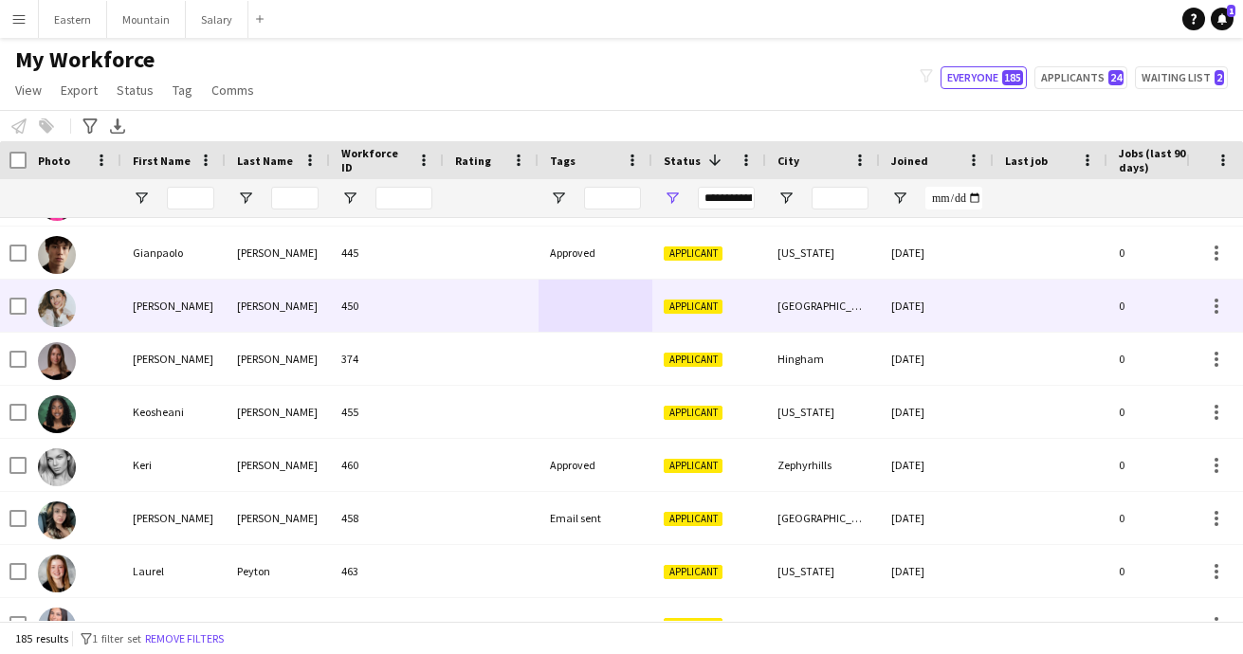
click at [326, 299] on div "[PERSON_NAME]" at bounding box center [278, 306] width 104 height 52
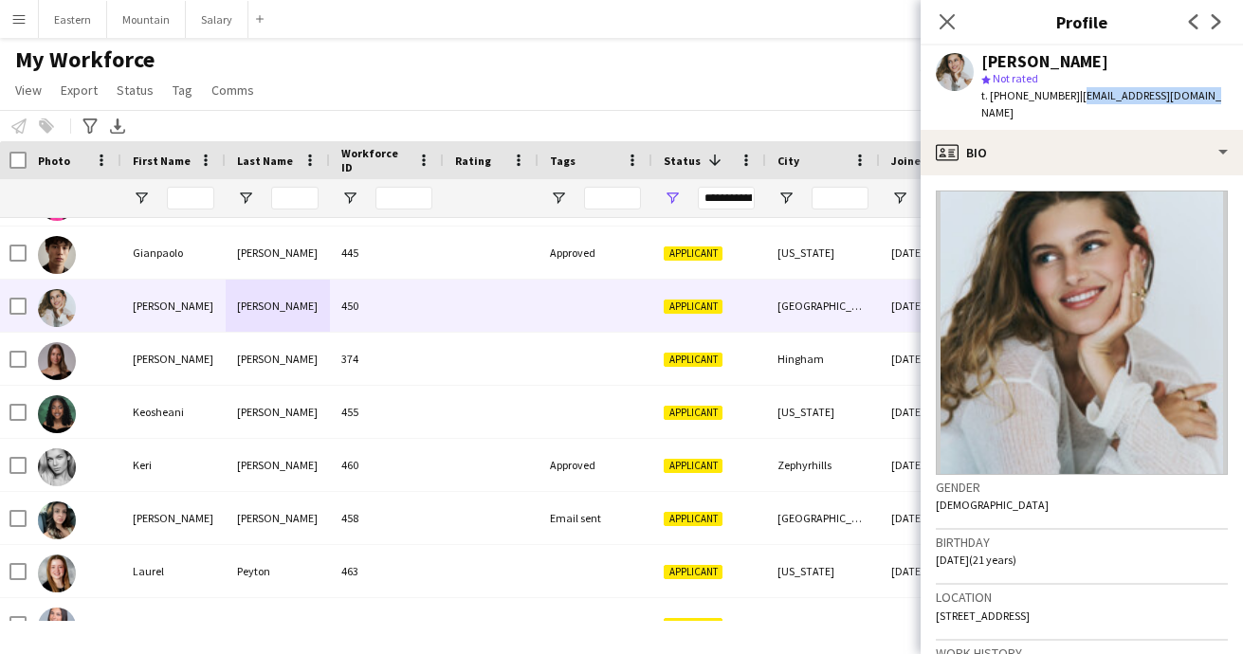
drag, startPoint x: 1068, startPoint y: 94, endPoint x: 1195, endPoint y: 91, distance: 127.1
click at [1195, 91] on div "Hannah Taylor star Not rated t. +19417244257 | hannah.t6104@gmail.com" at bounding box center [1082, 88] width 322 height 84
copy span "[EMAIL_ADDRESS][DOMAIN_NAME]"
drag, startPoint x: 1001, startPoint y: 95, endPoint x: 1058, endPoint y: 97, distance: 56.9
click at [1058, 97] on span "t. +19417244257" at bounding box center [1030, 95] width 99 height 14
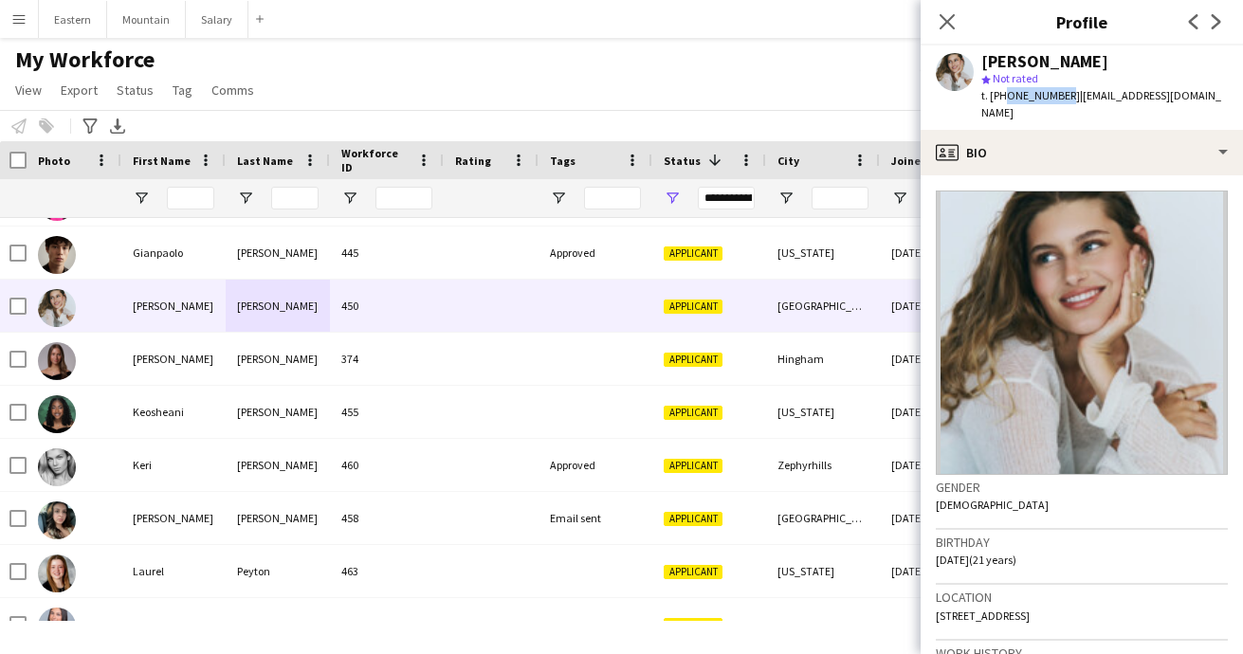
copy span "9417244257"
click at [947, 24] on icon "Close pop-in" at bounding box center [947, 21] width 18 height 18
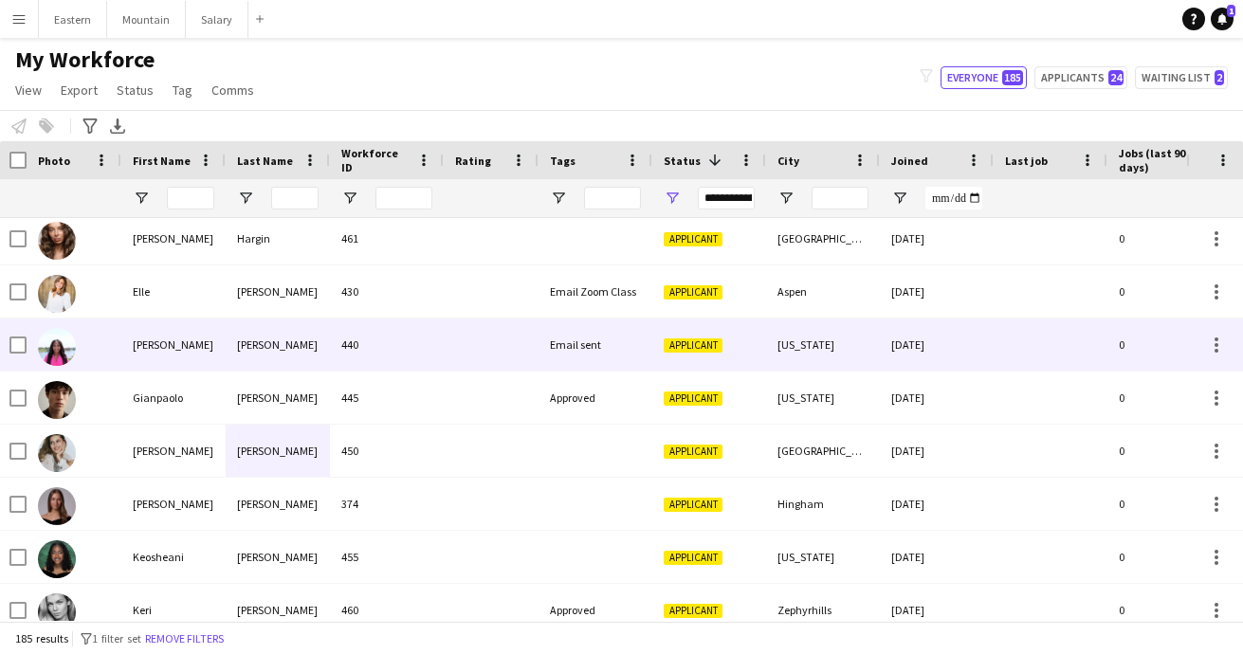
scroll to position [2334, 0]
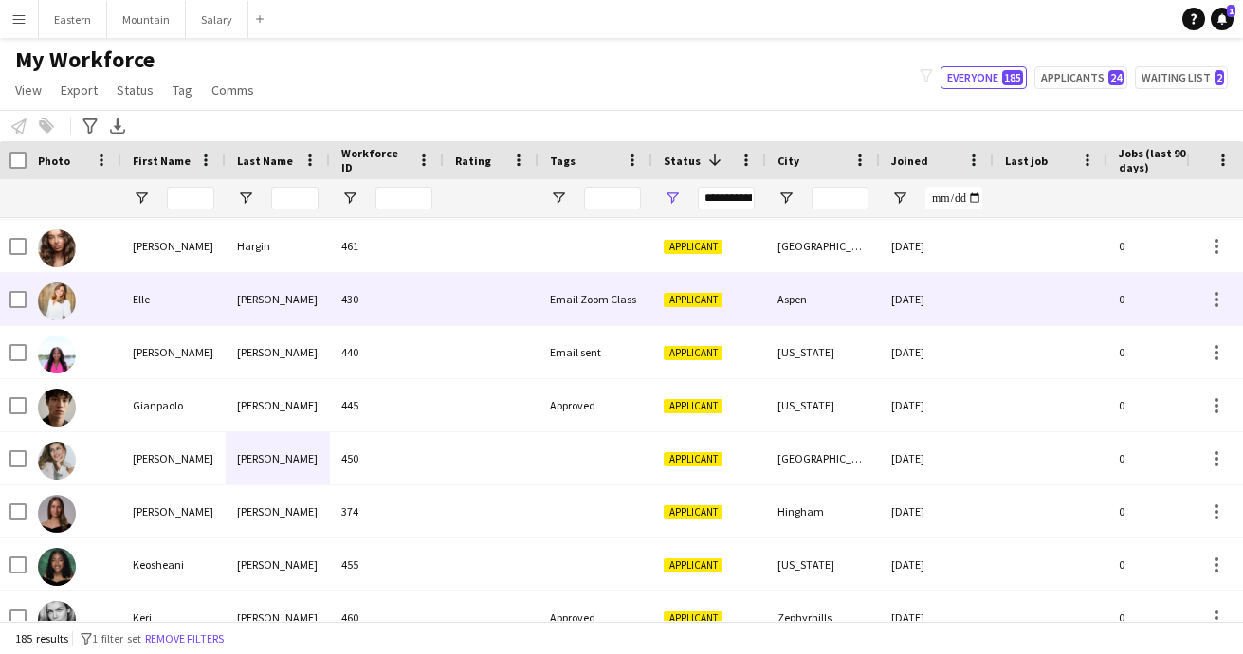
click at [593, 291] on div "Email Zoom Class" at bounding box center [596, 299] width 114 height 52
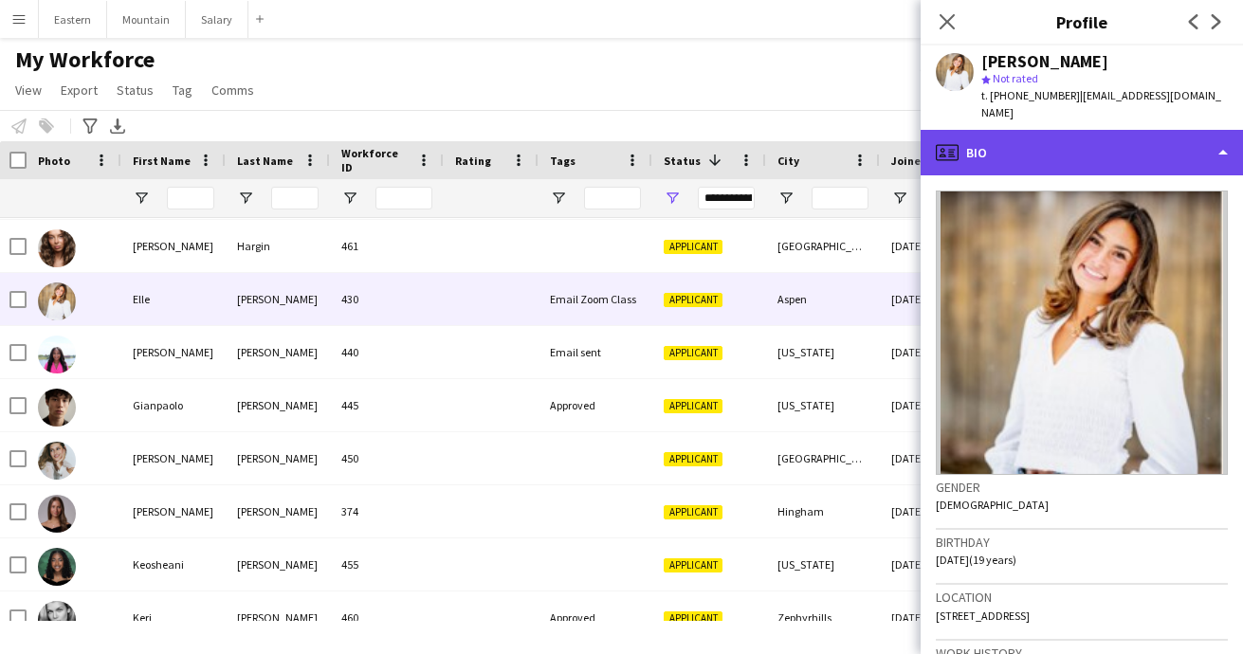
click at [1009, 134] on div "profile Bio" at bounding box center [1082, 153] width 322 height 46
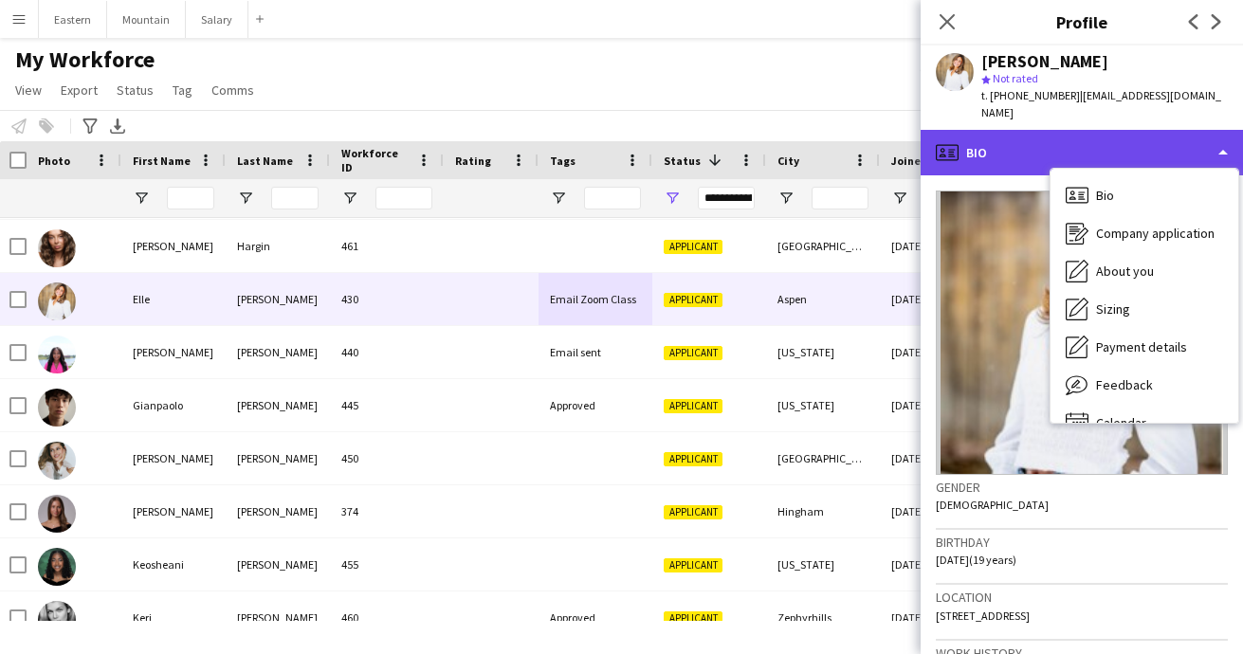
click at [1029, 130] on div "profile Bio" at bounding box center [1082, 153] width 322 height 46
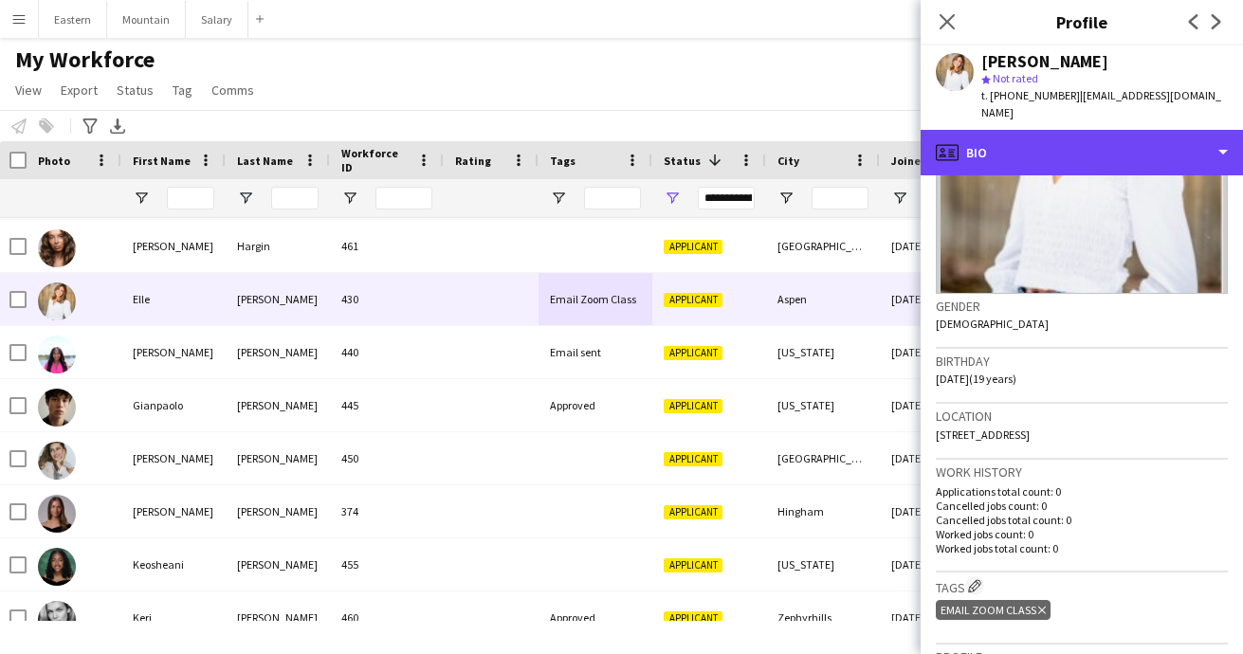
scroll to position [211, 0]
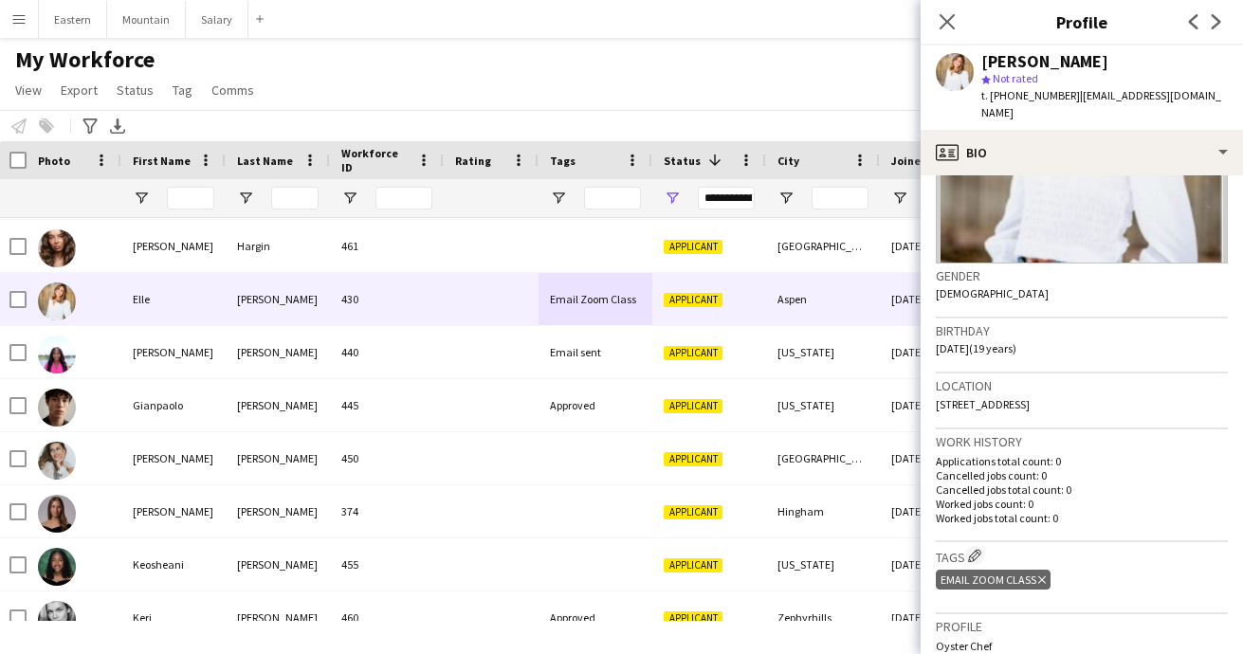
click at [1041, 570] on div "Email Zoom Class Delete tag" at bounding box center [993, 580] width 115 height 20
click at [1039, 575] on icon "Delete tag" at bounding box center [1042, 580] width 8 height 11
click at [978, 549] on app-icon "Edit crew company tags" at bounding box center [974, 555] width 13 height 13
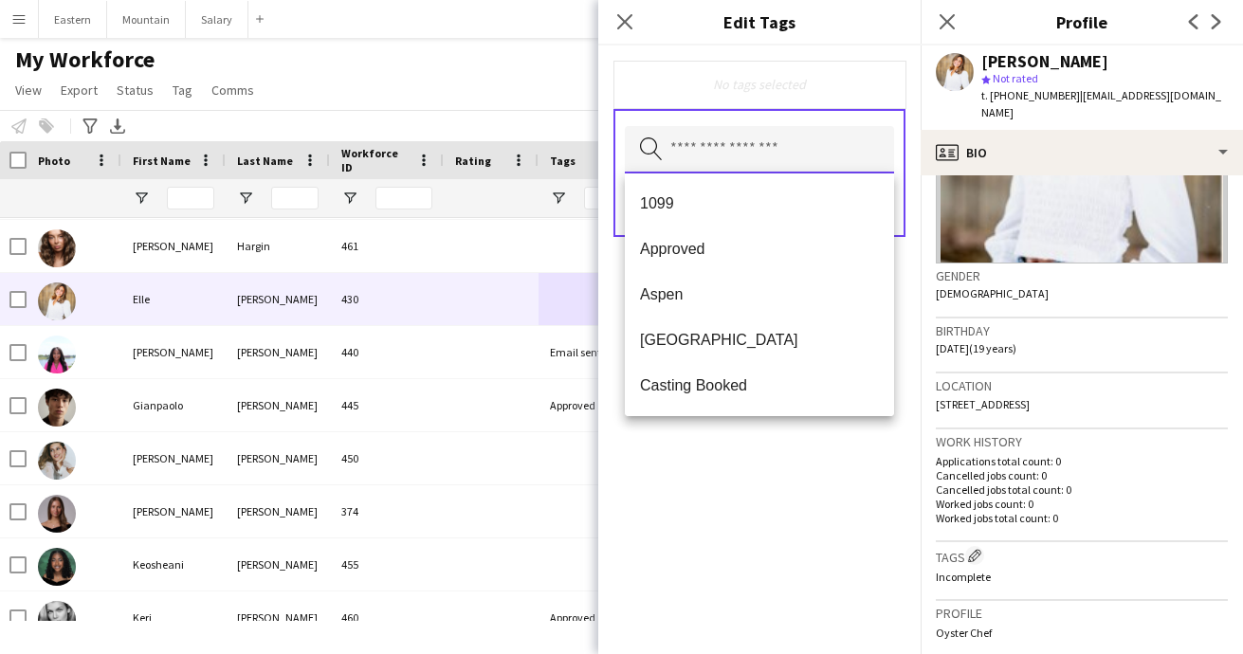
click at [703, 144] on input "text" at bounding box center [759, 149] width 269 height 47
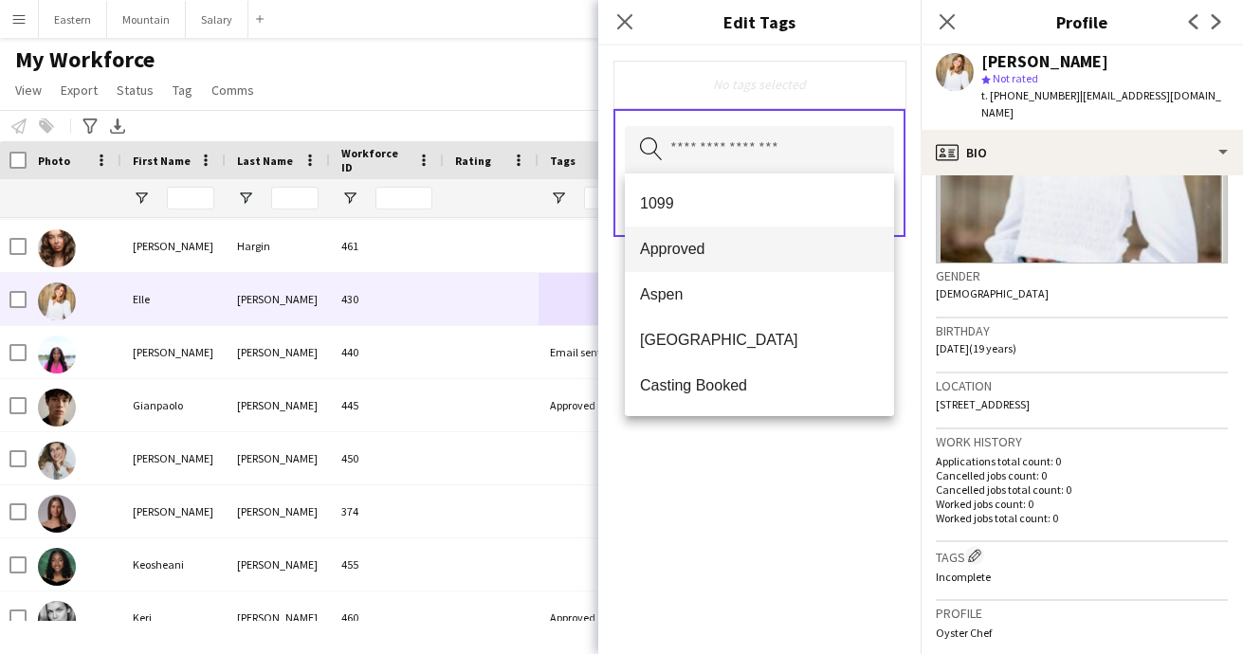
click at [690, 239] on mat-option "Approved" at bounding box center [759, 250] width 269 height 46
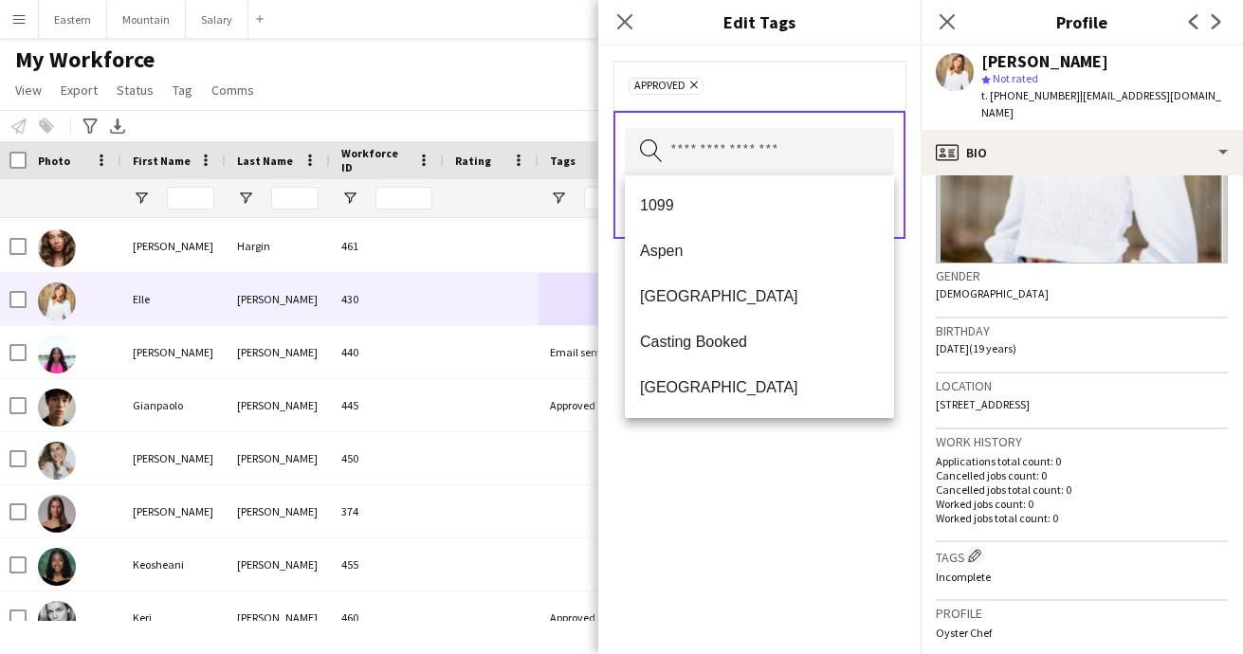
click at [769, 503] on div "Approved Remove Search by tag name Save" at bounding box center [759, 350] width 322 height 609
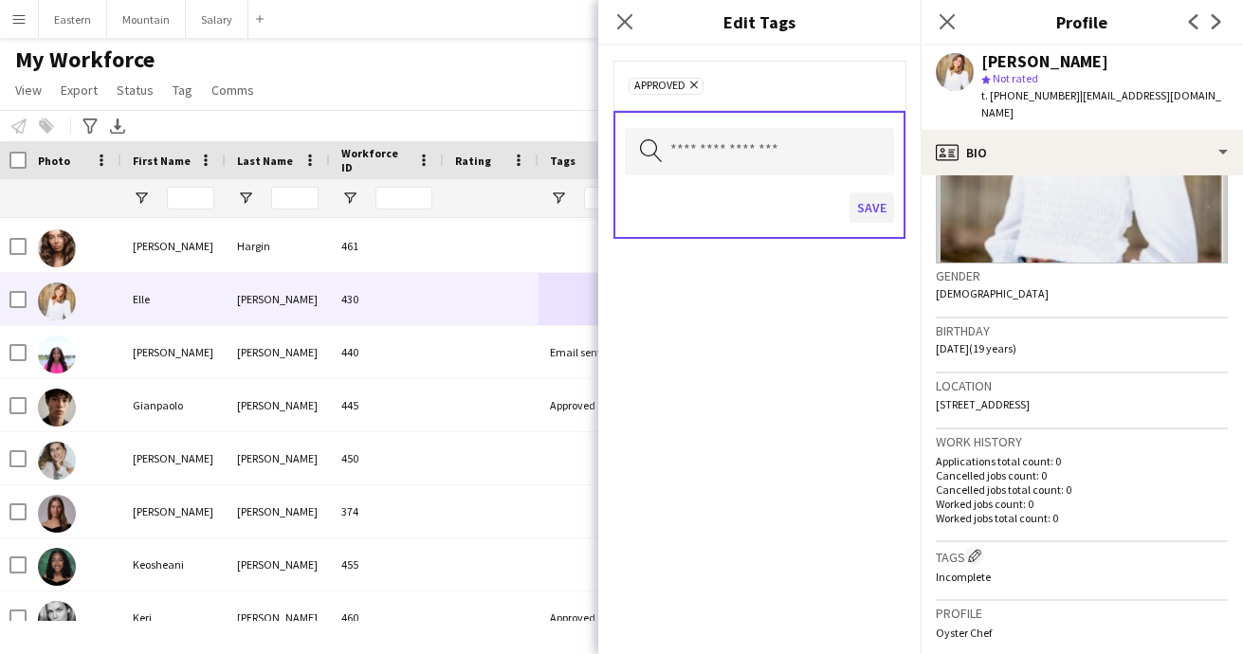
click at [868, 206] on button "Save" at bounding box center [872, 207] width 45 height 30
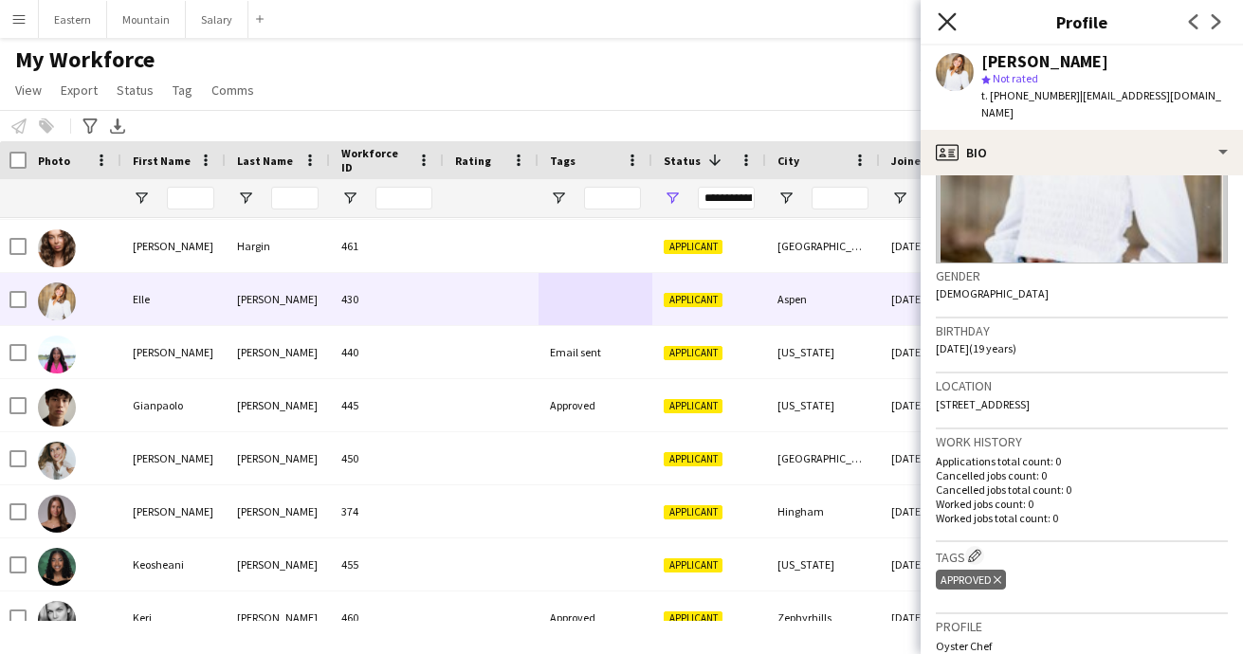
click at [945, 13] on icon "Close pop-in" at bounding box center [947, 21] width 18 height 18
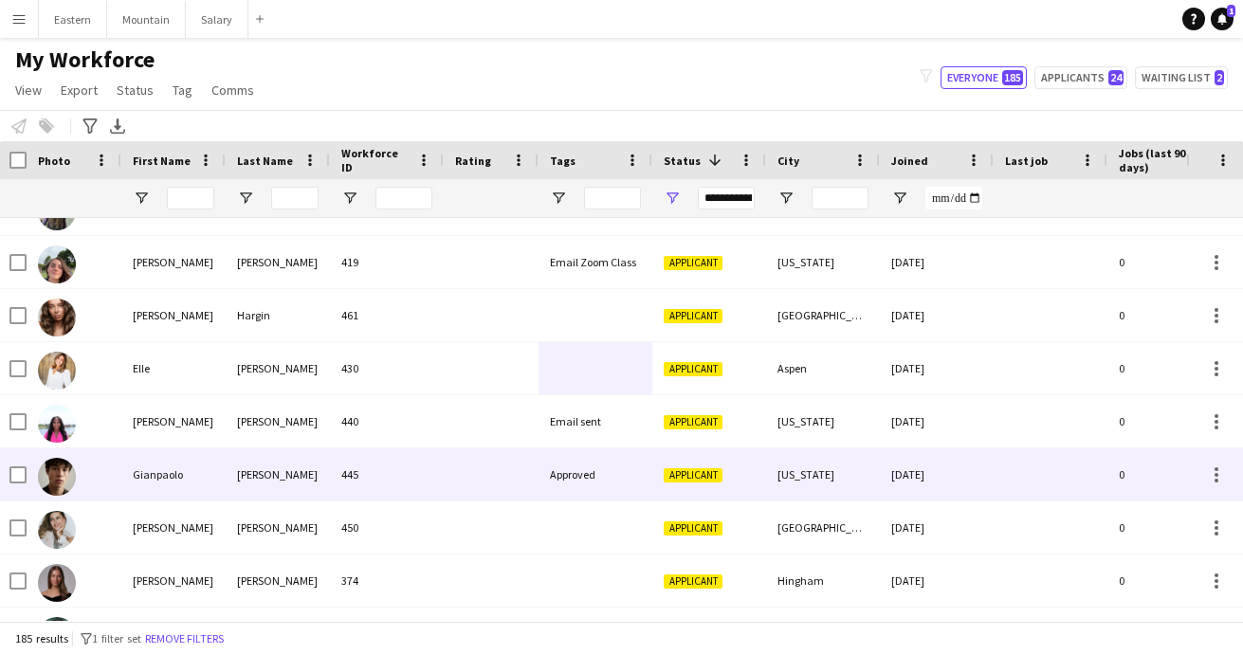
scroll to position [2258, 0]
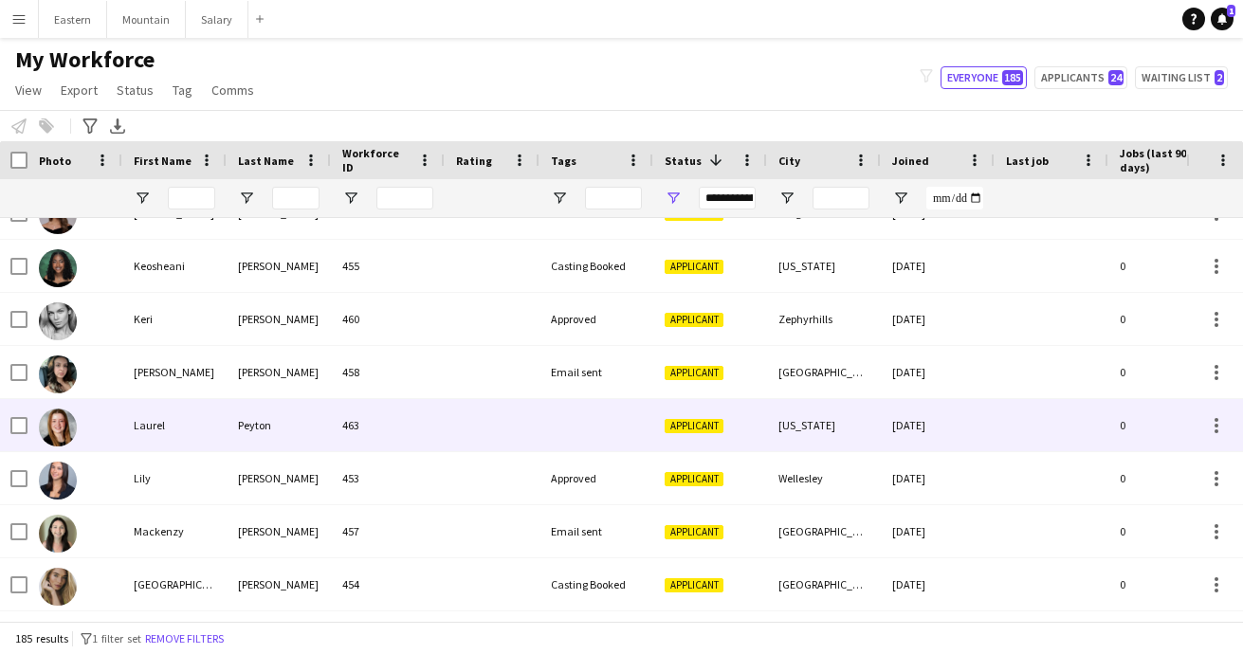
click at [620, 422] on div at bounding box center [596, 425] width 114 height 52
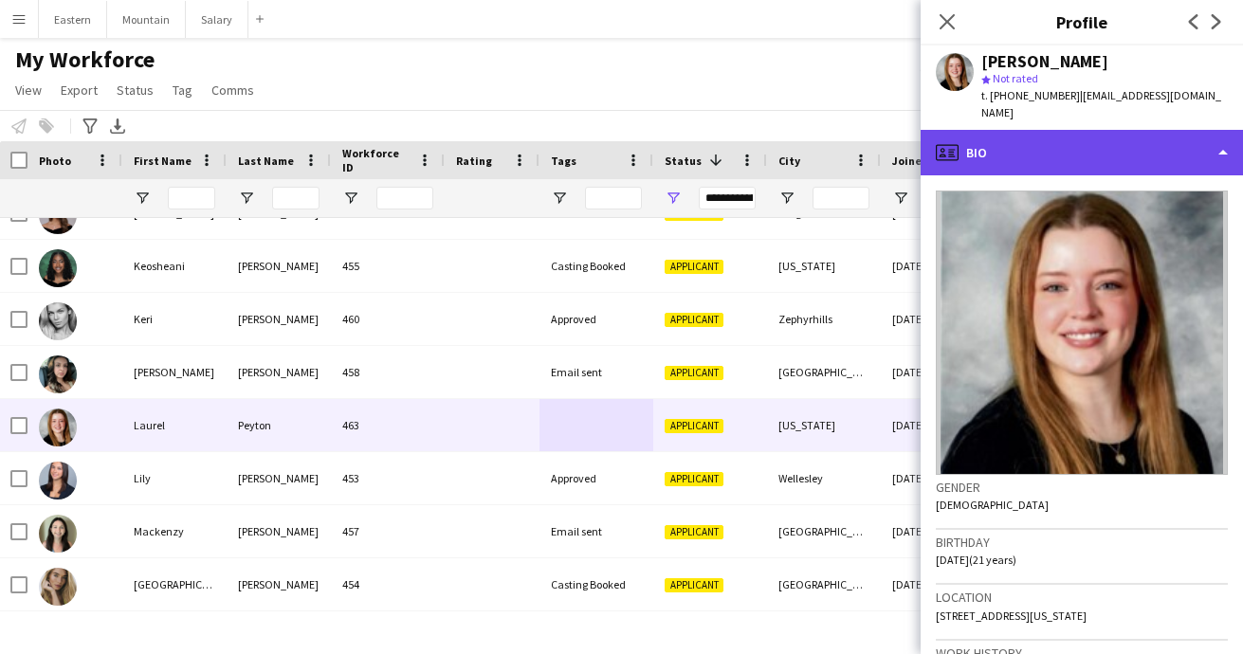
click at [1004, 132] on div "profile Bio" at bounding box center [1082, 153] width 322 height 46
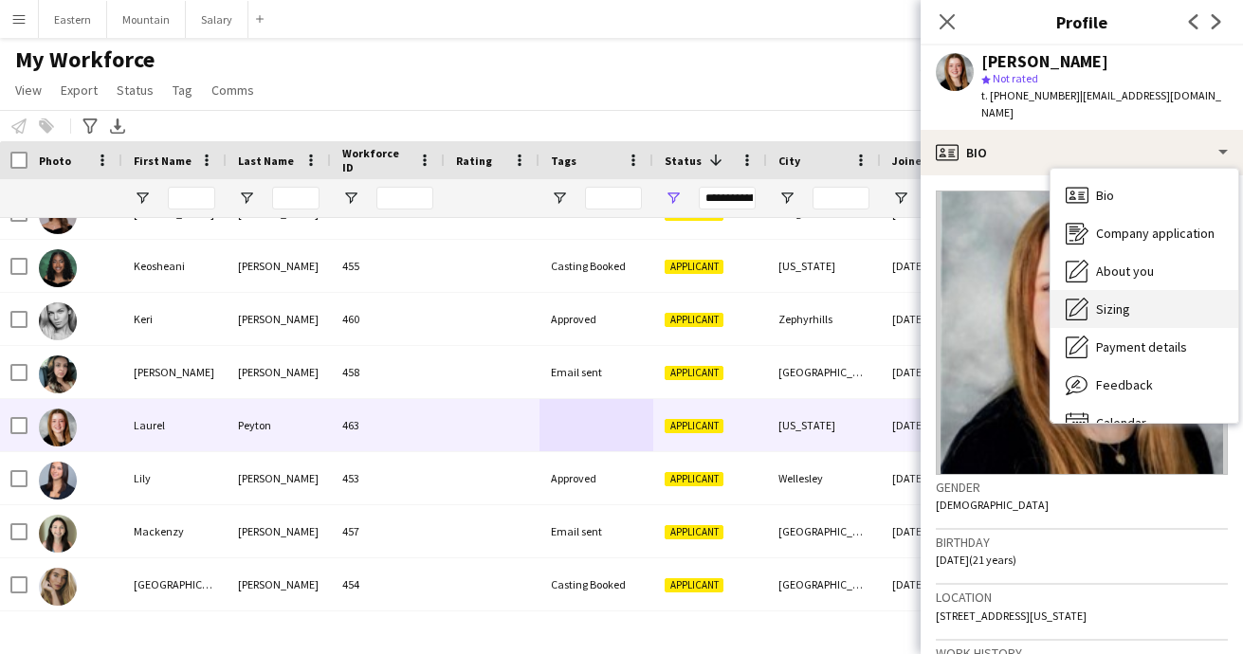
click at [1103, 290] on div "Sizing [GEOGRAPHIC_DATA]" at bounding box center [1145, 309] width 188 height 38
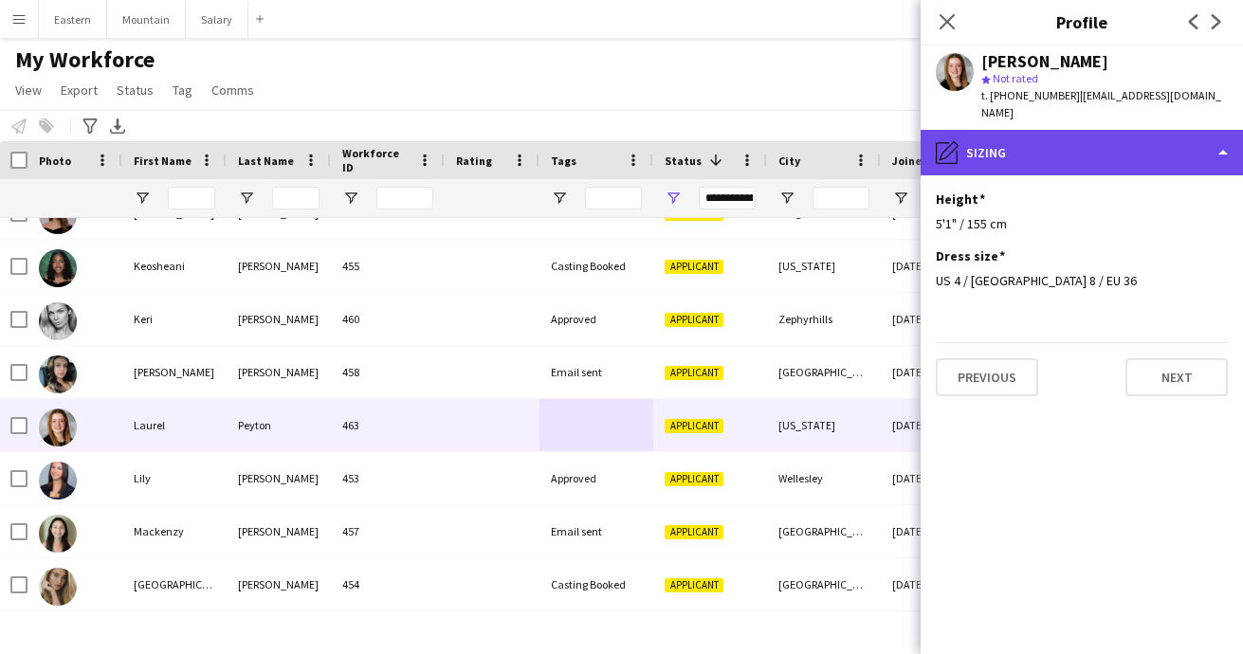
click at [1033, 142] on div "pencil4 [GEOGRAPHIC_DATA]" at bounding box center [1082, 153] width 322 height 46
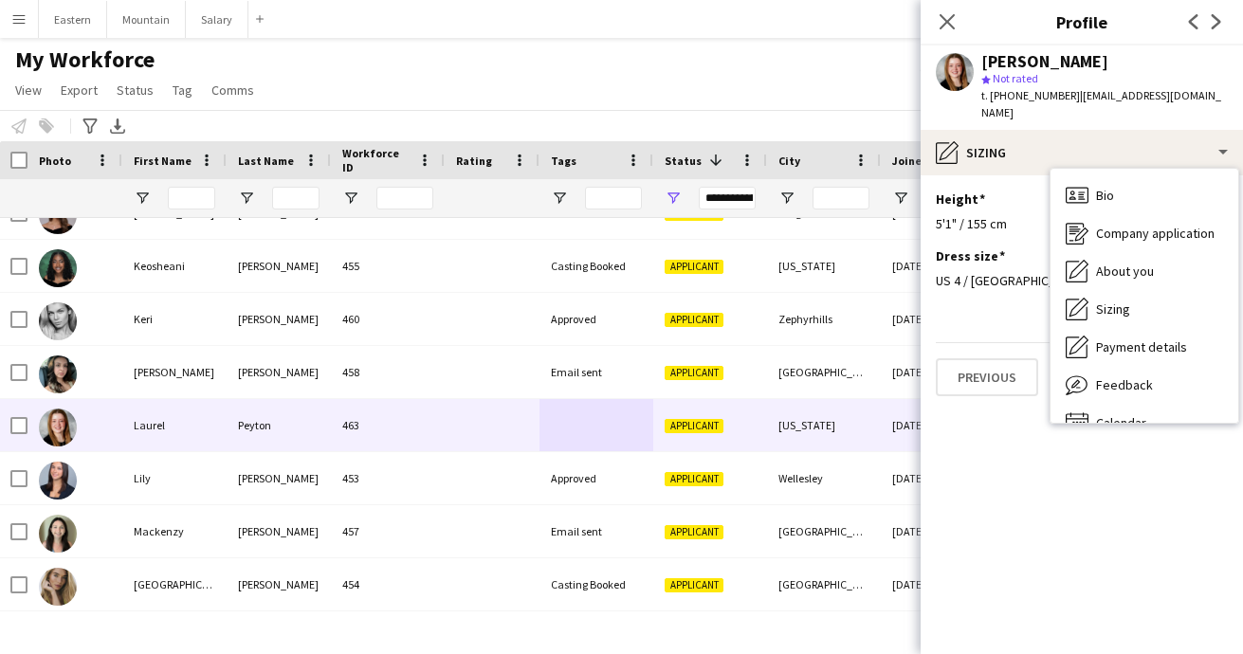
click at [1135, 64] on div "[PERSON_NAME]" at bounding box center [1104, 61] width 247 height 17
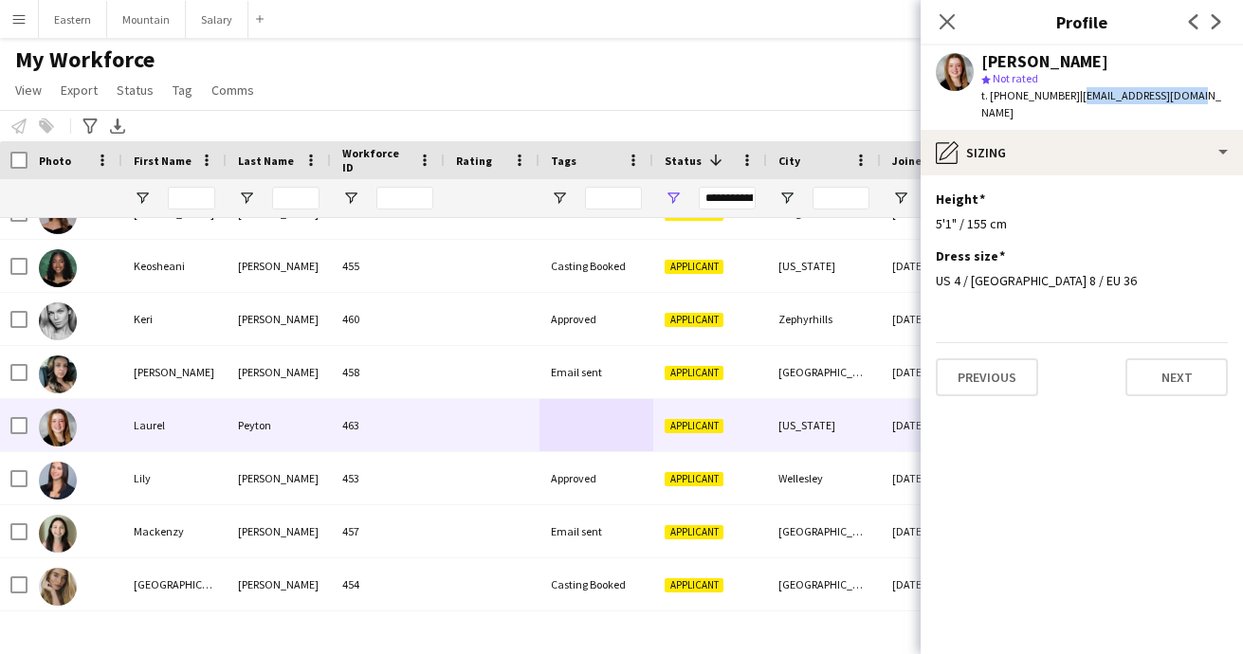
drag, startPoint x: 1066, startPoint y: 98, endPoint x: 1186, endPoint y: 98, distance: 120.4
click at [1186, 99] on div "[PERSON_NAME] star Not rated t. [PHONE_NUMBER] | [EMAIL_ADDRESS][DOMAIN_NAME]" at bounding box center [1082, 88] width 322 height 84
copy span "[EMAIL_ADDRESS][DOMAIN_NAME]"
click at [942, 12] on app-icon "Close pop-in" at bounding box center [947, 22] width 27 height 27
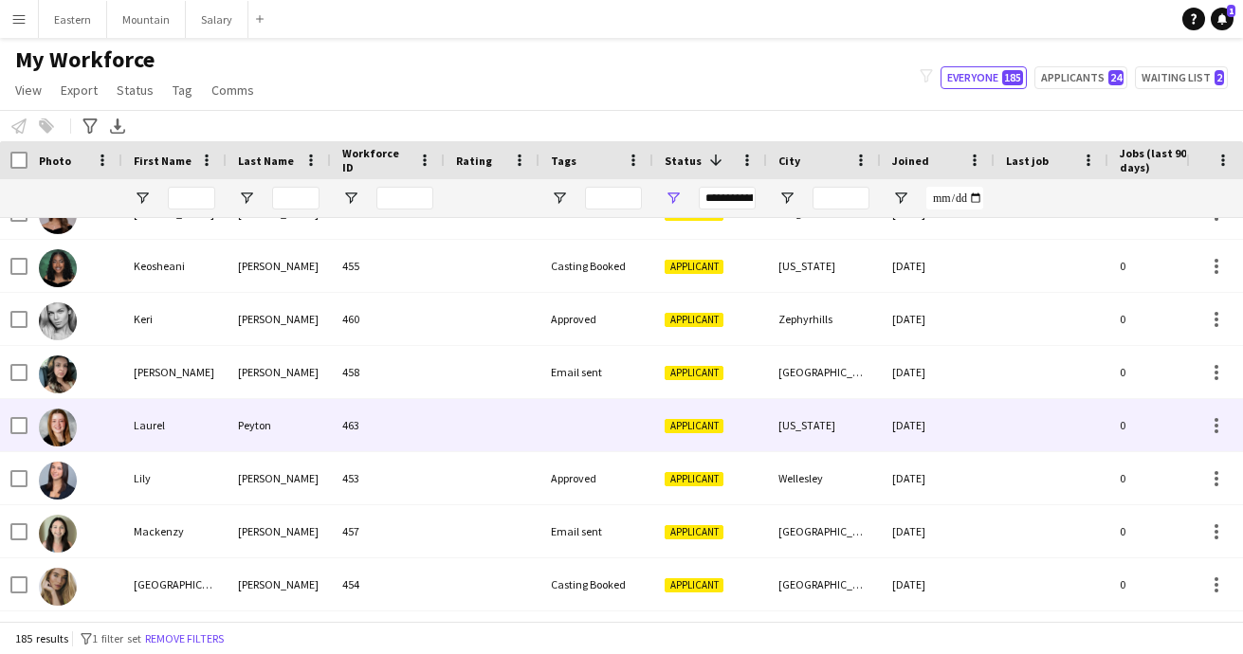
click at [599, 412] on div at bounding box center [596, 425] width 114 height 52
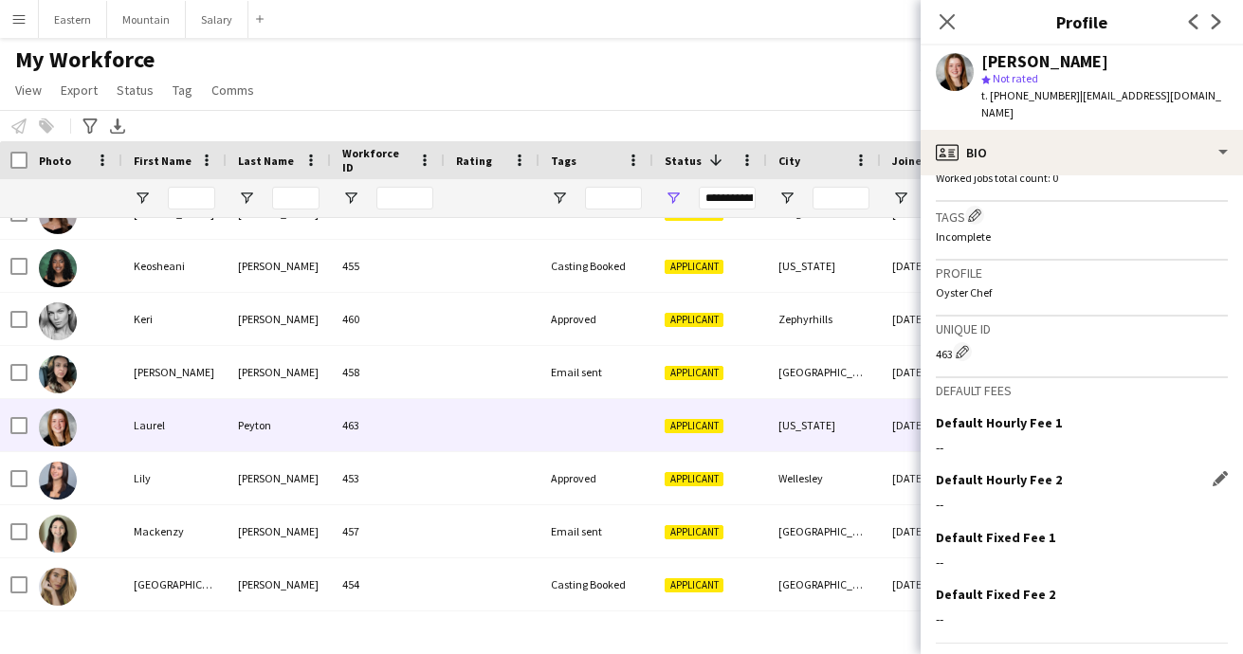
scroll to position [417, 0]
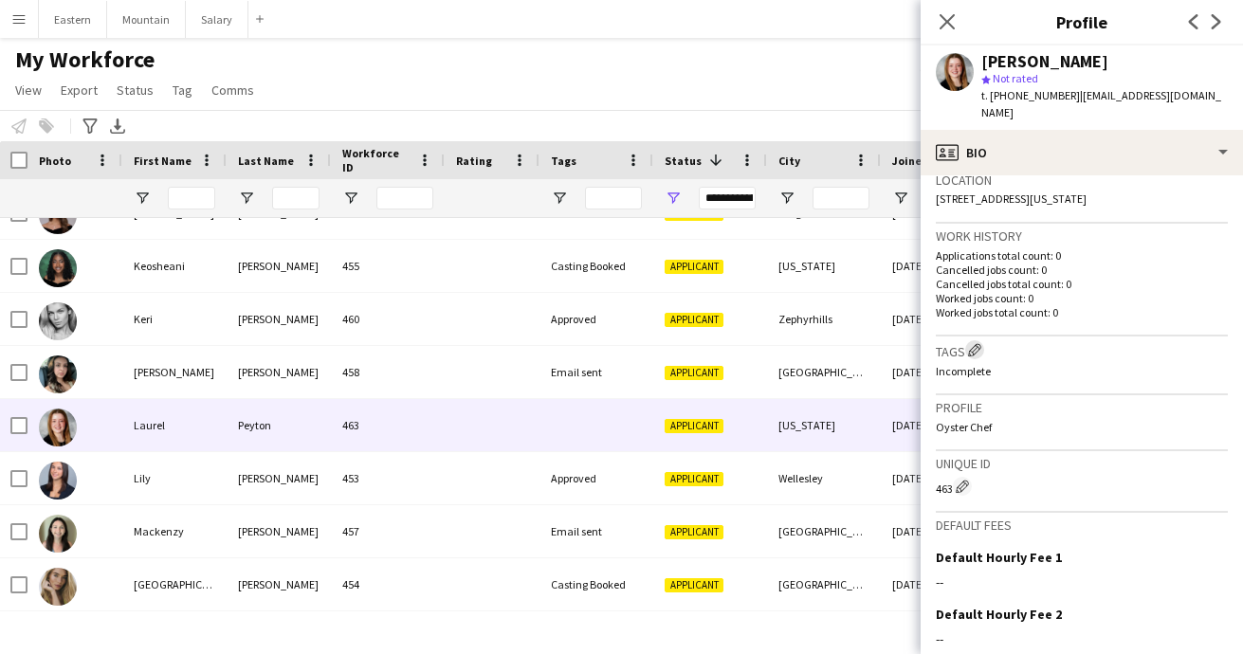
click at [978, 343] on app-icon "Edit crew company tags" at bounding box center [974, 349] width 13 height 13
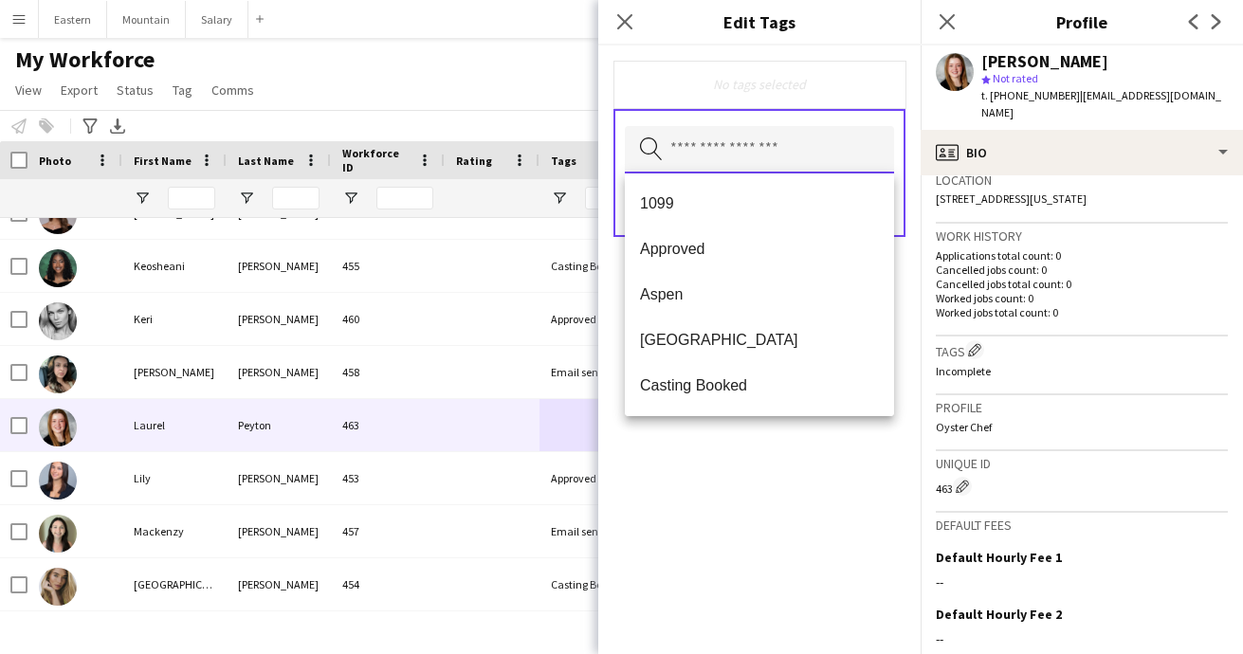
click at [754, 153] on input "text" at bounding box center [759, 149] width 269 height 47
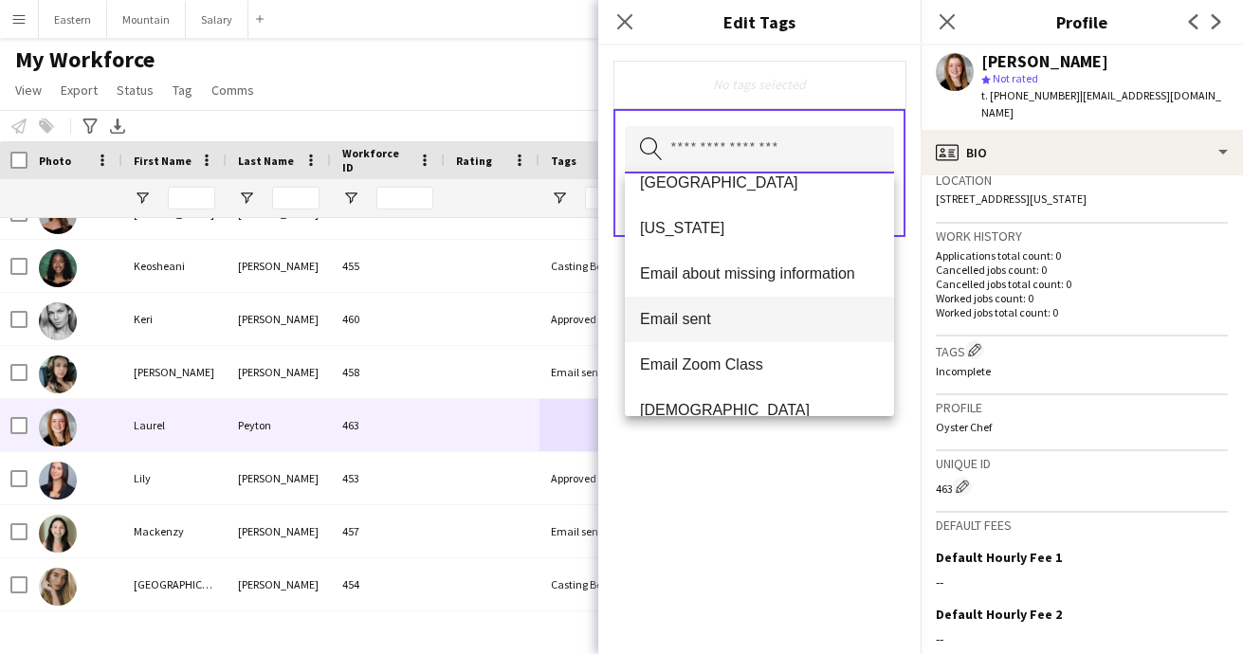
scroll to position [247, 0]
click at [704, 323] on span "Email sent" at bounding box center [759, 320] width 239 height 18
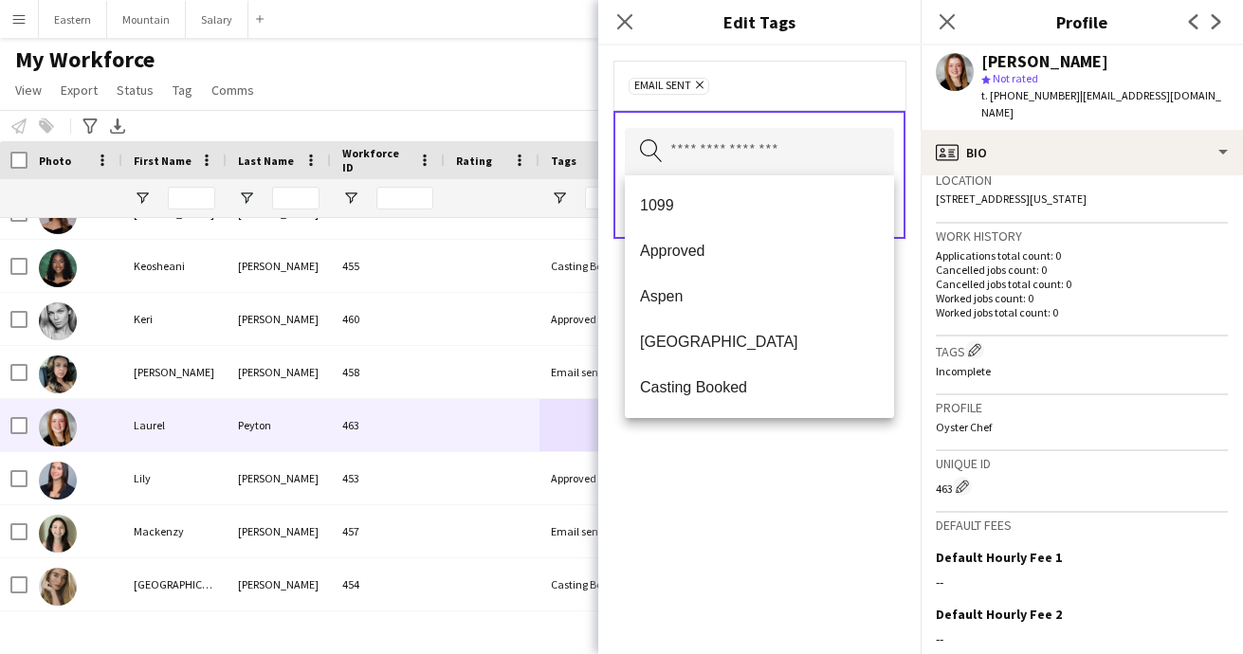
click at [760, 534] on div "Email sent Remove Search by tag name Save" at bounding box center [759, 350] width 322 height 609
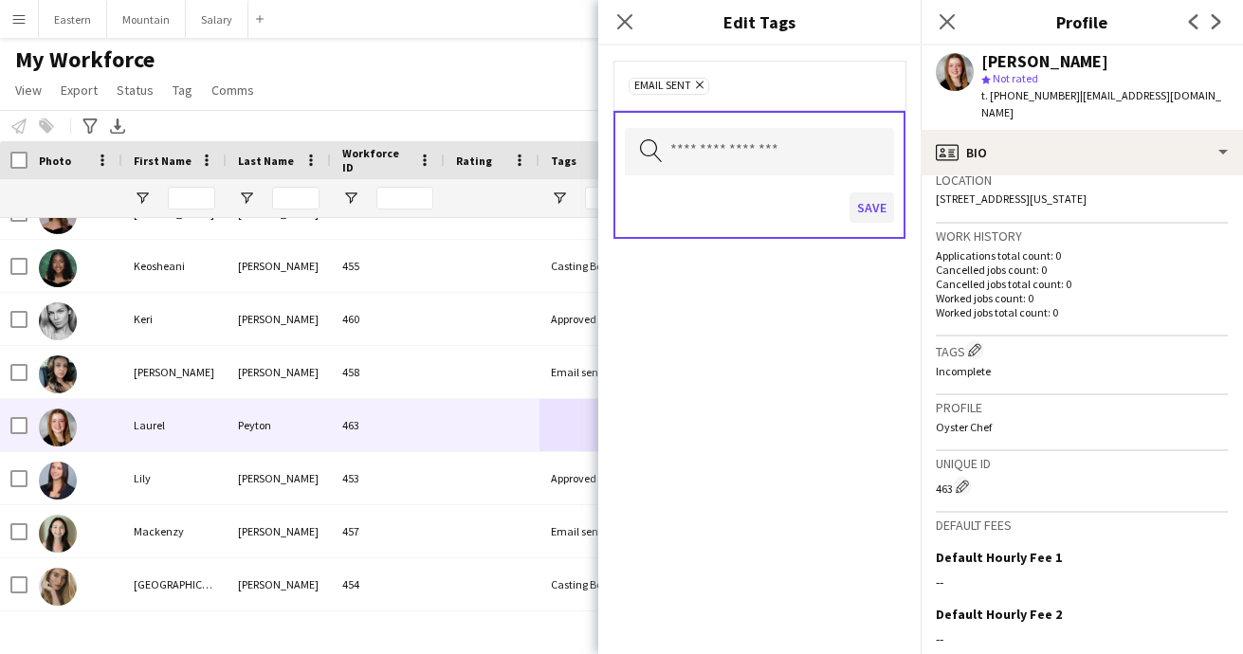
click at [869, 214] on button "Save" at bounding box center [872, 207] width 45 height 30
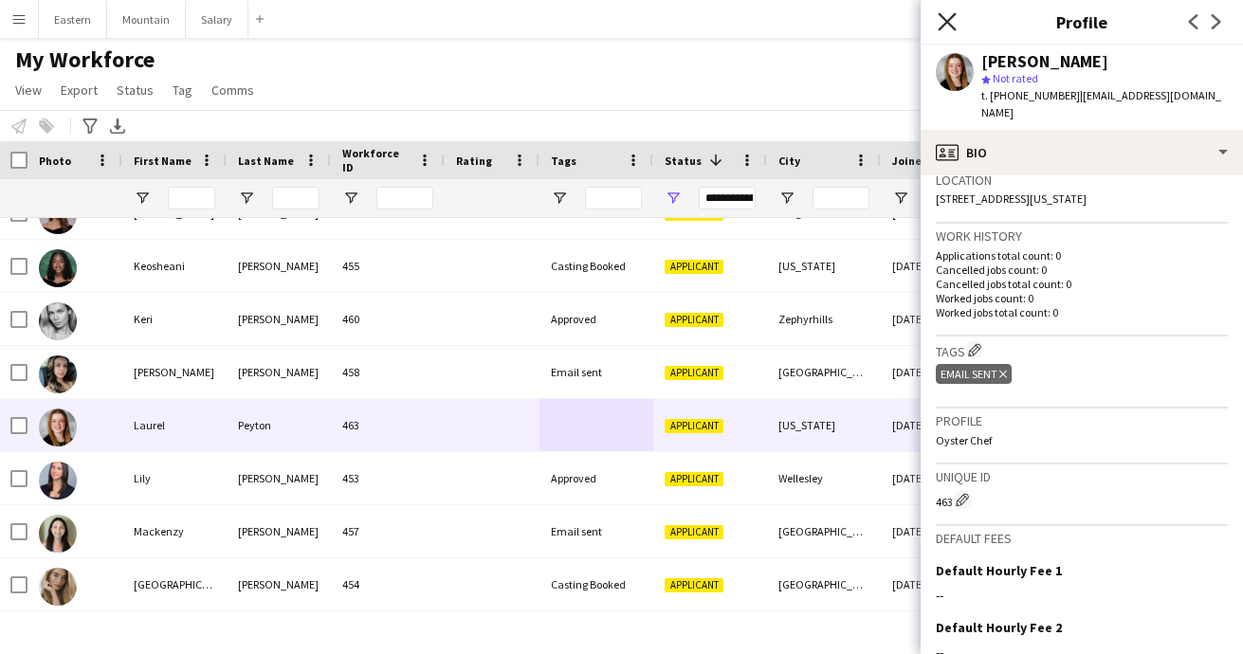
click at [954, 15] on icon at bounding box center [947, 21] width 18 height 18
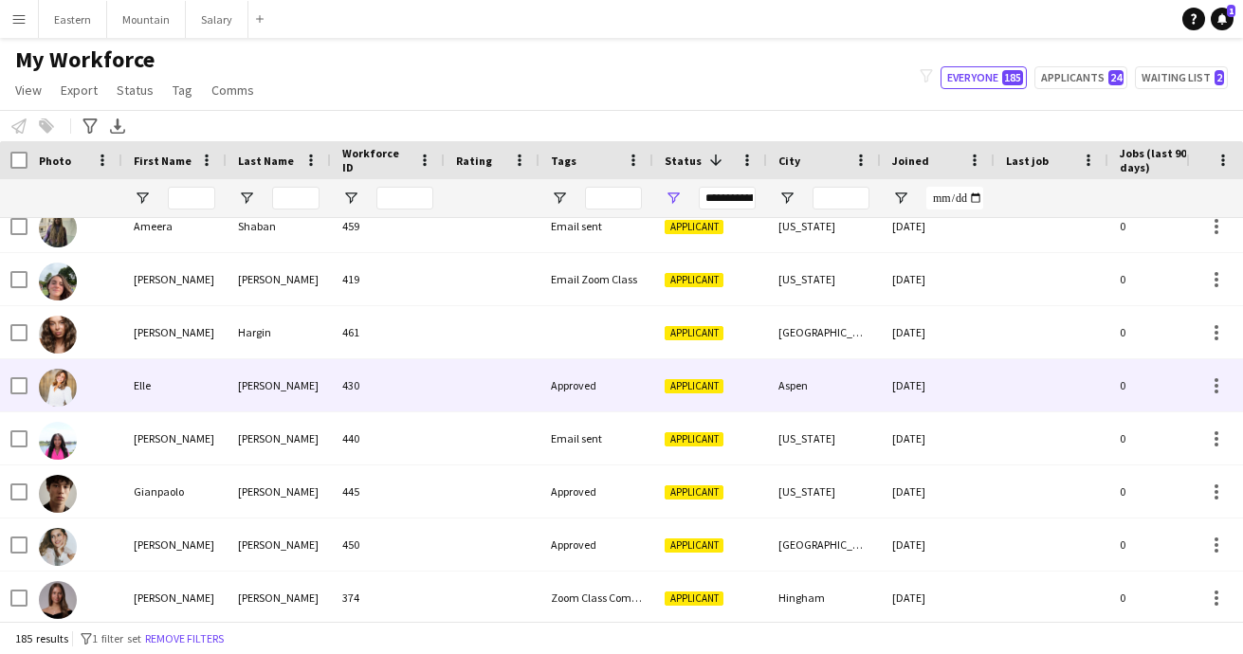
scroll to position [2248, 0]
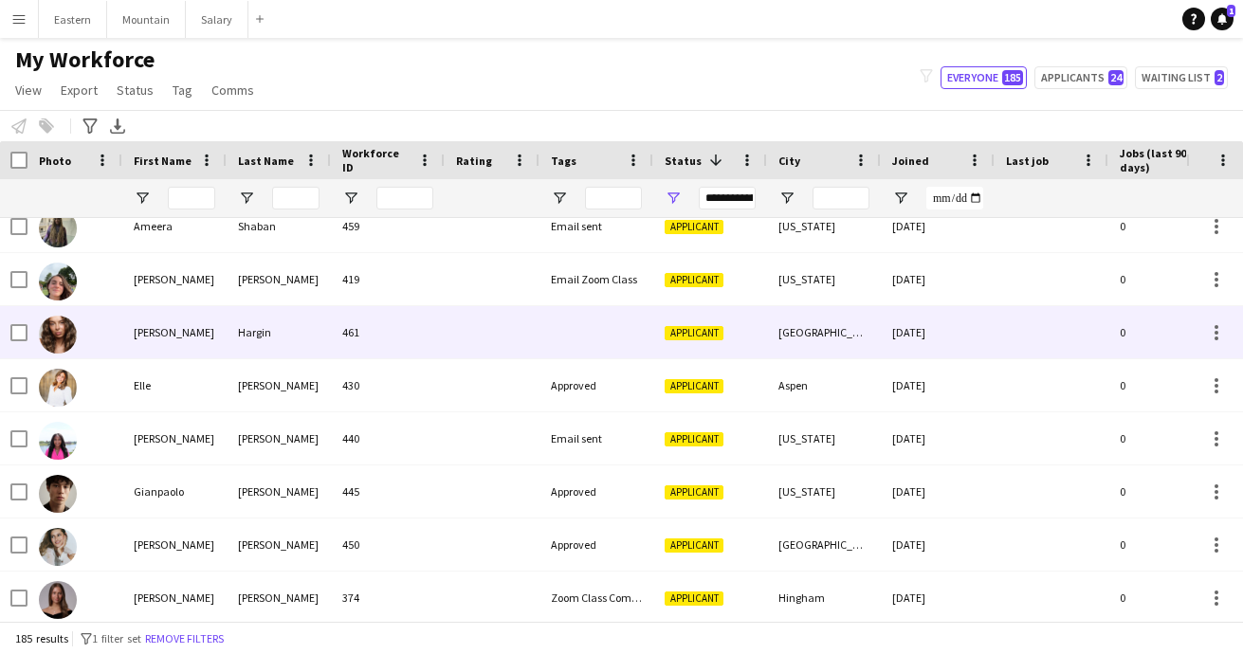
click at [565, 325] on div at bounding box center [596, 332] width 114 height 52
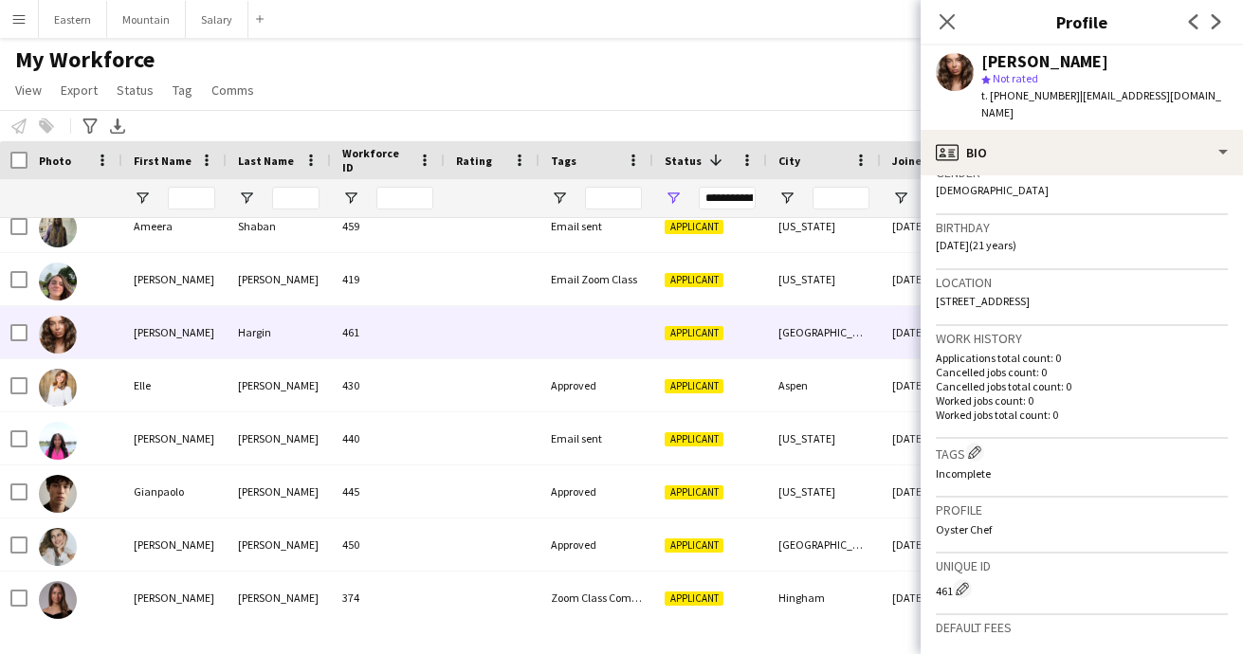
scroll to position [339, 0]
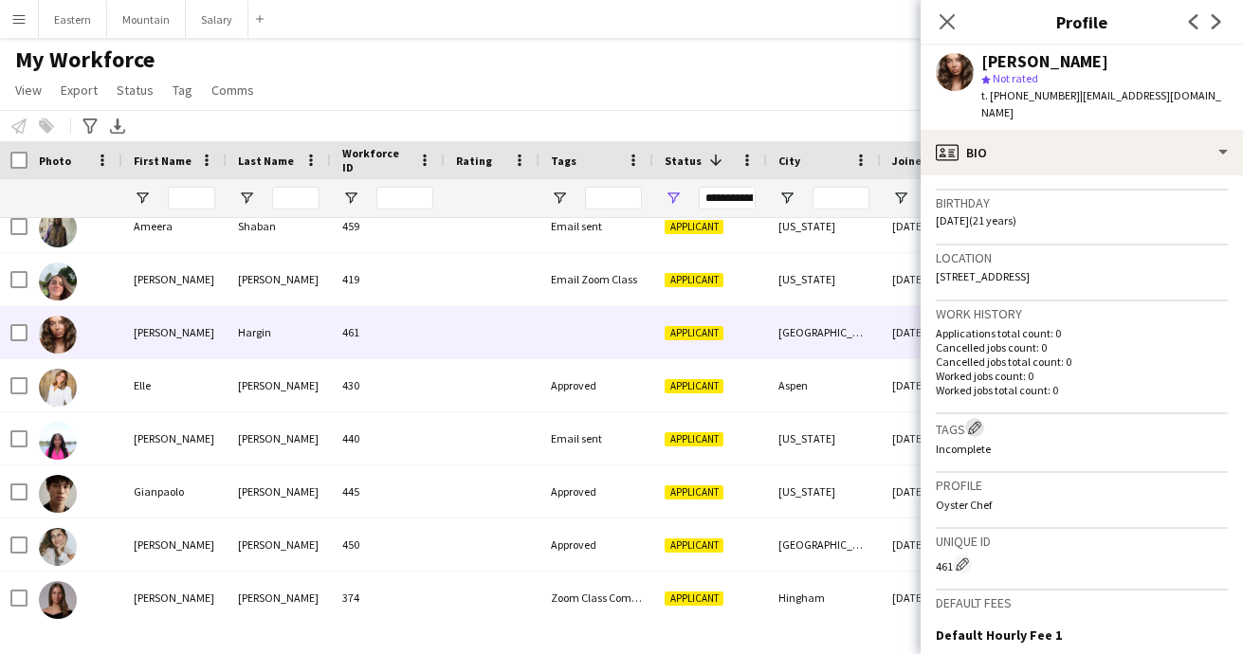
click at [984, 418] on button "Edit crew company tags" at bounding box center [974, 427] width 19 height 19
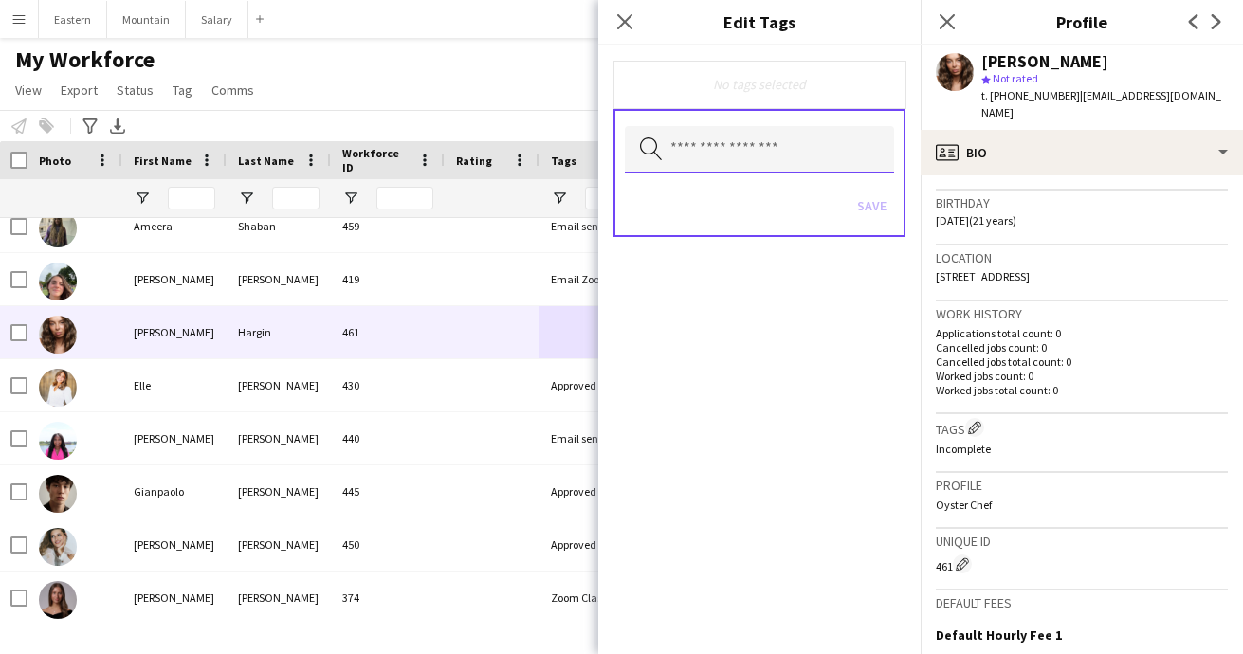
click at [722, 157] on input "text" at bounding box center [759, 149] width 269 height 47
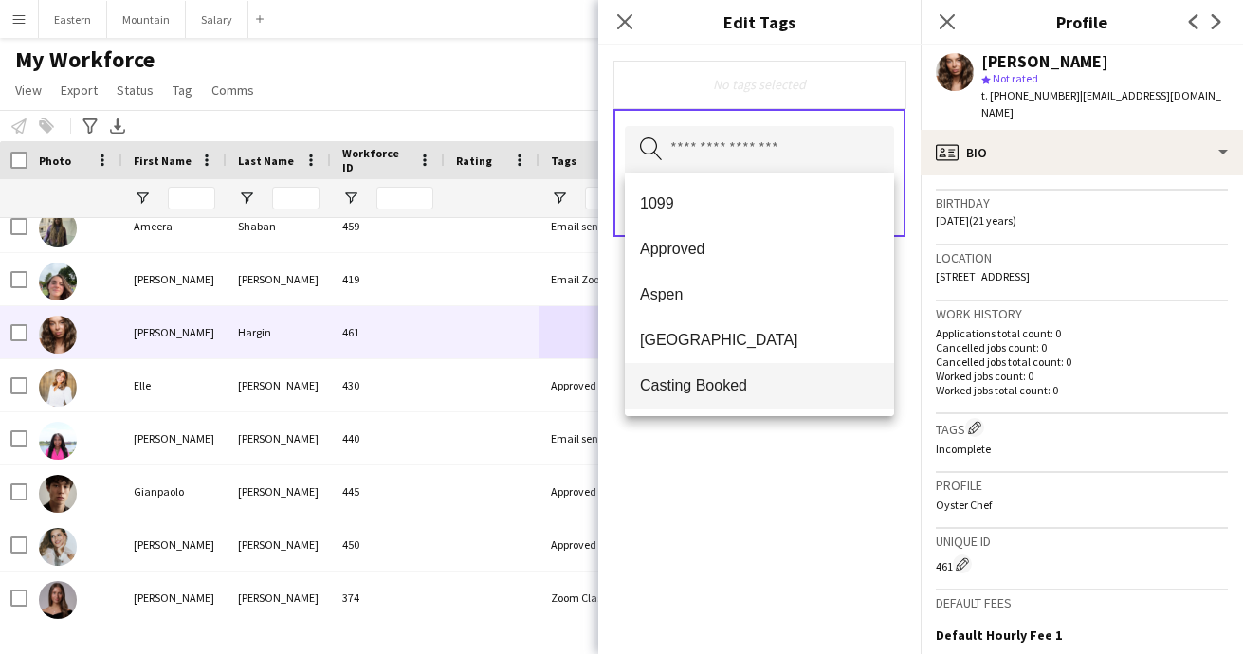
click at [687, 377] on span "Casting Booked" at bounding box center [759, 385] width 239 height 18
click at [731, 464] on div "Casting Booked Remove Search by tag name Save" at bounding box center [759, 350] width 322 height 609
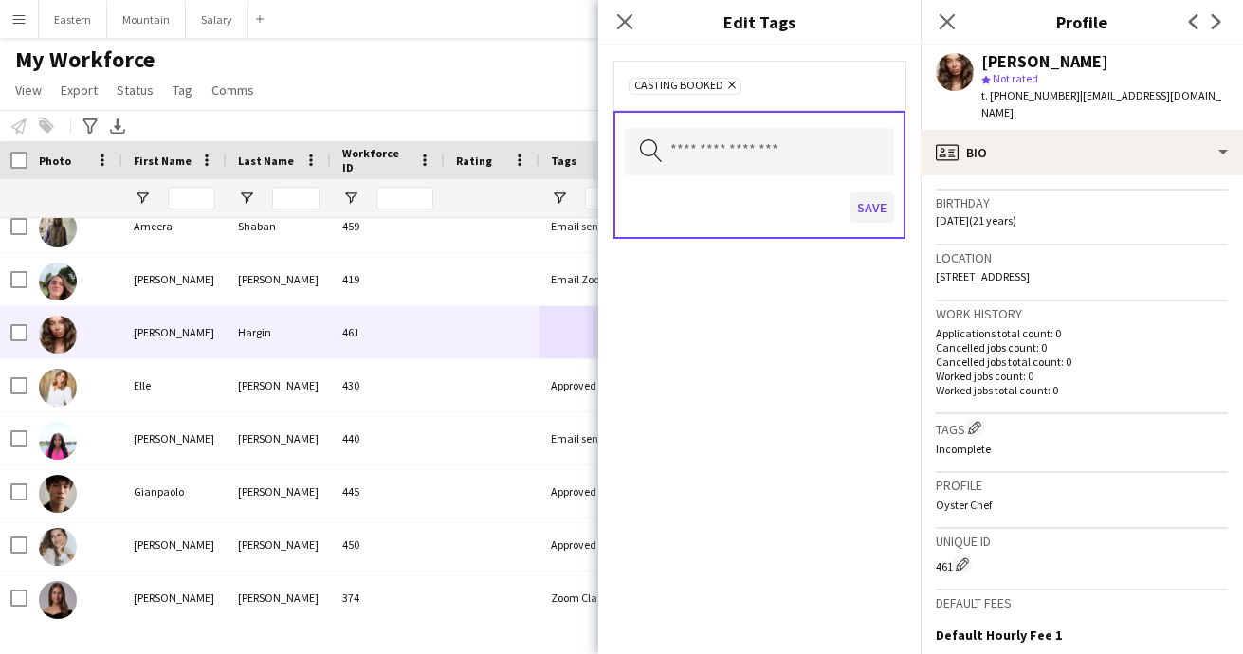
click at [873, 202] on button "Save" at bounding box center [872, 207] width 45 height 30
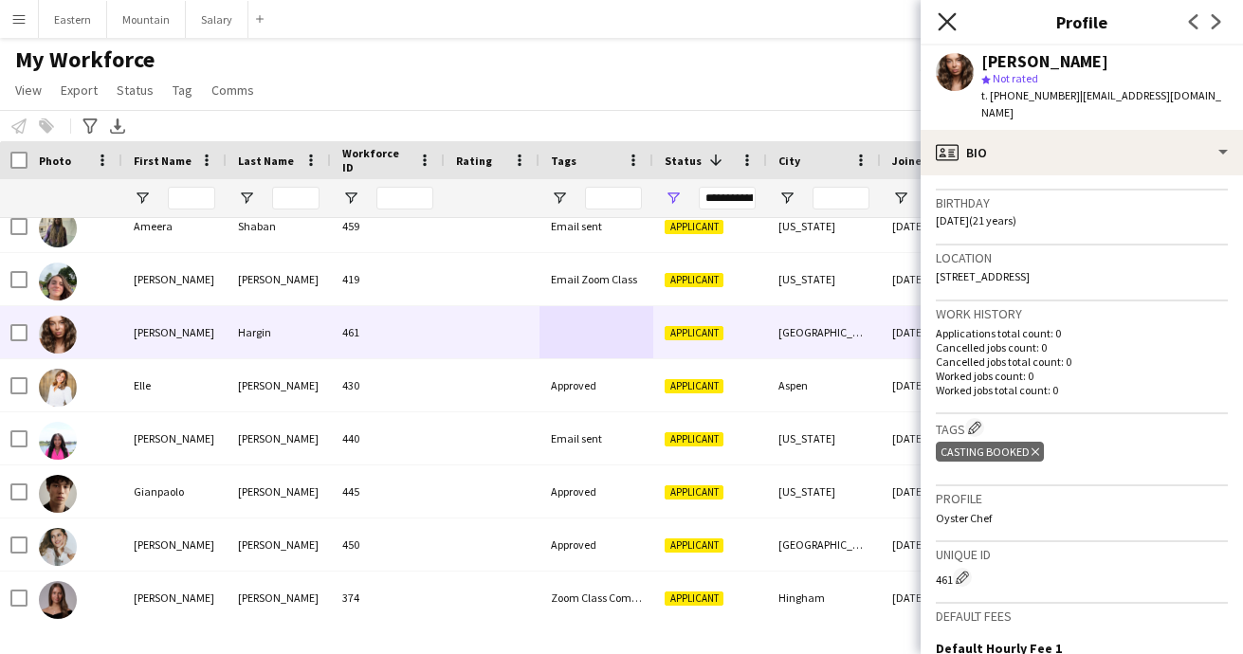
click at [949, 25] on icon at bounding box center [947, 21] width 18 height 18
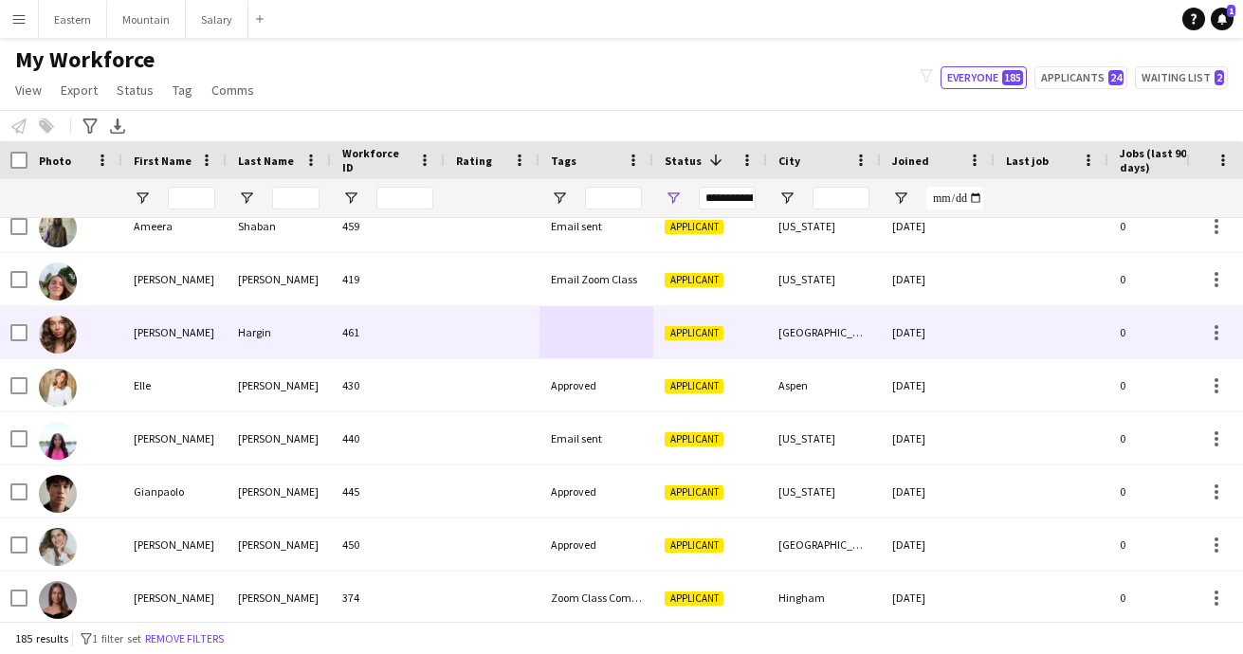
click at [484, 317] on div at bounding box center [492, 332] width 95 height 52
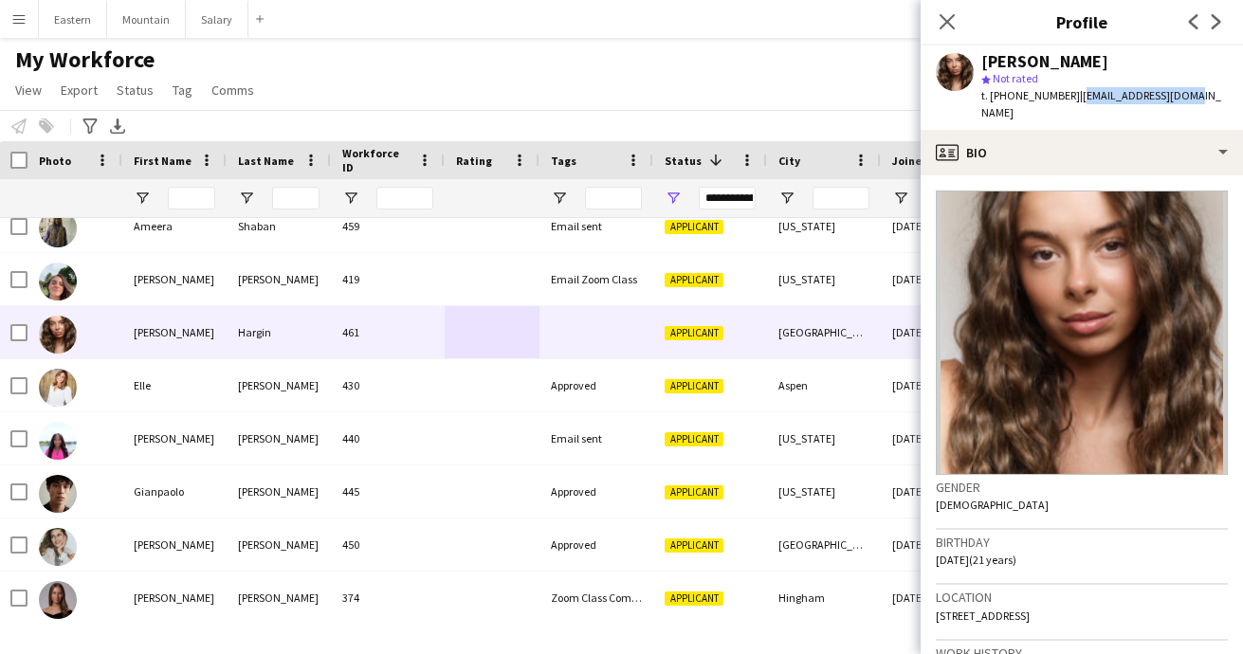
drag, startPoint x: 1067, startPoint y: 93, endPoint x: 1193, endPoint y: 93, distance: 126.1
click at [1193, 93] on app-profile-header "Delaney Hargin star Not rated t. +15154685983 | 13dhargin@gmail.com" at bounding box center [1082, 88] width 322 height 84
copy span "[EMAIL_ADDRESS][DOMAIN_NAME]"
drag, startPoint x: 1003, startPoint y: 97, endPoint x: 1056, endPoint y: 97, distance: 53.1
click at [1056, 97] on span "t. +15154685983" at bounding box center [1030, 95] width 99 height 14
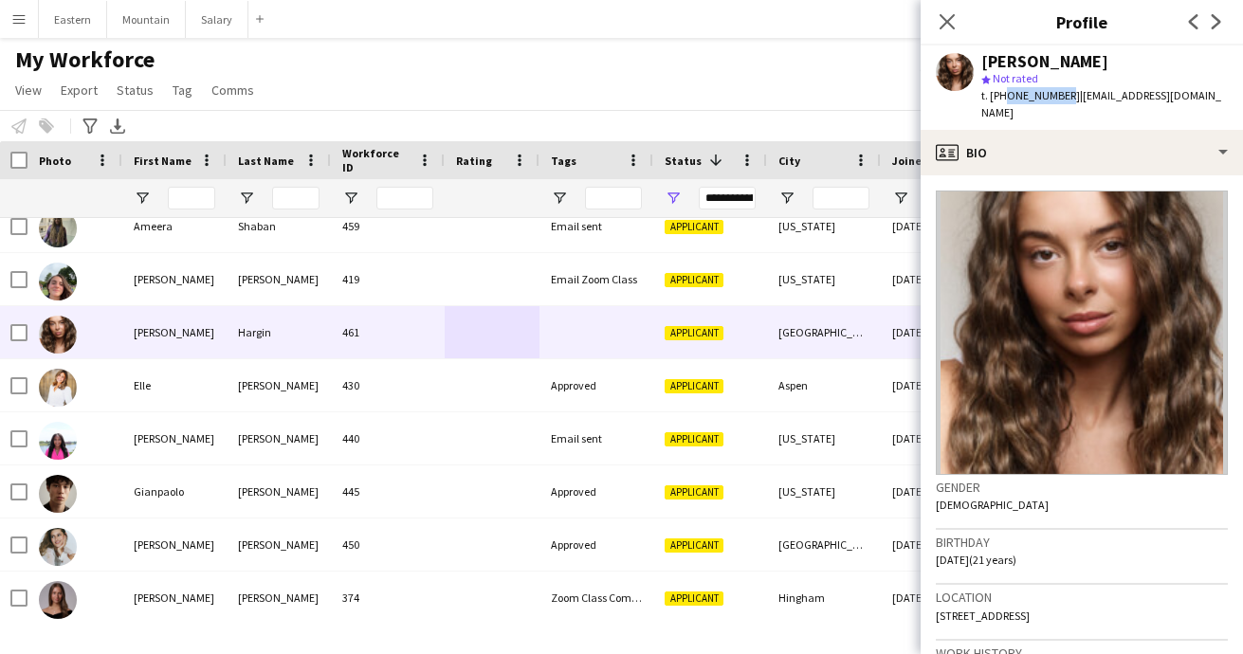
copy span "5154685983"
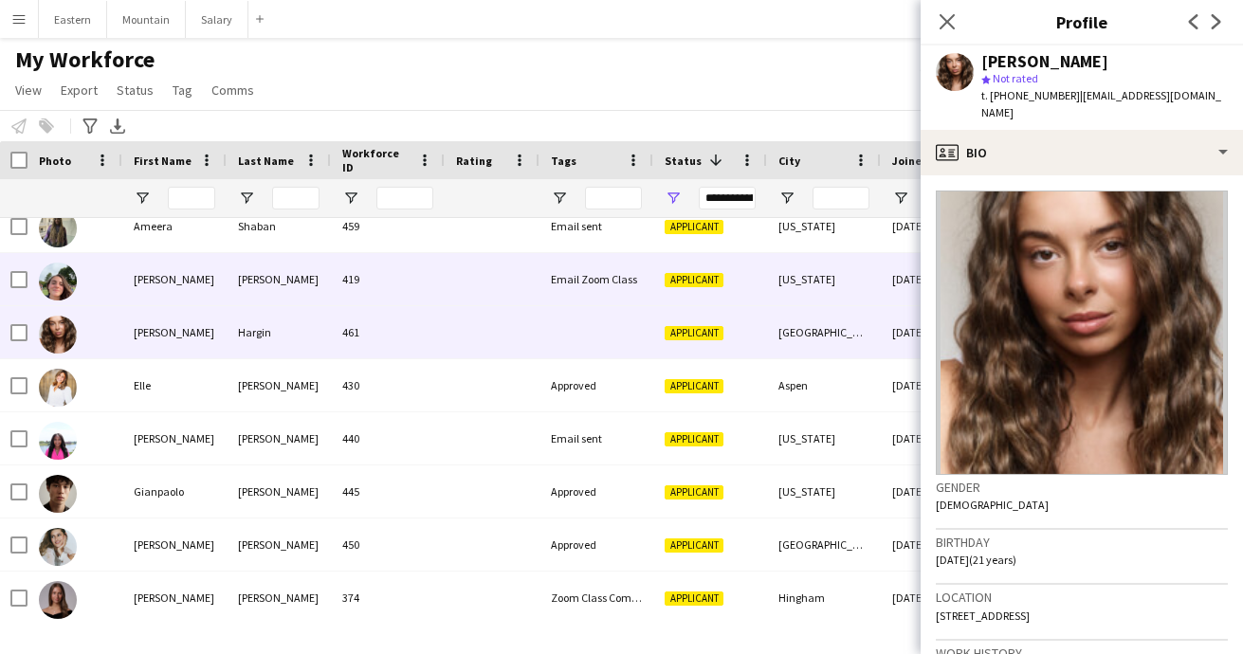
click at [575, 279] on div "Email Zoom Class" at bounding box center [596, 279] width 114 height 52
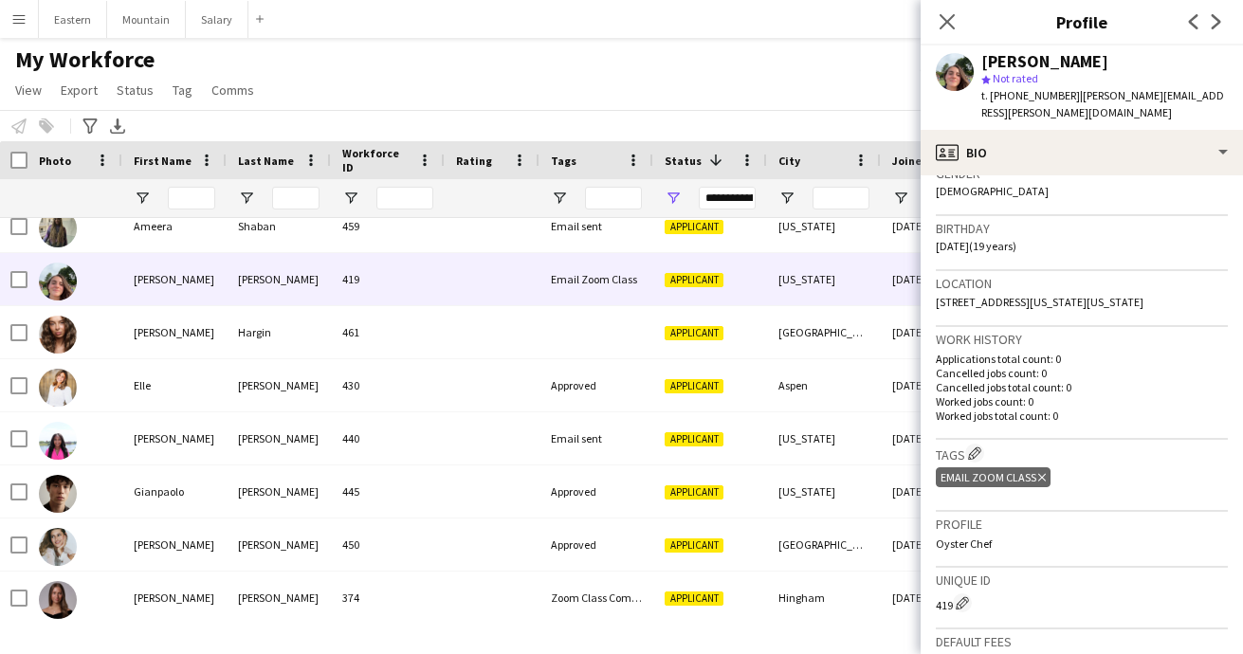
scroll to position [368, 0]
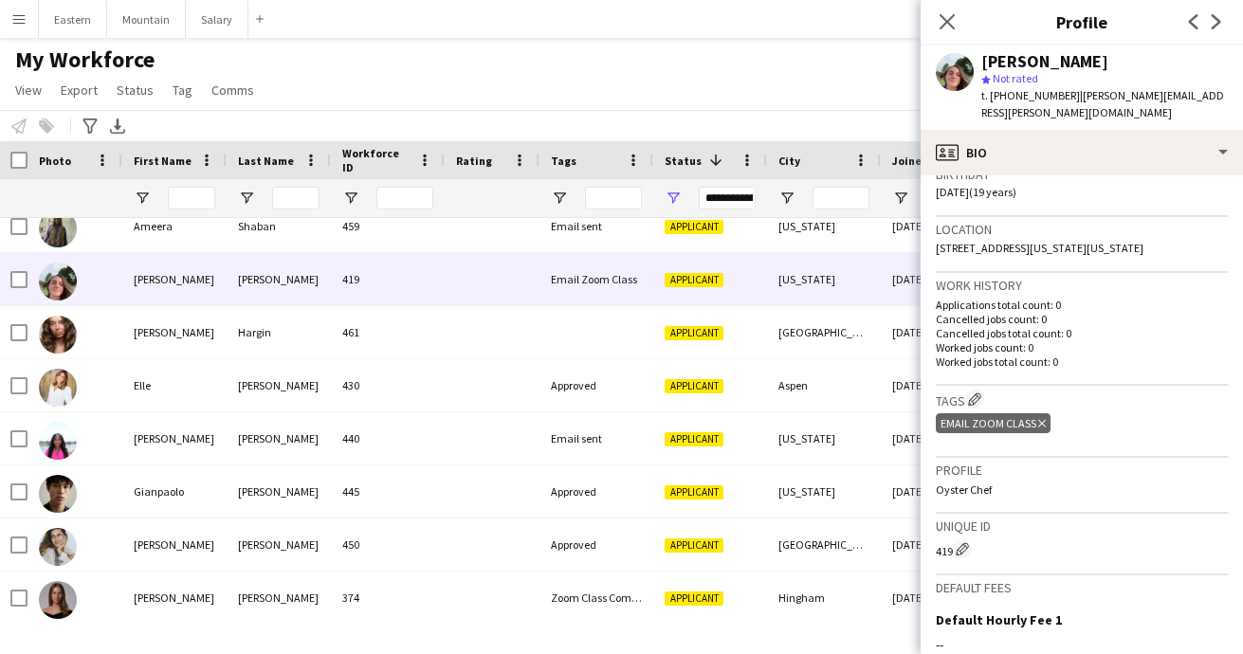
click at [1042, 420] on icon at bounding box center [1042, 424] width 8 height 8
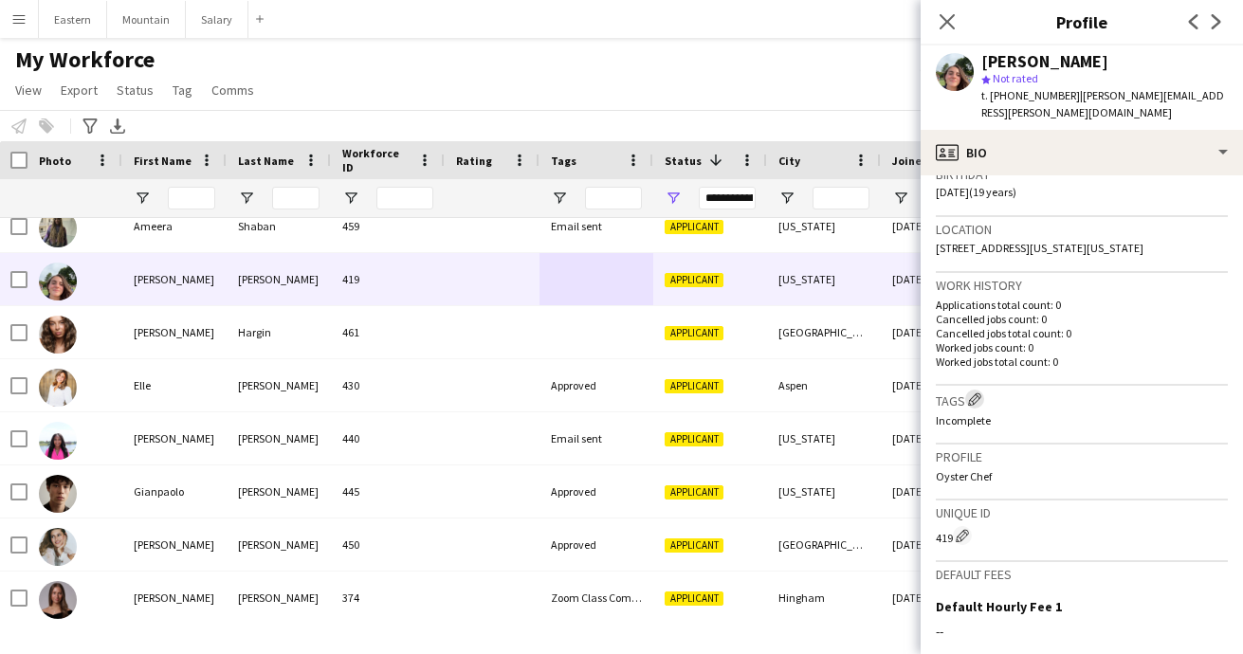
click at [979, 393] on app-icon "Edit crew company tags" at bounding box center [974, 399] width 13 height 13
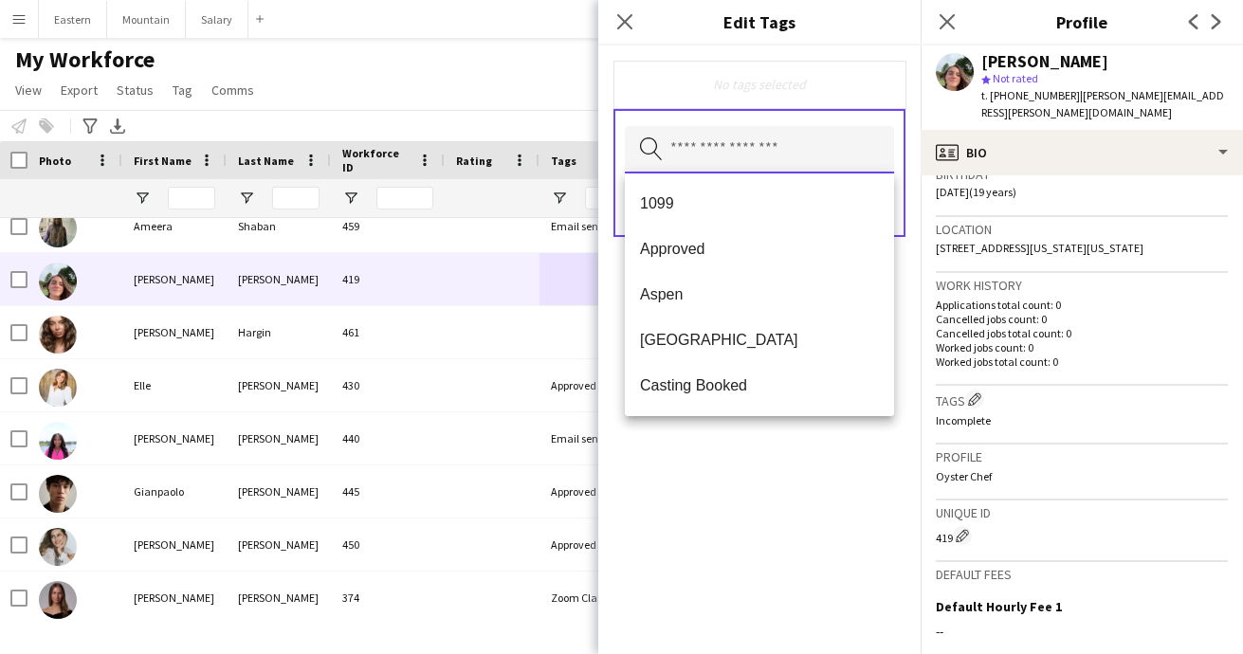
click at [770, 145] on input "text" at bounding box center [759, 149] width 269 height 47
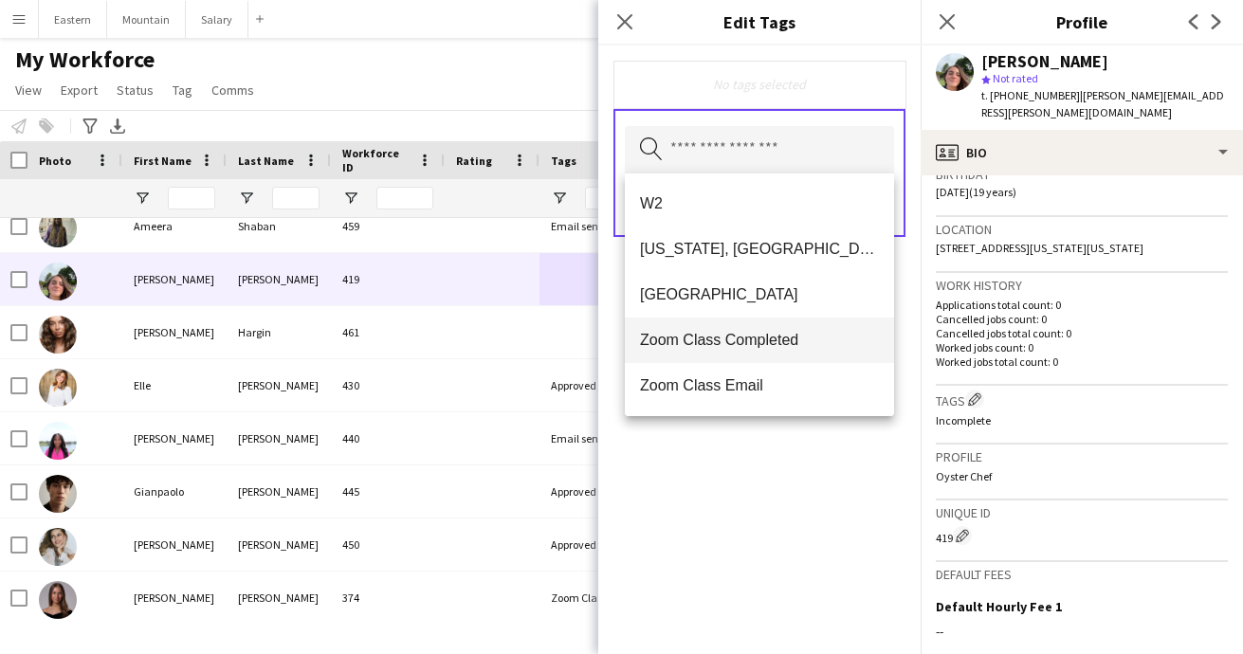
scroll to position [1183, 0]
click at [708, 337] on span "Zoom Class Completed" at bounding box center [759, 340] width 239 height 18
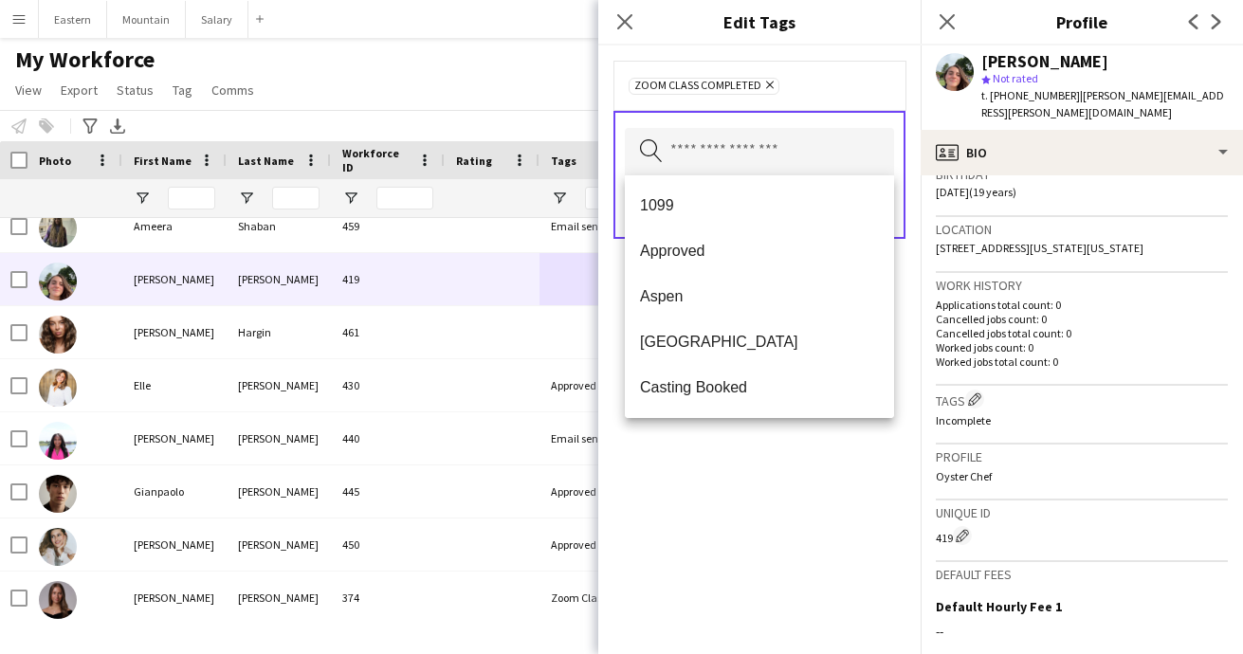
click at [757, 479] on div "Zoom Class Completed Remove Search by tag name Save" at bounding box center [759, 350] width 322 height 609
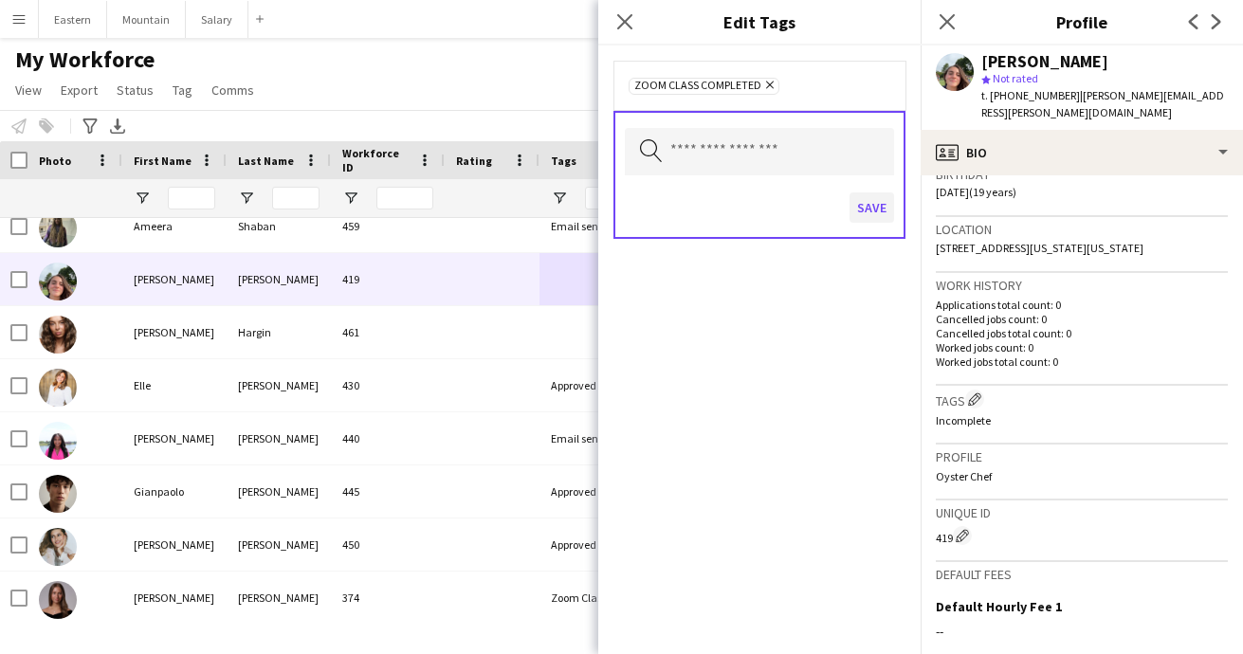
click at [866, 208] on button "Save" at bounding box center [872, 207] width 45 height 30
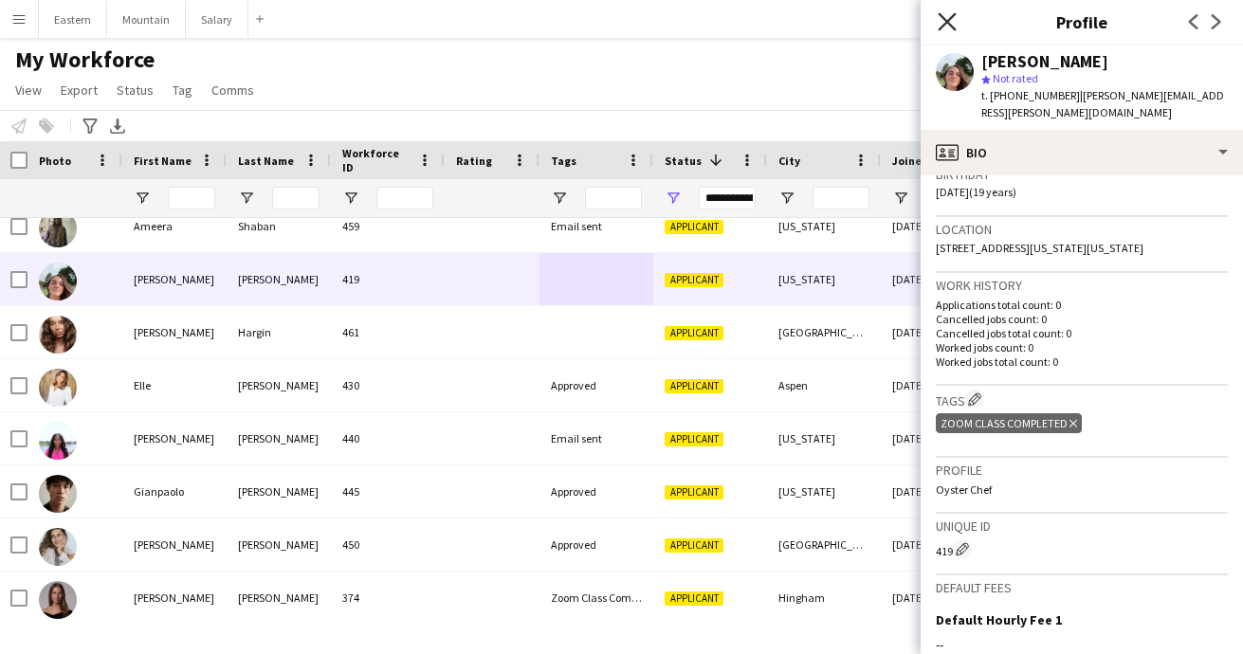
click at [948, 17] on icon "Close pop-in" at bounding box center [947, 21] width 18 height 18
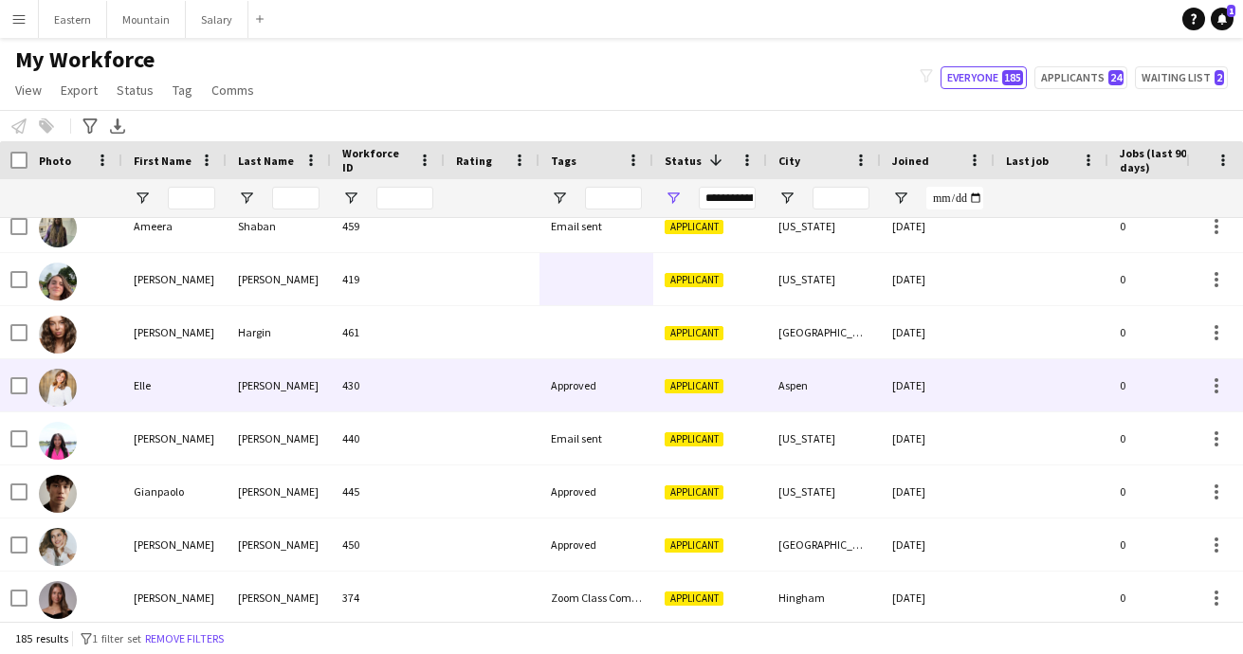
scroll to position [2148, 0]
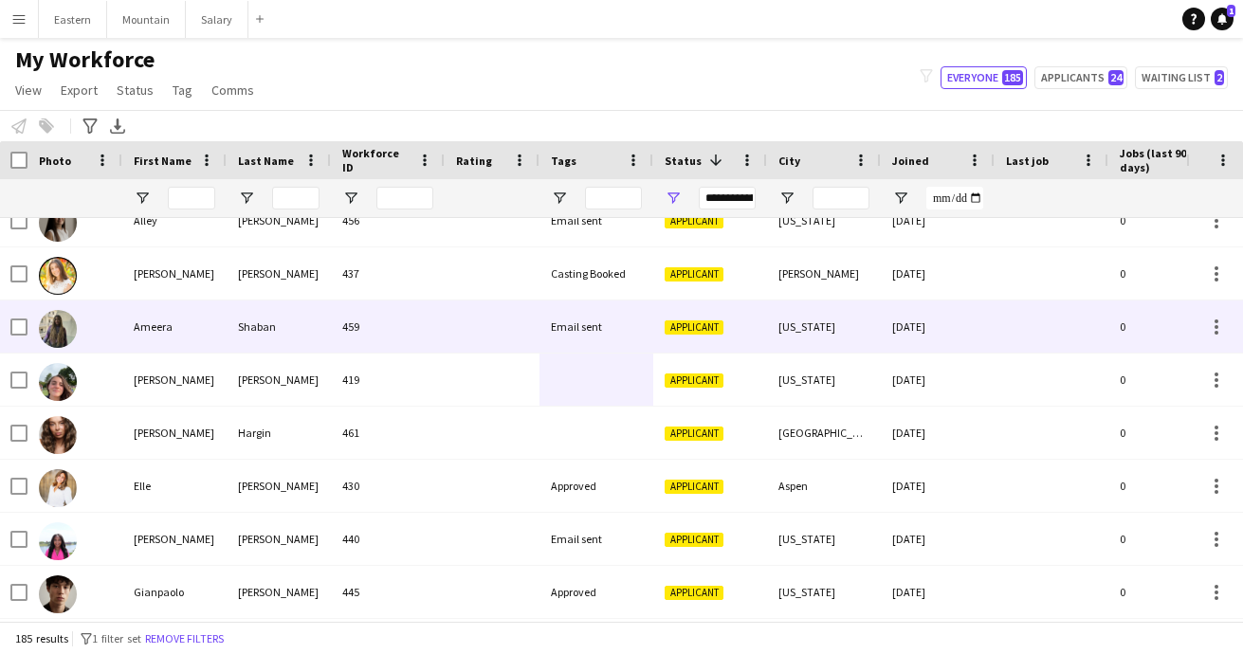
click at [502, 327] on div at bounding box center [492, 327] width 95 height 52
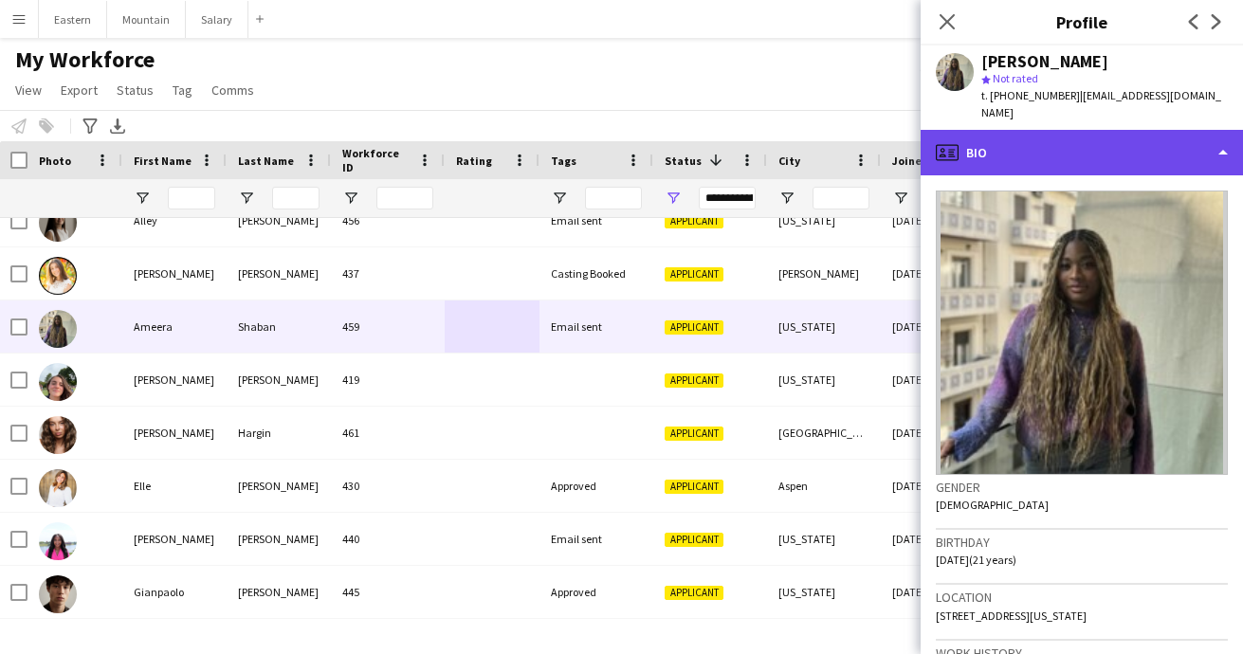
click at [1013, 130] on div "profile Bio" at bounding box center [1082, 153] width 322 height 46
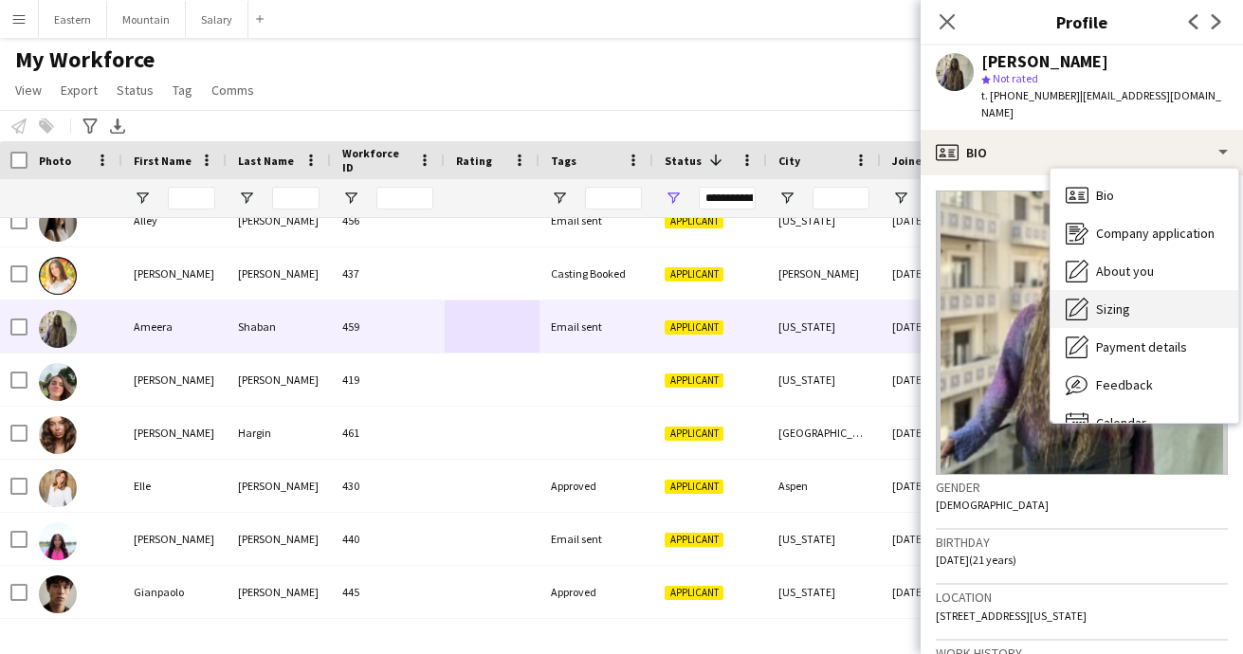
click at [1105, 301] on span "Sizing" at bounding box center [1113, 309] width 34 height 17
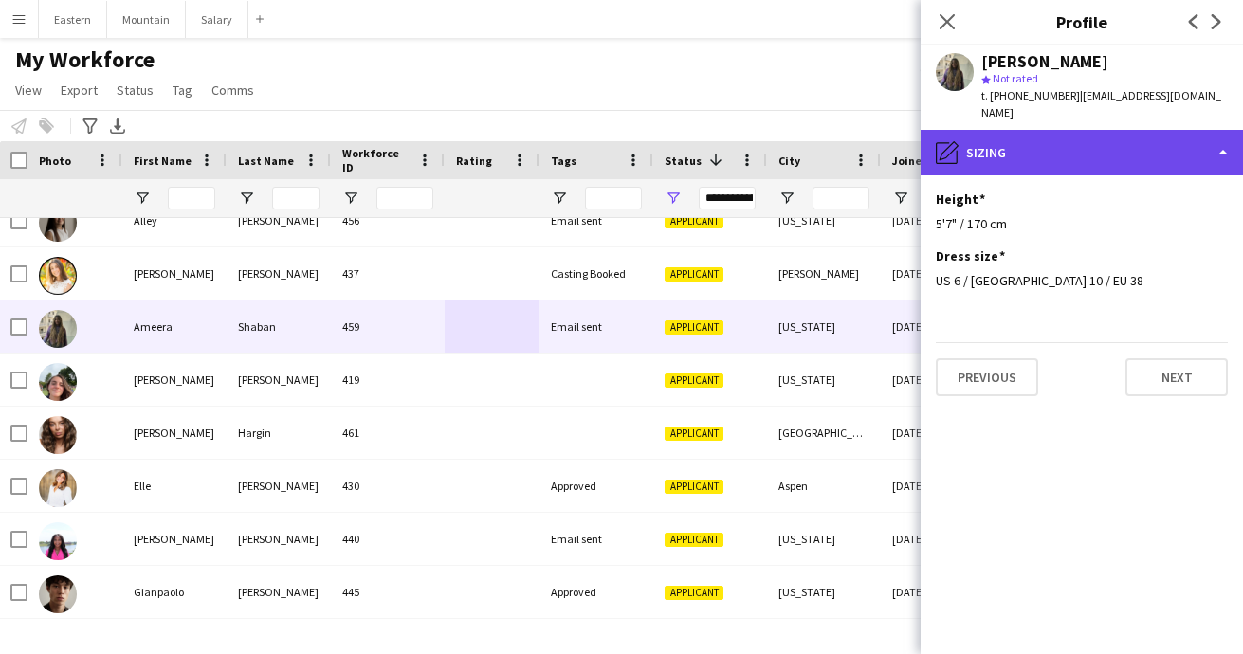
click at [1007, 130] on div "pencil4 [GEOGRAPHIC_DATA]" at bounding box center [1082, 153] width 322 height 46
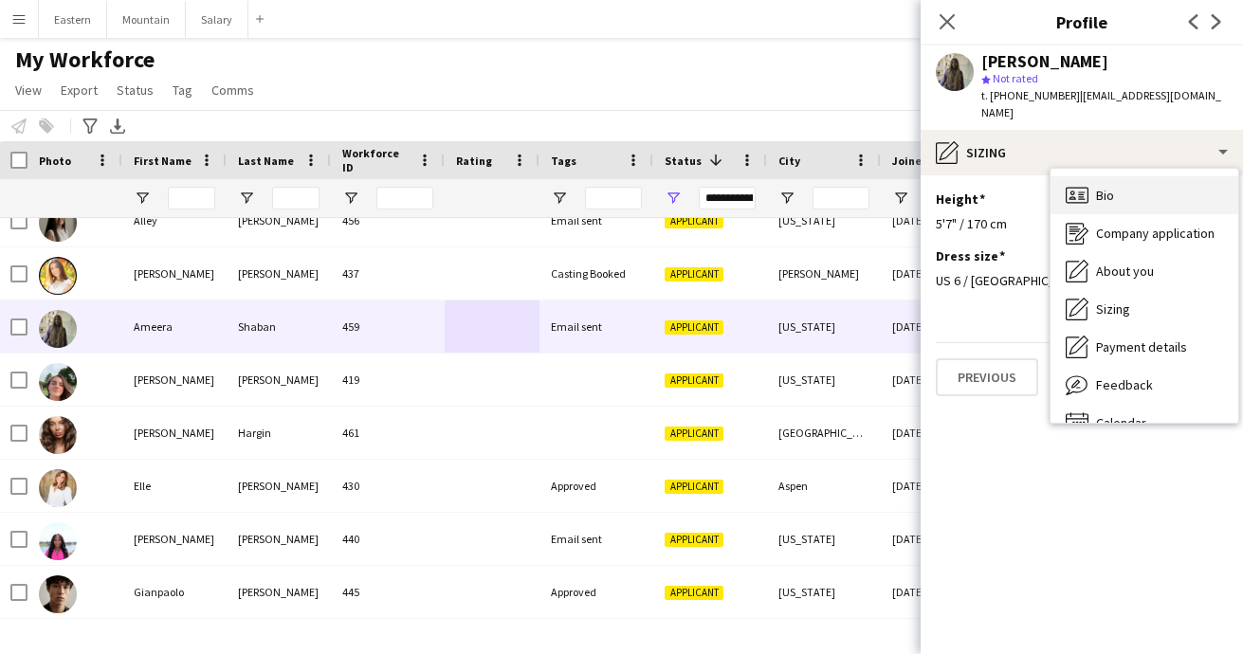
click at [1108, 187] on span "Bio" at bounding box center [1105, 195] width 18 height 17
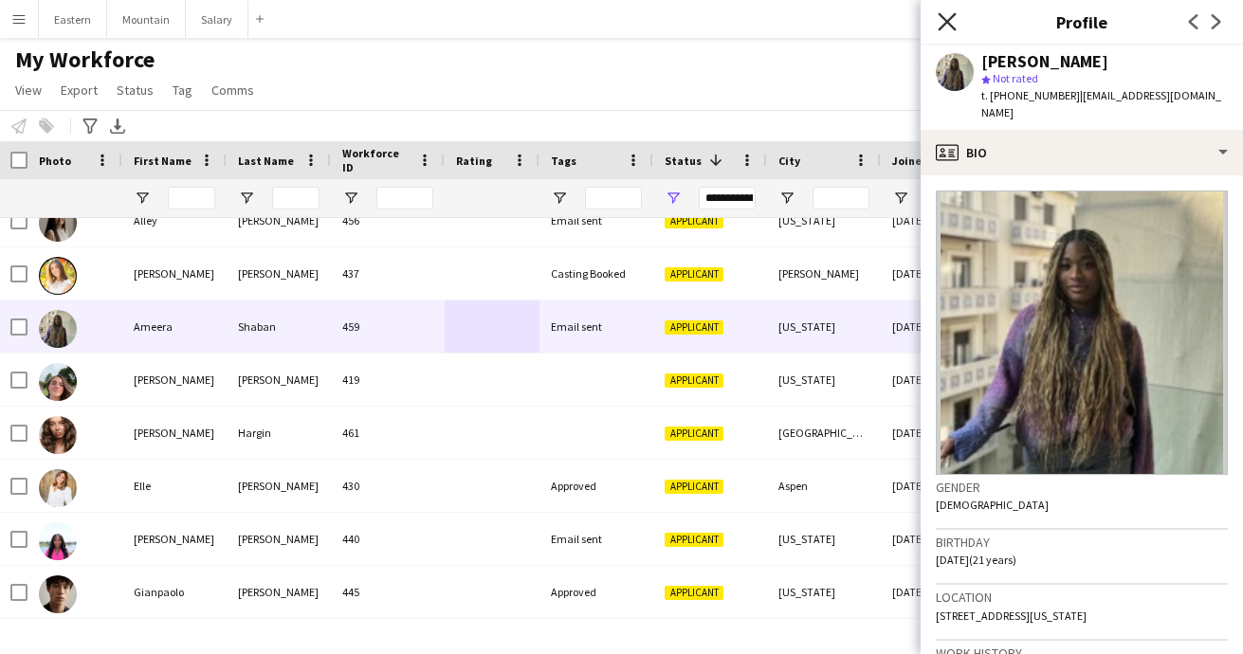
click at [943, 21] on icon "Close pop-in" at bounding box center [947, 21] width 18 height 18
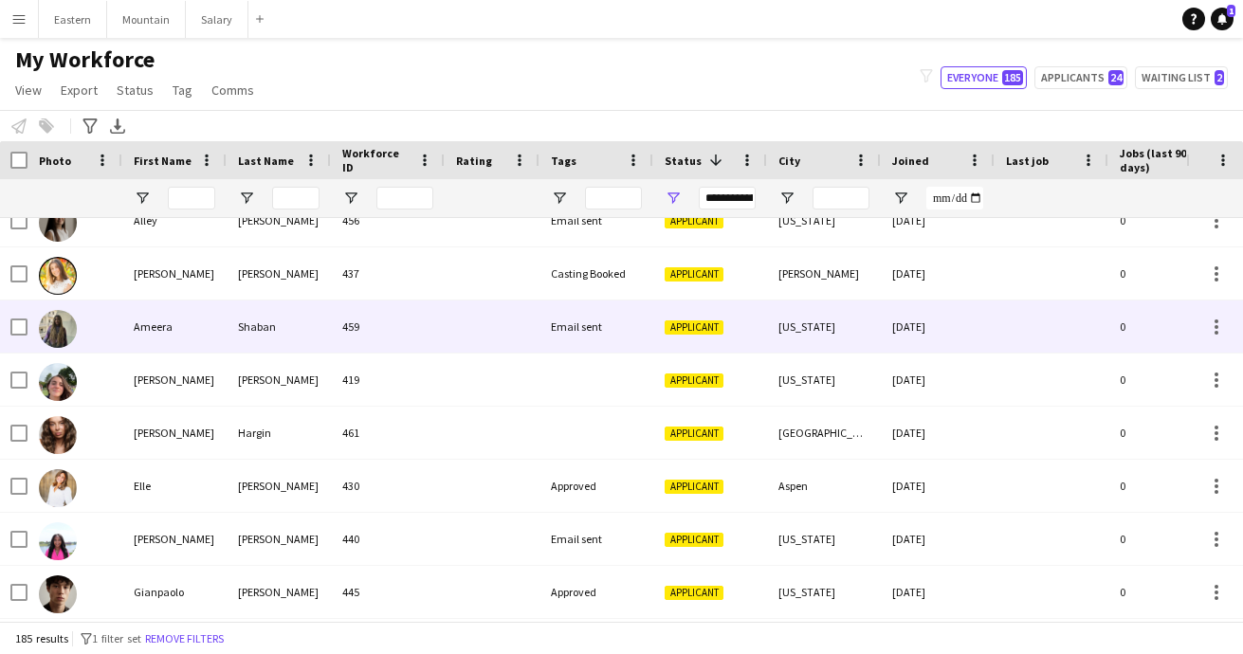
click at [619, 334] on div "Email sent" at bounding box center [596, 327] width 114 height 52
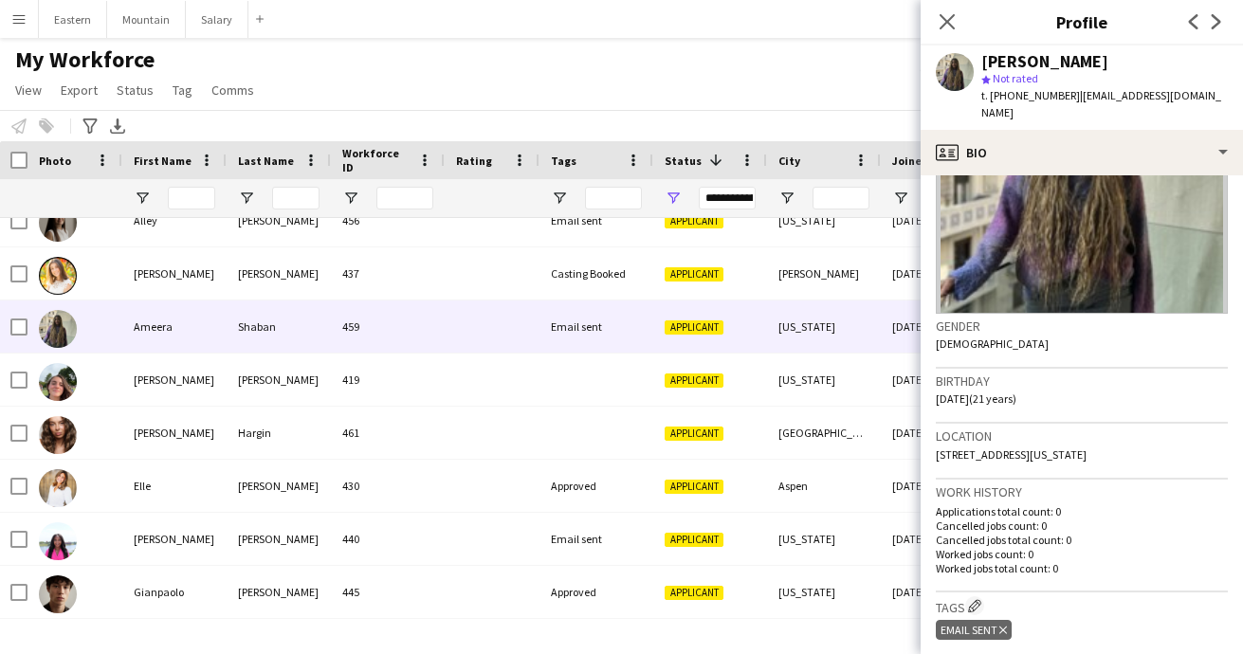
scroll to position [264, 0]
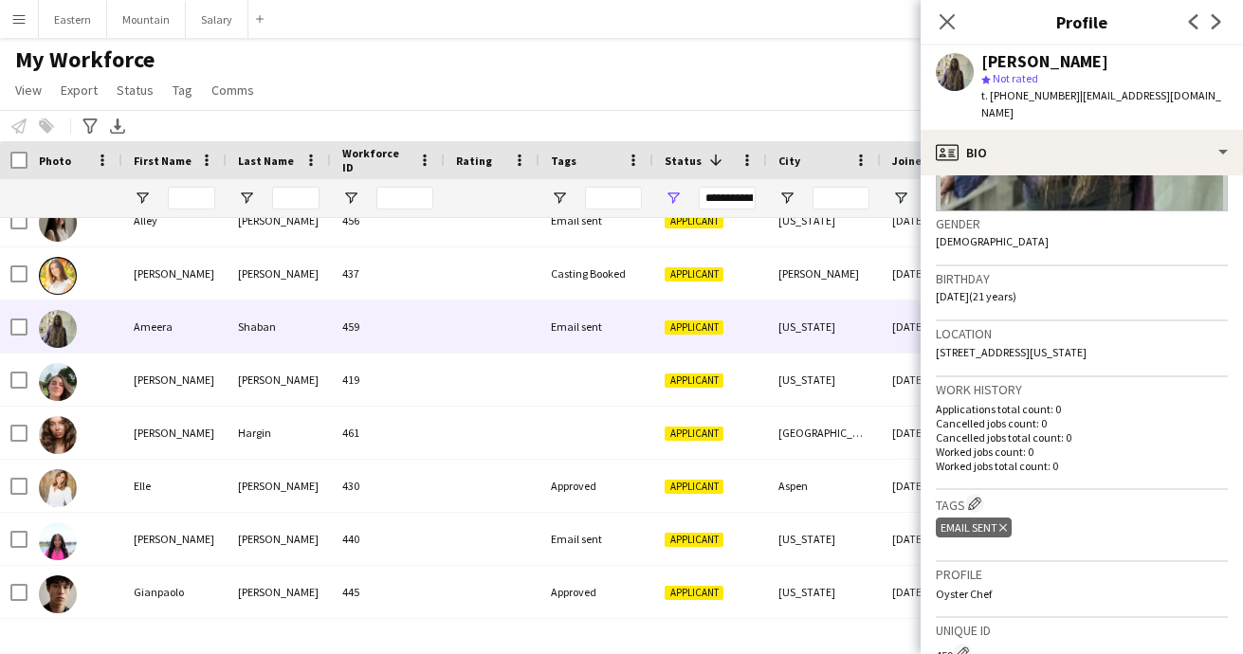
click at [1004, 524] on icon at bounding box center [1003, 528] width 8 height 8
click at [980, 497] on app-icon "Edit crew company tags" at bounding box center [974, 503] width 13 height 13
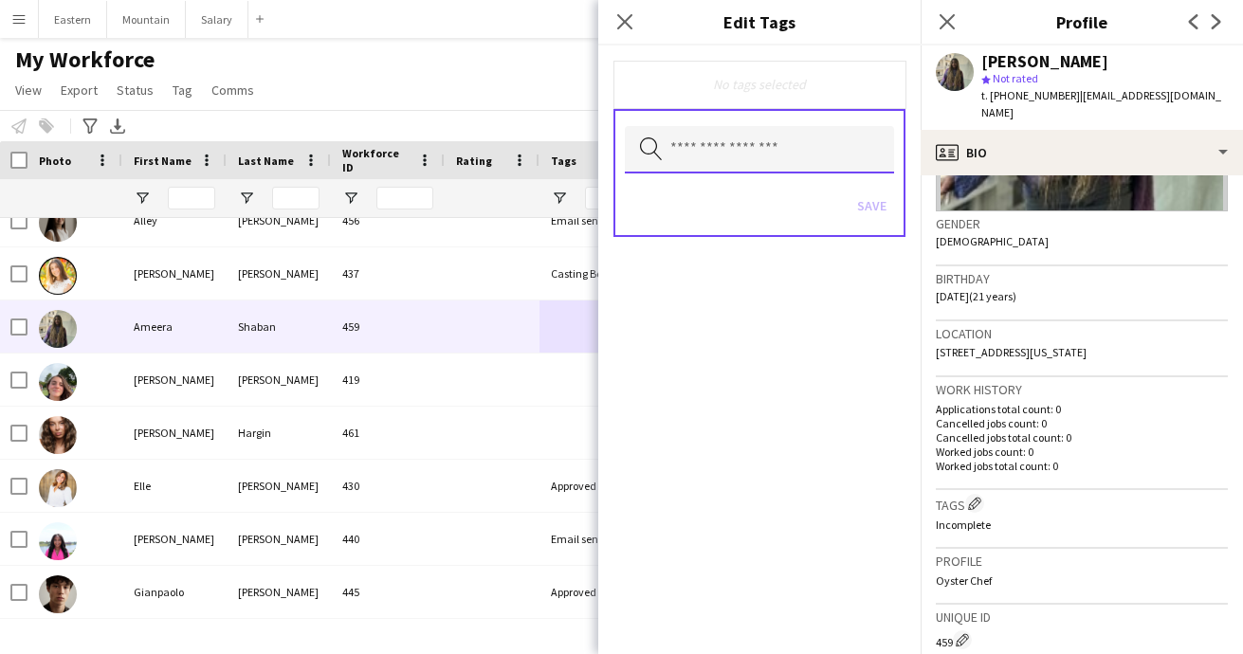
click at [711, 138] on input "text" at bounding box center [759, 149] width 269 height 47
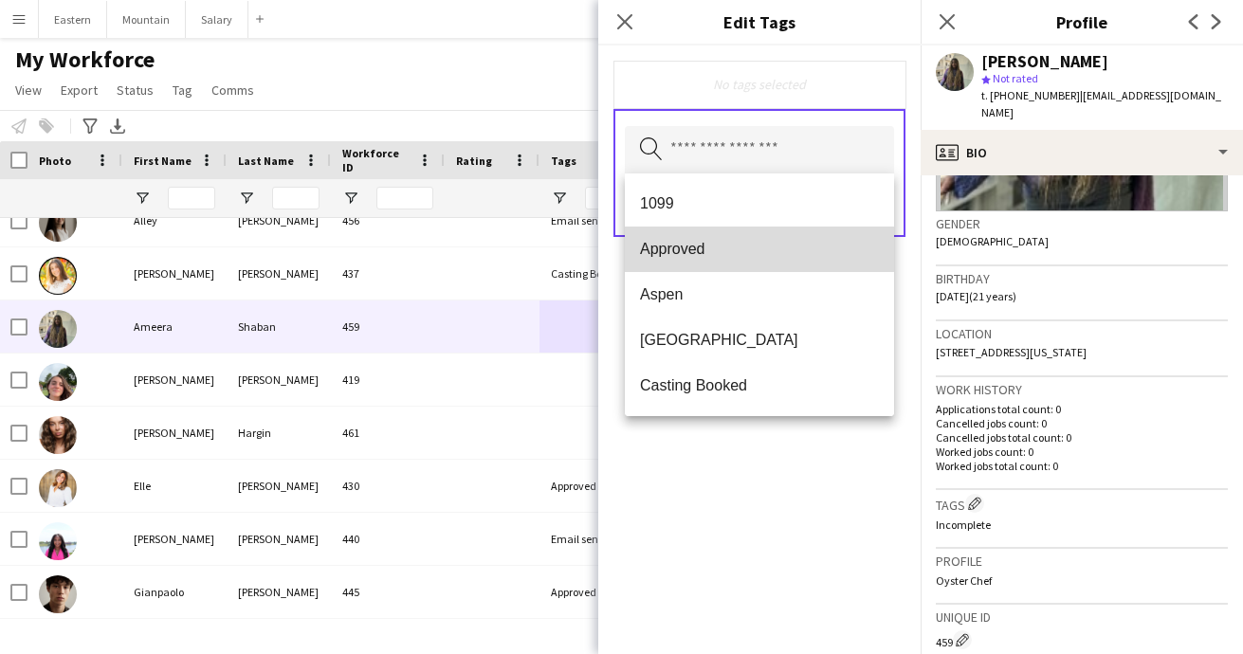
click at [696, 245] on span "Approved" at bounding box center [759, 249] width 239 height 18
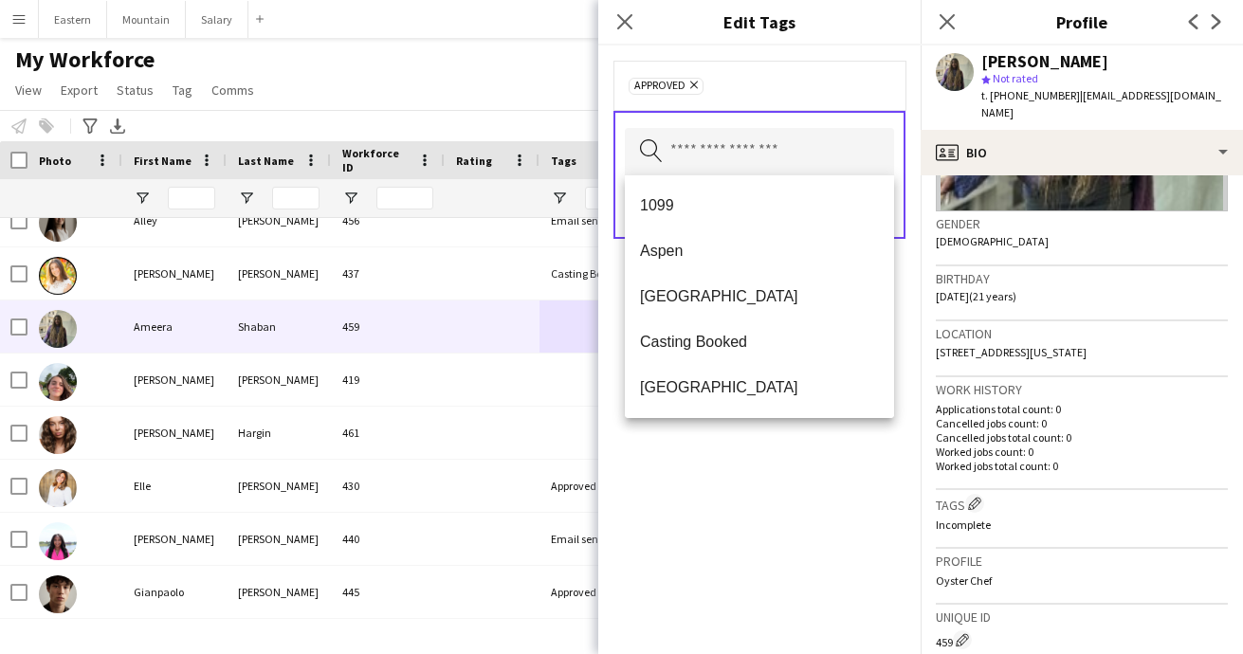
click at [776, 500] on div "Approved Remove Search by tag name Save" at bounding box center [759, 350] width 322 height 609
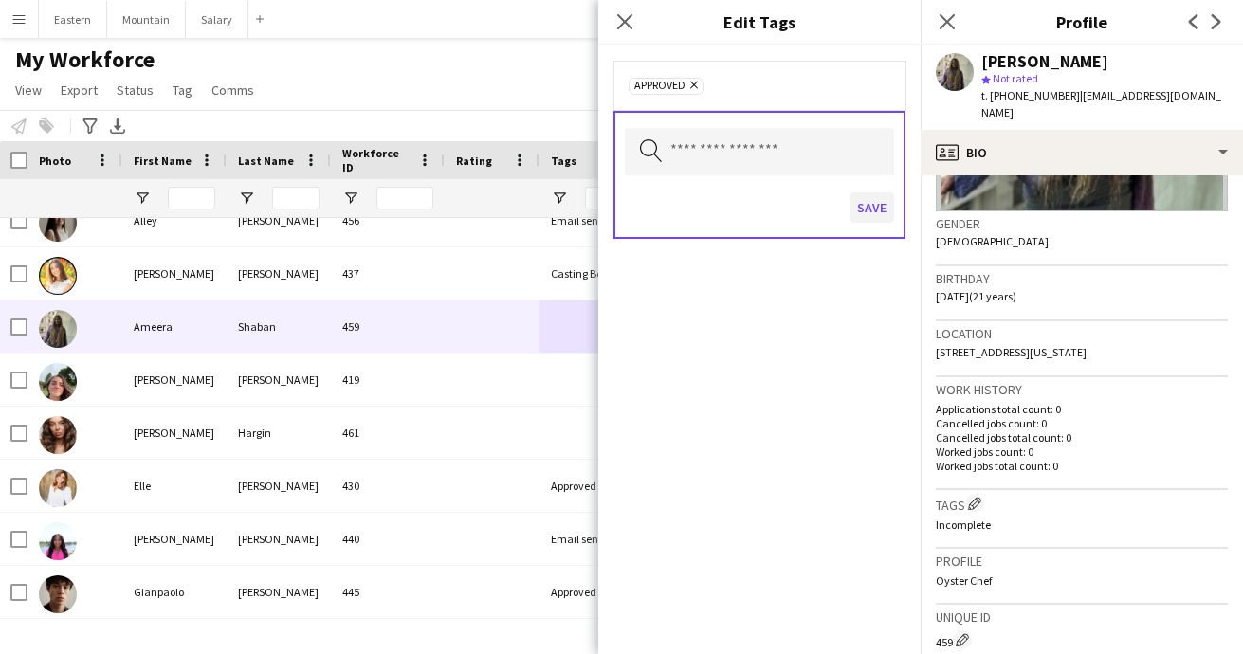
click at [874, 210] on button "Save" at bounding box center [872, 207] width 45 height 30
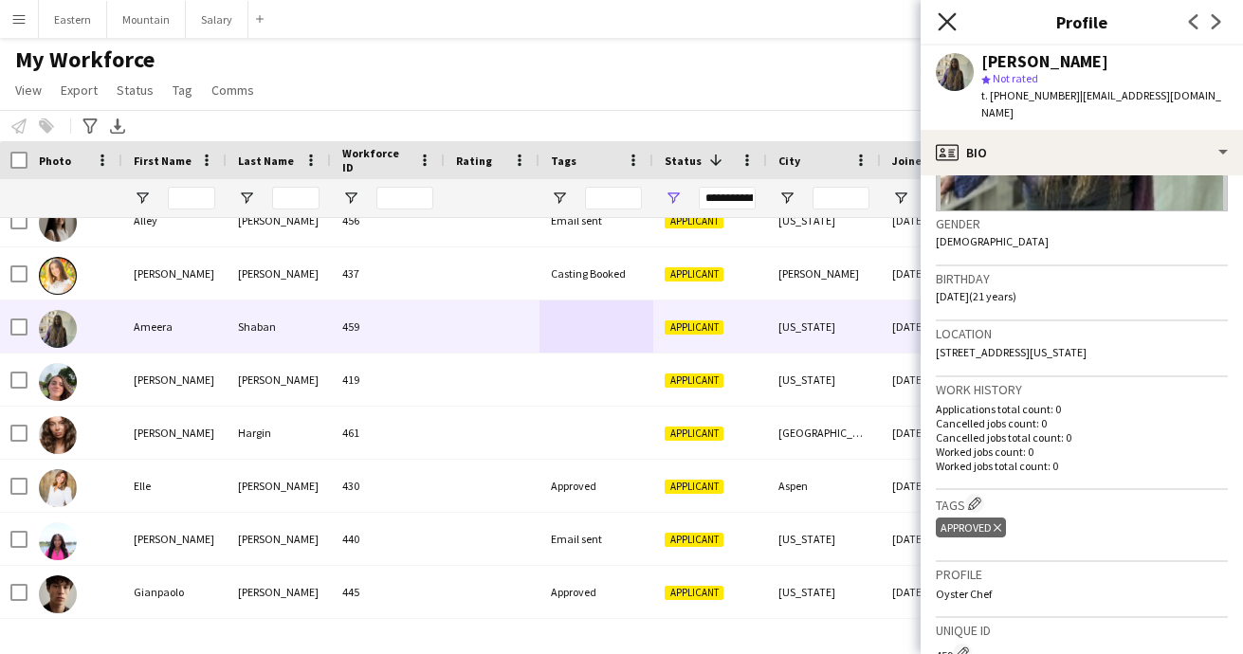
click at [941, 23] on icon "Close pop-in" at bounding box center [947, 21] width 18 height 18
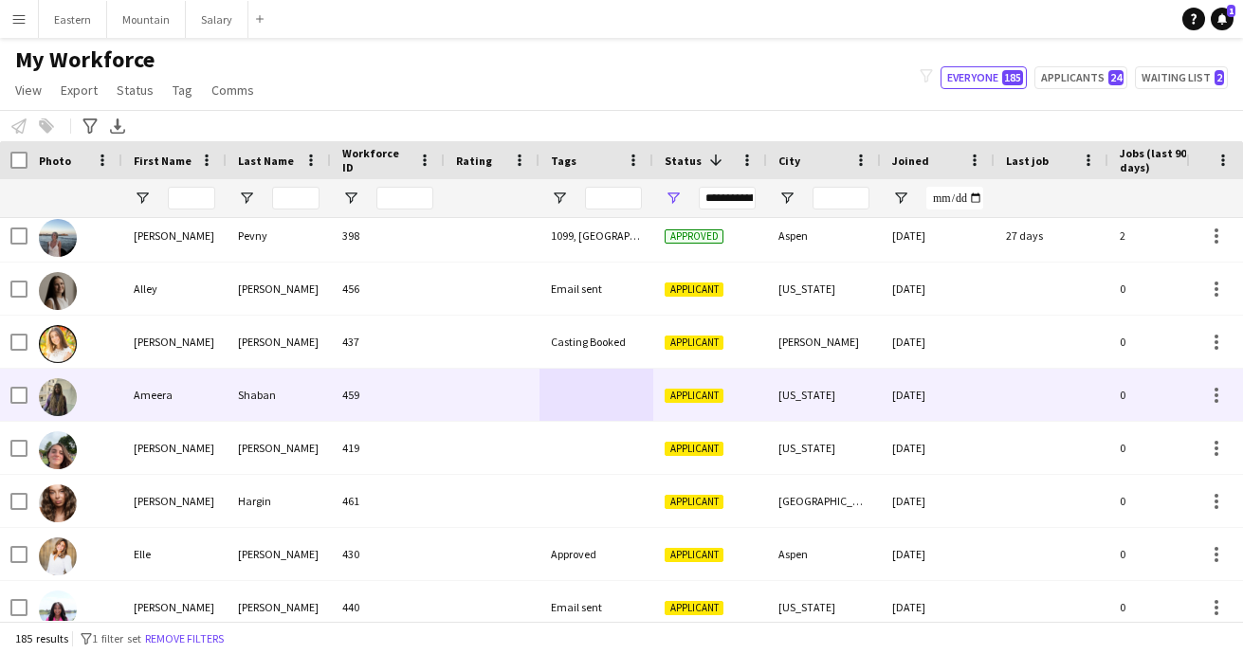
scroll to position [2073, 0]
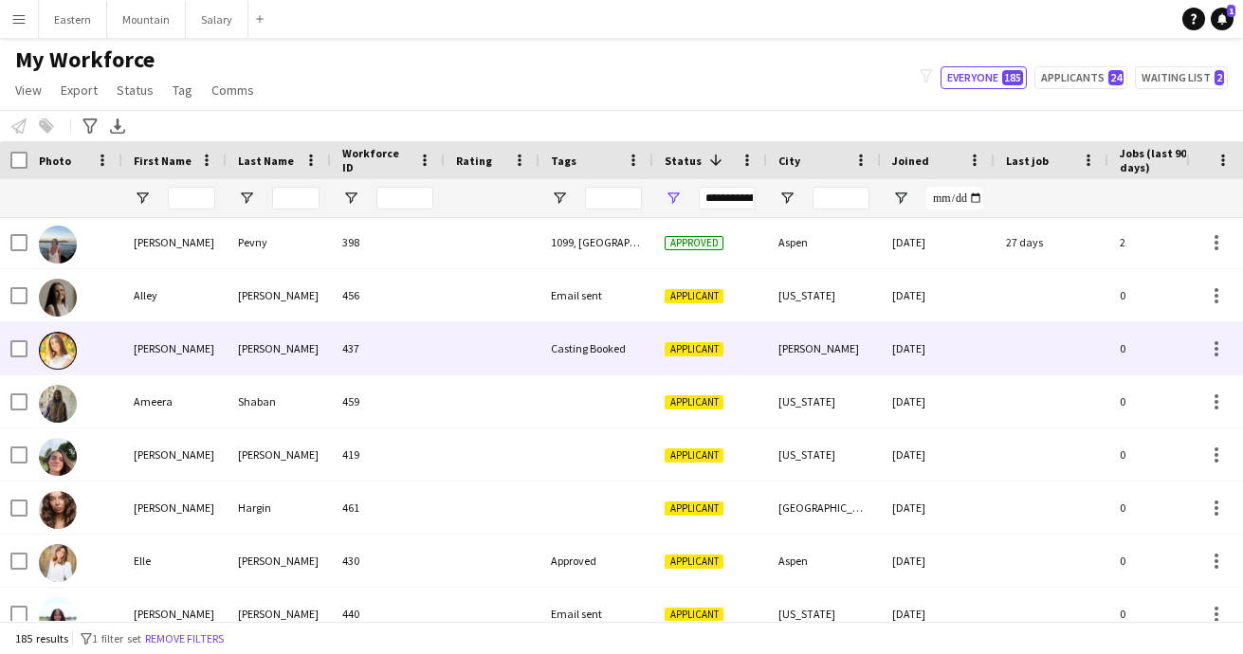
click at [558, 343] on div "Casting Booked" at bounding box center [596, 348] width 114 height 52
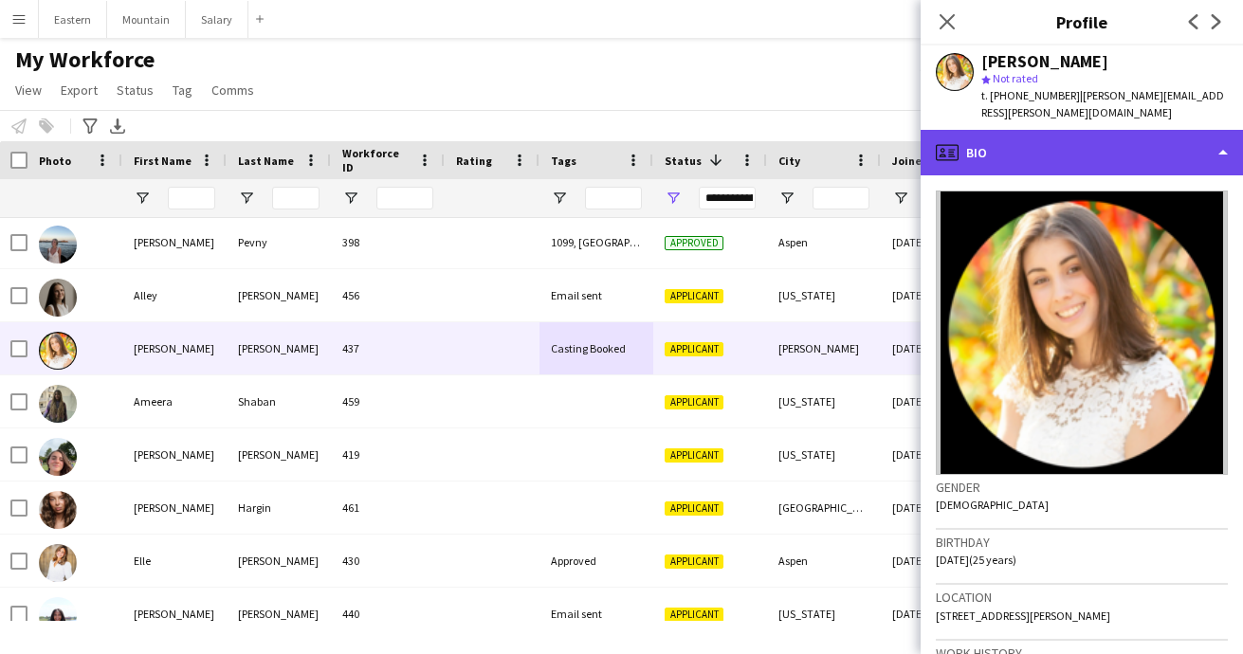
click at [1049, 137] on div "profile Bio" at bounding box center [1082, 153] width 322 height 46
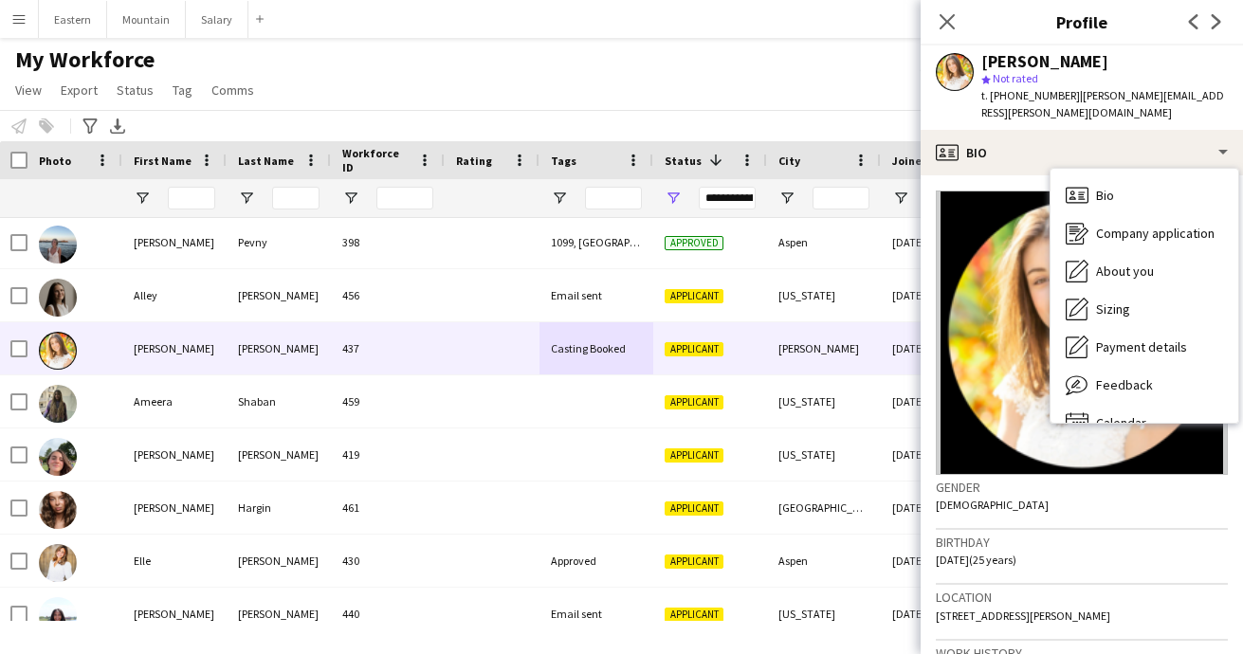
click at [1069, 530] on div "Birthday 04-22-2000 (25 years)" at bounding box center [1082, 557] width 292 height 55
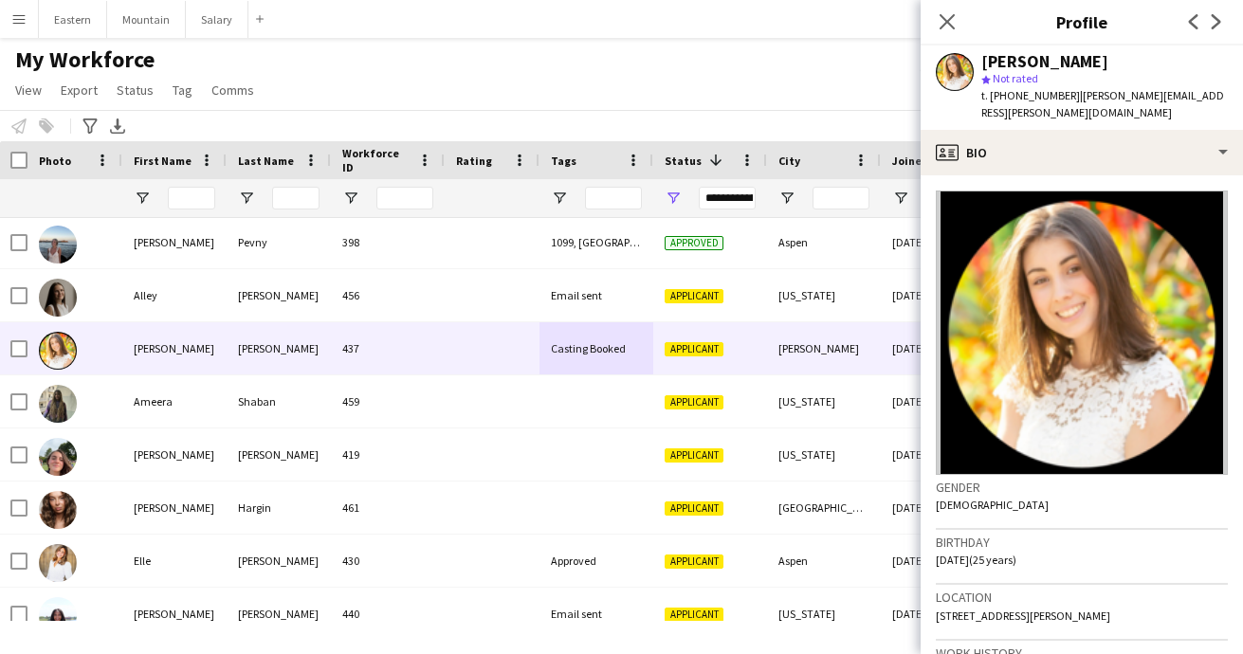
drag, startPoint x: 1046, startPoint y: 602, endPoint x: 1117, endPoint y: 599, distance: 71.2
click at [1117, 599] on div "Location 1506 Laburnum Street, McLean, 22101" at bounding box center [1082, 612] width 292 height 55
copy span "McLean, 22101"
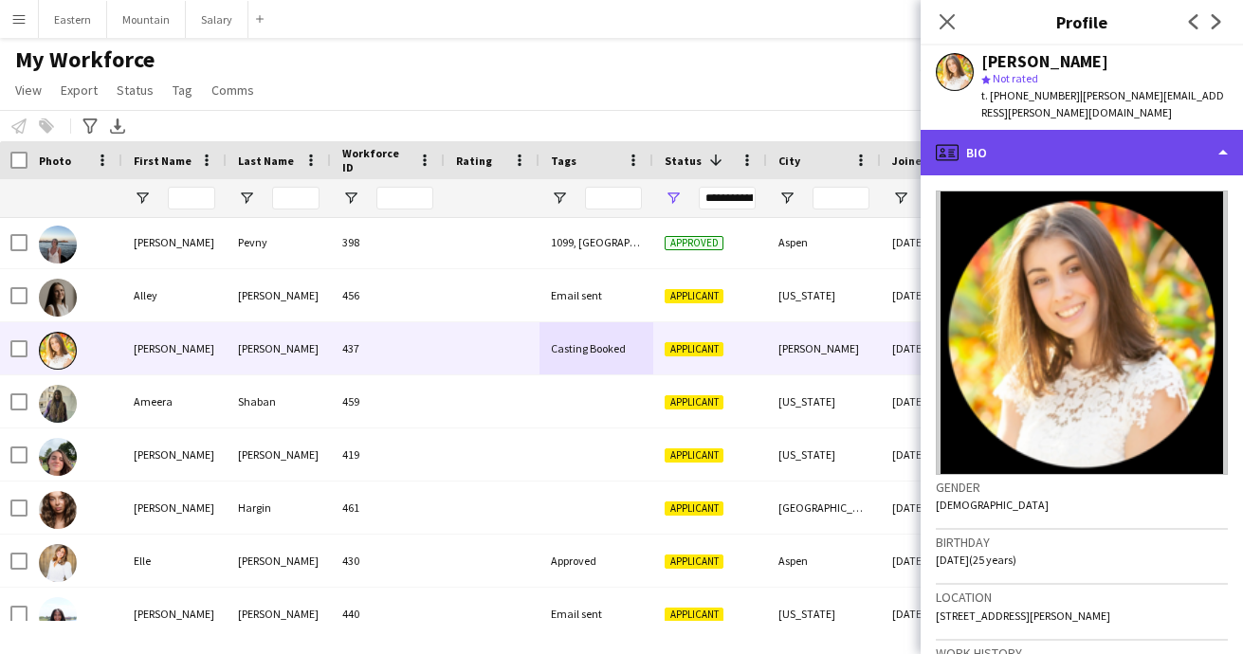
click at [1023, 140] on div "profile Bio" at bounding box center [1082, 153] width 322 height 46
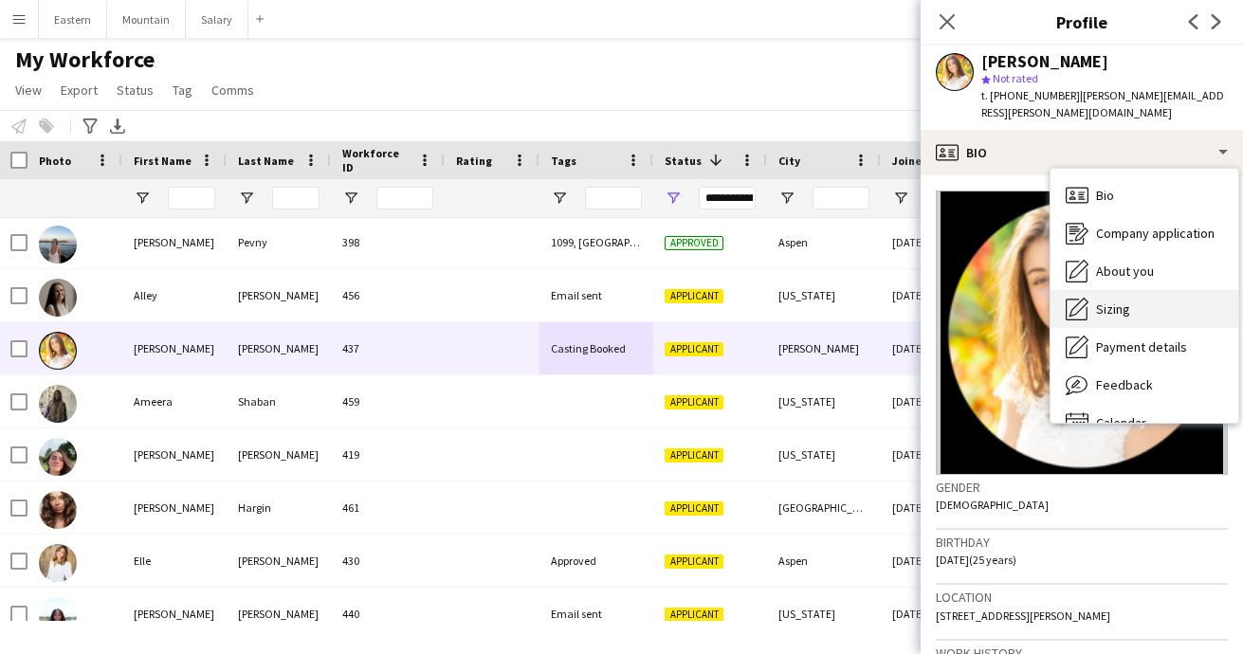
click at [1119, 301] on span "Sizing" at bounding box center [1113, 309] width 34 height 17
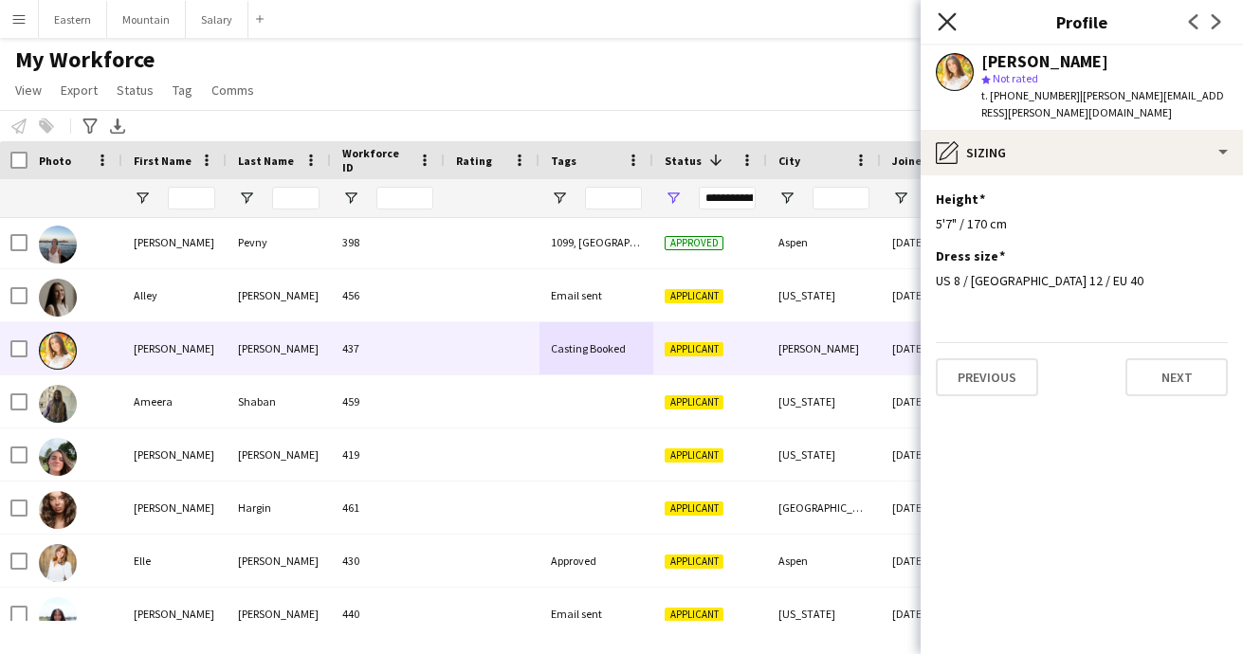
click at [946, 21] on icon at bounding box center [947, 21] width 18 height 18
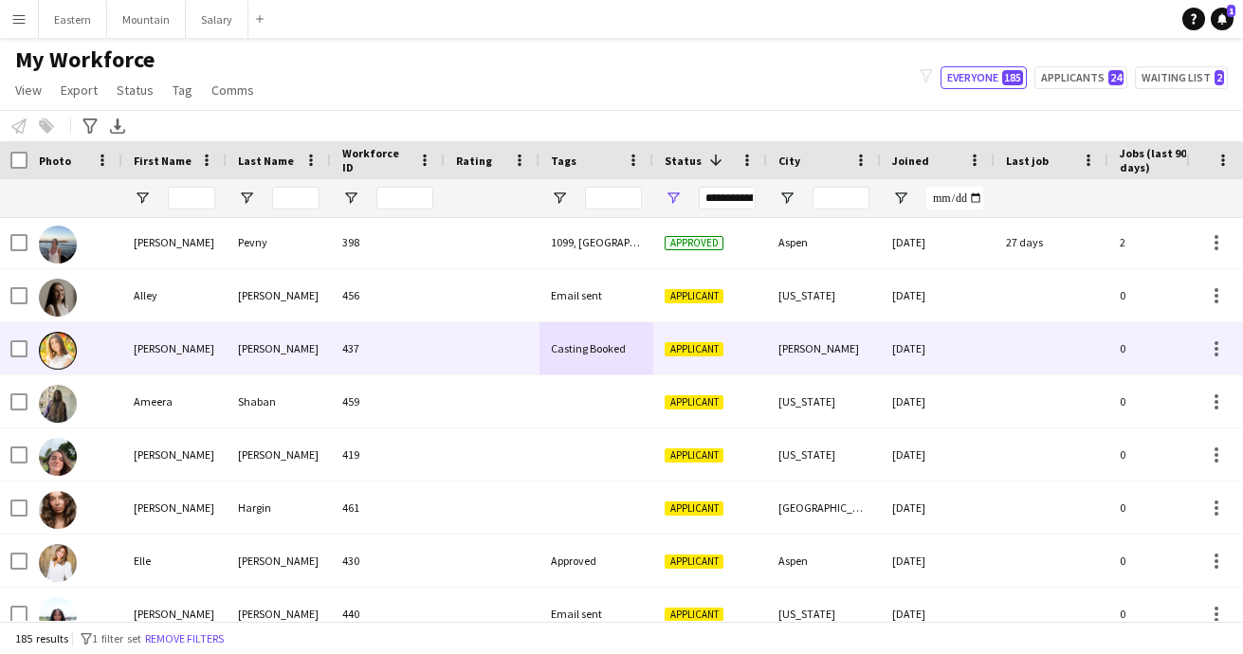
click at [486, 350] on div at bounding box center [492, 348] width 95 height 52
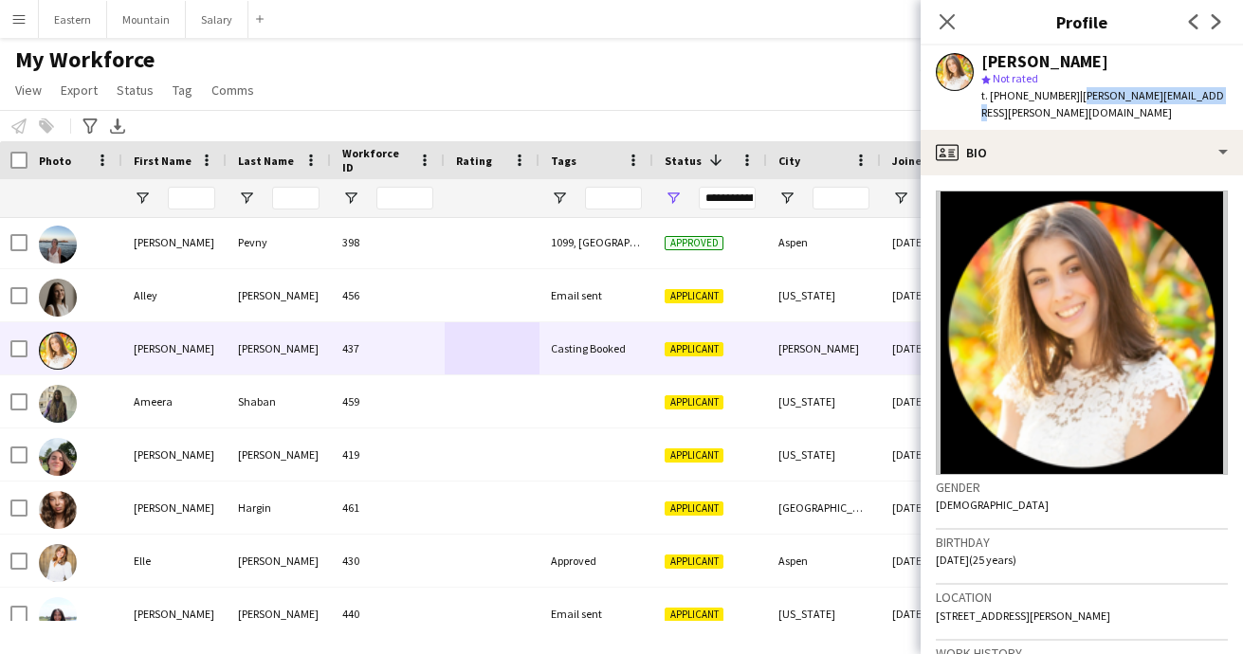
drag, startPoint x: 1066, startPoint y: 97, endPoint x: 1189, endPoint y: 94, distance: 123.3
click at [1189, 94] on div "Allison Kraus star Not rated t. +17034893841 | kraus.allison@gmail.com" at bounding box center [1082, 88] width 322 height 84
copy span "kraus.allison@gmail.com"
click at [951, 17] on icon at bounding box center [947, 21] width 18 height 18
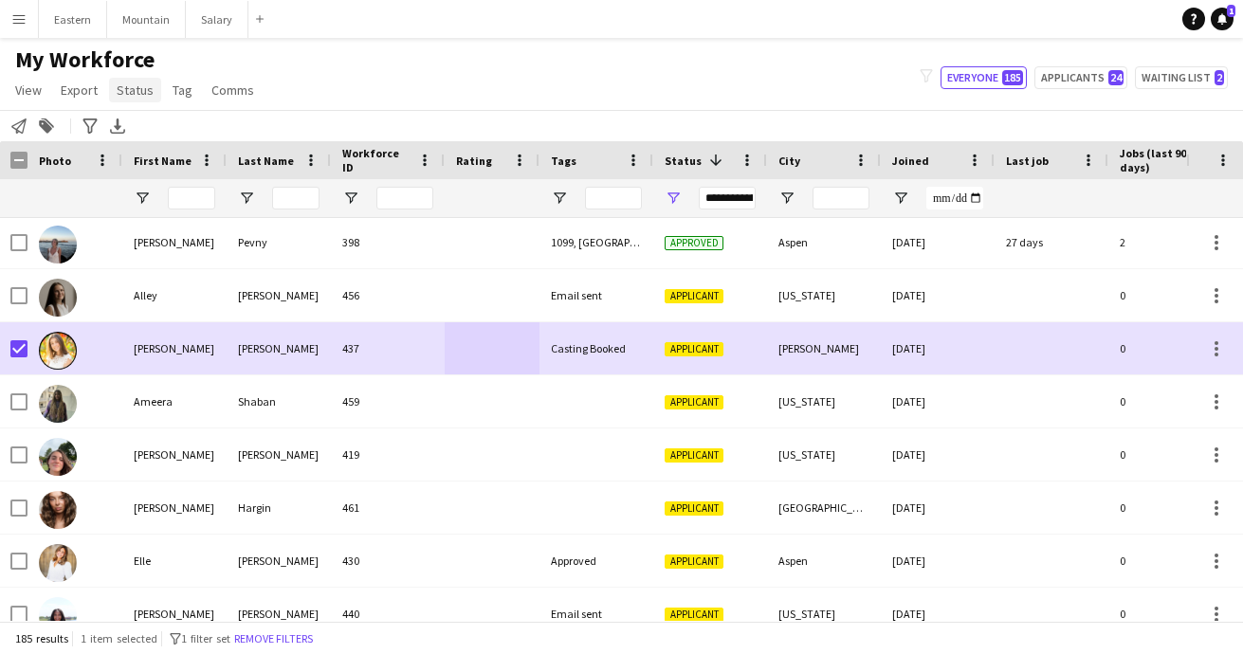
click at [125, 94] on span "Status" at bounding box center [135, 90] width 37 height 17
click at [131, 123] on span "Edit" at bounding box center [135, 130] width 22 height 17
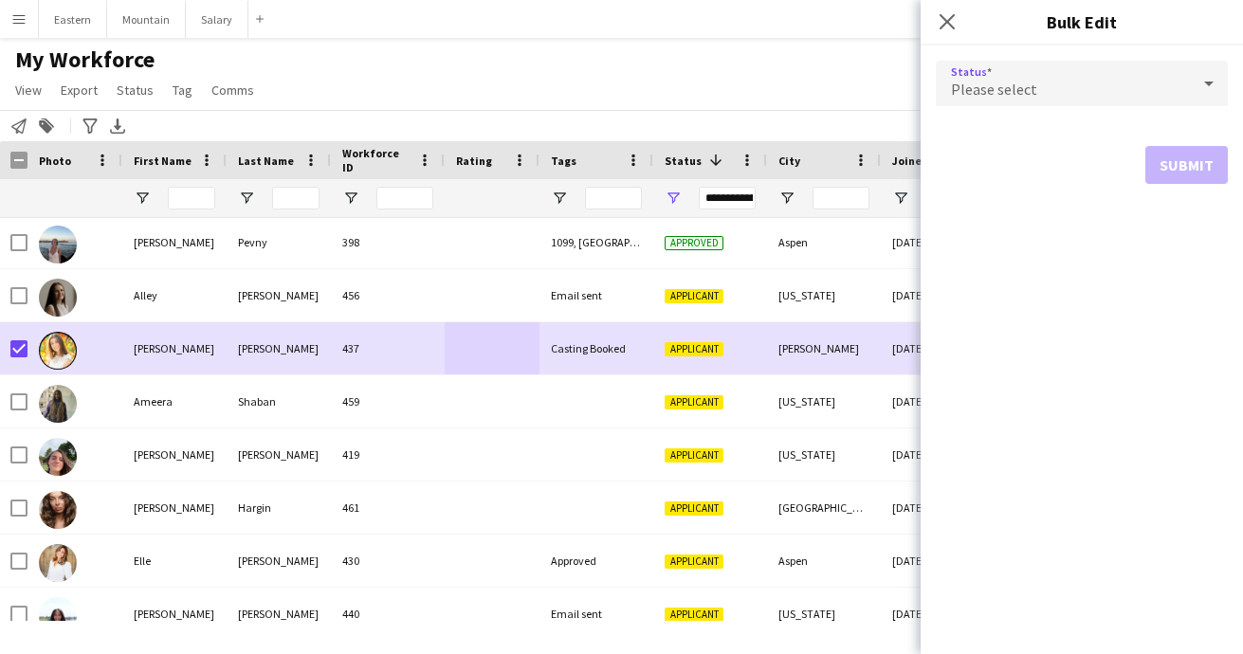
click at [974, 82] on span "Please select" at bounding box center [994, 89] width 86 height 19
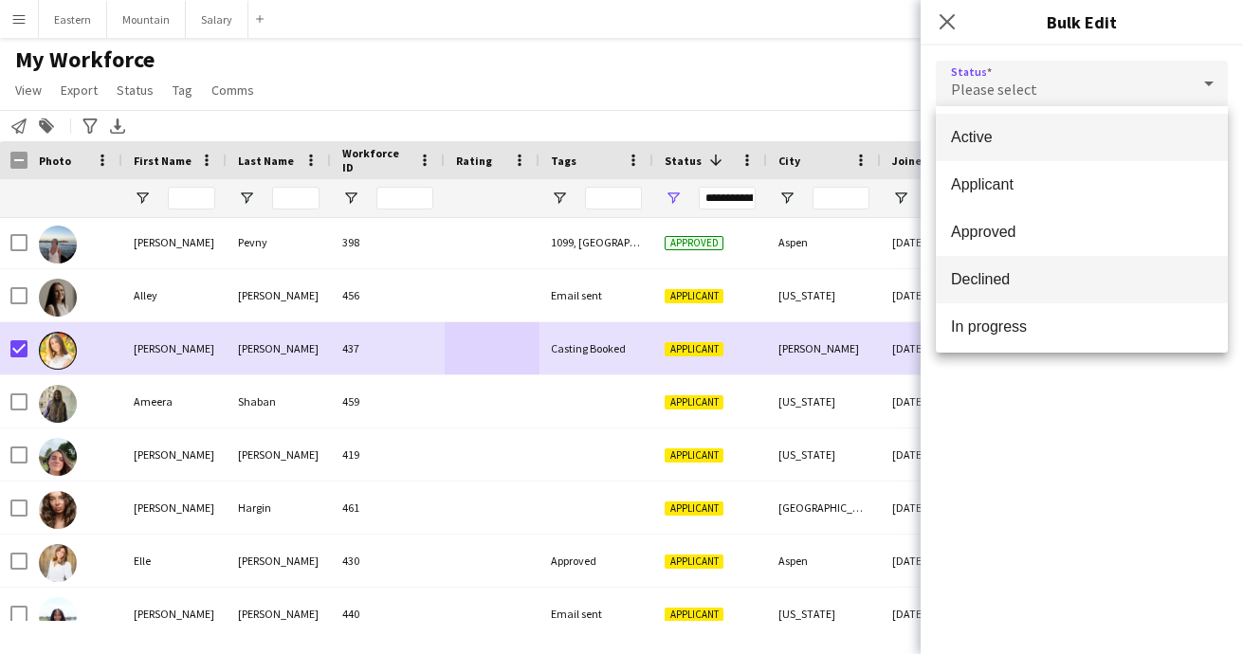
click at [1012, 283] on span "Declined" at bounding box center [1082, 279] width 262 height 18
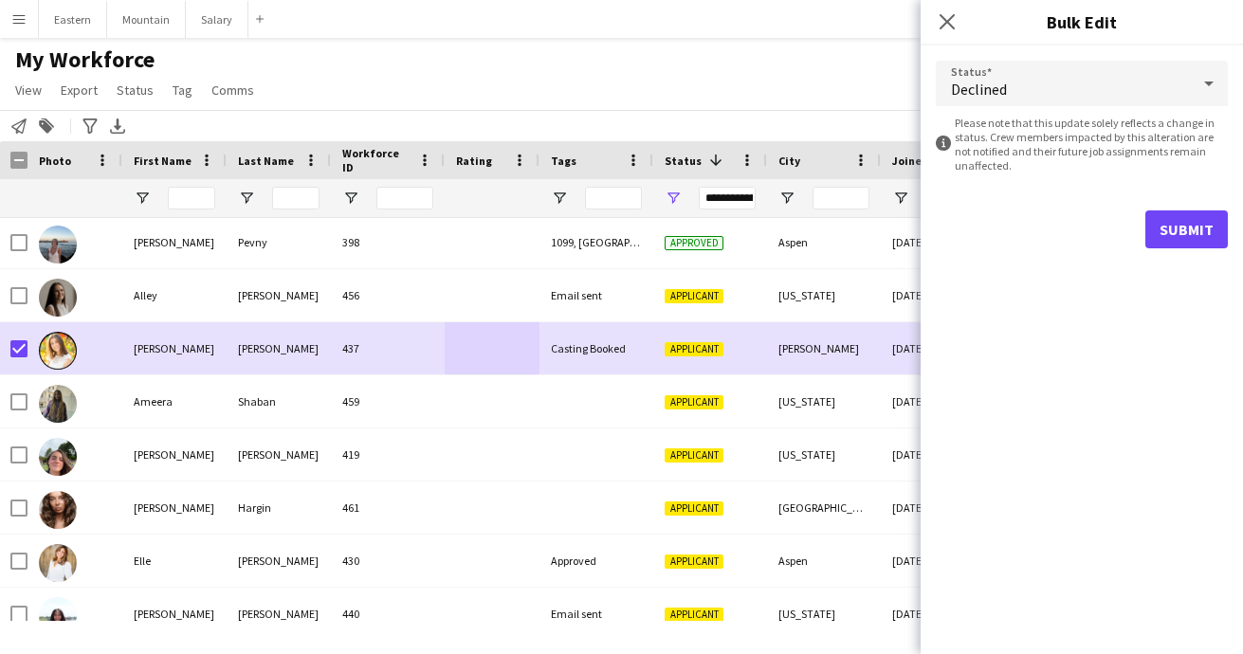
click at [1181, 219] on button "Submit" at bounding box center [1186, 229] width 82 height 38
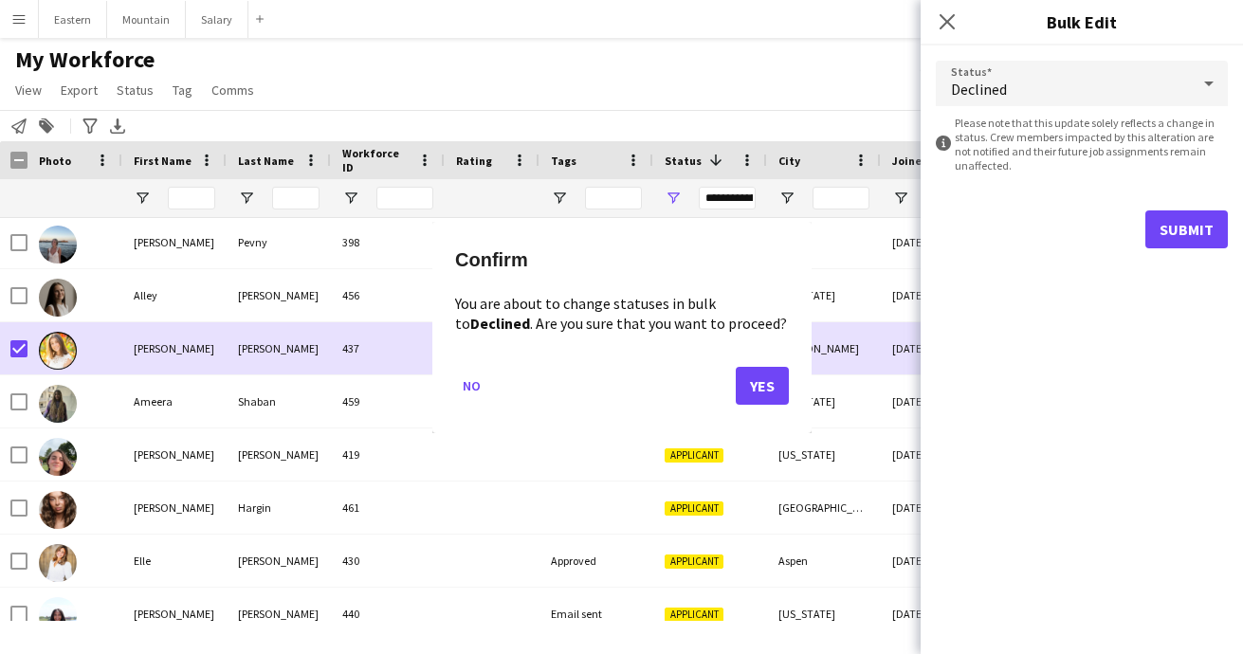
click at [763, 373] on button "Yes" at bounding box center [762, 385] width 53 height 38
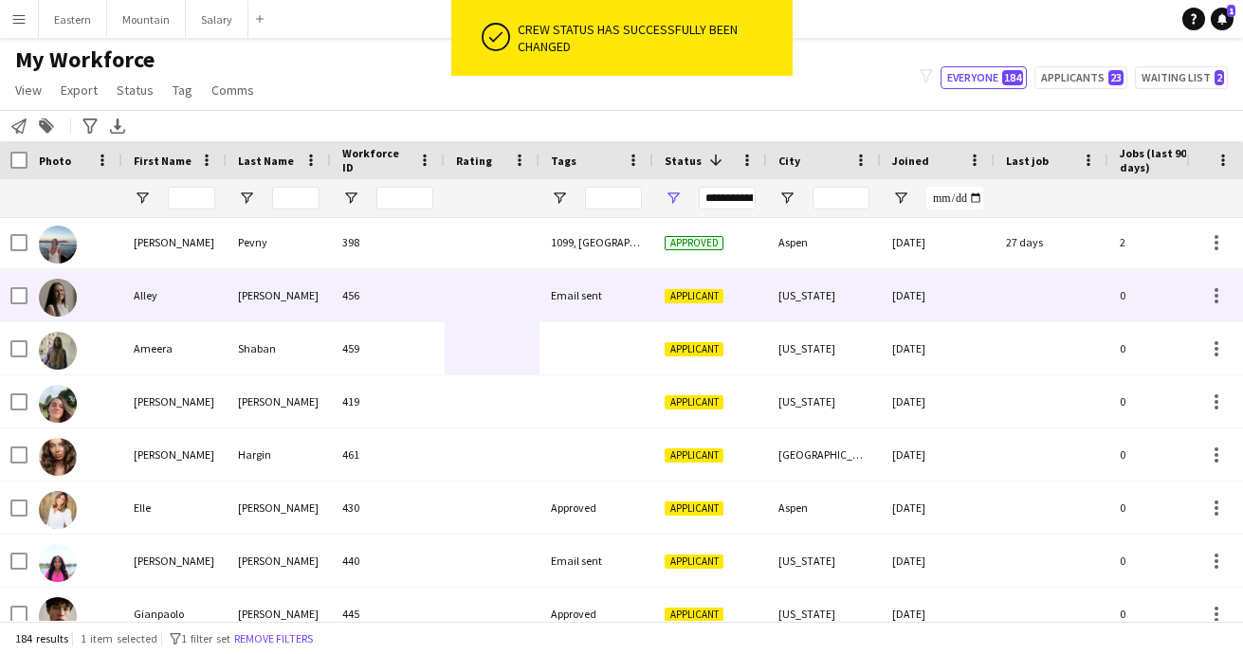
click at [588, 289] on div "Email sent" at bounding box center [596, 295] width 114 height 52
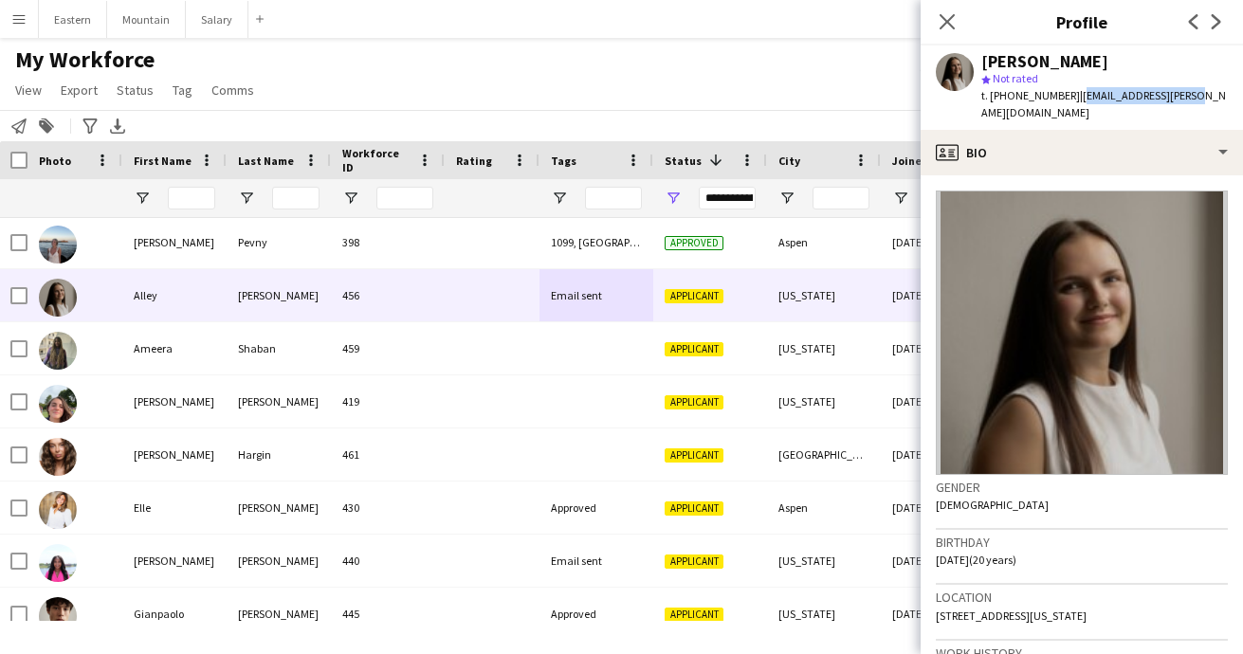
drag, startPoint x: 1067, startPoint y: 97, endPoint x: 1188, endPoint y: 95, distance: 121.4
click at [1188, 95] on div "Alley Bowman star Not rated t. +15027940380 | alley.bowman@gwu.edu" at bounding box center [1082, 88] width 322 height 84
copy span "[EMAIL_ADDRESS][PERSON_NAME][DOMAIN_NAME]"
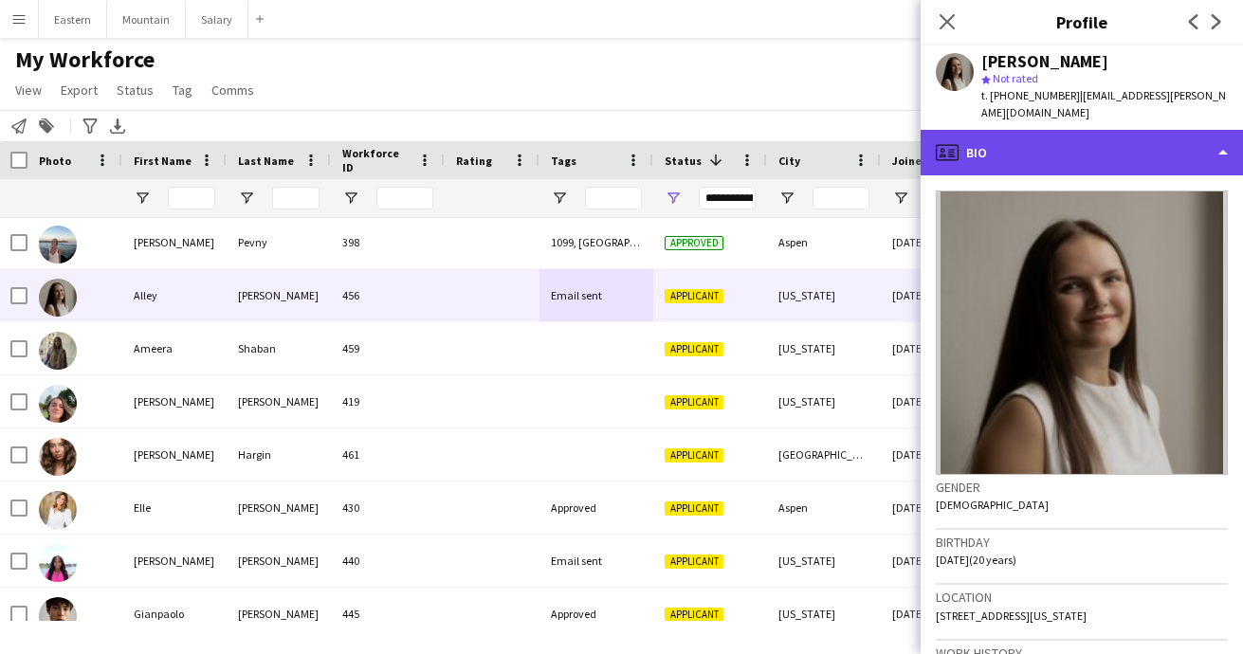
click at [1021, 140] on div "profile Bio" at bounding box center [1082, 153] width 322 height 46
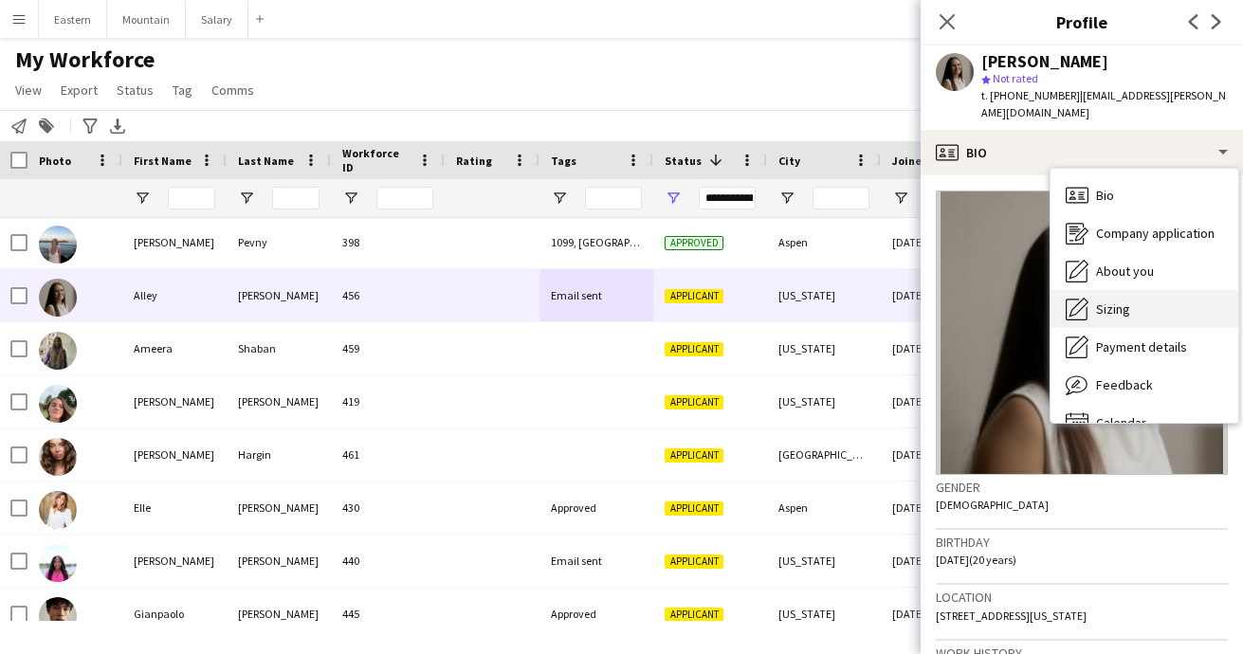
click at [1109, 301] on span "Sizing" at bounding box center [1113, 309] width 34 height 17
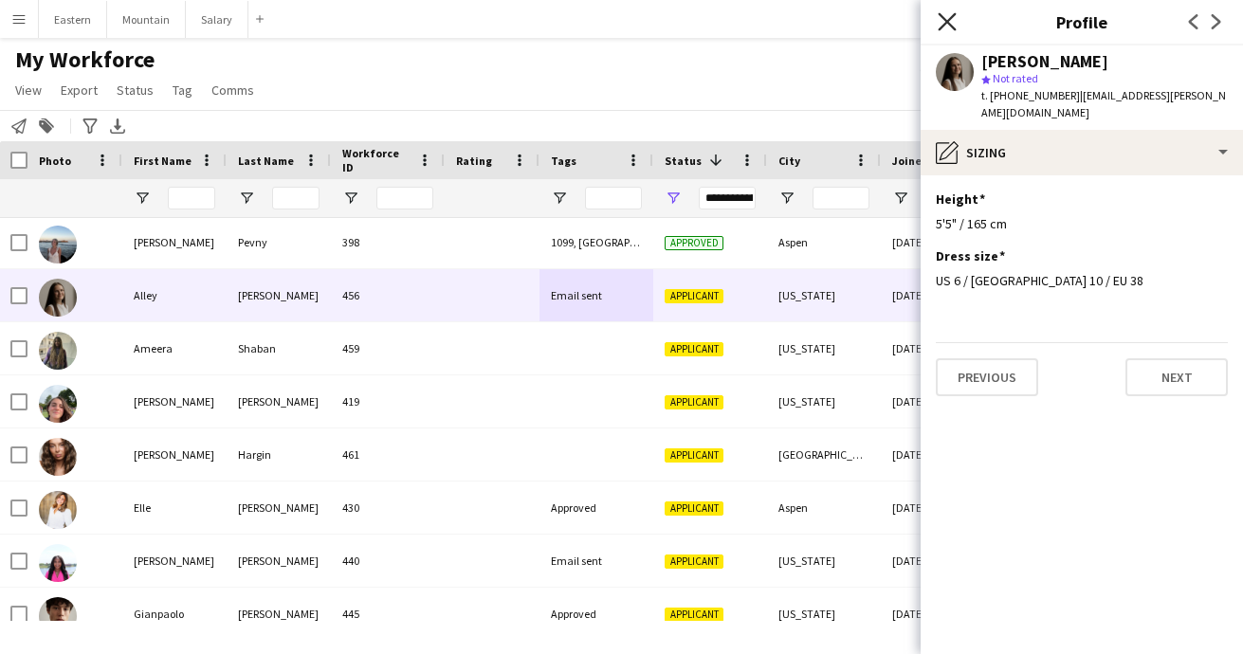
click at [948, 26] on icon "Close pop-in" at bounding box center [947, 21] width 18 height 18
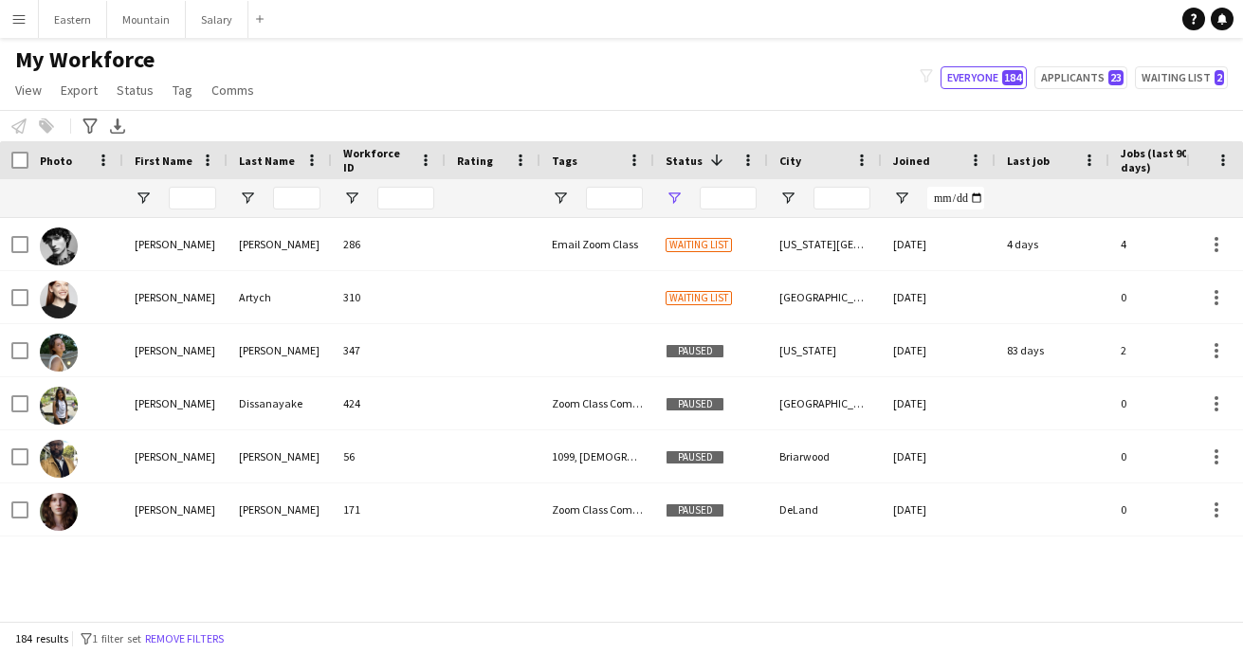
type input "**********"
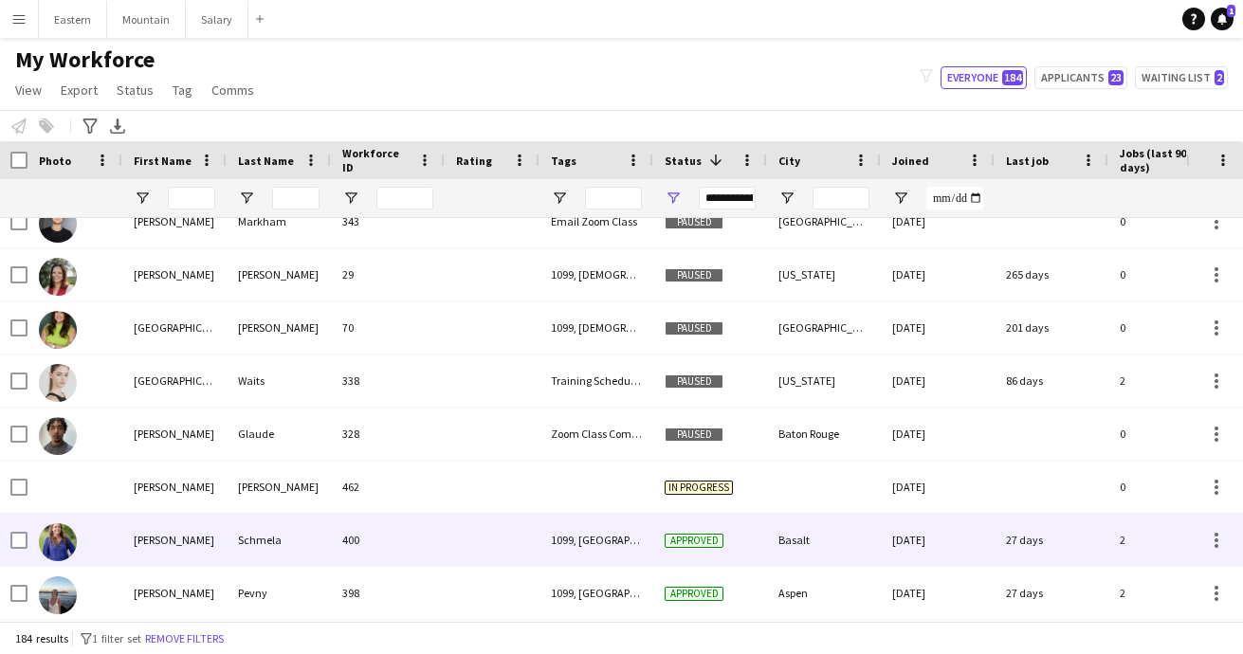
scroll to position [1693, 0]
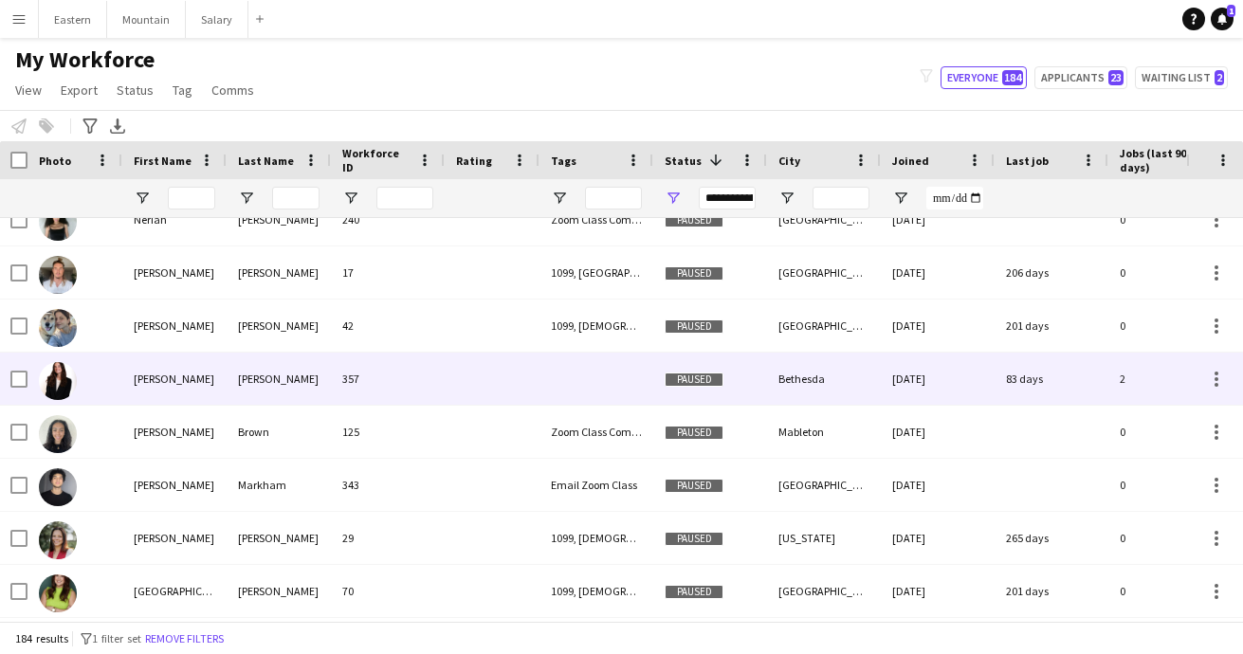
click at [286, 400] on div "[PERSON_NAME]" at bounding box center [279, 379] width 104 height 52
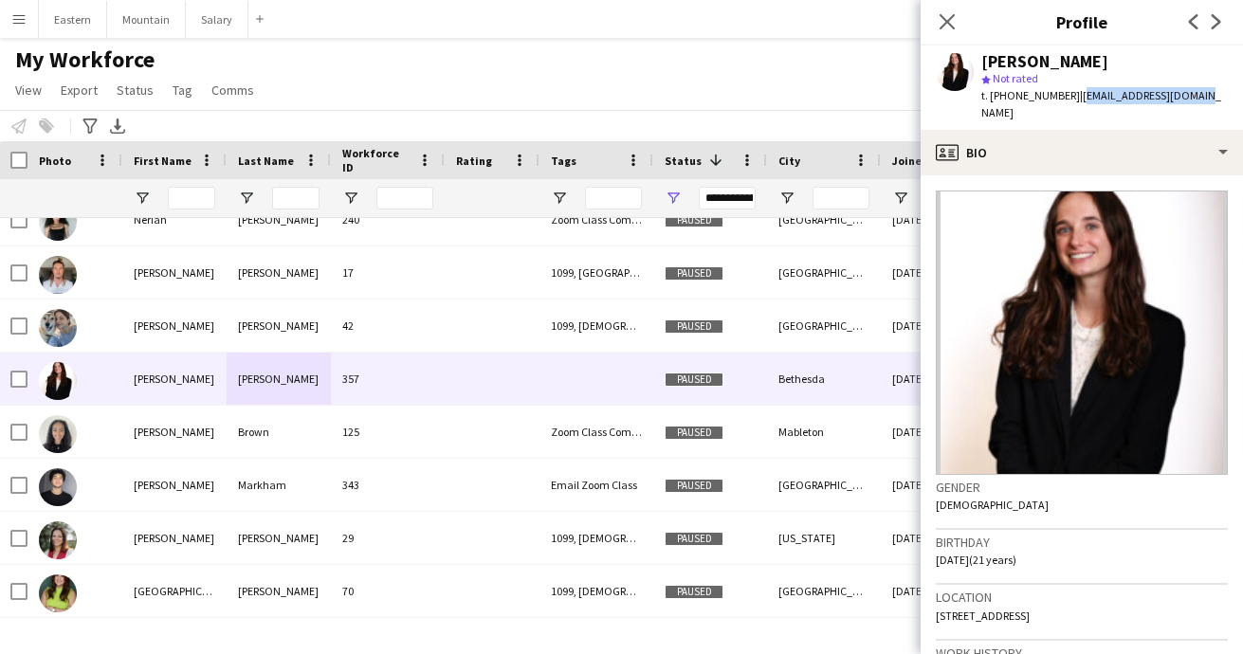
drag, startPoint x: 1066, startPoint y: 99, endPoint x: 1220, endPoint y: 90, distance: 154.8
click at [1220, 90] on app-profile-header "[PERSON_NAME] star Not rated t. [PHONE_NUMBER] | [EMAIL_ADDRESS][DOMAIN_NAME]" at bounding box center [1082, 88] width 322 height 84
copy span "[EMAIL_ADDRESS][DOMAIN_NAME]"
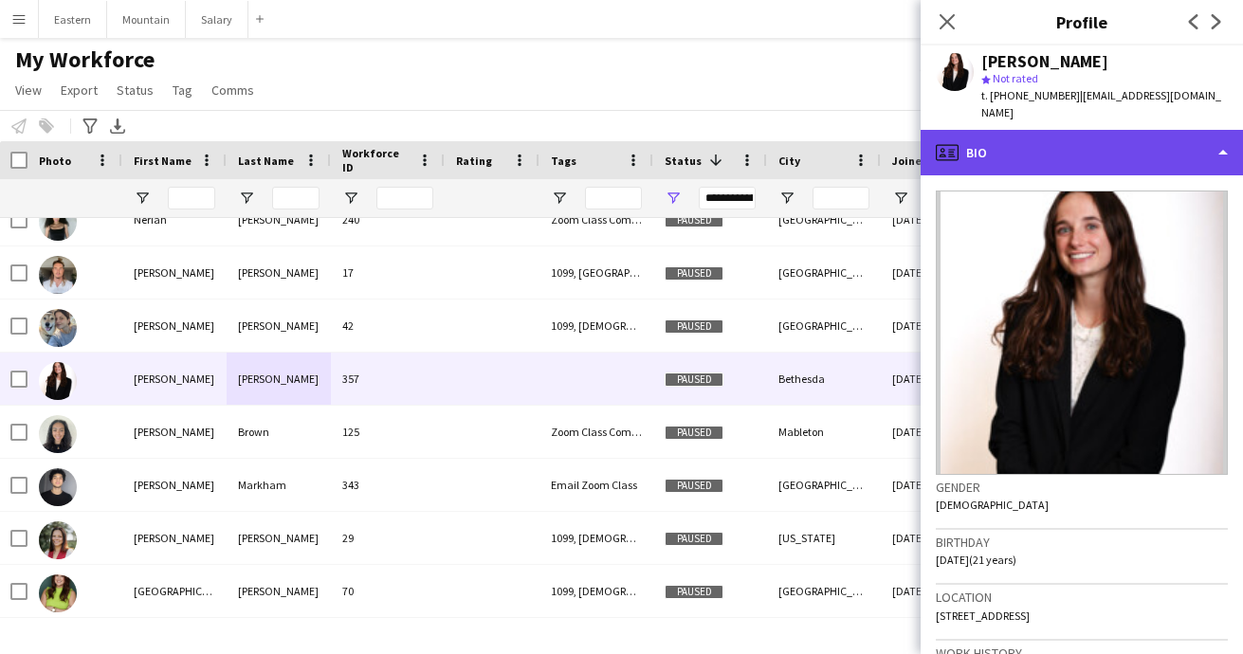
click at [1062, 150] on div "profile Bio" at bounding box center [1082, 153] width 322 height 46
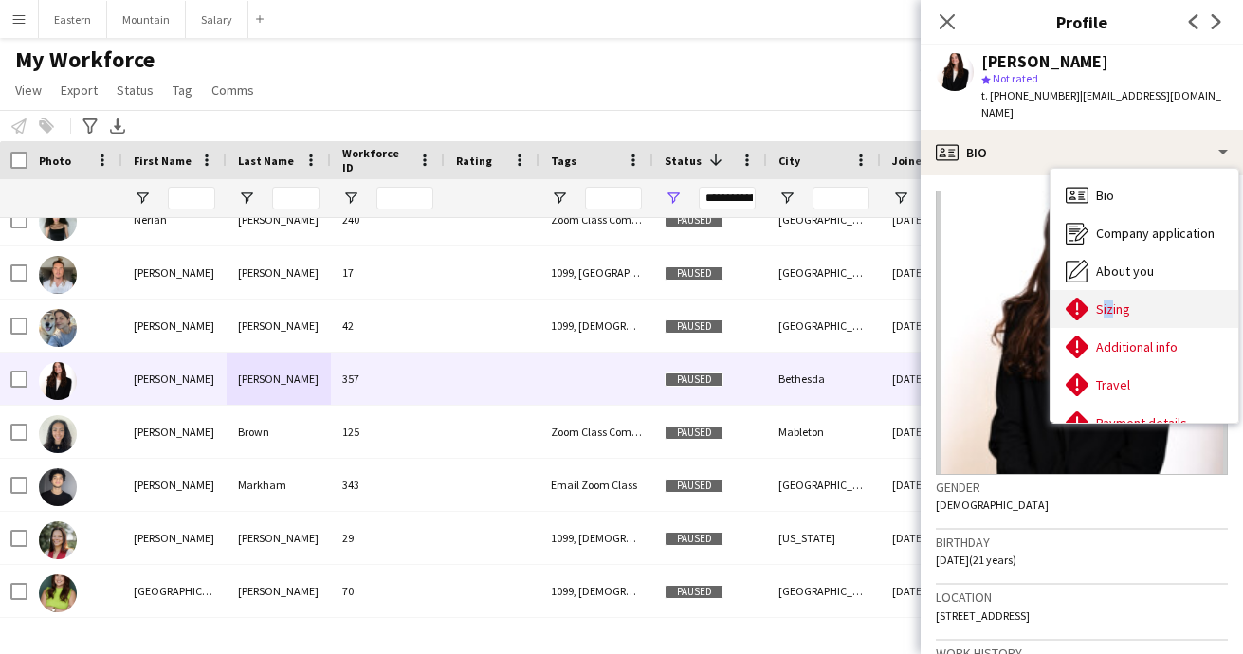
click at [1108, 290] on div "Sizing [GEOGRAPHIC_DATA]" at bounding box center [1145, 309] width 188 height 38
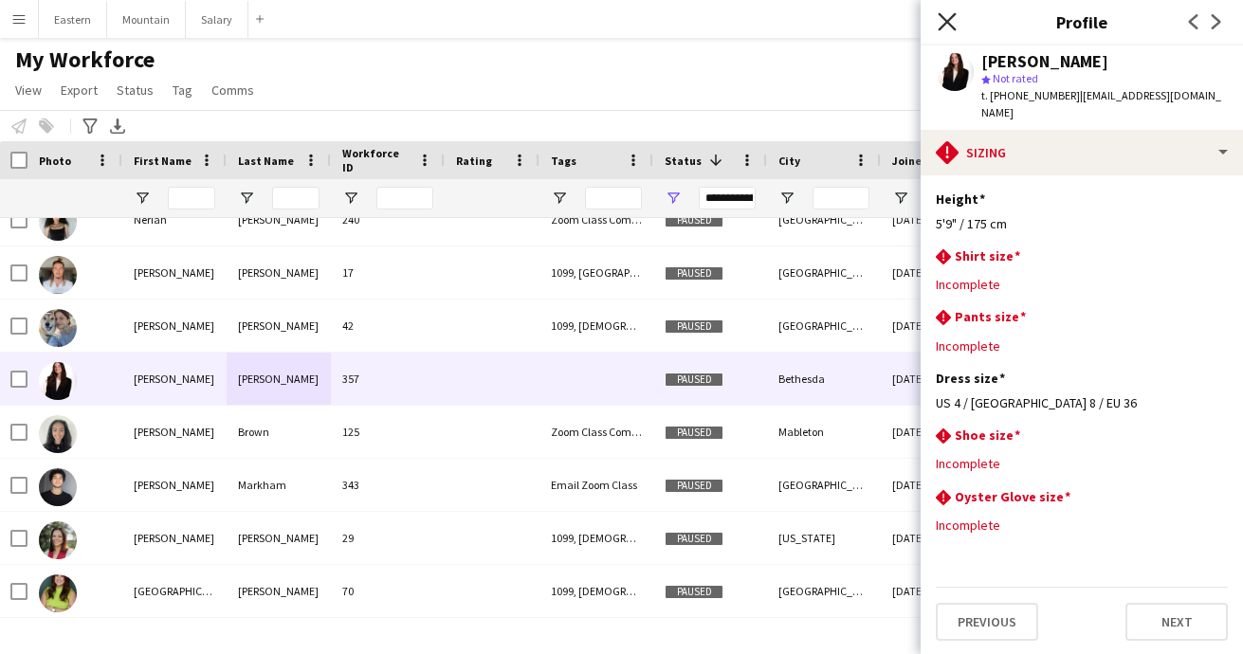
click at [942, 21] on icon "Close pop-in" at bounding box center [947, 21] width 18 height 18
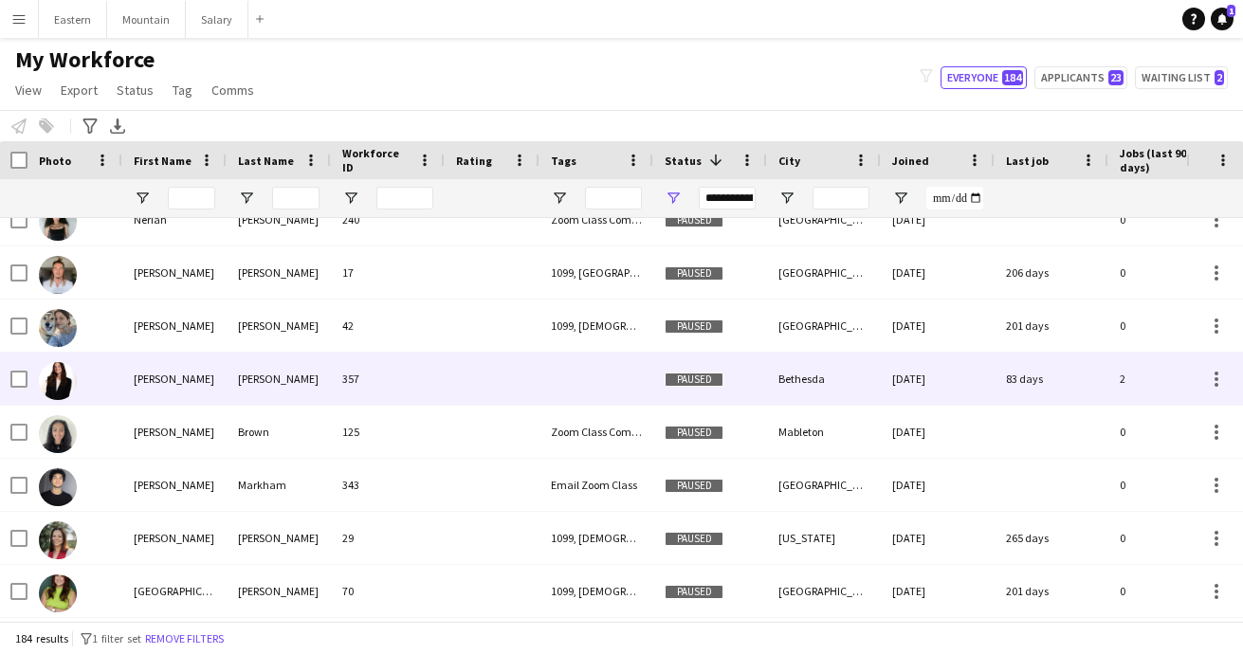
click at [629, 375] on div at bounding box center [596, 379] width 114 height 52
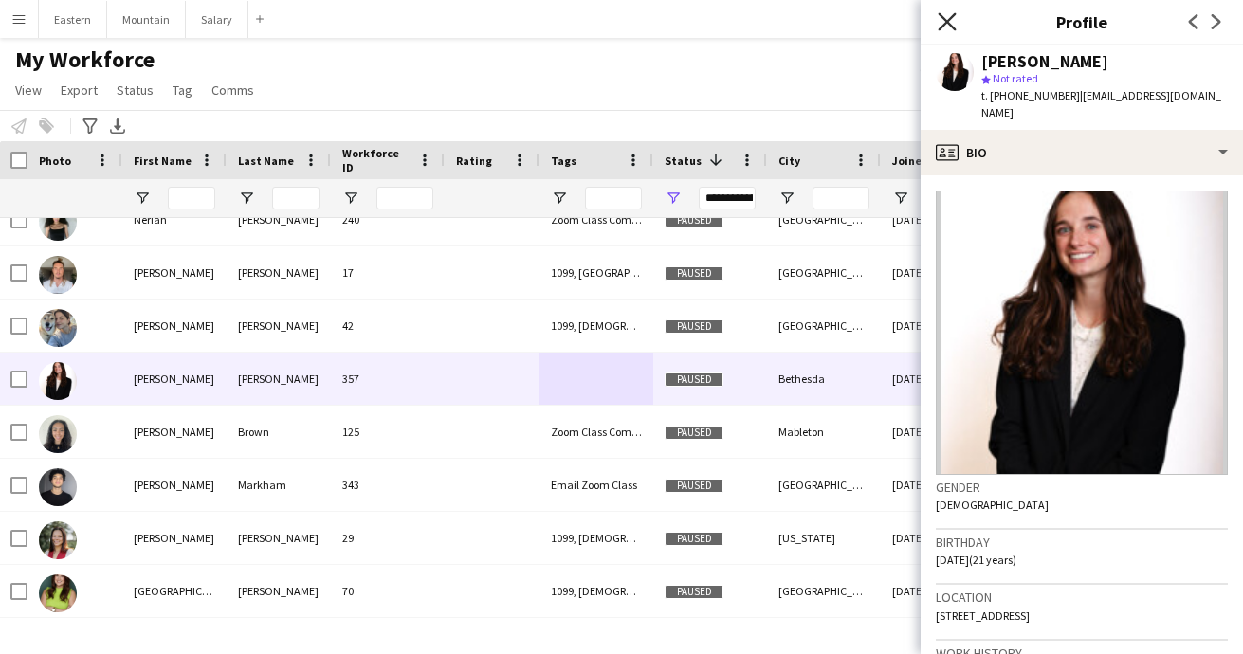
click at [950, 22] on icon "Close pop-in" at bounding box center [947, 21] width 18 height 18
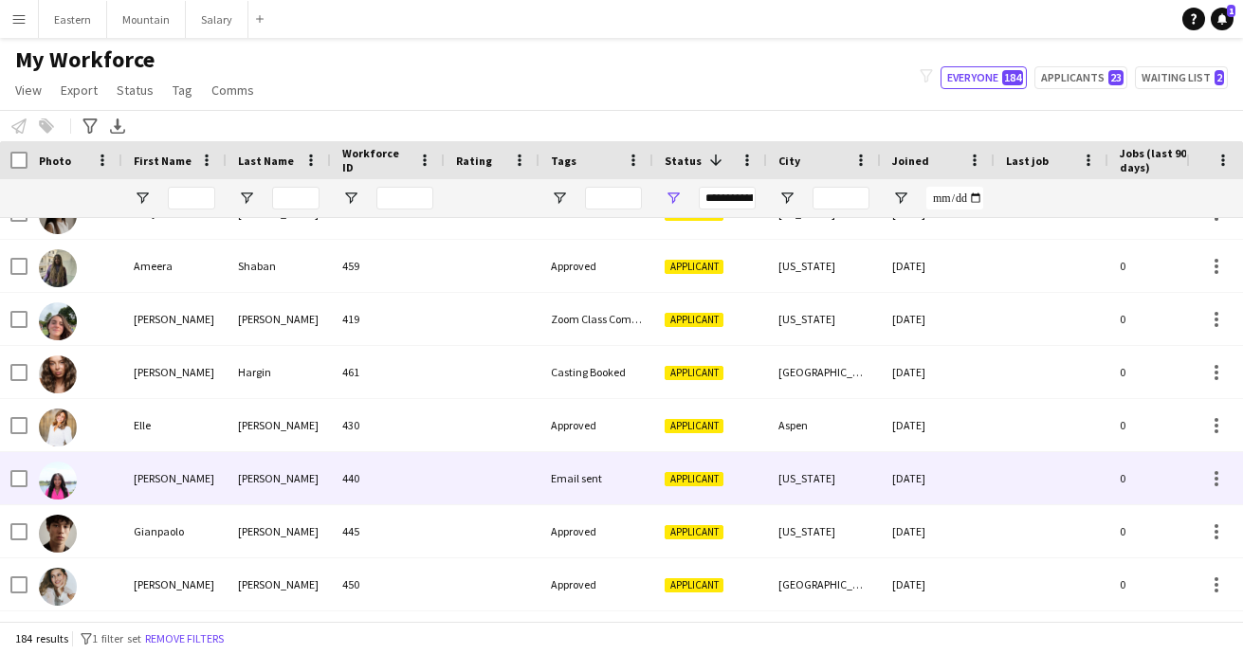
scroll to position [2135, 0]
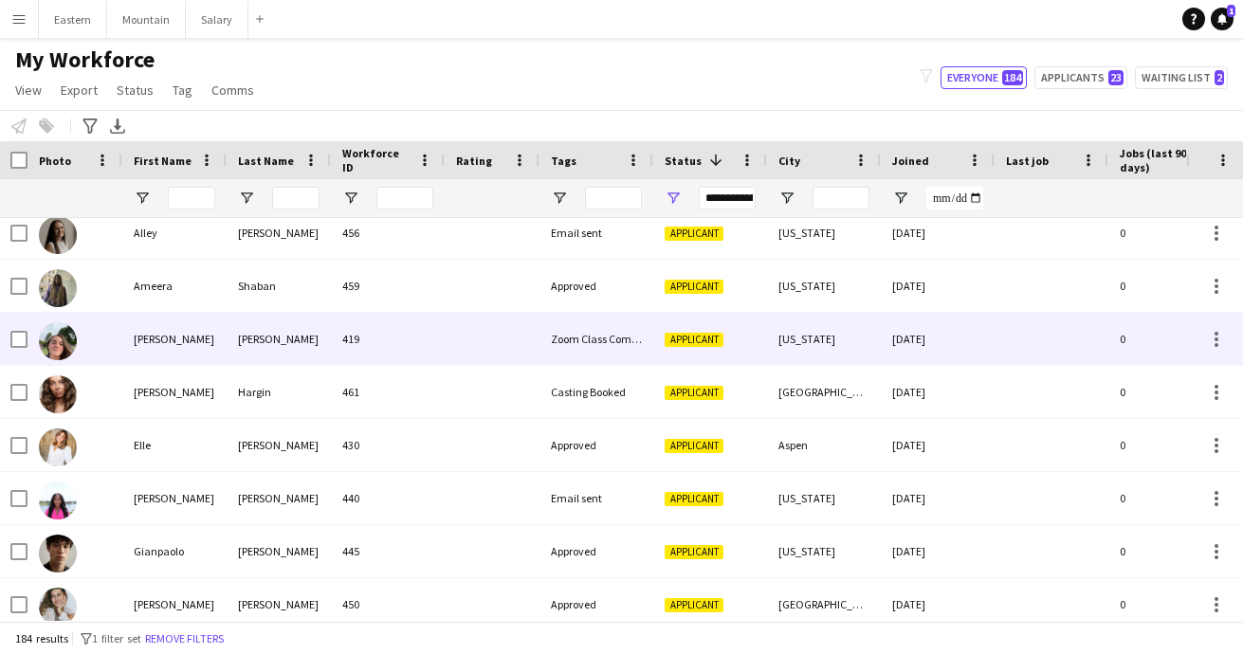
click at [503, 358] on div at bounding box center [492, 339] width 95 height 52
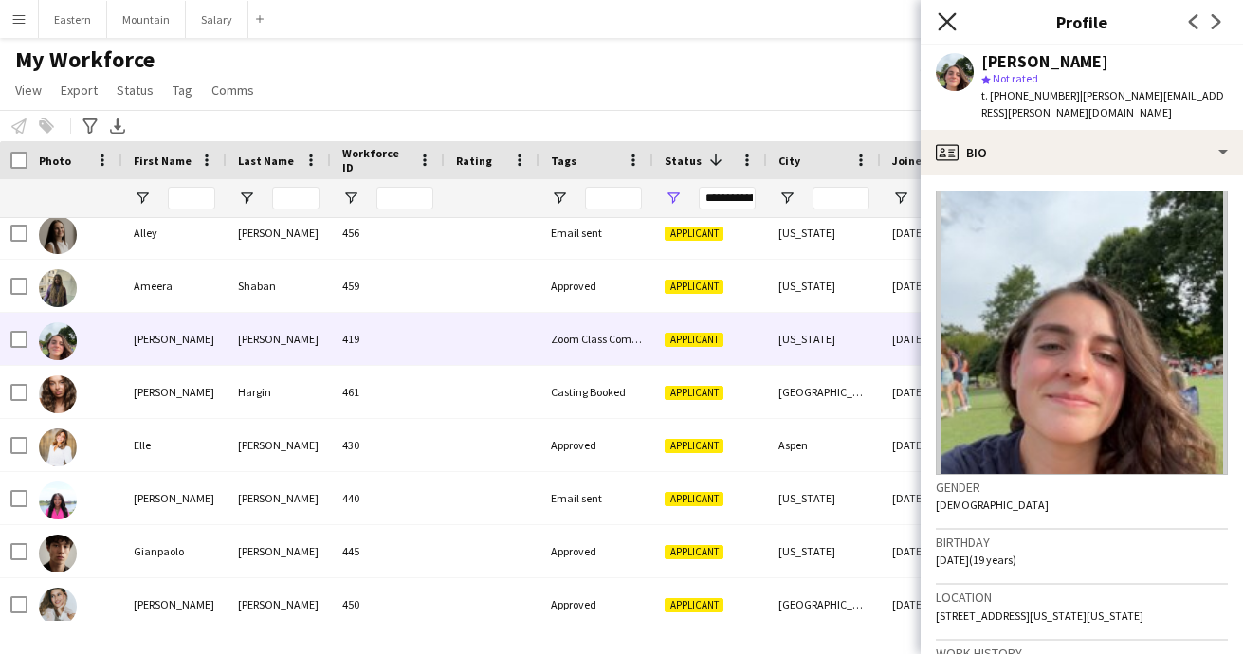
click at [946, 25] on icon "Close pop-in" at bounding box center [947, 21] width 18 height 18
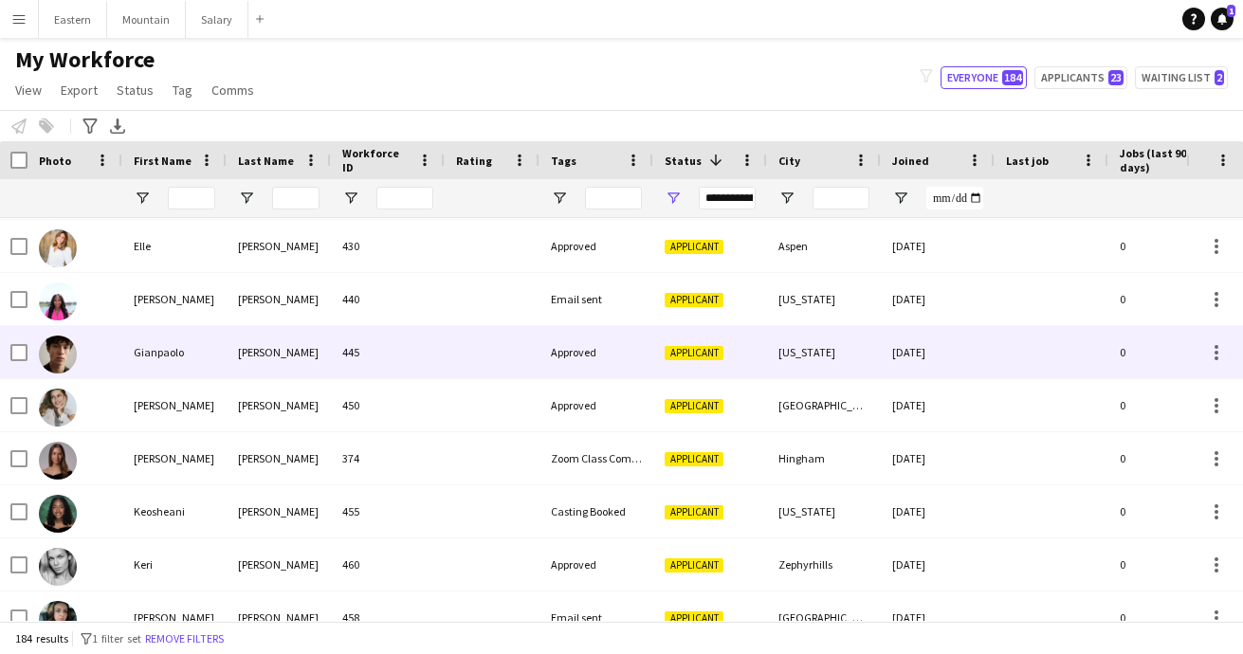
scroll to position [2351, 0]
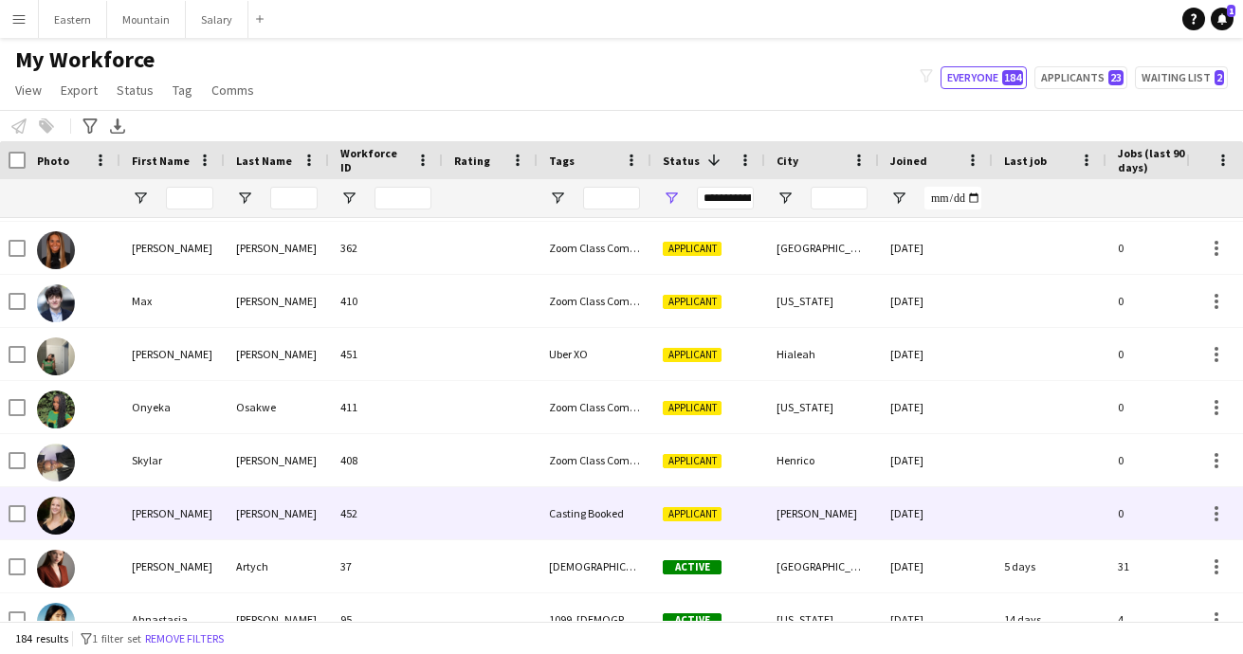
click at [424, 517] on div "452" at bounding box center [386, 513] width 114 height 52
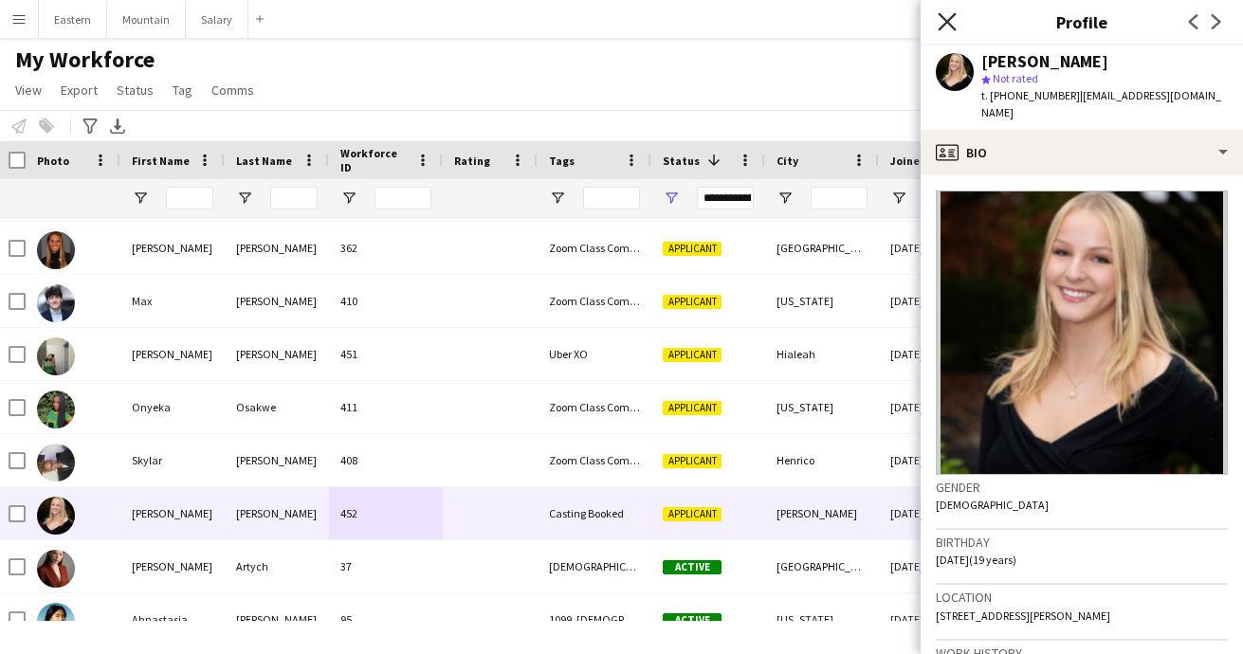
click at [942, 16] on icon at bounding box center [947, 21] width 18 height 18
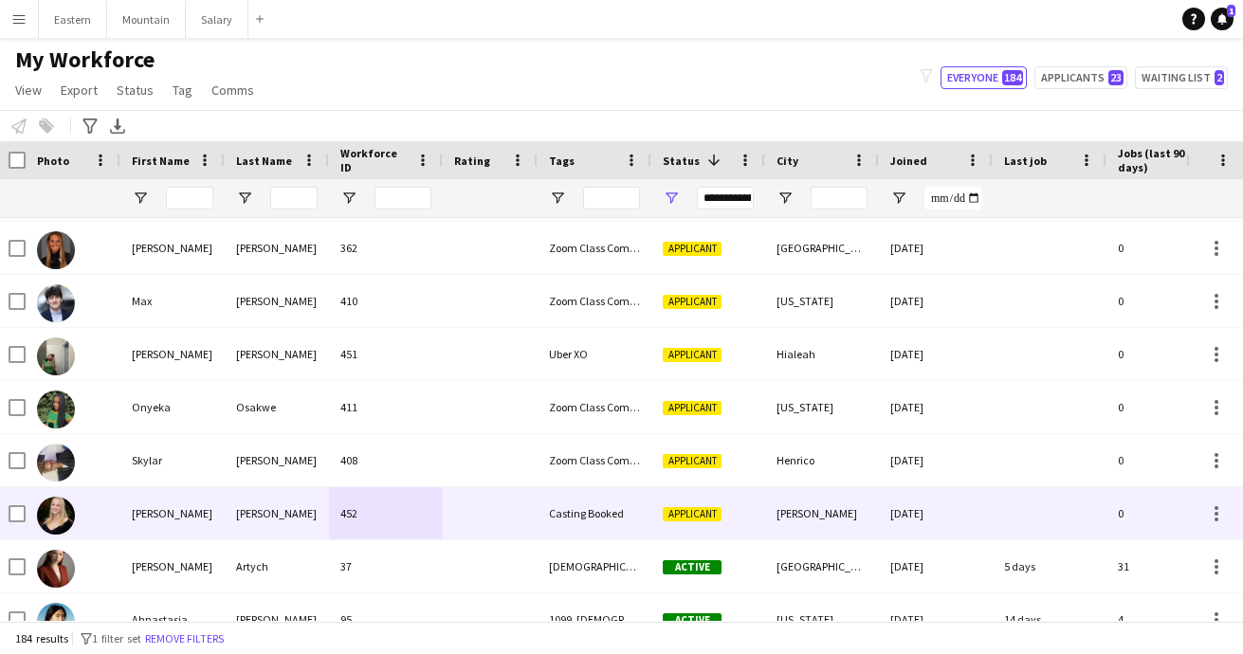
click at [340, 524] on div "452" at bounding box center [386, 513] width 114 height 52
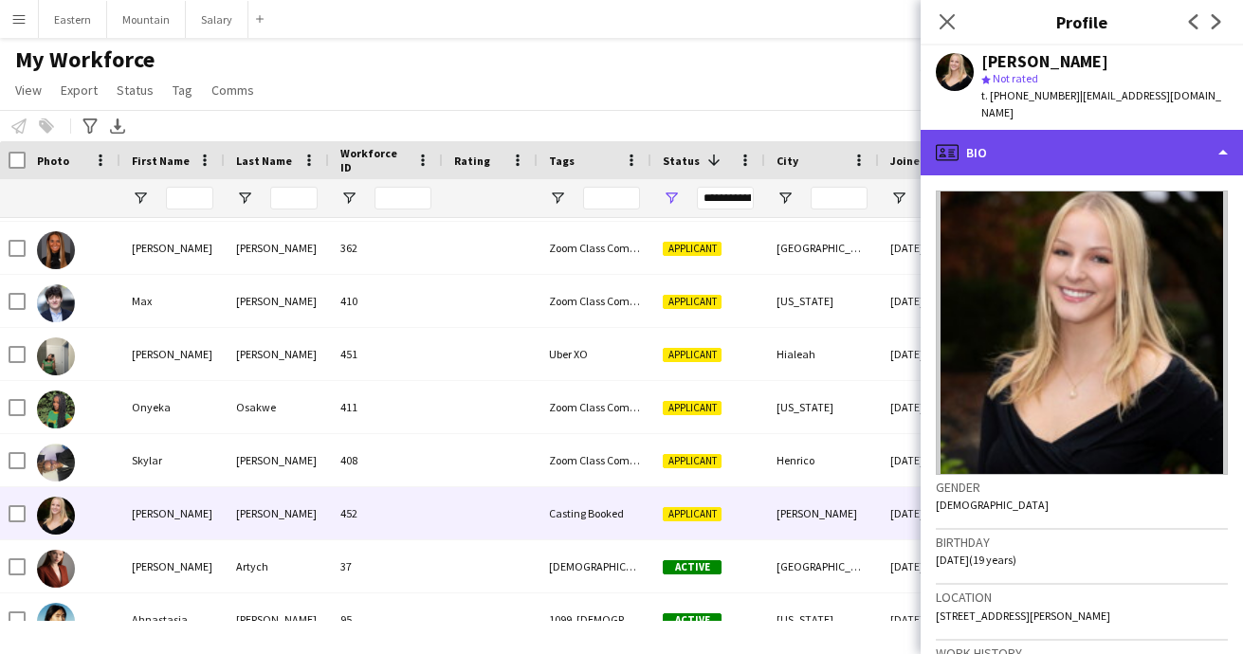
click at [1043, 136] on div "profile Bio" at bounding box center [1082, 153] width 322 height 46
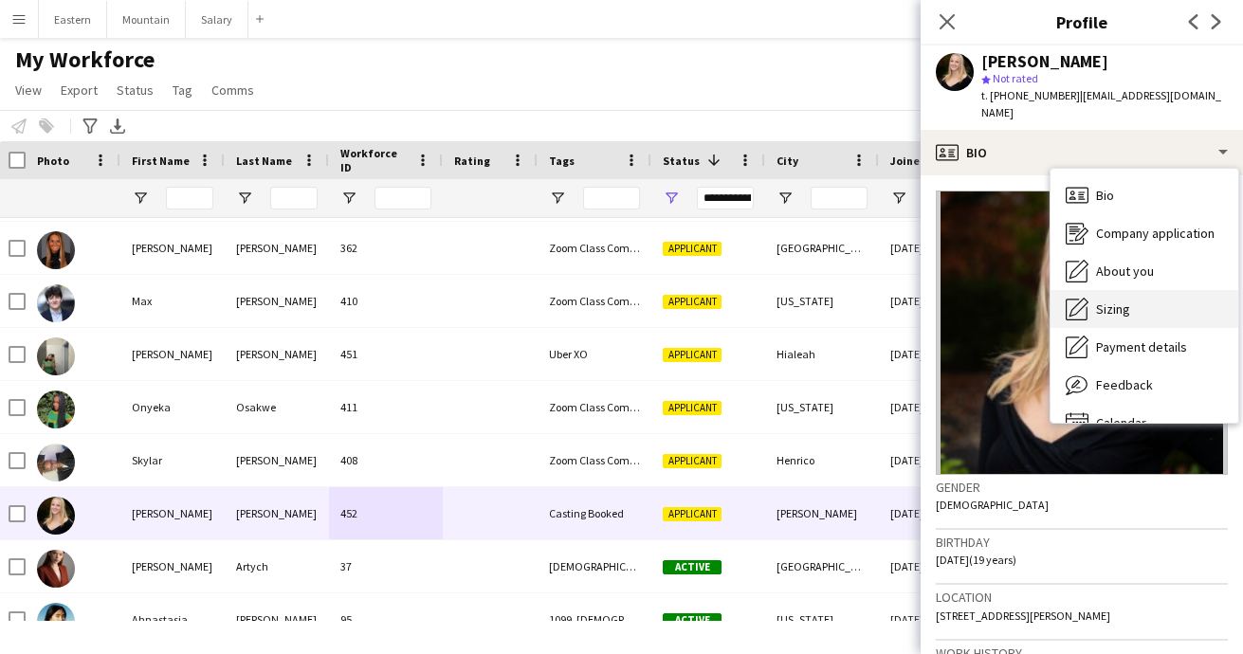
click at [1116, 301] on span "Sizing" at bounding box center [1113, 309] width 34 height 17
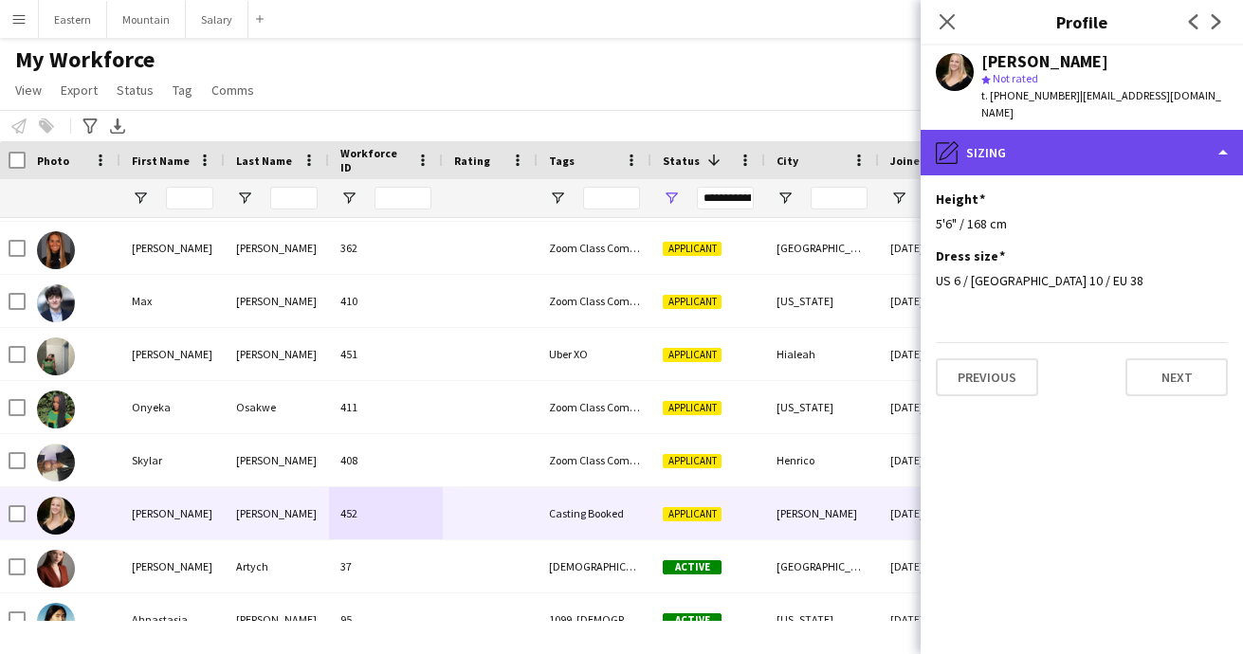
click at [1029, 139] on div "pencil4 Sizing" at bounding box center [1082, 153] width 322 height 46
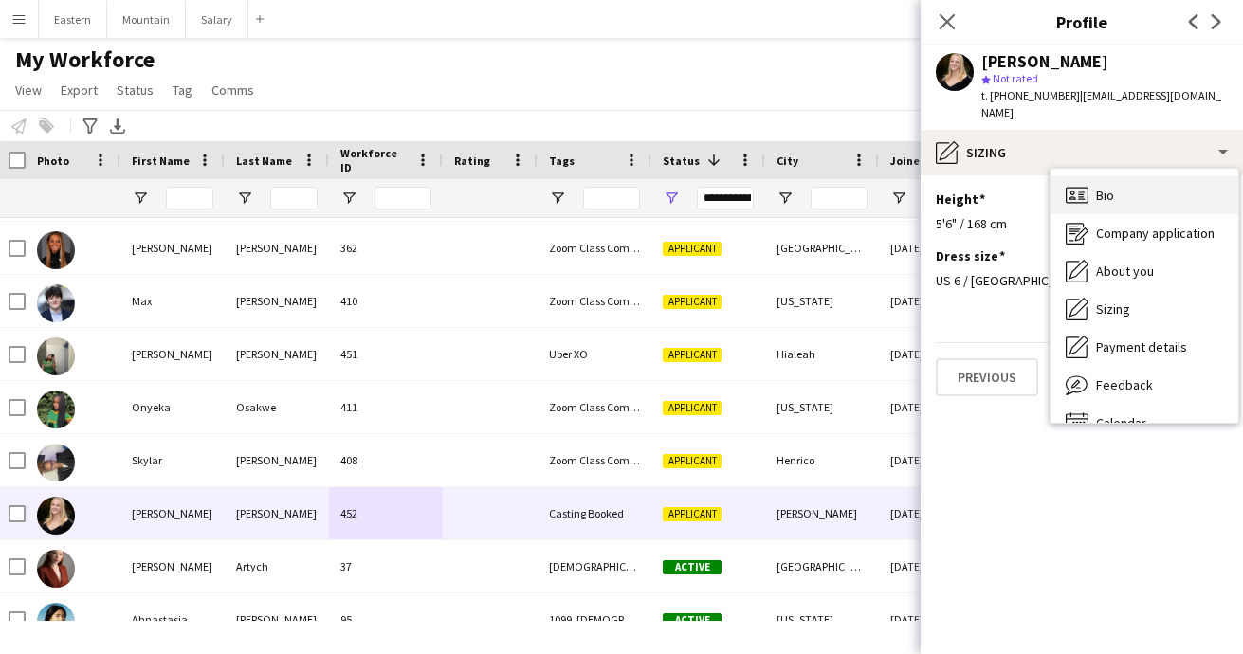
click at [1111, 187] on div "Bio Bio" at bounding box center [1145, 195] width 188 height 38
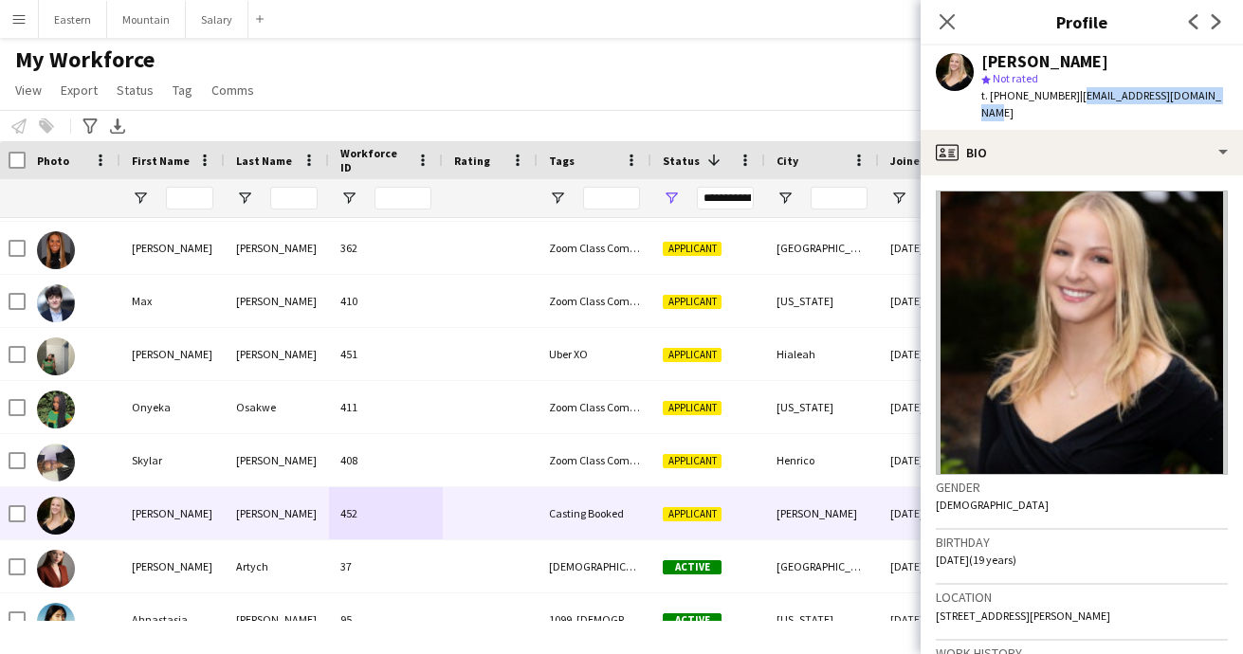
drag, startPoint x: 1066, startPoint y: 94, endPoint x: 1216, endPoint y: 97, distance: 150.8
click at [1216, 97] on span "| zimmermannsundy@gmail.com" at bounding box center [1101, 103] width 240 height 31
copy span "[EMAIL_ADDRESS][DOMAIN_NAME]"
drag, startPoint x: 1002, startPoint y: 99, endPoint x: 1056, endPoint y: 99, distance: 54.0
click at [1056, 99] on span "t. +16177505091" at bounding box center [1030, 95] width 99 height 14
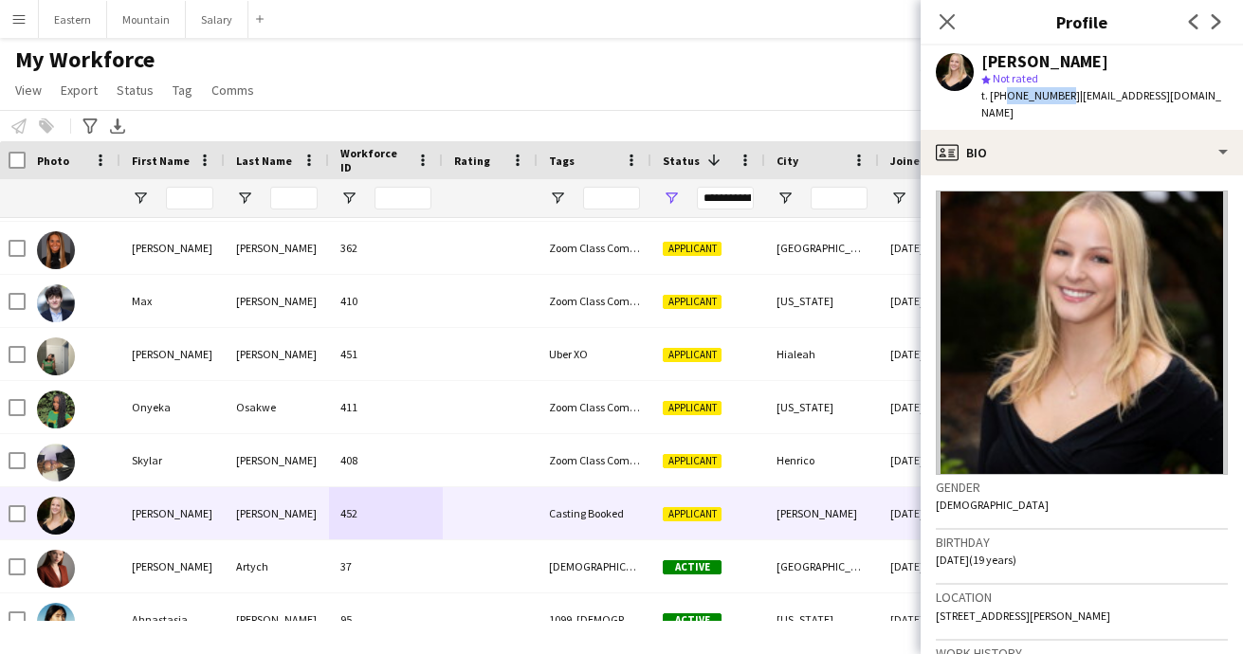
copy span "6177505091"
click at [948, 20] on icon at bounding box center [947, 21] width 18 height 18
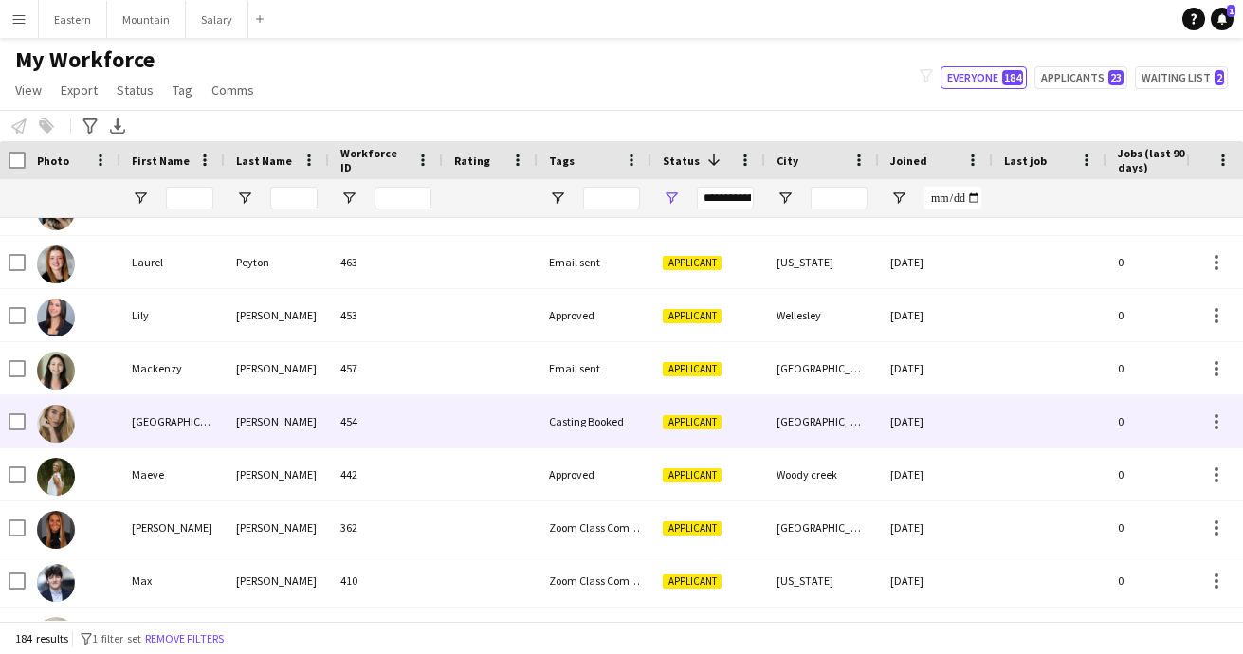
scroll to position [2665, 0]
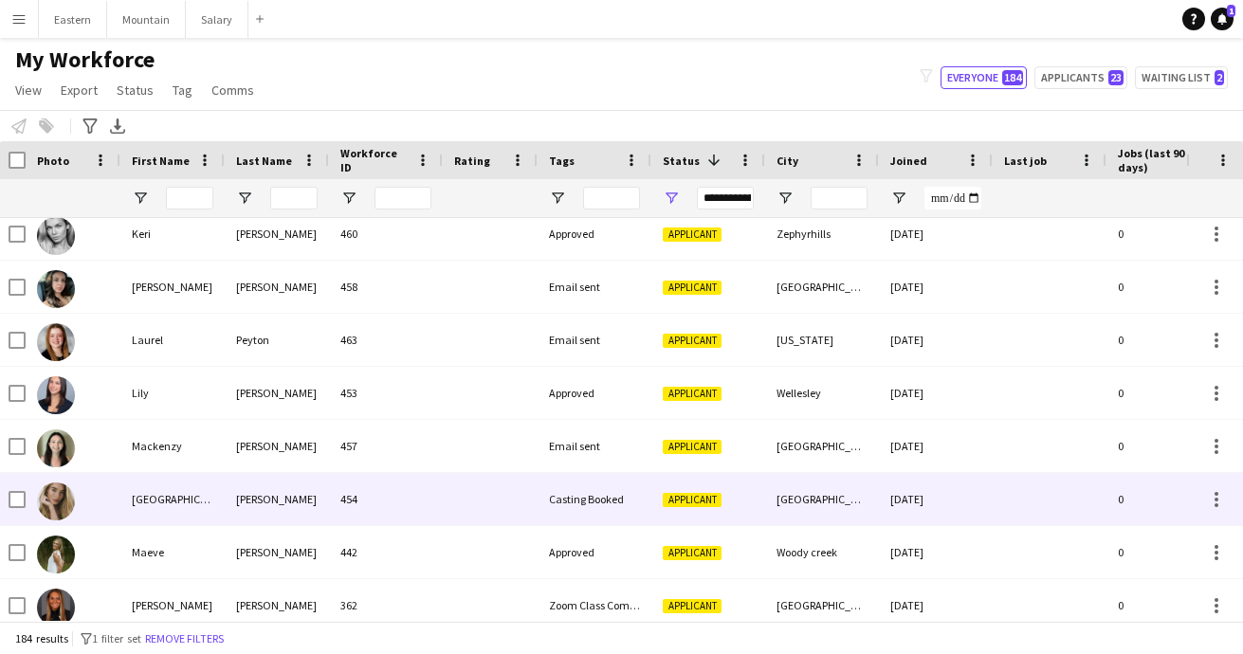
click at [420, 484] on div "454" at bounding box center [386, 499] width 114 height 52
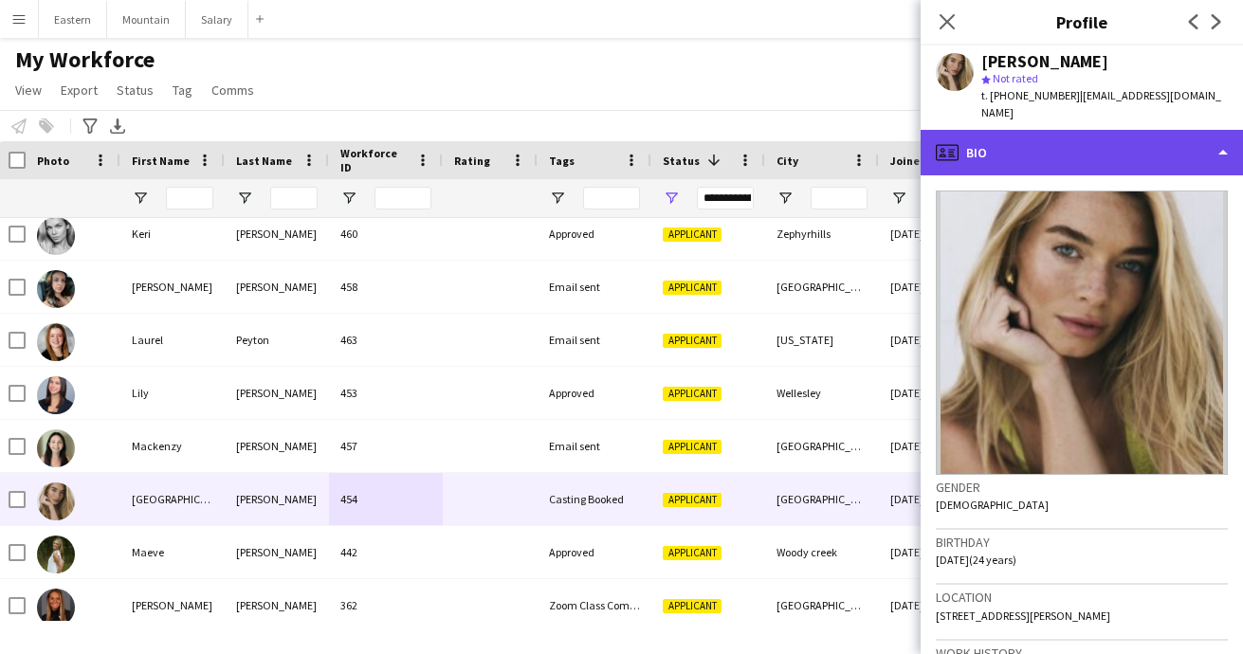
click at [1023, 139] on div "profile Bio" at bounding box center [1082, 153] width 322 height 46
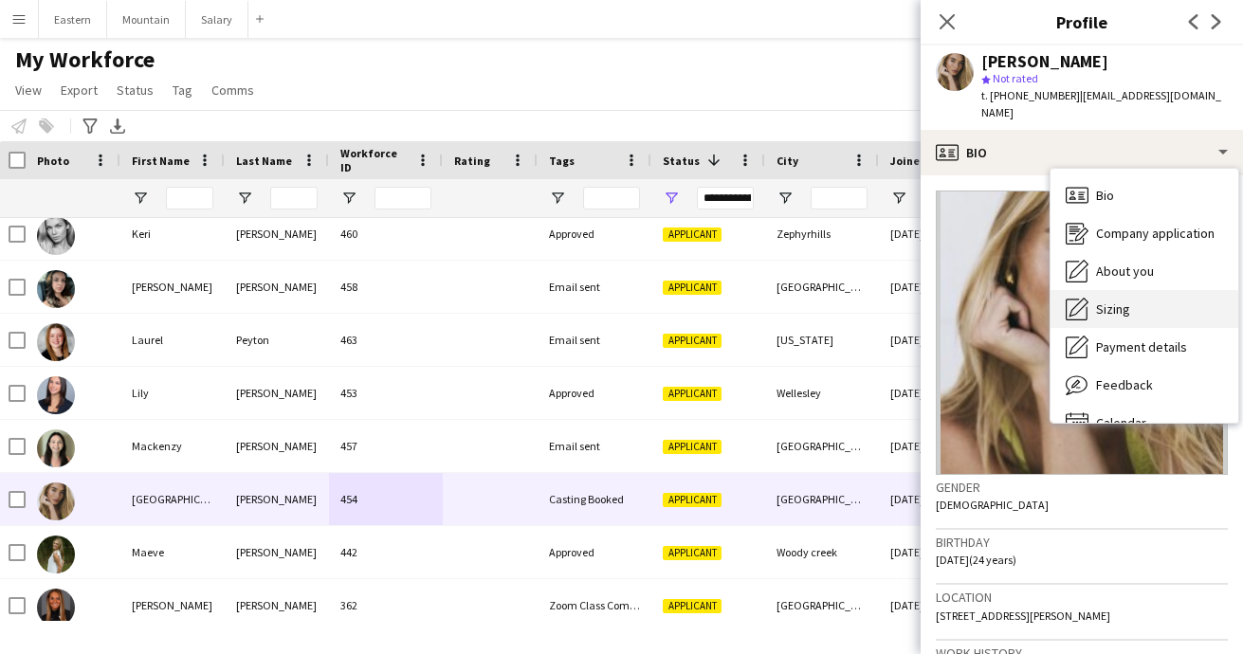
click at [1115, 301] on span "Sizing" at bounding box center [1113, 309] width 34 height 17
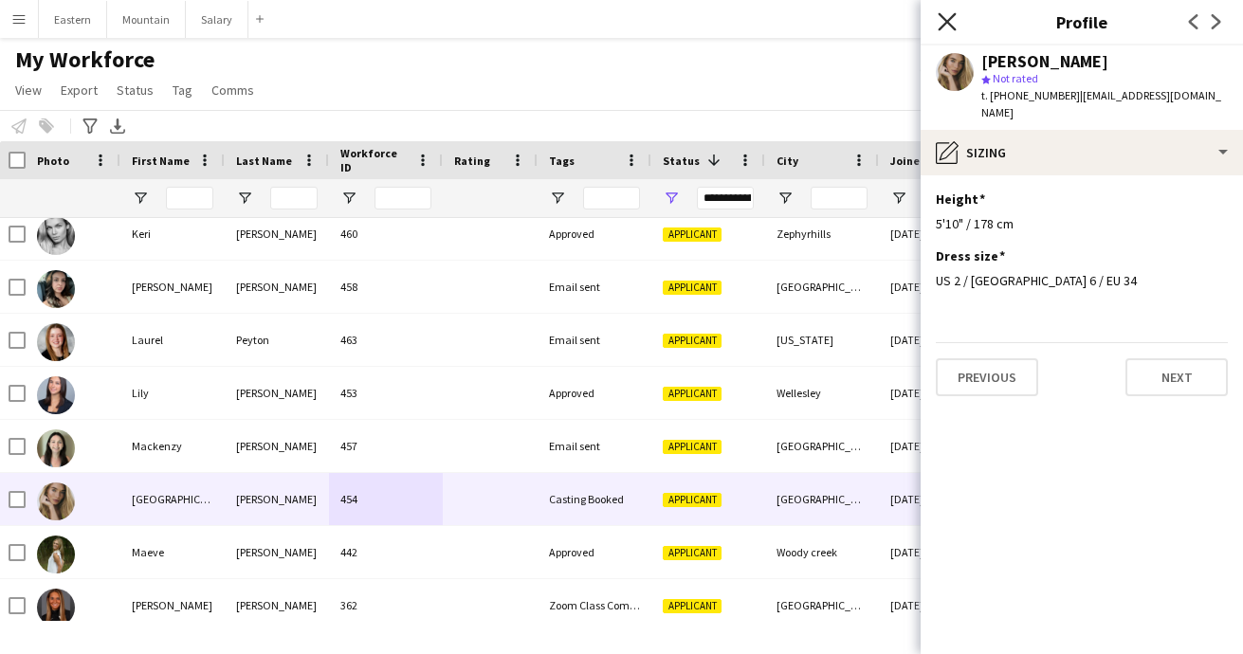
click at [948, 18] on icon "Close pop-in" at bounding box center [947, 21] width 18 height 18
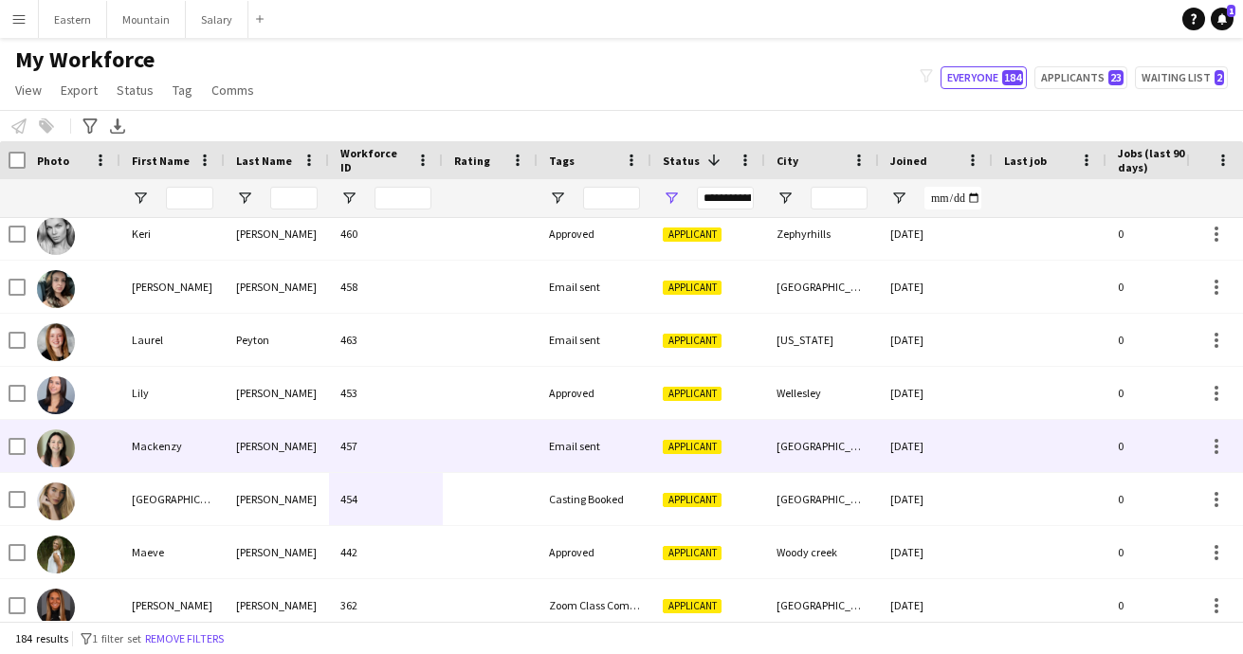
scroll to position [2695, 0]
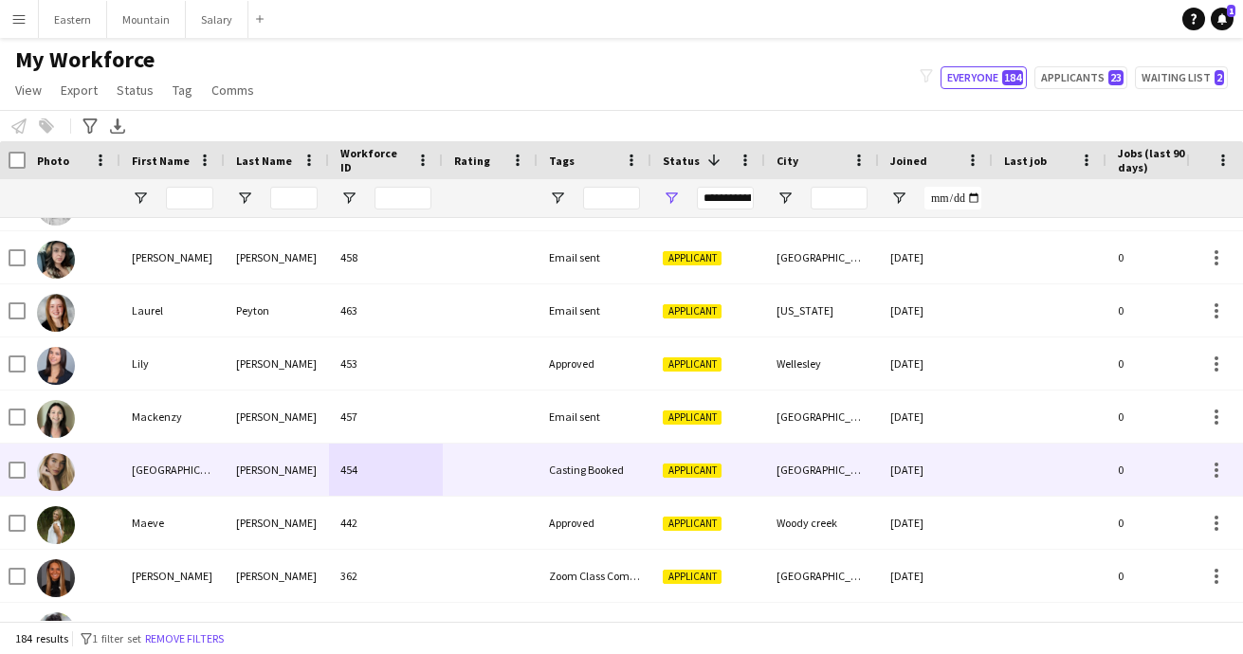
click at [558, 469] on div "Casting Booked" at bounding box center [595, 470] width 114 height 52
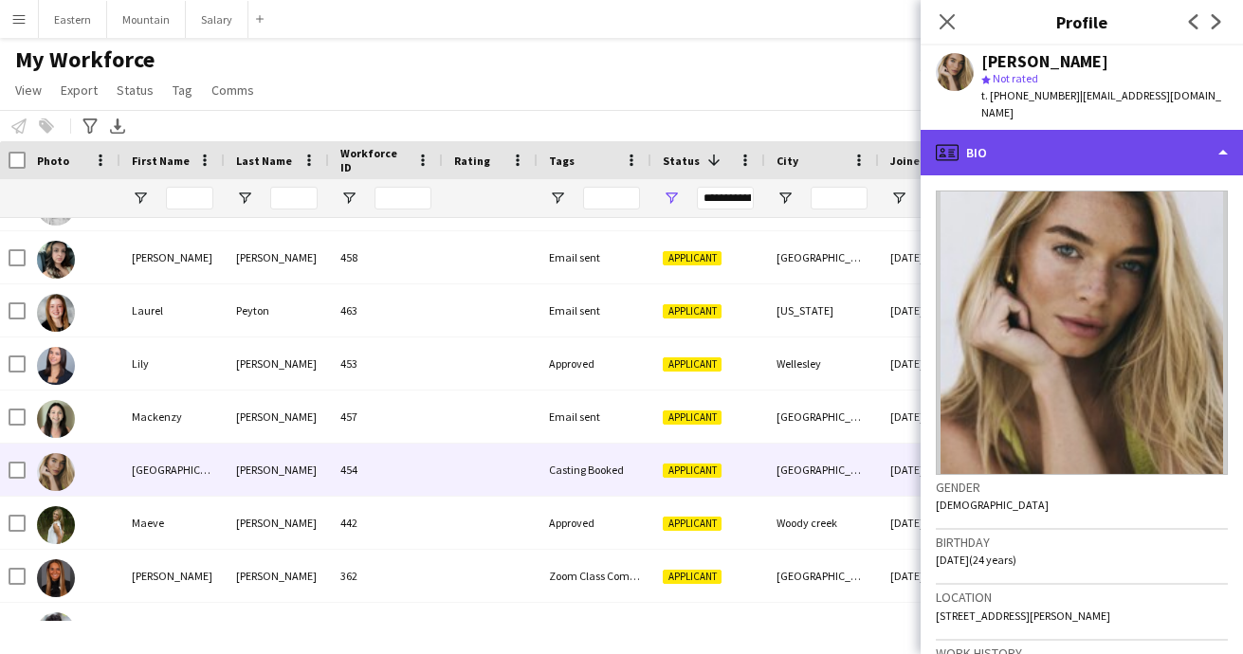
click at [1032, 136] on div "profile Bio" at bounding box center [1082, 153] width 322 height 46
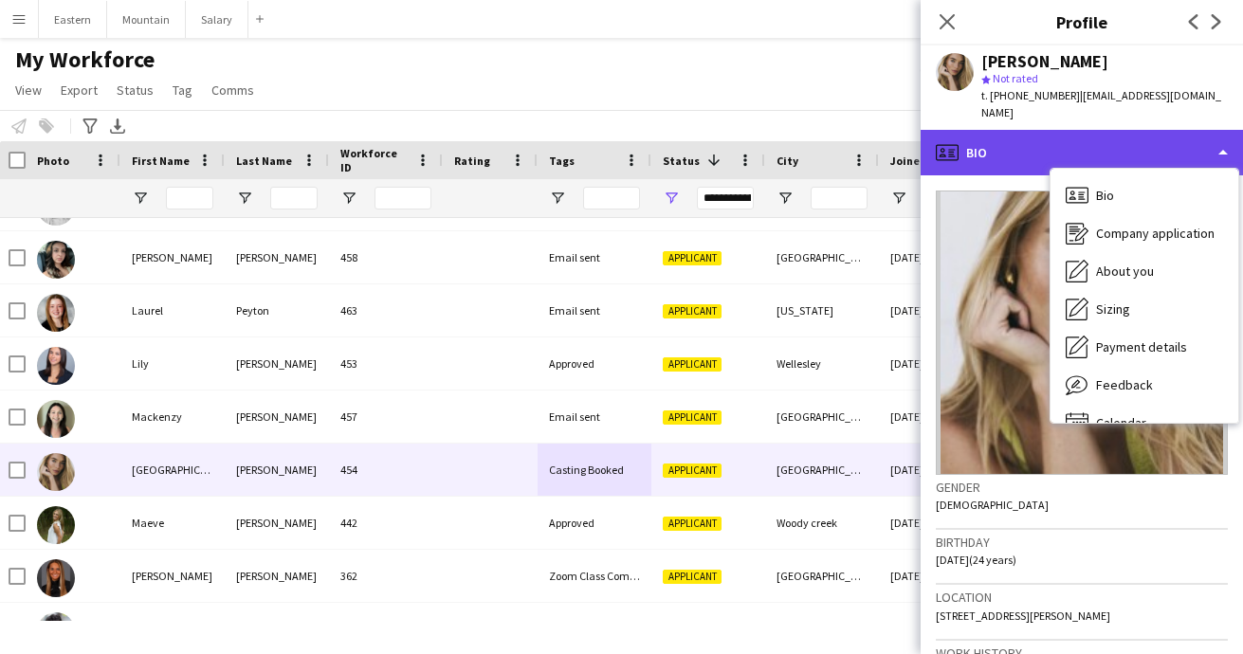
click at [1014, 131] on div "profile Bio" at bounding box center [1082, 153] width 322 height 46
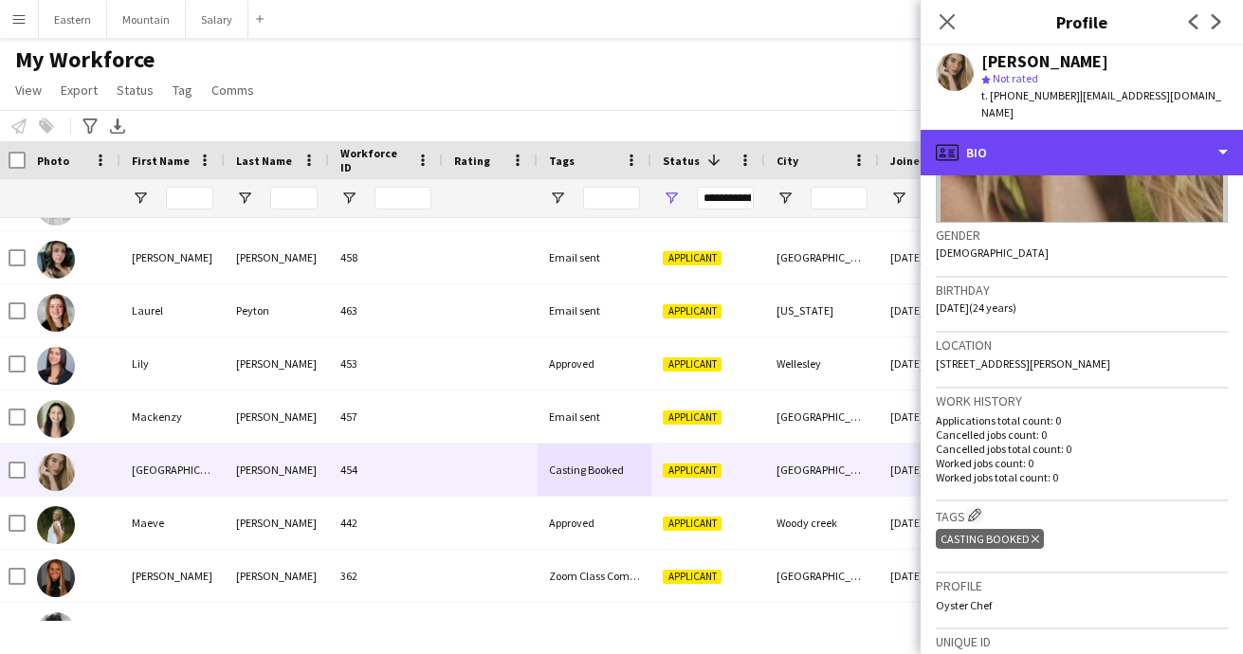
scroll to position [283, 0]
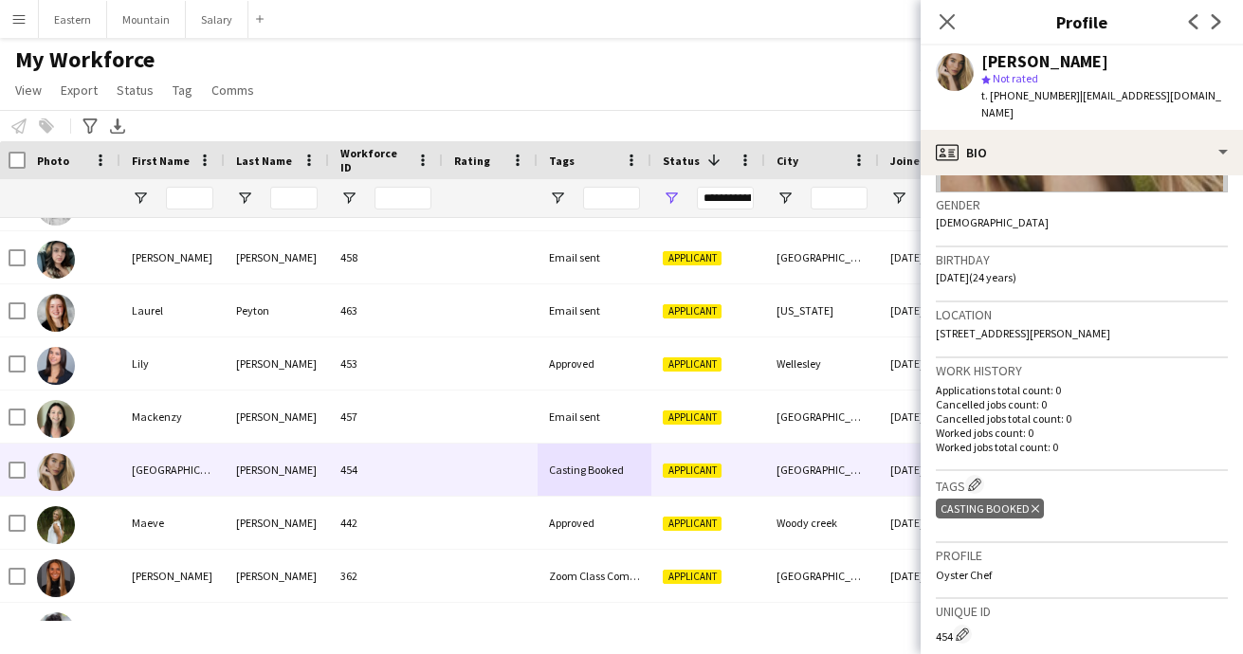
click at [1032, 503] on icon "Delete tag" at bounding box center [1036, 508] width 8 height 11
click at [979, 478] on app-icon "Edit crew company tags" at bounding box center [974, 484] width 13 height 13
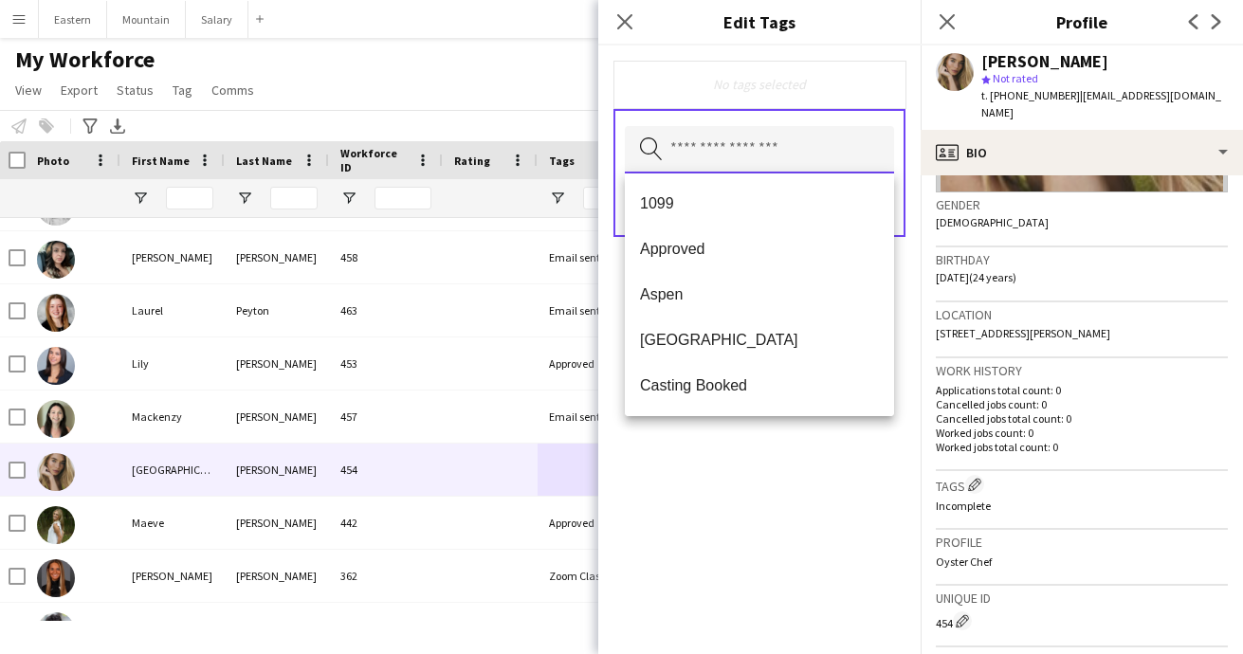
click at [719, 156] on input "text" at bounding box center [759, 149] width 269 height 47
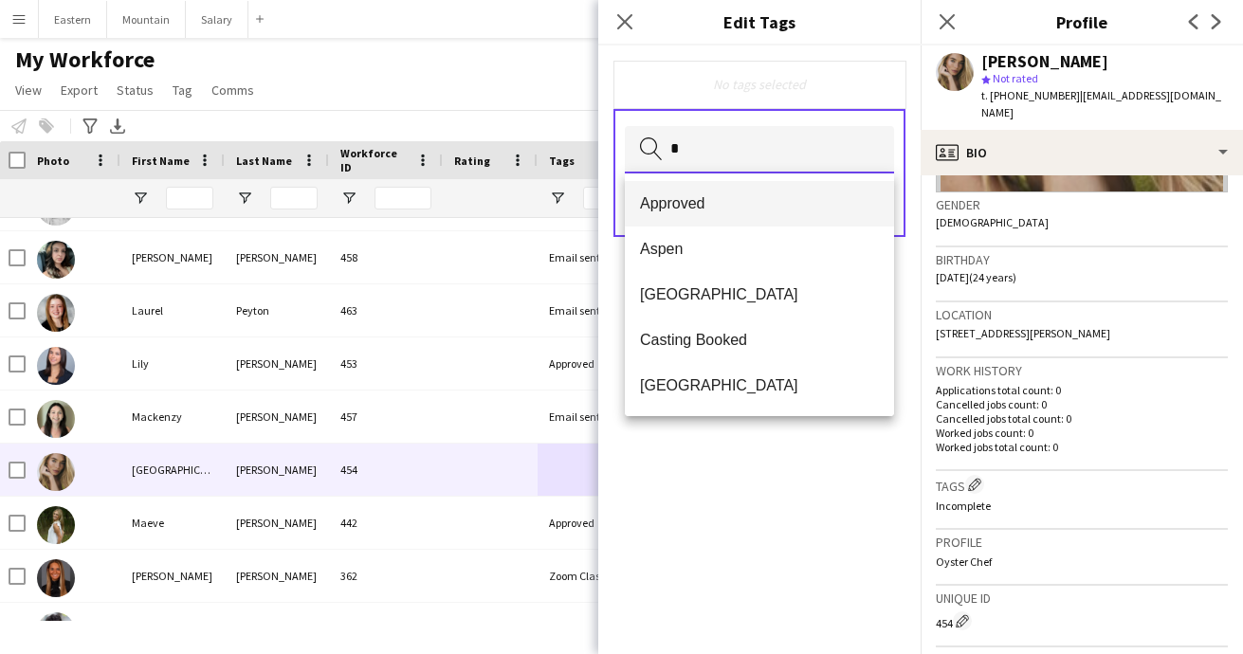
type input "*"
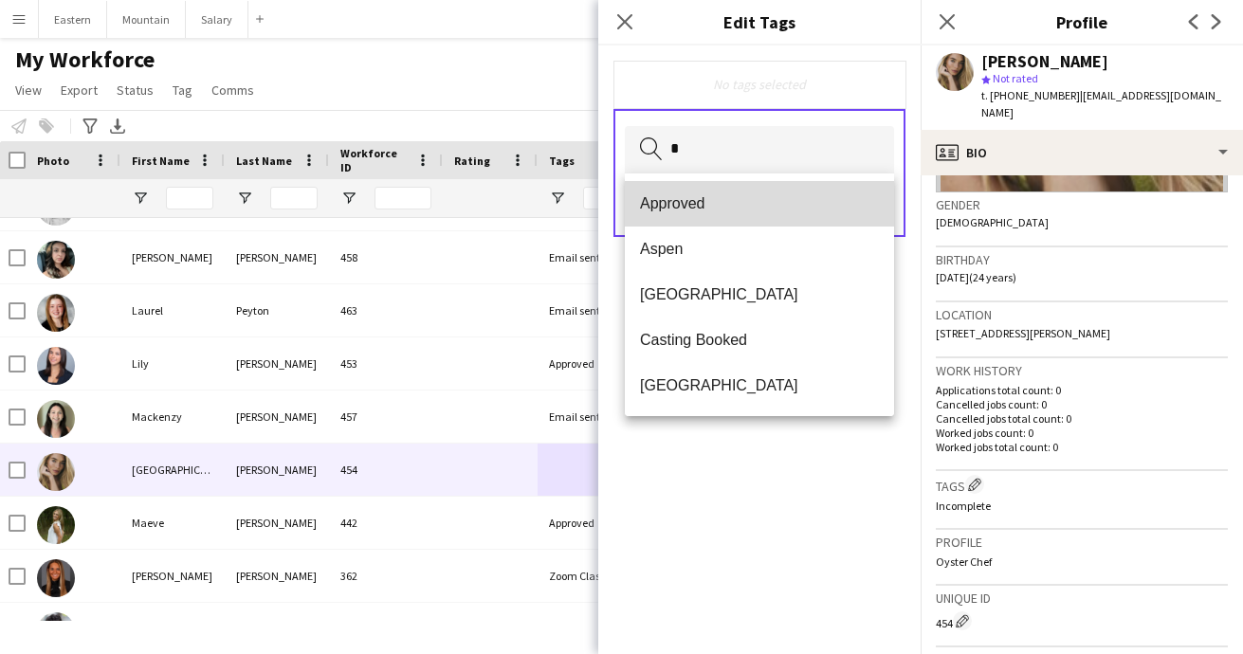
click at [706, 201] on span "Approved" at bounding box center [759, 203] width 239 height 18
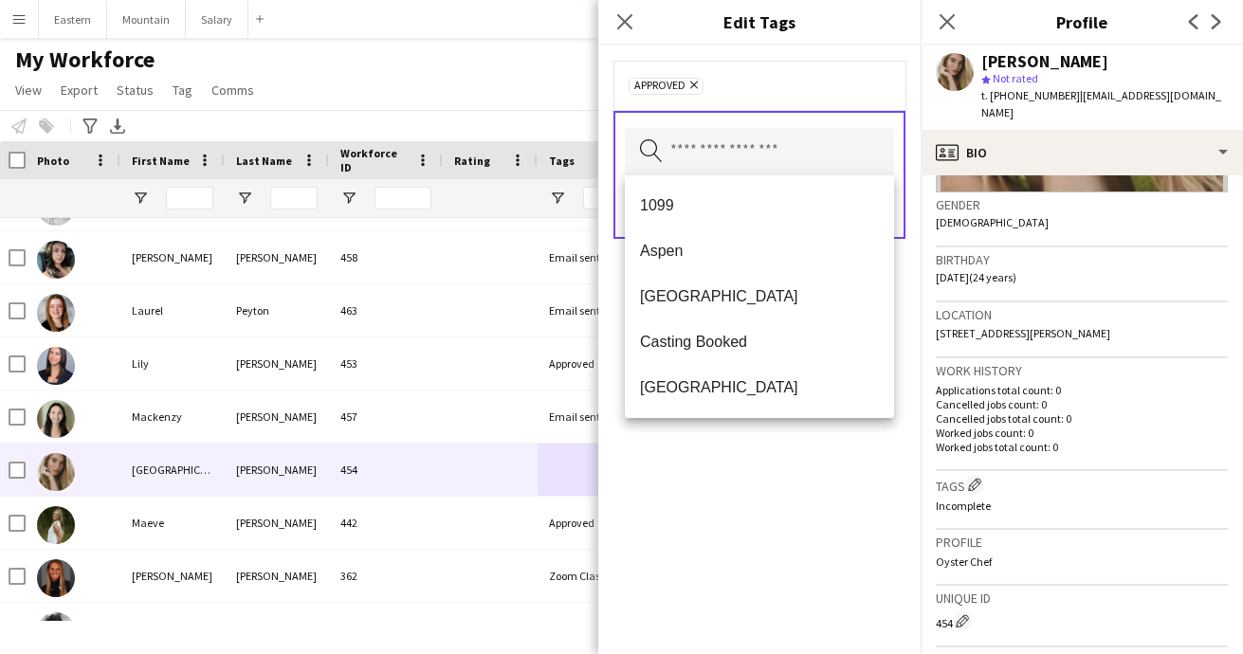
click at [810, 465] on div "Approved Remove Search by tag name Save" at bounding box center [759, 350] width 322 height 609
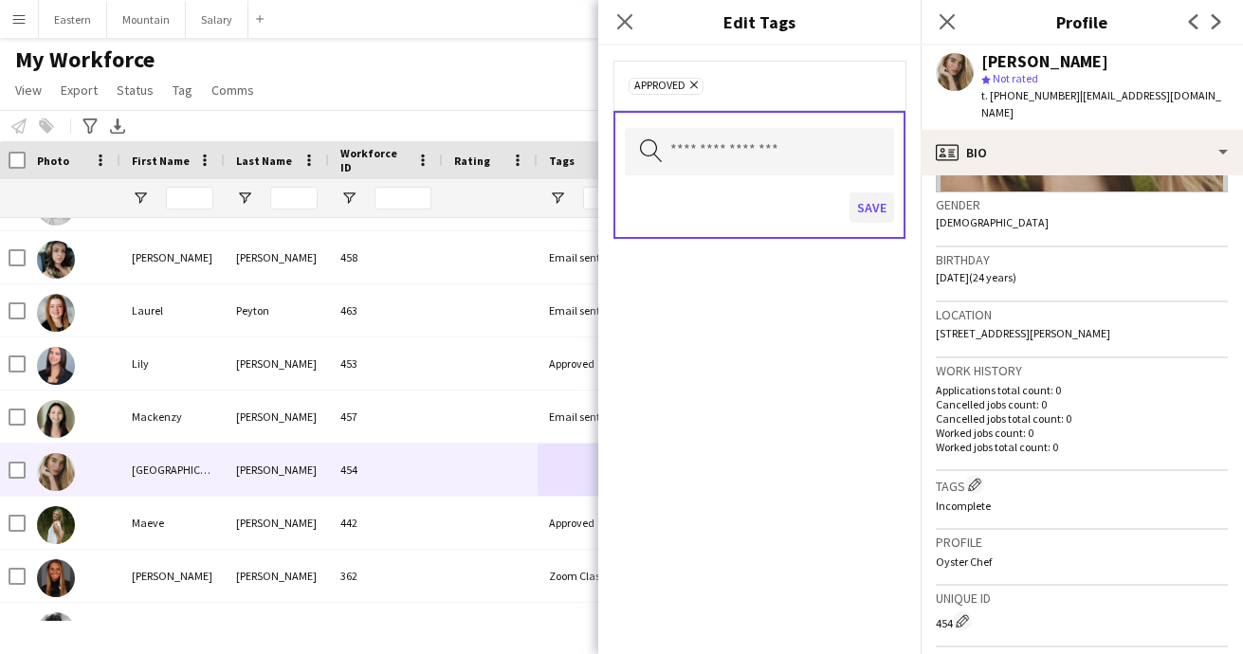
click at [868, 203] on button "Save" at bounding box center [872, 207] width 45 height 30
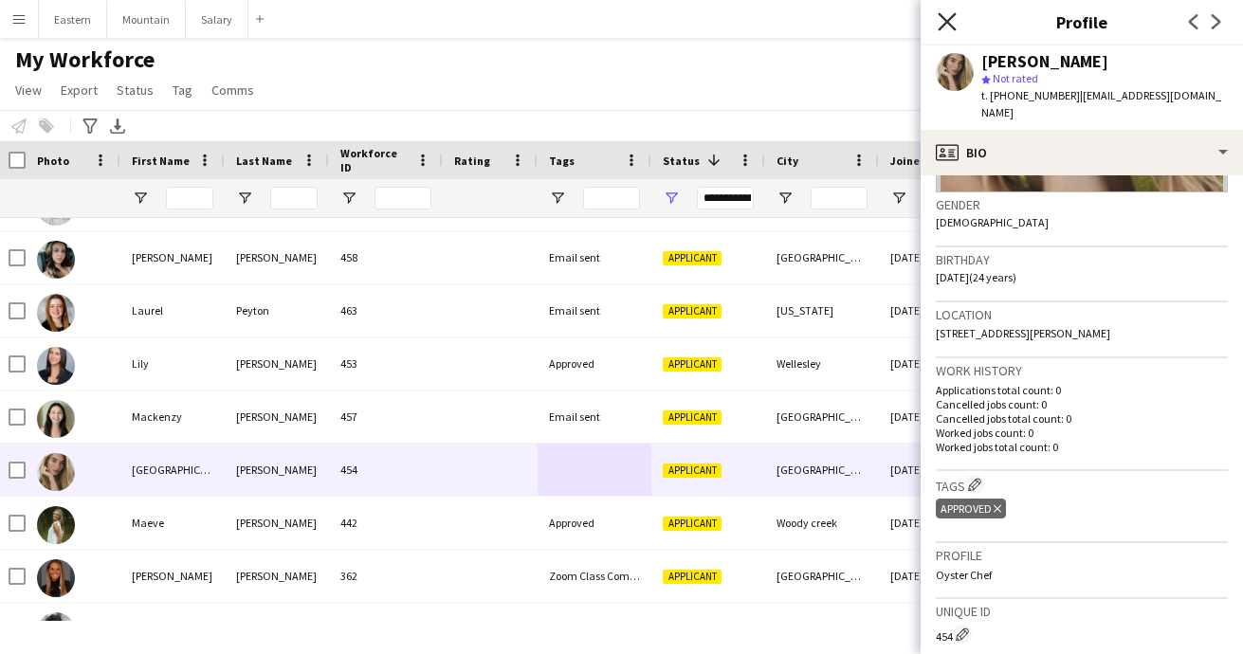
click at [944, 19] on icon at bounding box center [947, 21] width 18 height 18
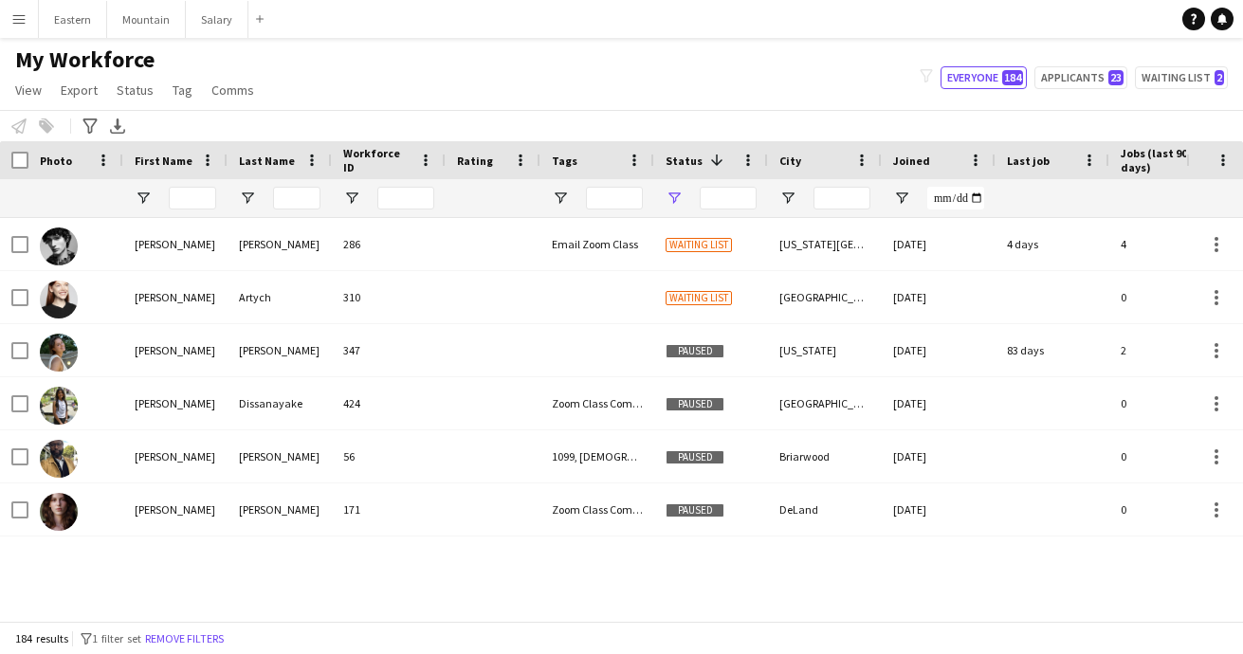
type input "**********"
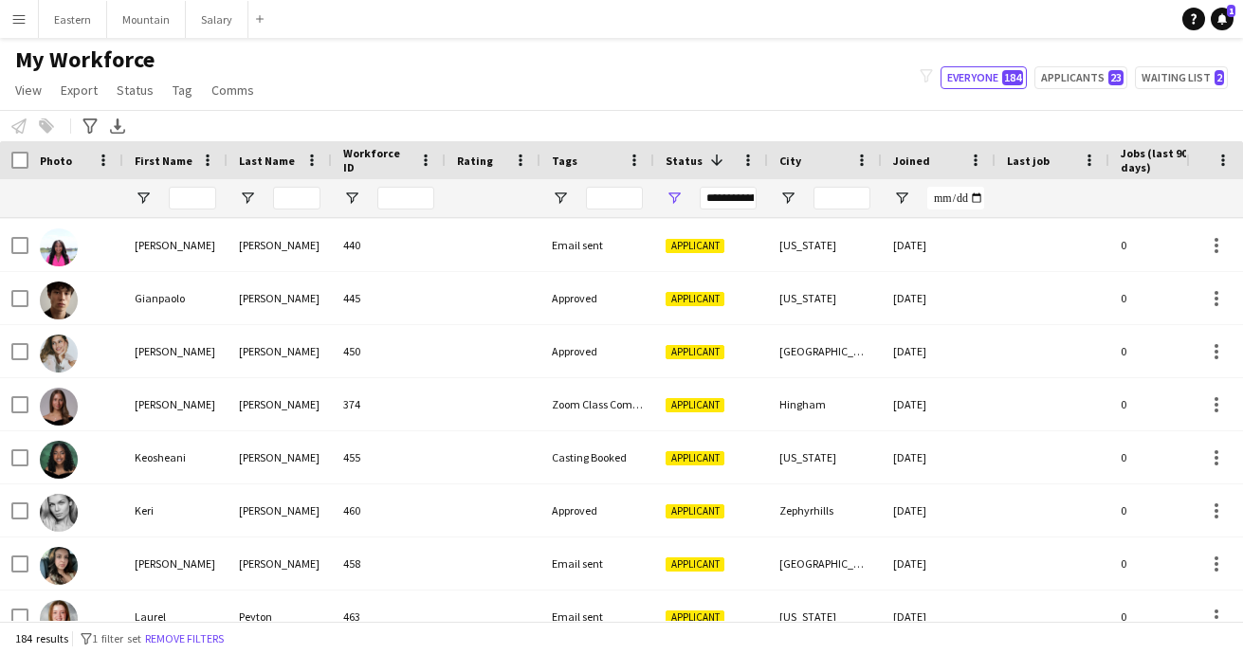
scroll to position [2421, 0]
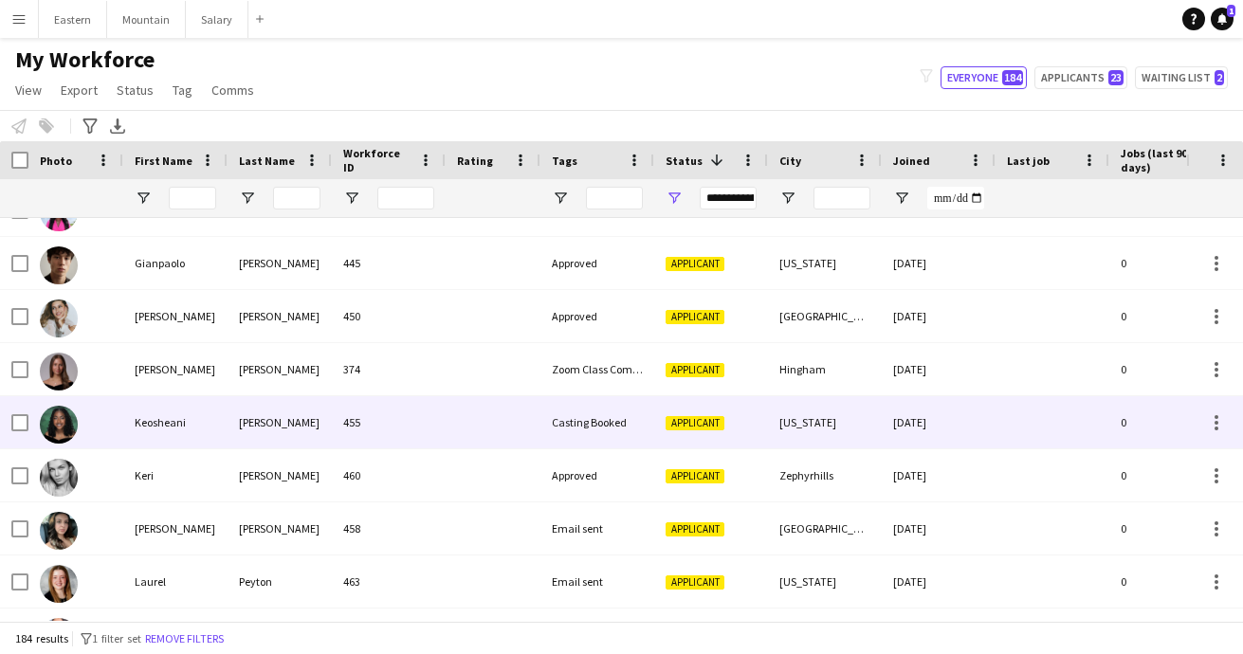
click at [288, 418] on div "Knowles" at bounding box center [280, 422] width 104 height 52
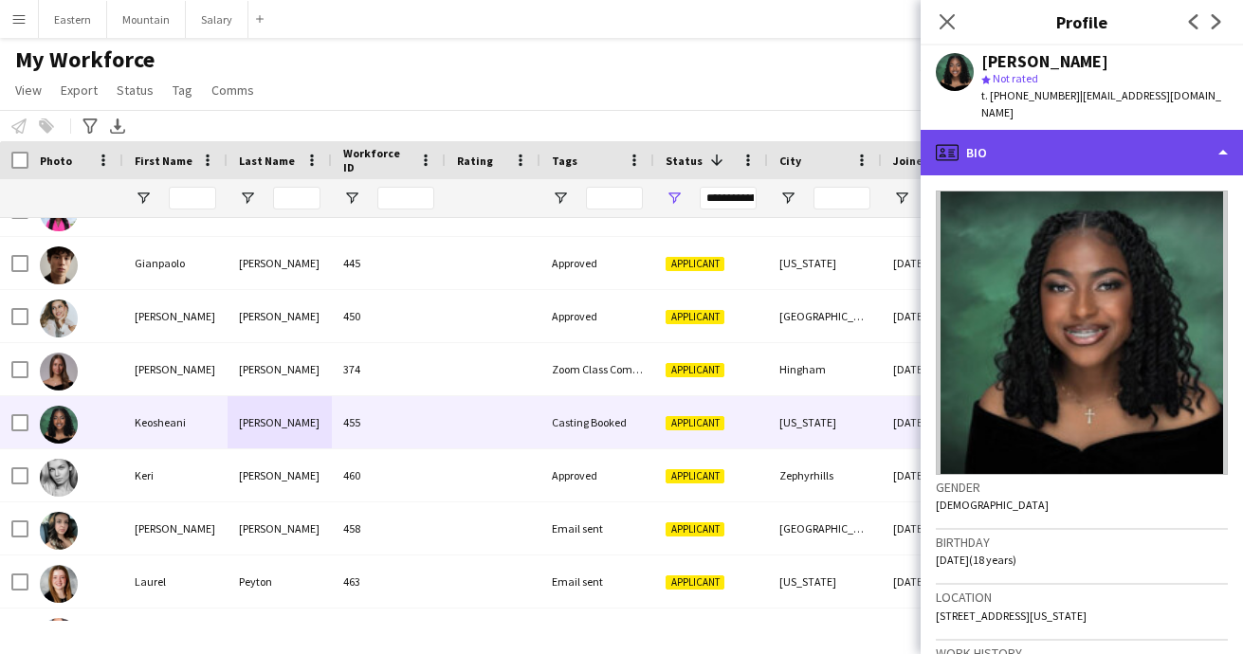
click at [1036, 134] on div "profile Bio" at bounding box center [1082, 153] width 322 height 46
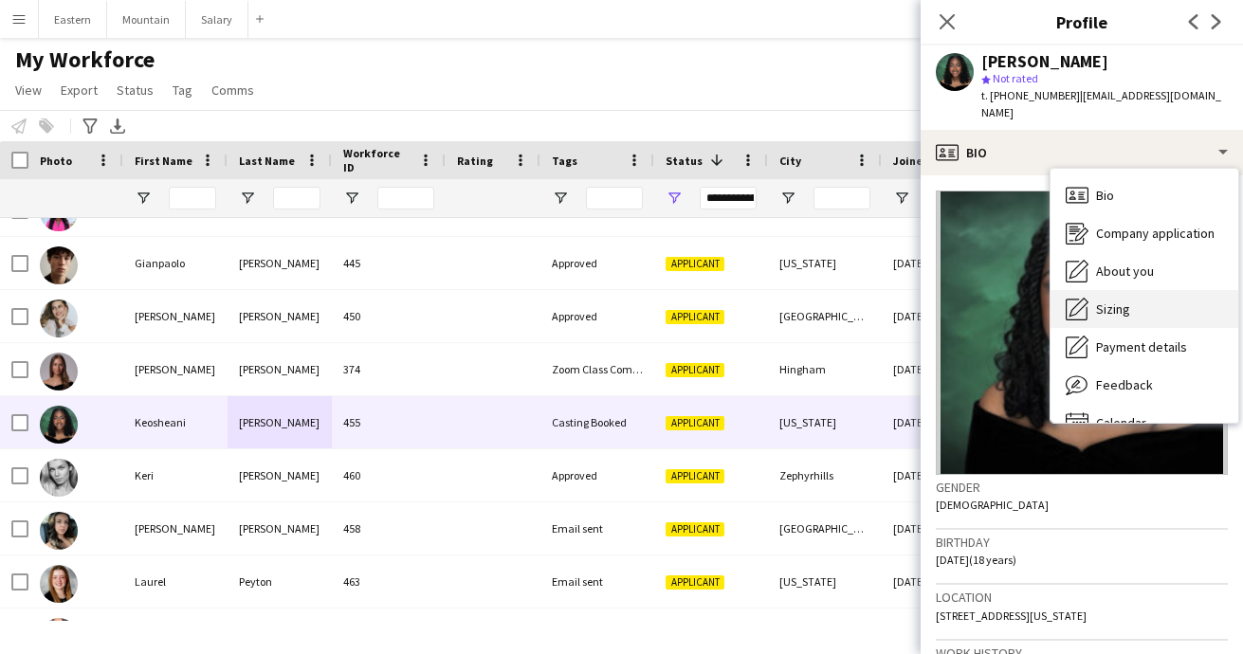
click at [1119, 301] on span "Sizing" at bounding box center [1113, 309] width 34 height 17
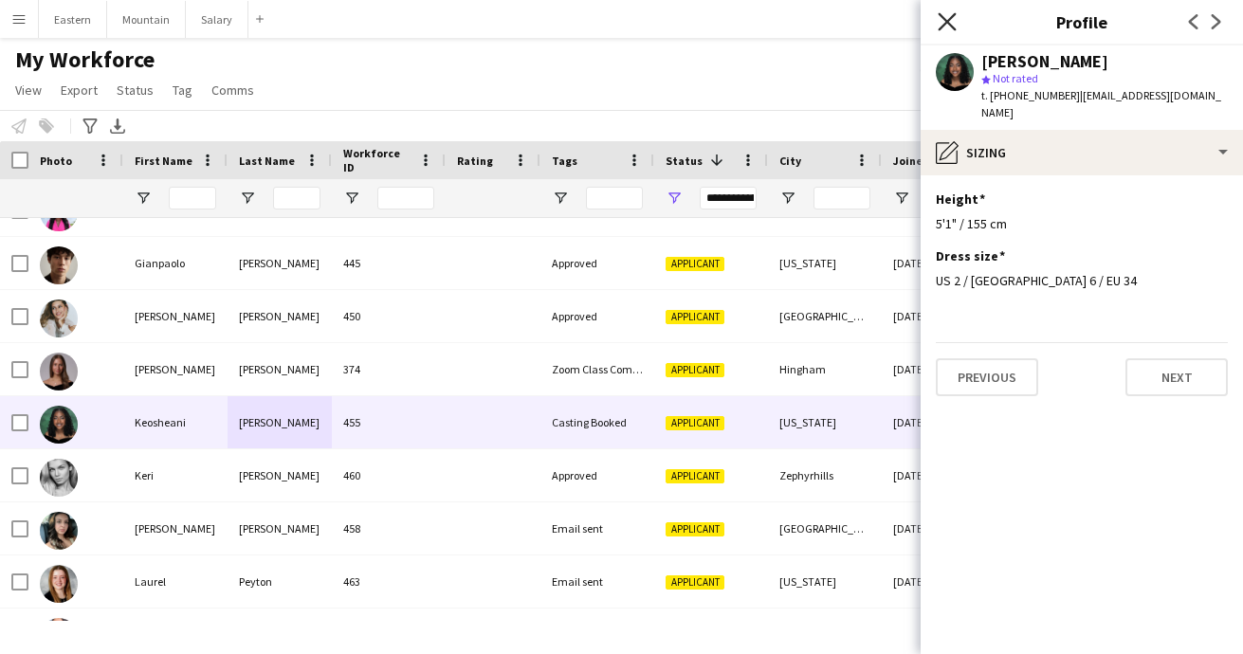
click at [946, 24] on icon at bounding box center [947, 21] width 18 height 18
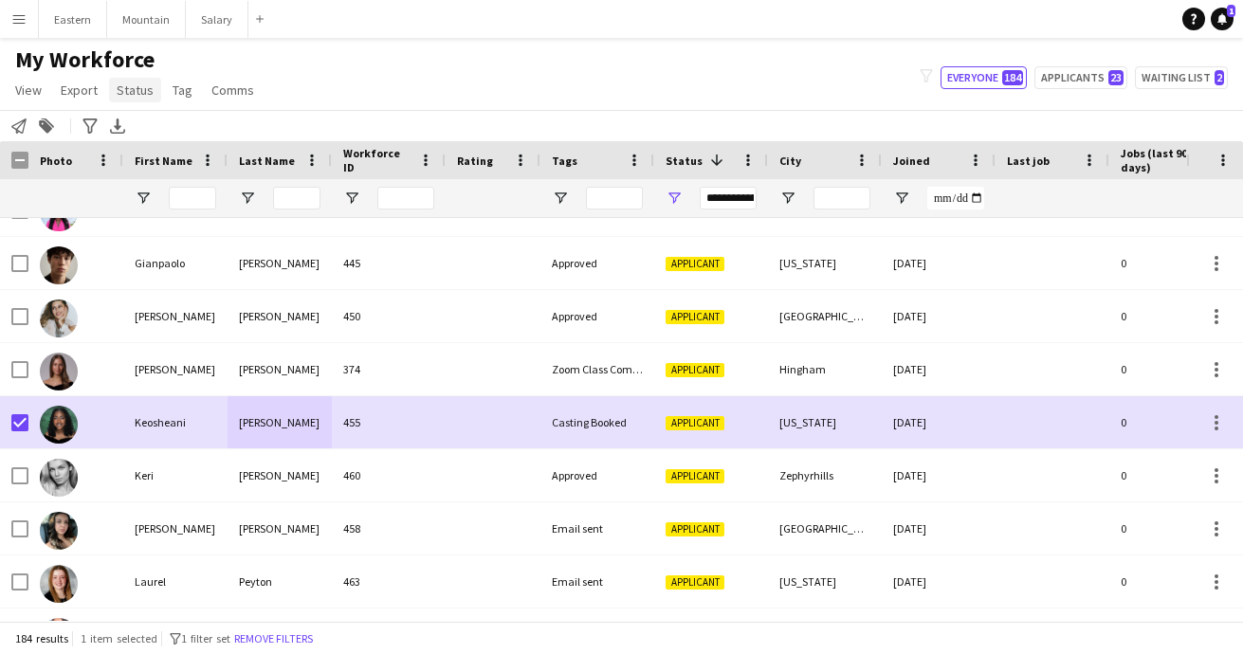
click at [132, 95] on span "Status" at bounding box center [135, 90] width 37 height 17
click at [137, 121] on link "Edit" at bounding box center [175, 131] width 133 height 40
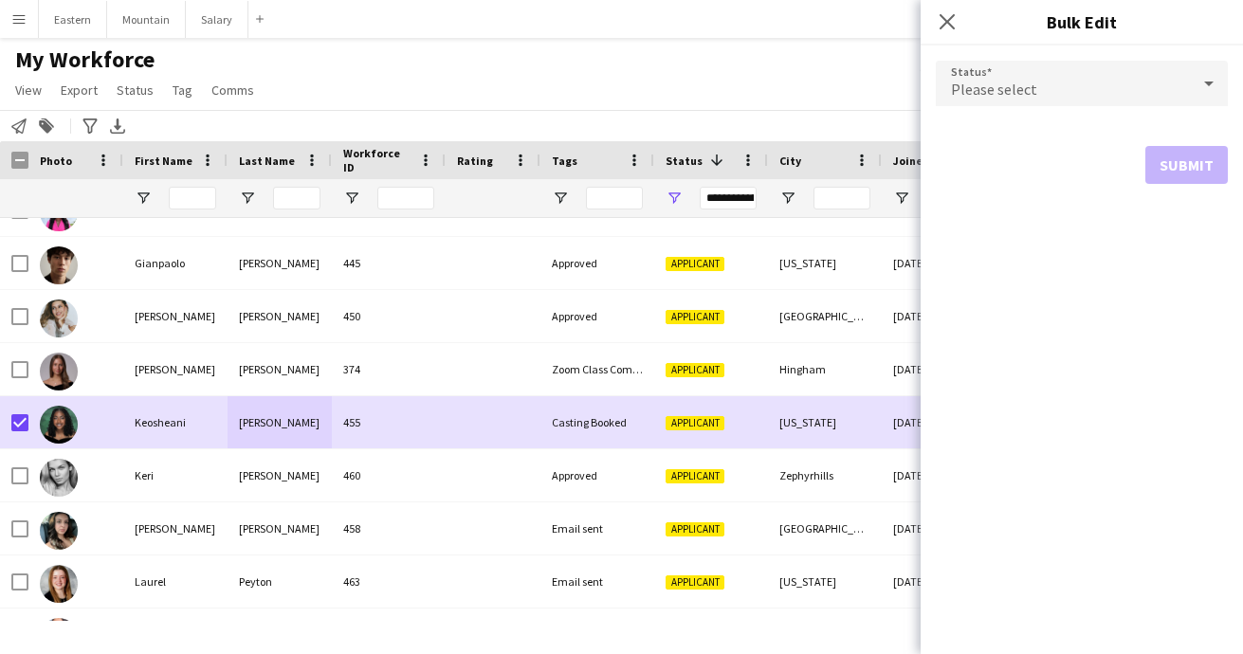
click at [991, 82] on span "Please select" at bounding box center [994, 89] width 86 height 19
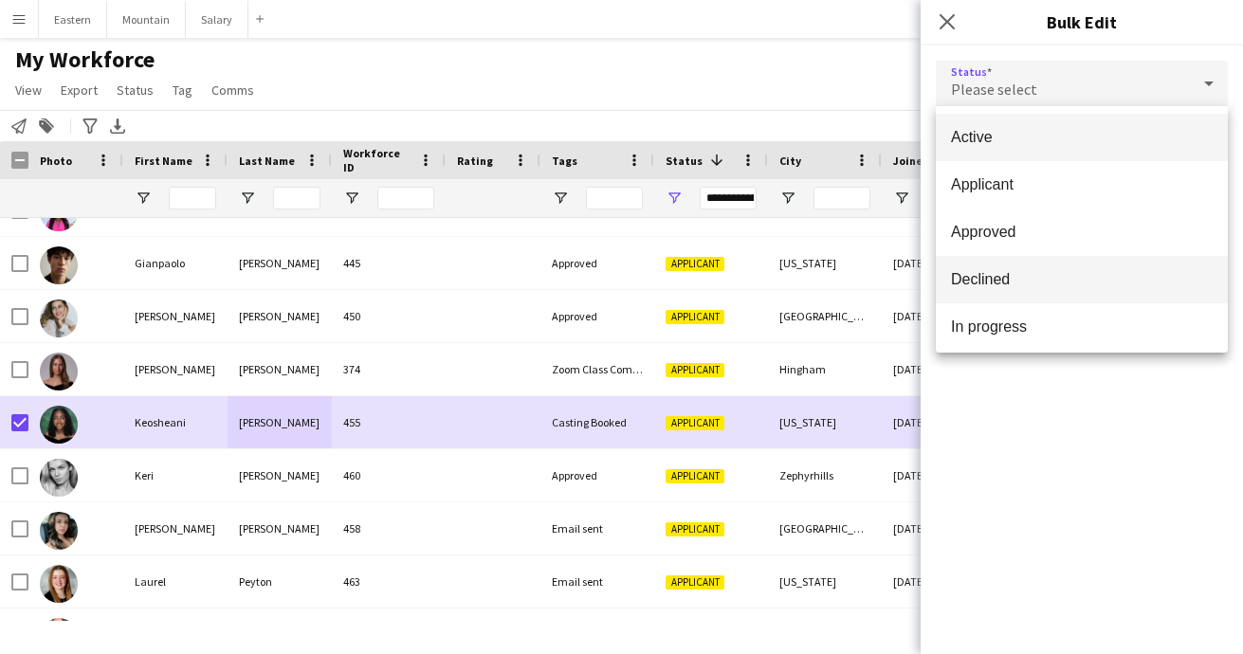
click at [994, 277] on span "Declined" at bounding box center [1082, 279] width 262 height 18
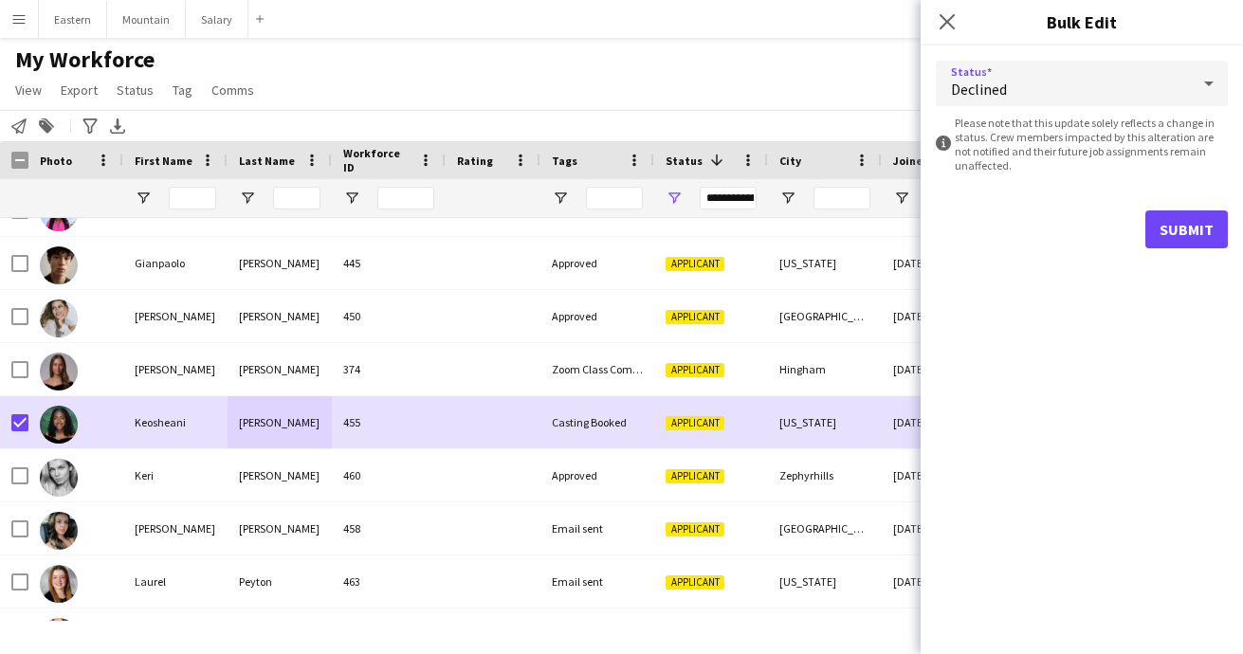
click at [1184, 228] on button "Submit" at bounding box center [1186, 229] width 82 height 38
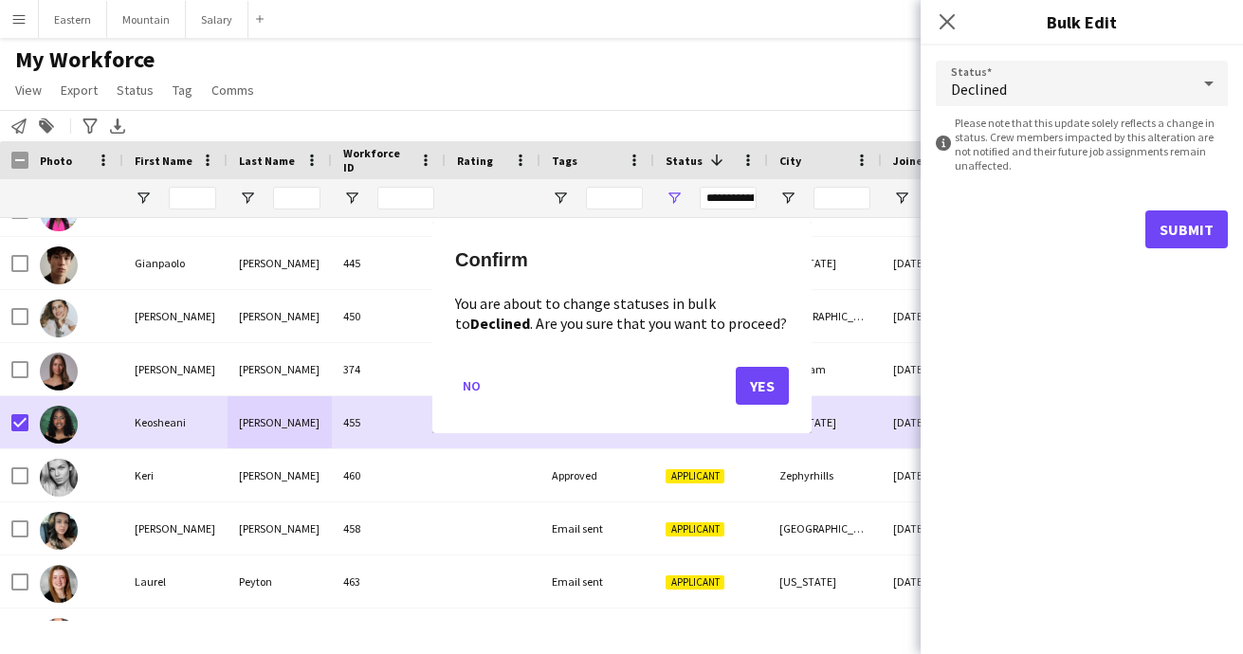
click at [778, 377] on button "Yes" at bounding box center [762, 385] width 53 height 38
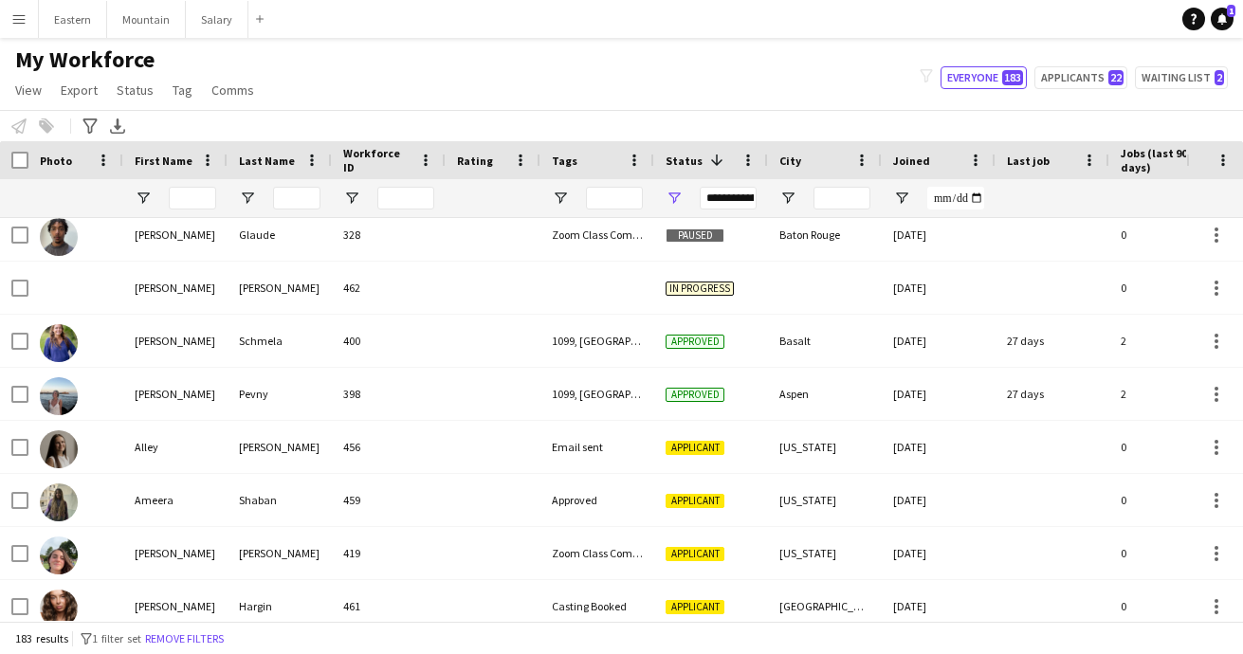
scroll to position [1844, 0]
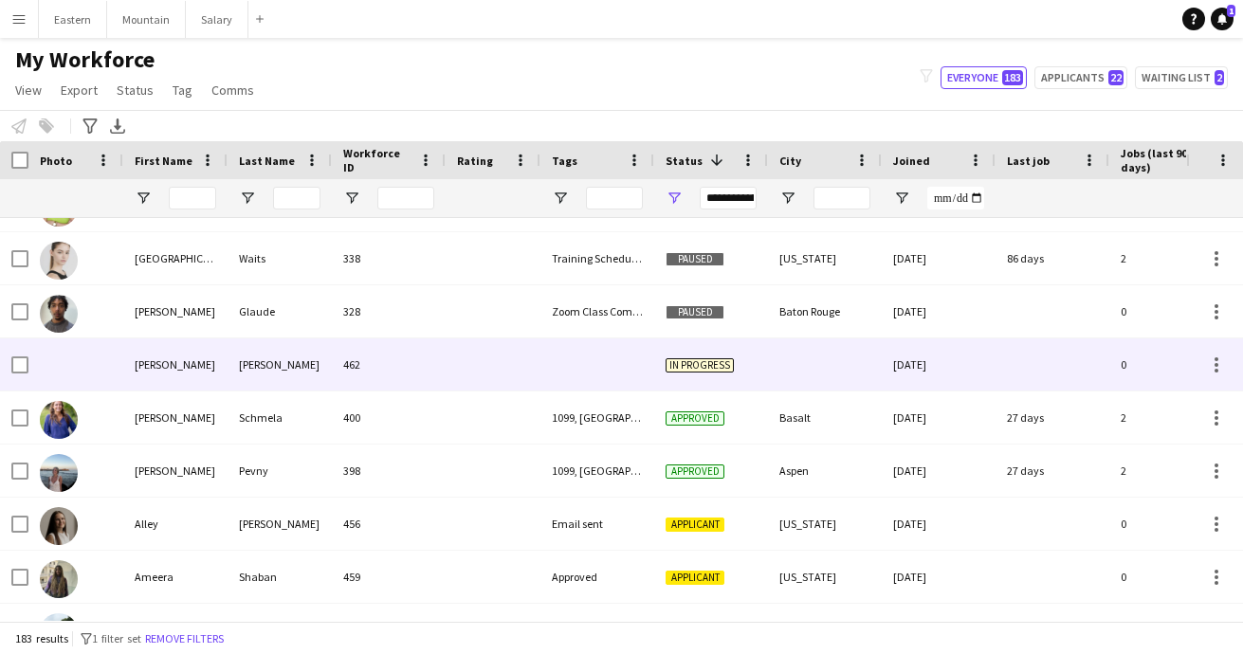
click at [484, 366] on div at bounding box center [493, 364] width 95 height 52
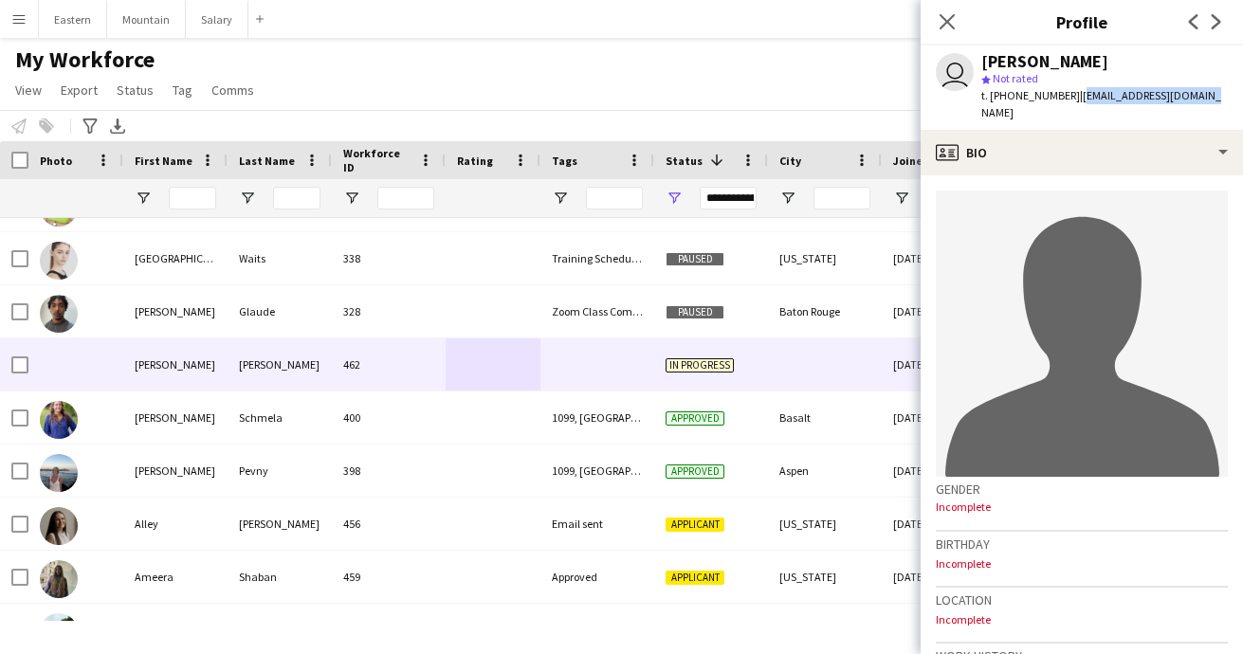
drag, startPoint x: 1065, startPoint y: 95, endPoint x: 1216, endPoint y: 89, distance: 151.8
click at [1217, 89] on app-profile-header "user [PERSON_NAME] star Not rated t. [PHONE_NUMBER] | [EMAIL_ADDRESS][DOMAIN_NA…" at bounding box center [1082, 88] width 322 height 84
copy span "[EMAIL_ADDRESS][DOMAIN_NAME]"
click at [950, 22] on icon "Close pop-in" at bounding box center [947, 21] width 18 height 18
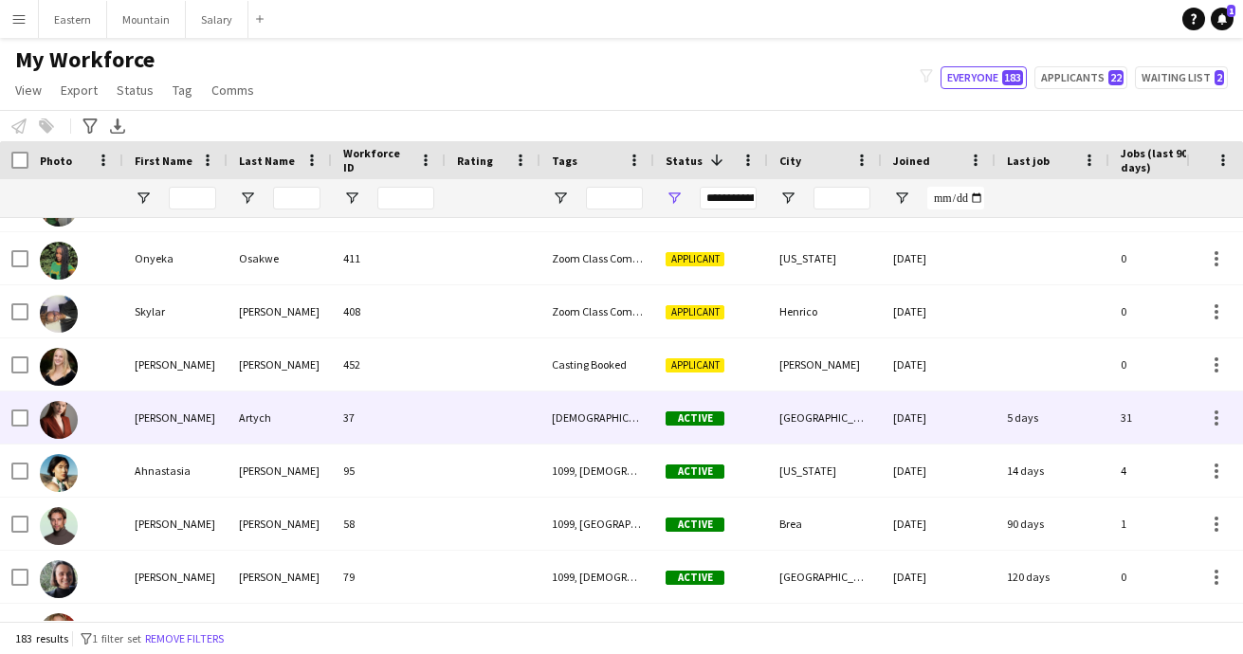
scroll to position [3162, 0]
